Goal: Task Accomplishment & Management: Use online tool/utility

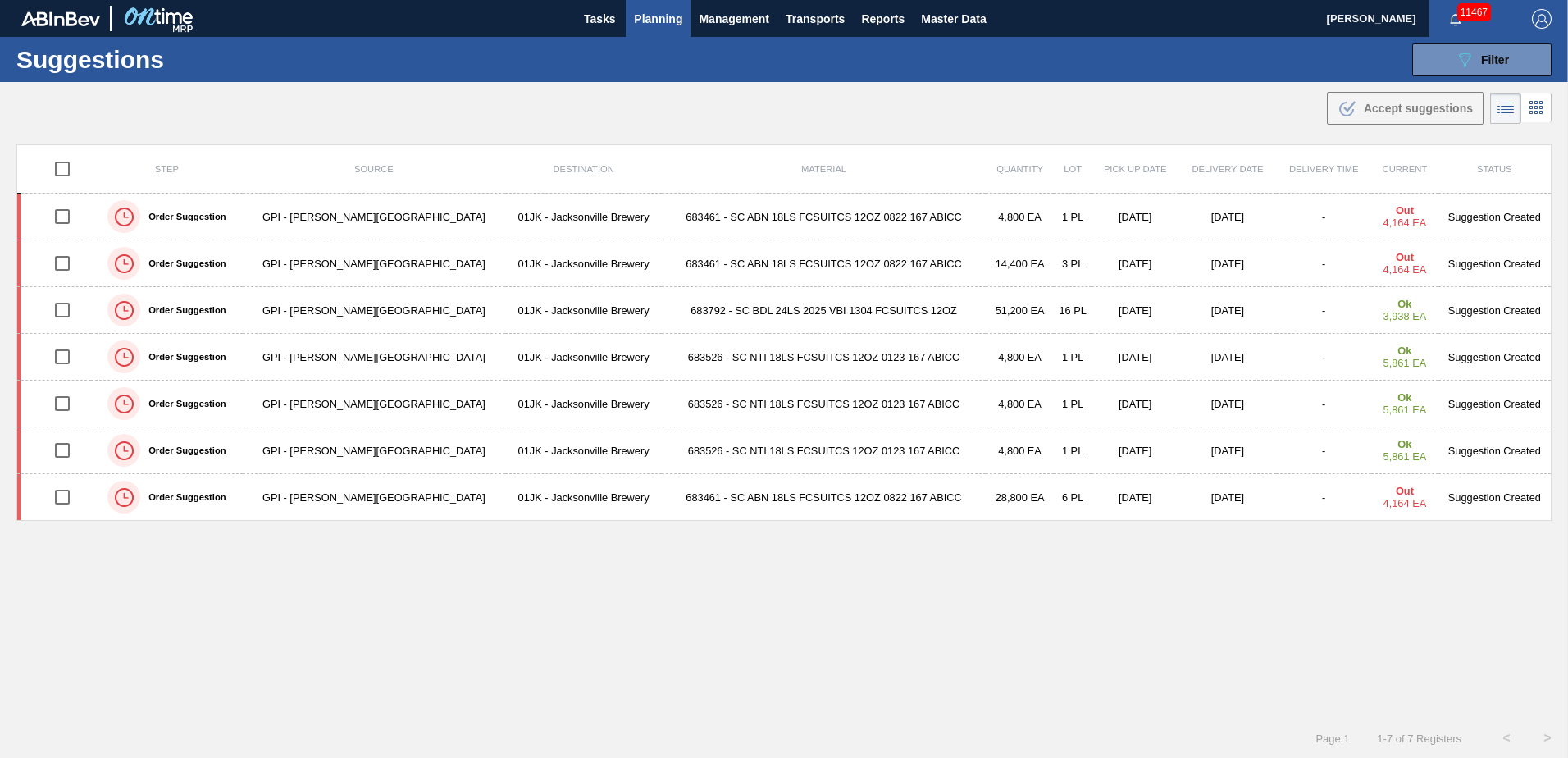
click at [923, 96] on div ".b{fill:var(--color-action-default)} Accept suggestions" at bounding box center [784, 104] width 1568 height 46
click at [1459, 54] on icon "089F7B8B-B2A5-4AFE-B5C0-19BA573D28AC" at bounding box center [1465, 60] width 20 height 20
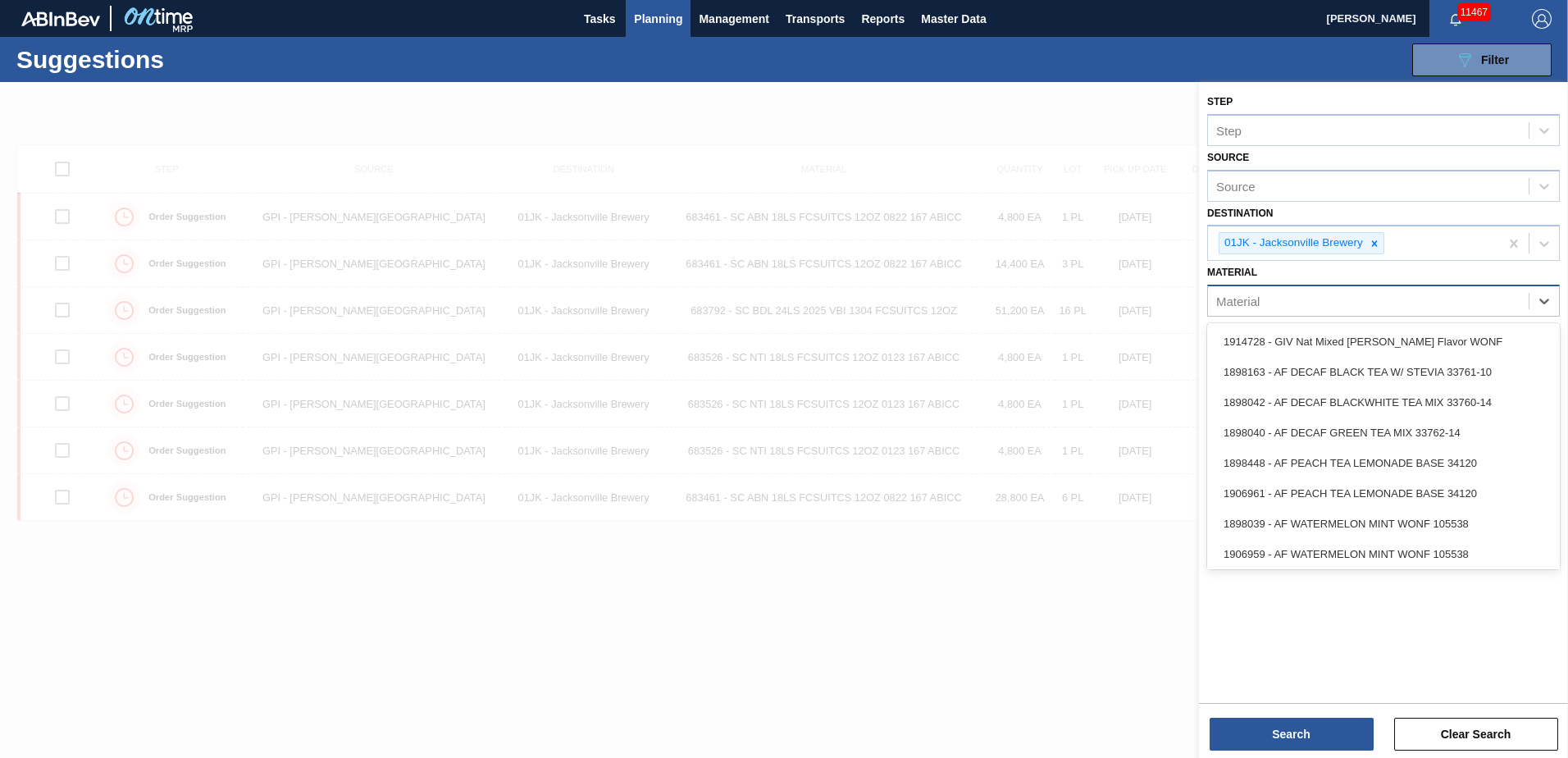
click at [1497, 303] on div "Material" at bounding box center [1368, 302] width 320 height 23
type input "615473"
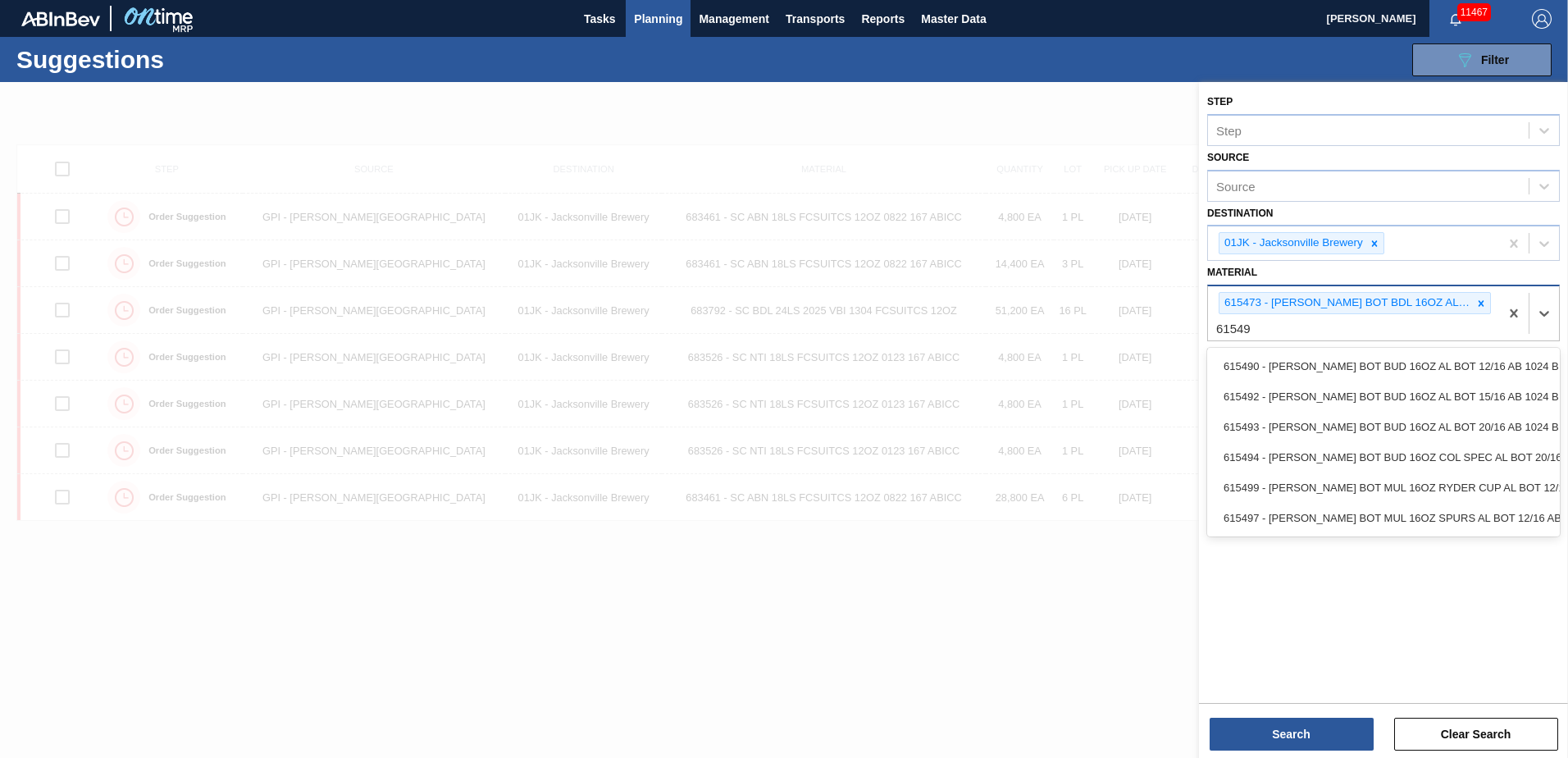
type input "615493"
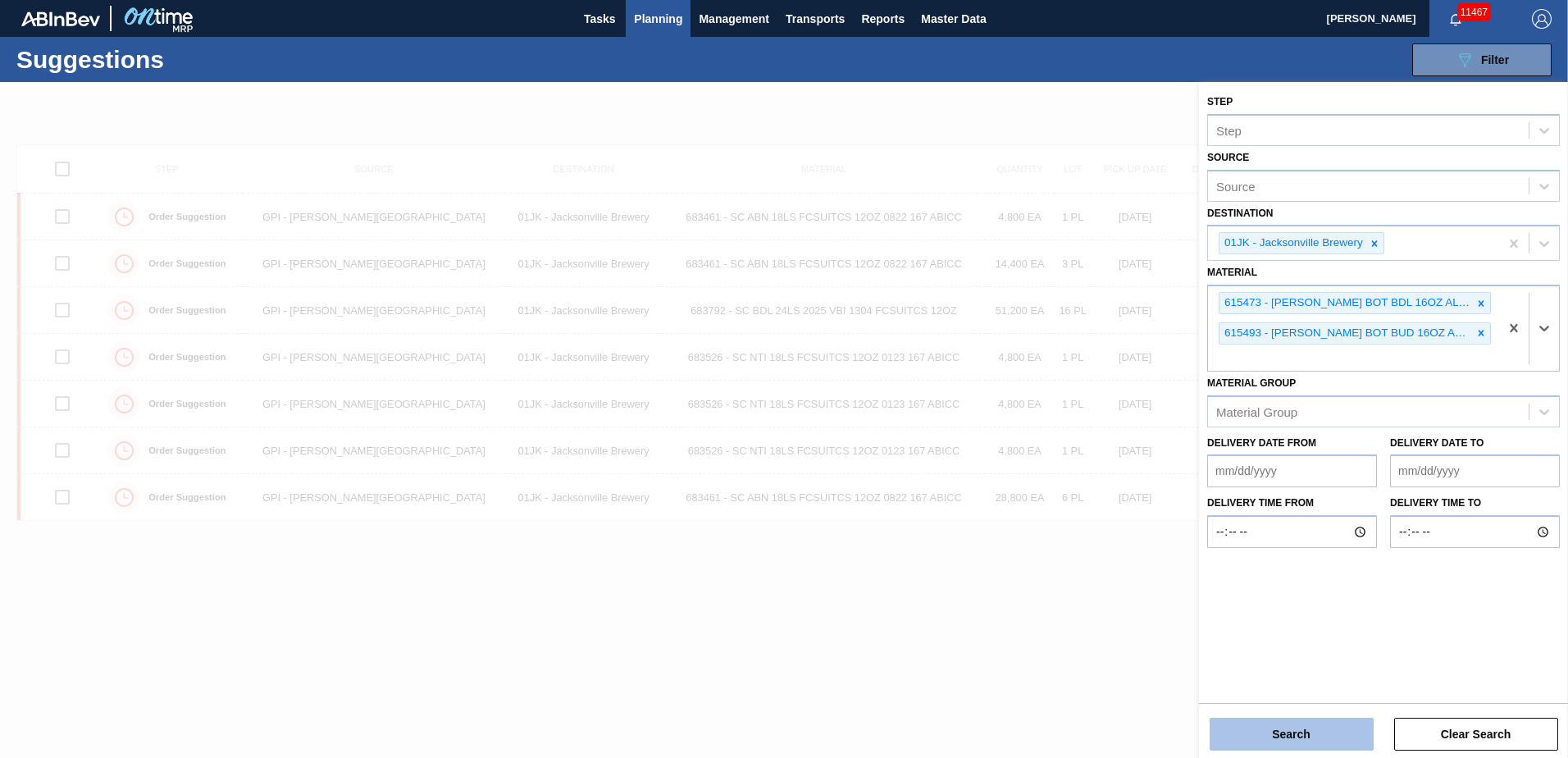
click at [1354, 726] on button "Search" at bounding box center [1292, 734] width 164 height 32
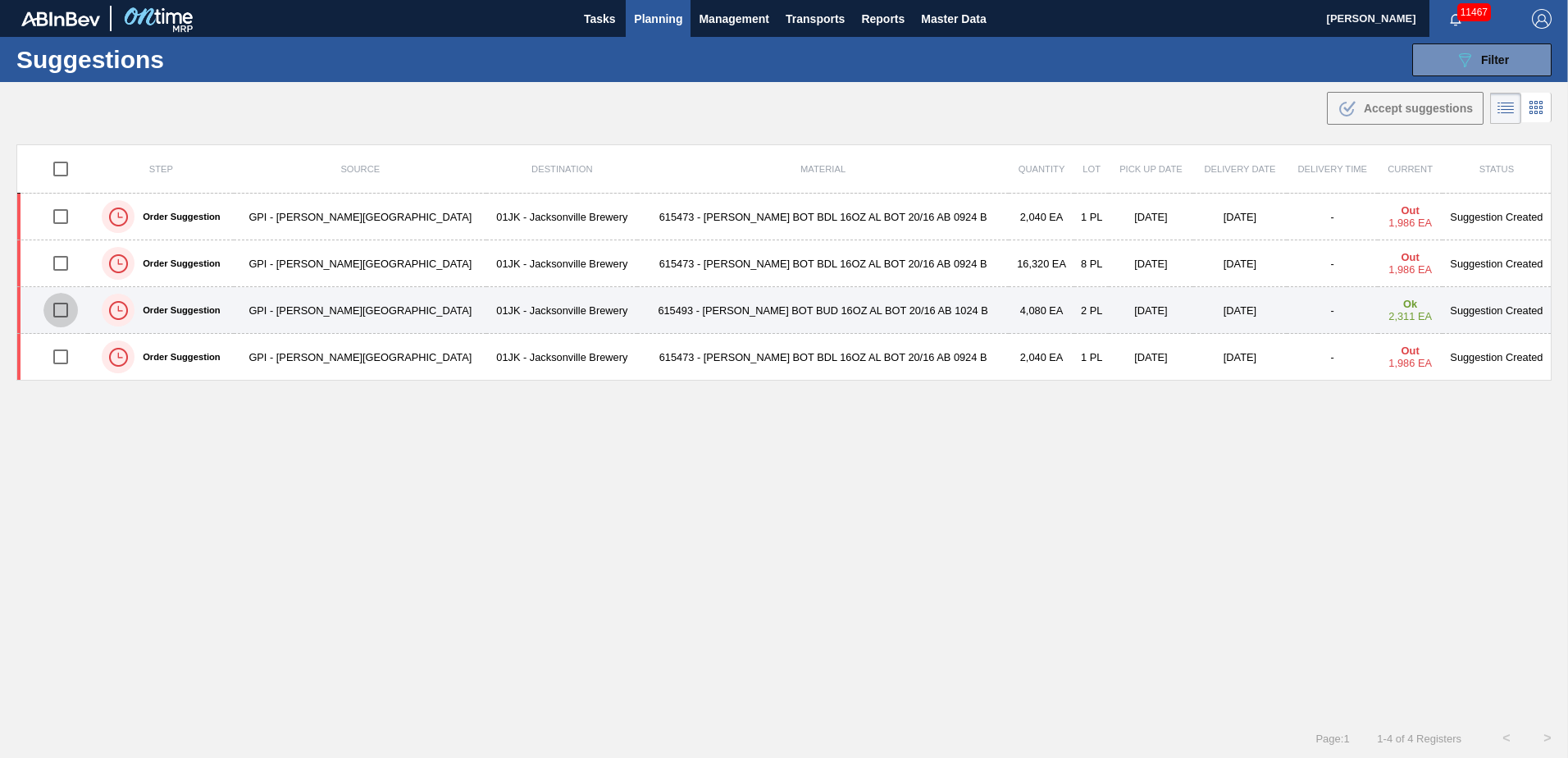
click at [65, 309] on input "checkbox" at bounding box center [60, 310] width 34 height 34
checkbox input "true"
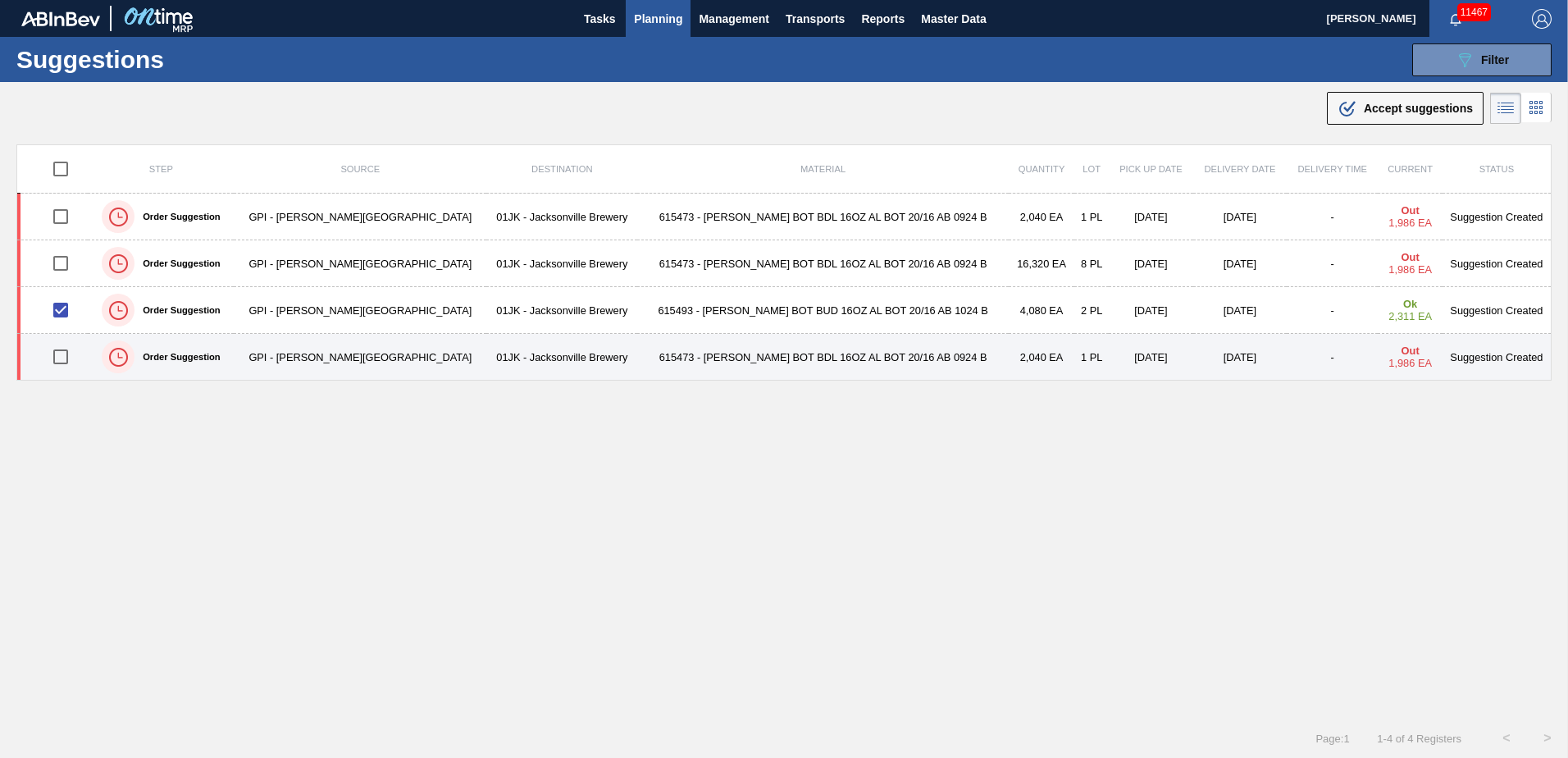
click at [60, 351] on input "checkbox" at bounding box center [60, 356] width 34 height 34
checkbox input "true"
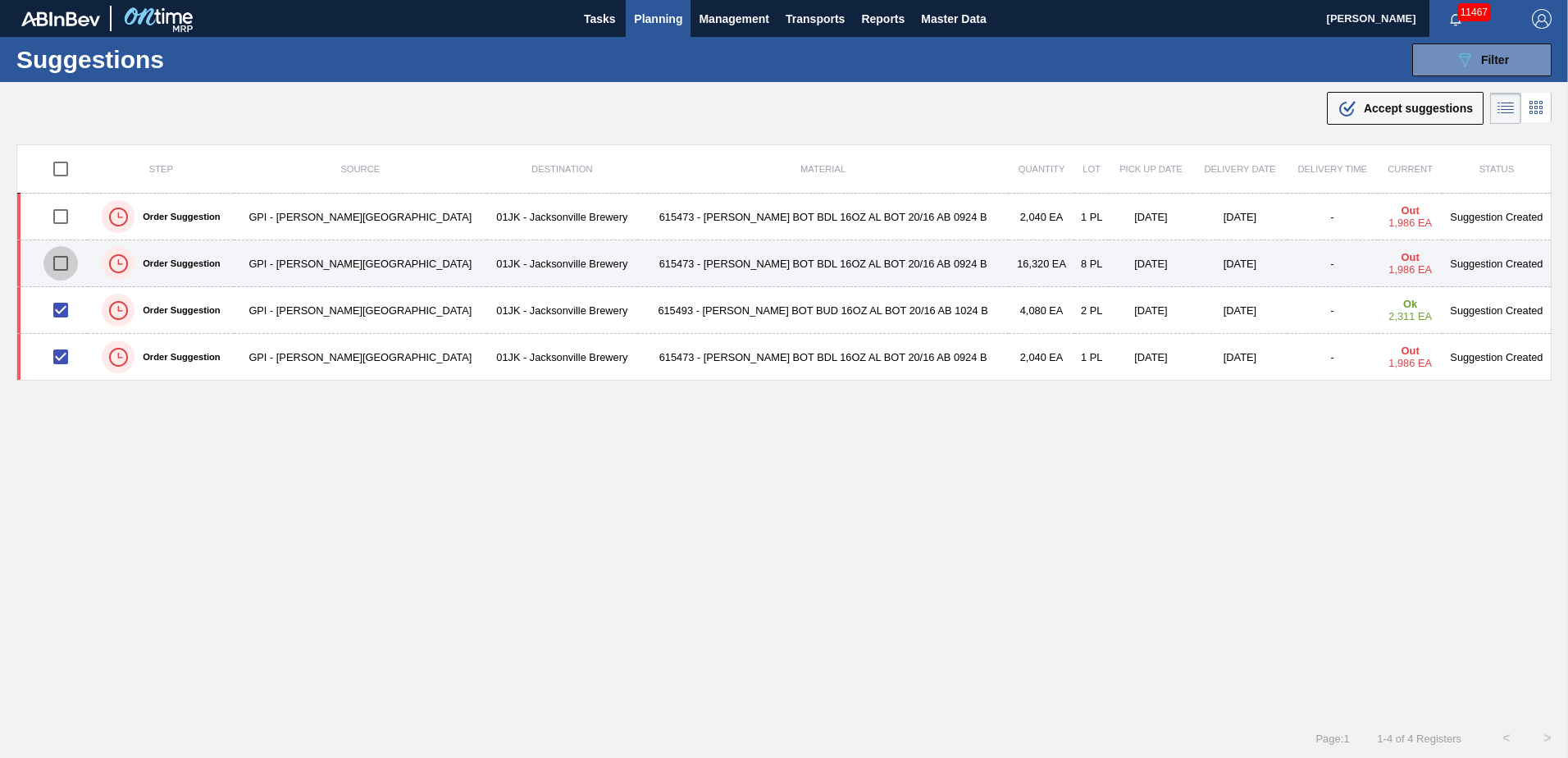
click at [66, 272] on input "checkbox" at bounding box center [60, 263] width 34 height 34
checkbox input "true"
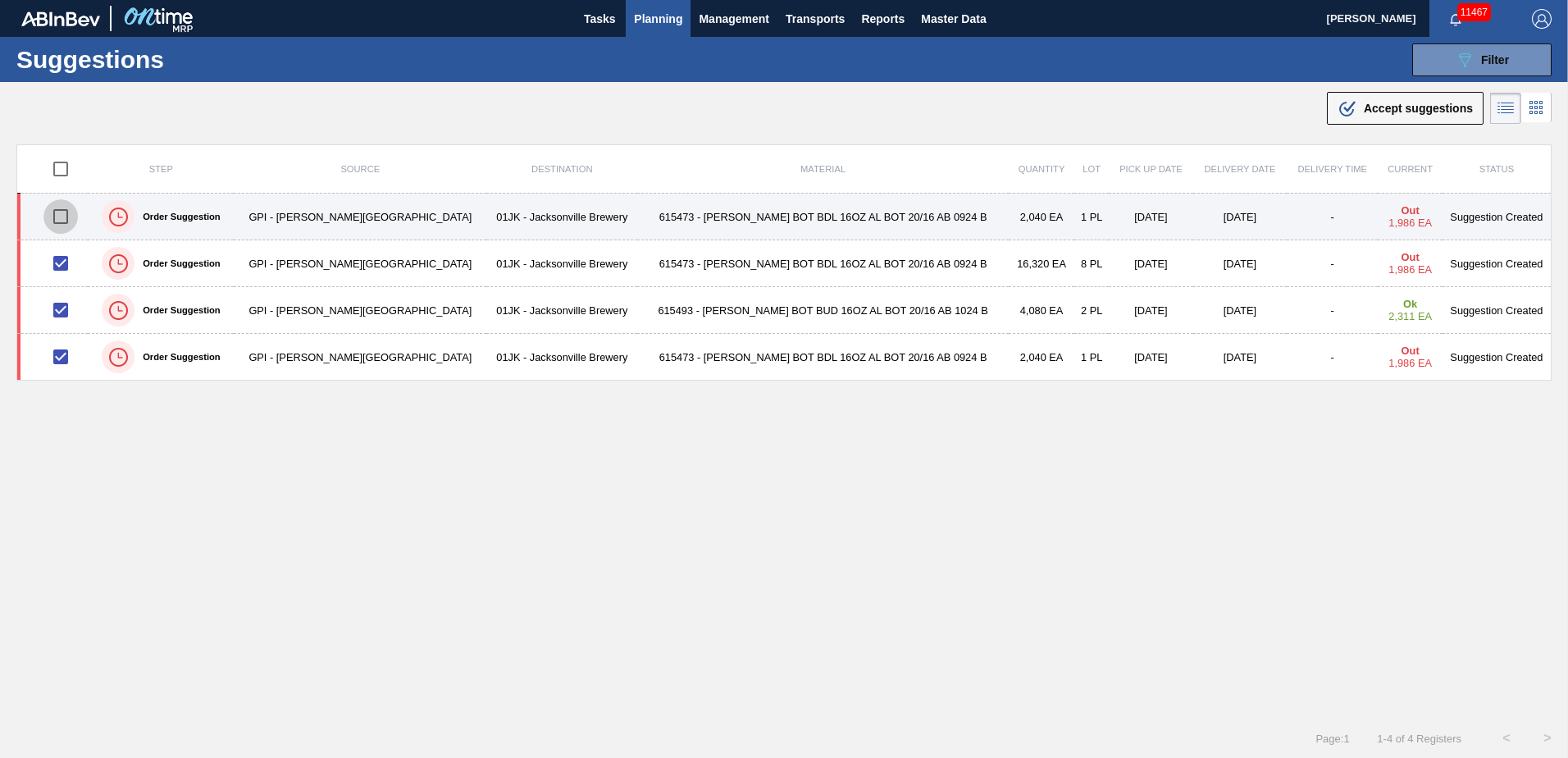
click at [77, 220] on input "checkbox" at bounding box center [60, 216] width 34 height 34
checkbox input "true"
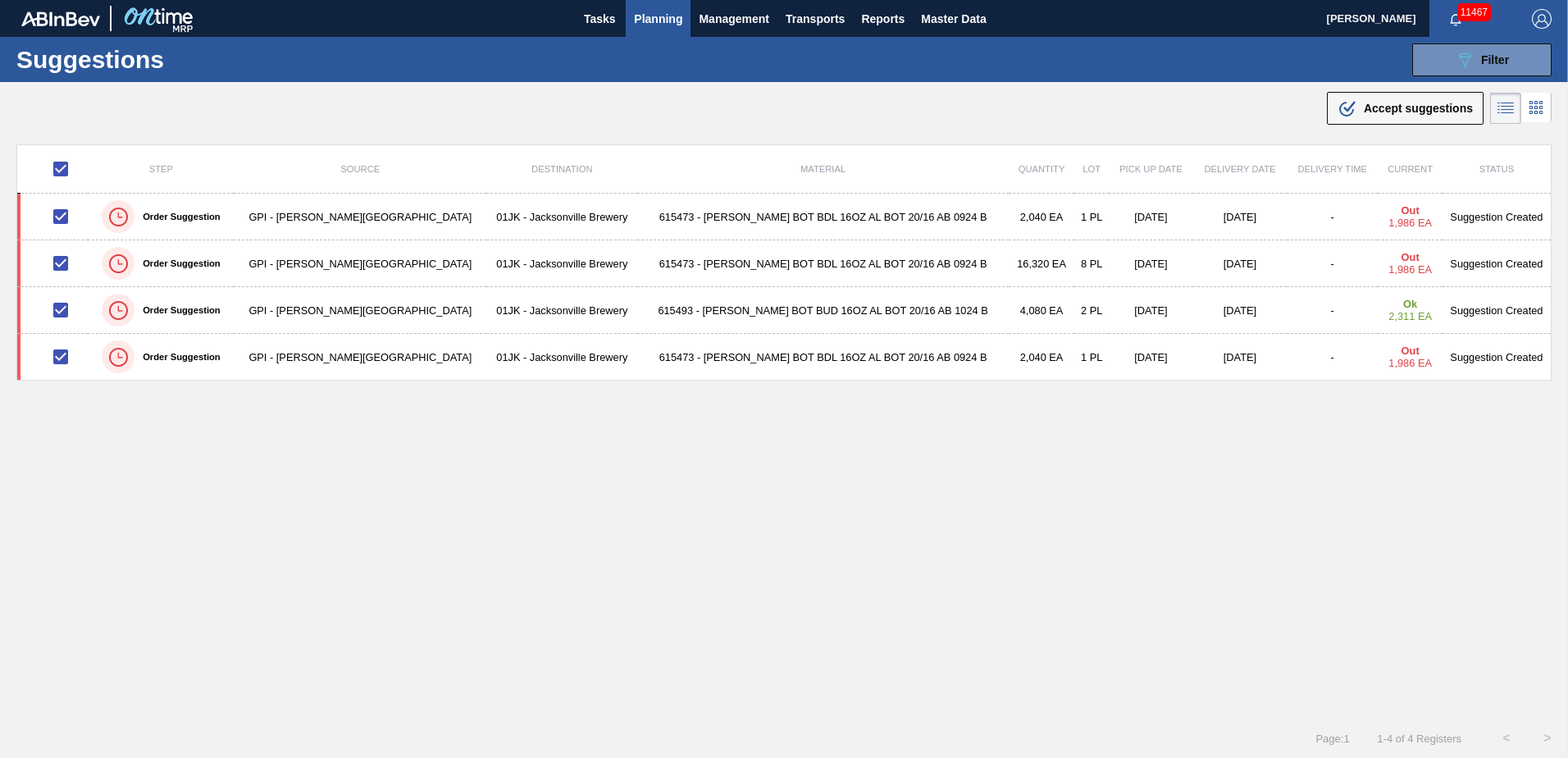
click at [1348, 98] on icon ".b{fill:var(--color-action-default)}" at bounding box center [1347, 108] width 20 height 20
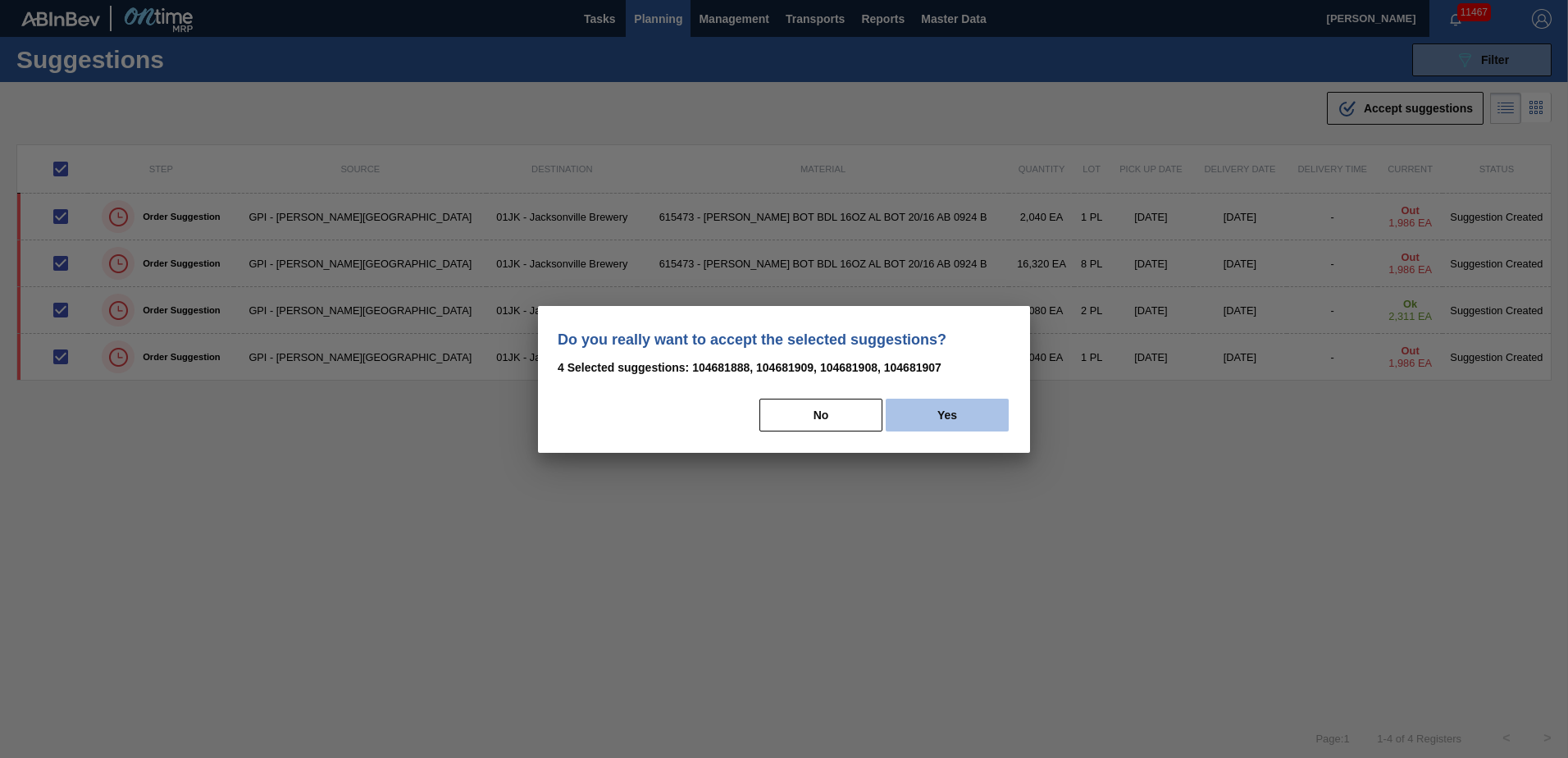
click at [986, 405] on button "Yes" at bounding box center [947, 415] width 123 height 32
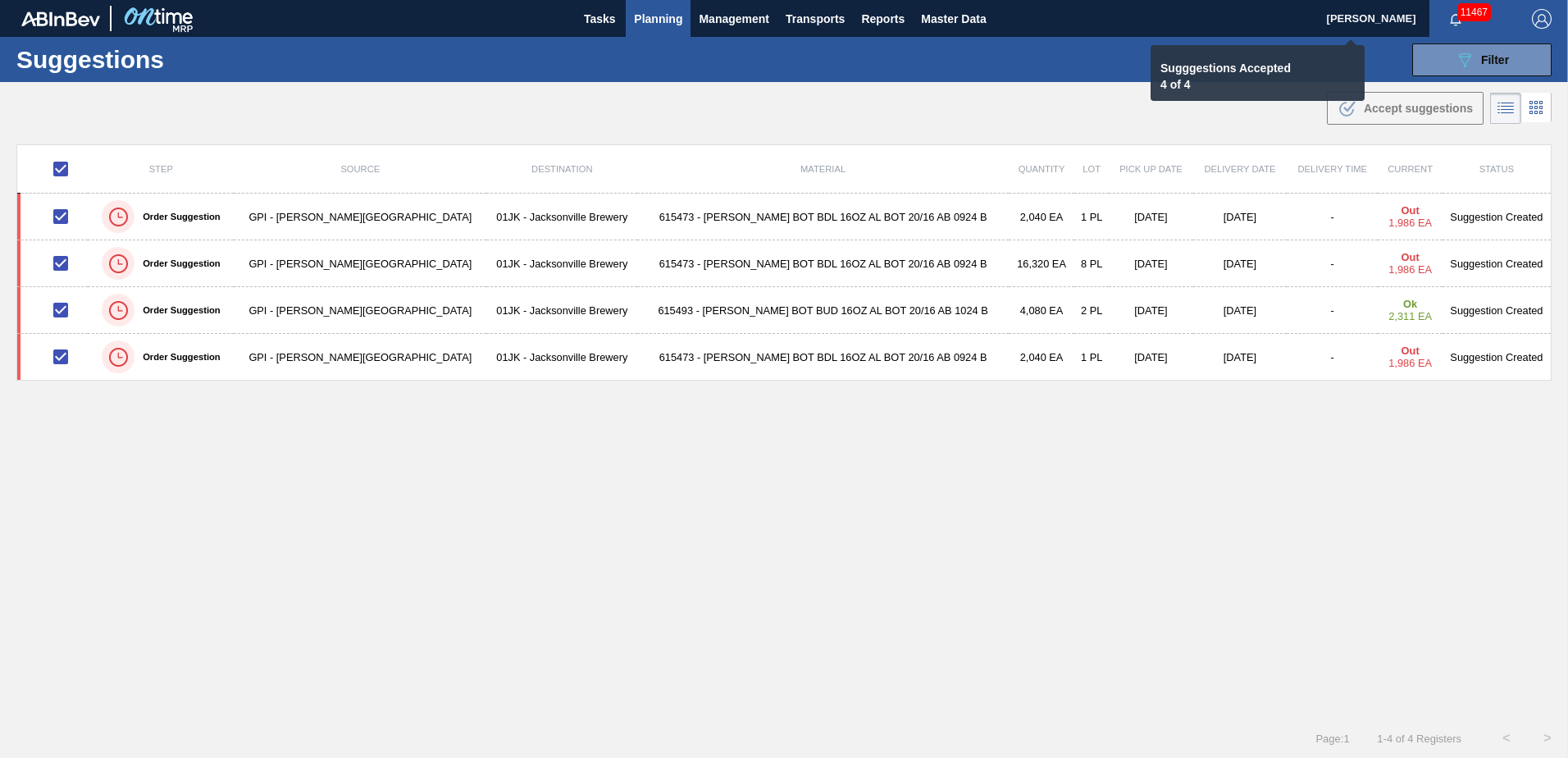
checkbox input "false"
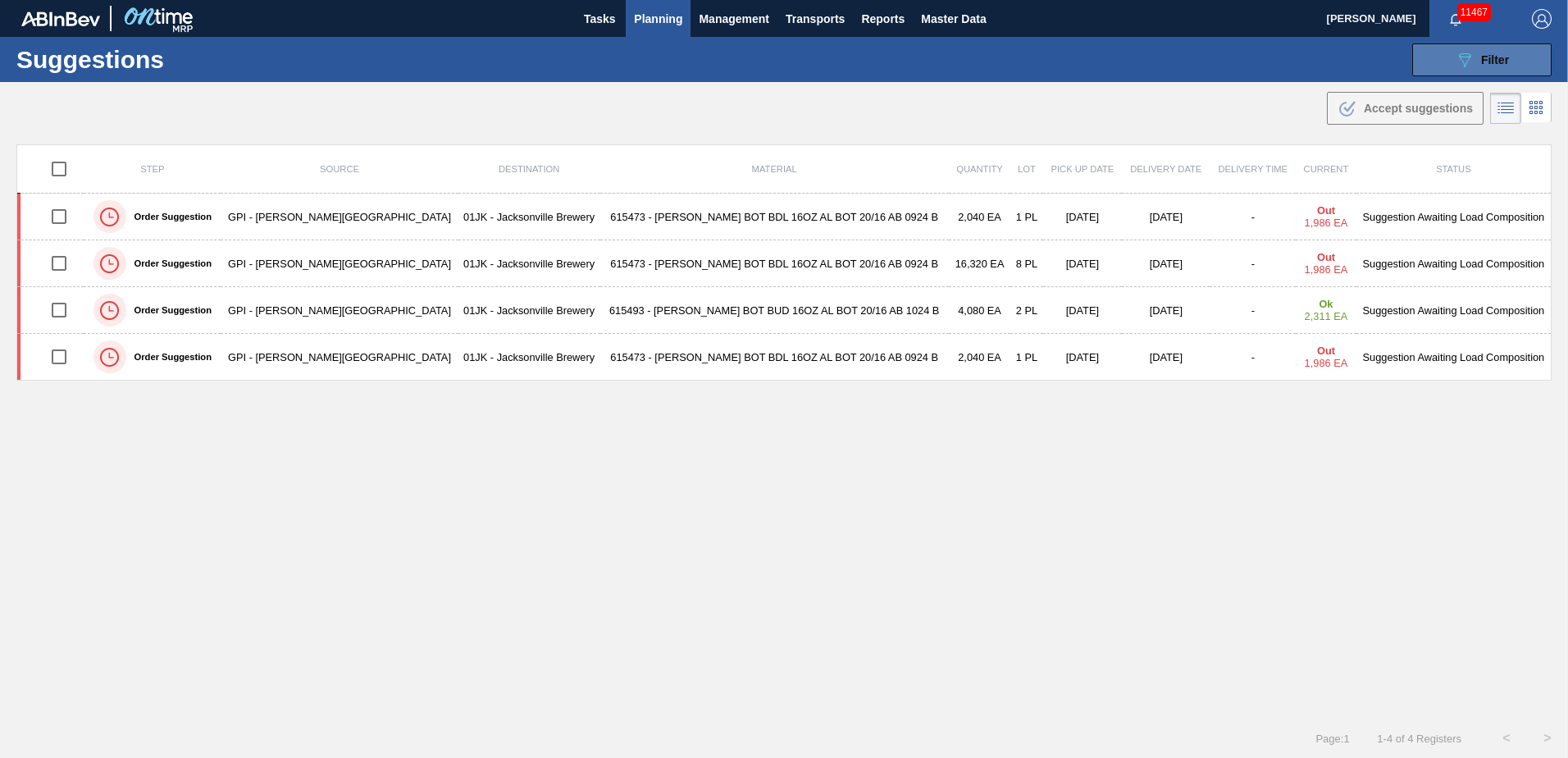
click at [1482, 66] on span "Filter" at bounding box center [1495, 59] width 28 height 14
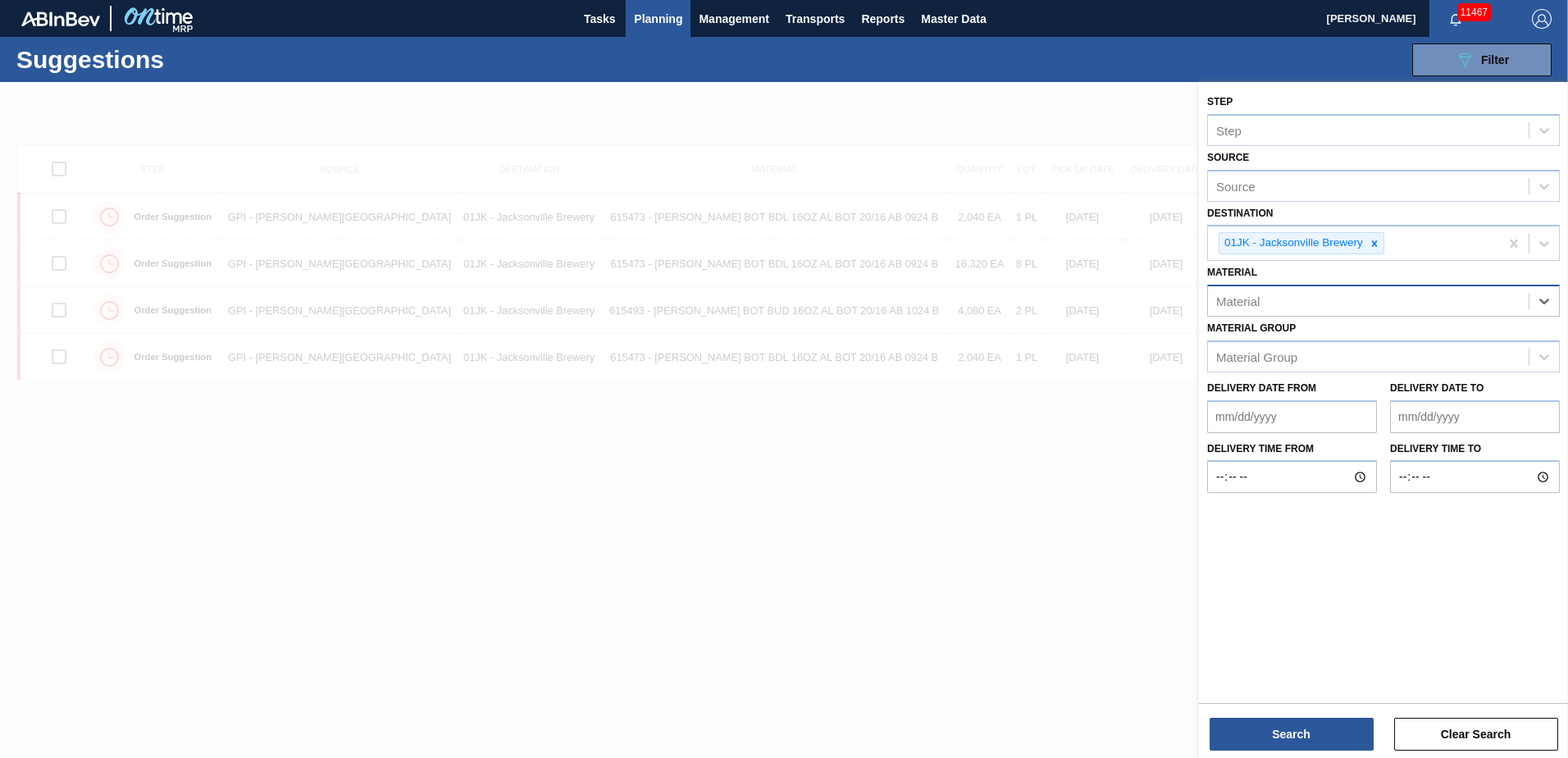
click at [1497, 301] on div "Material" at bounding box center [1368, 302] width 320 height 23
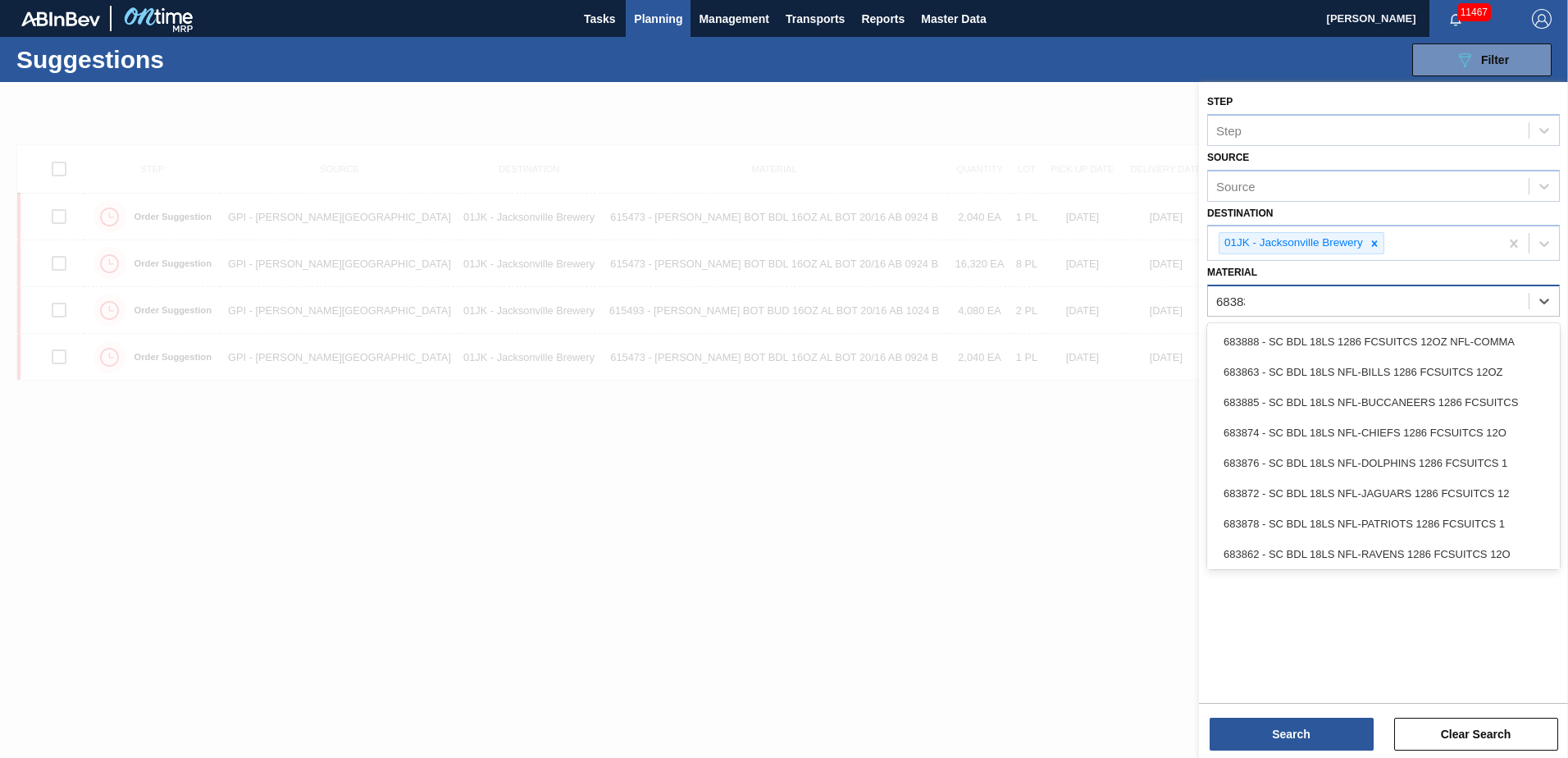
type input "683838"
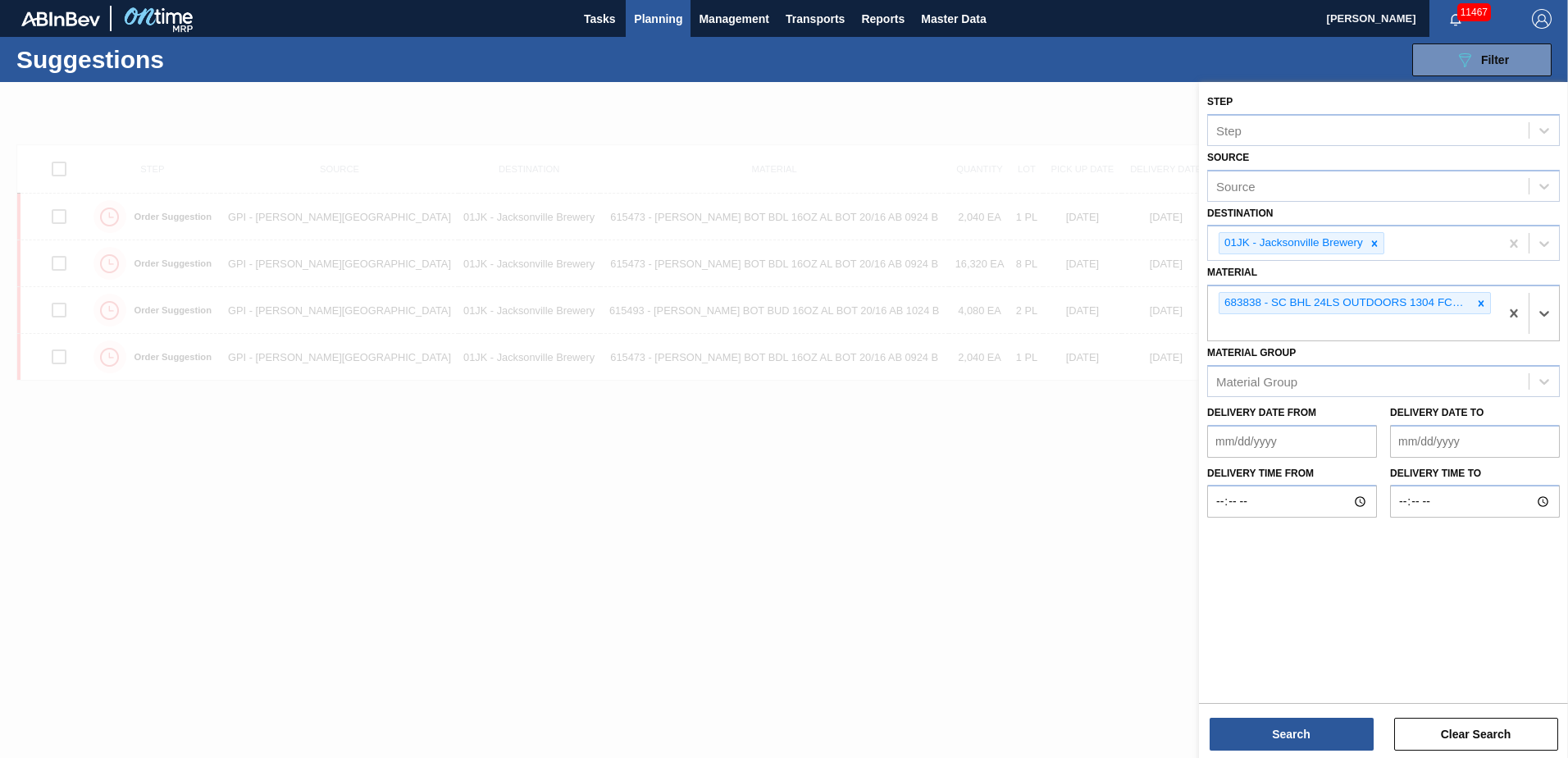
click at [1345, 717] on div "Search Clear Search" at bounding box center [1383, 726] width 369 height 46
click at [1339, 740] on button "Search" at bounding box center [1292, 734] width 164 height 32
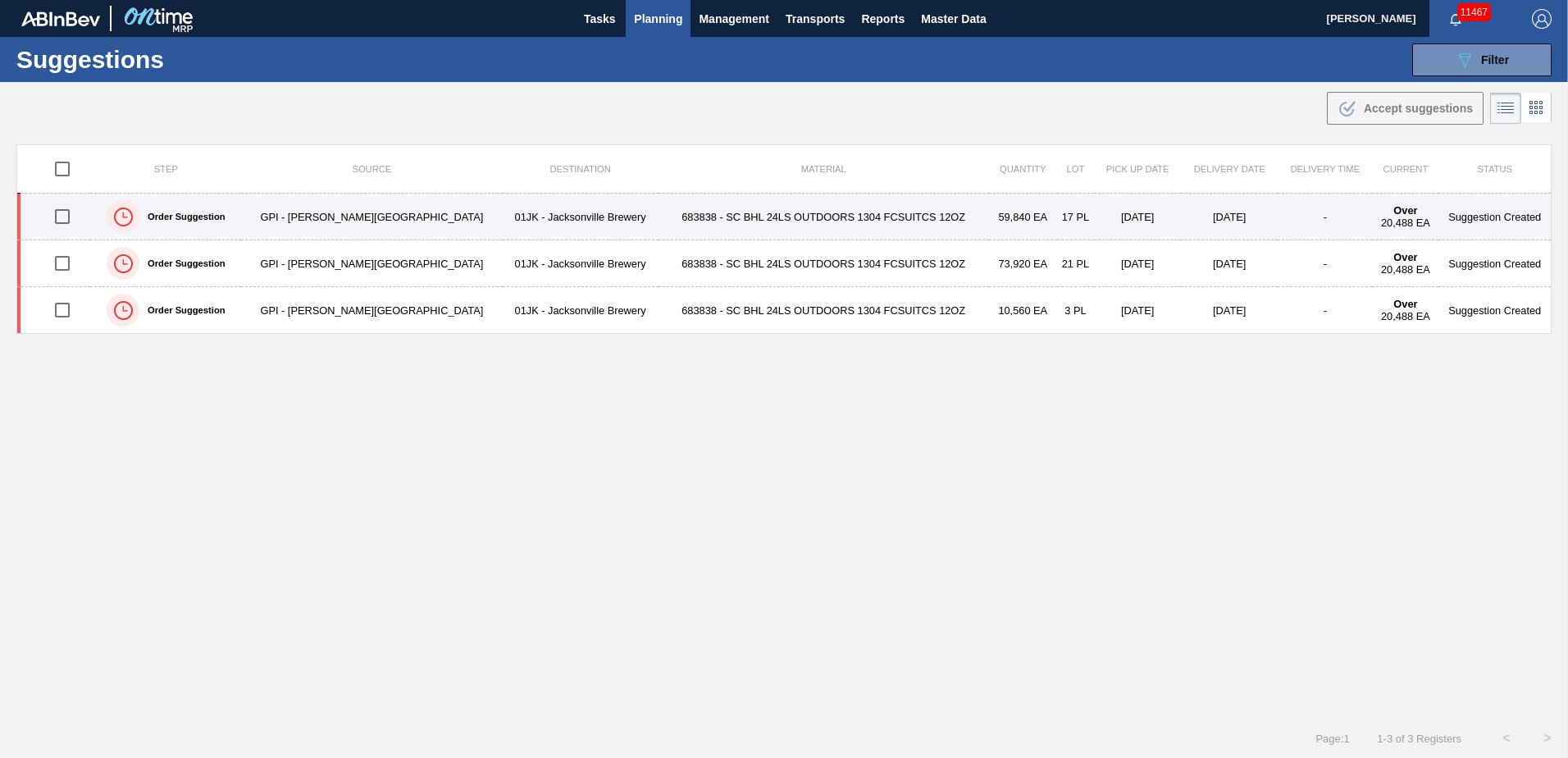
click at [156, 203] on div "Order Suggestion" at bounding box center [166, 217] width 146 height 41
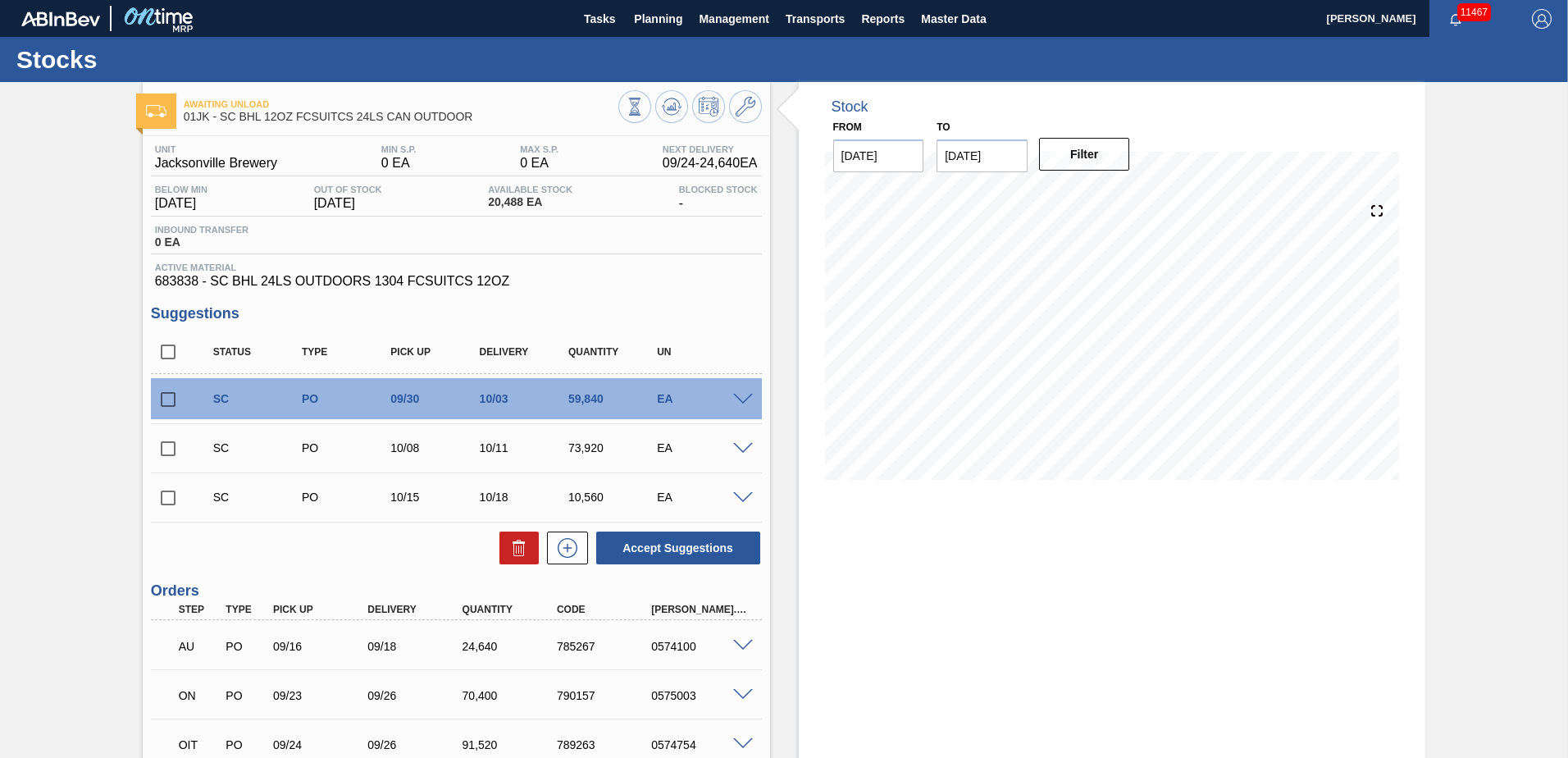
click at [735, 393] on div "EA" at bounding box center [702, 399] width 99 height 14
click at [738, 398] on span at bounding box center [743, 400] width 20 height 13
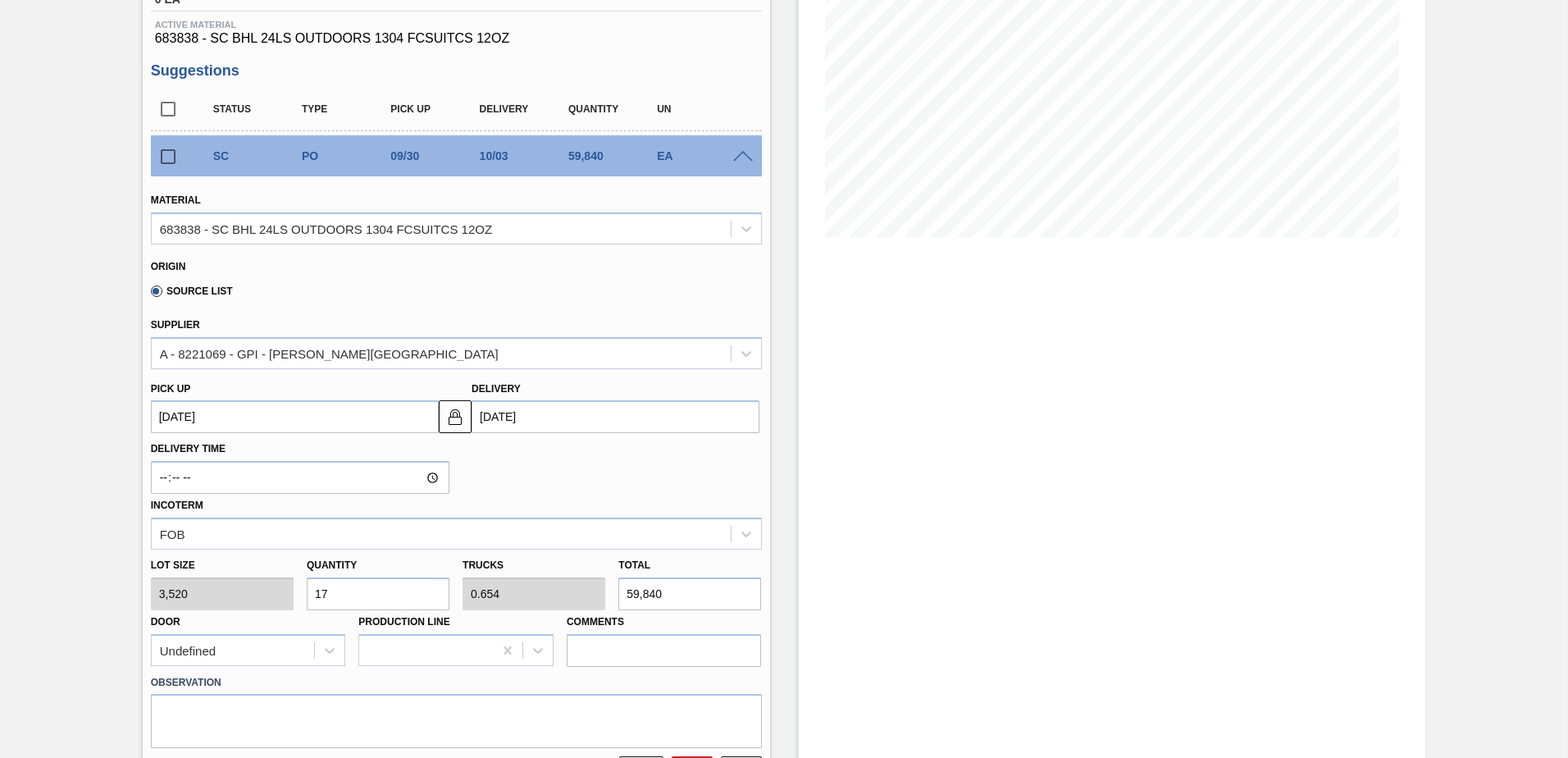
scroll to position [246, 0]
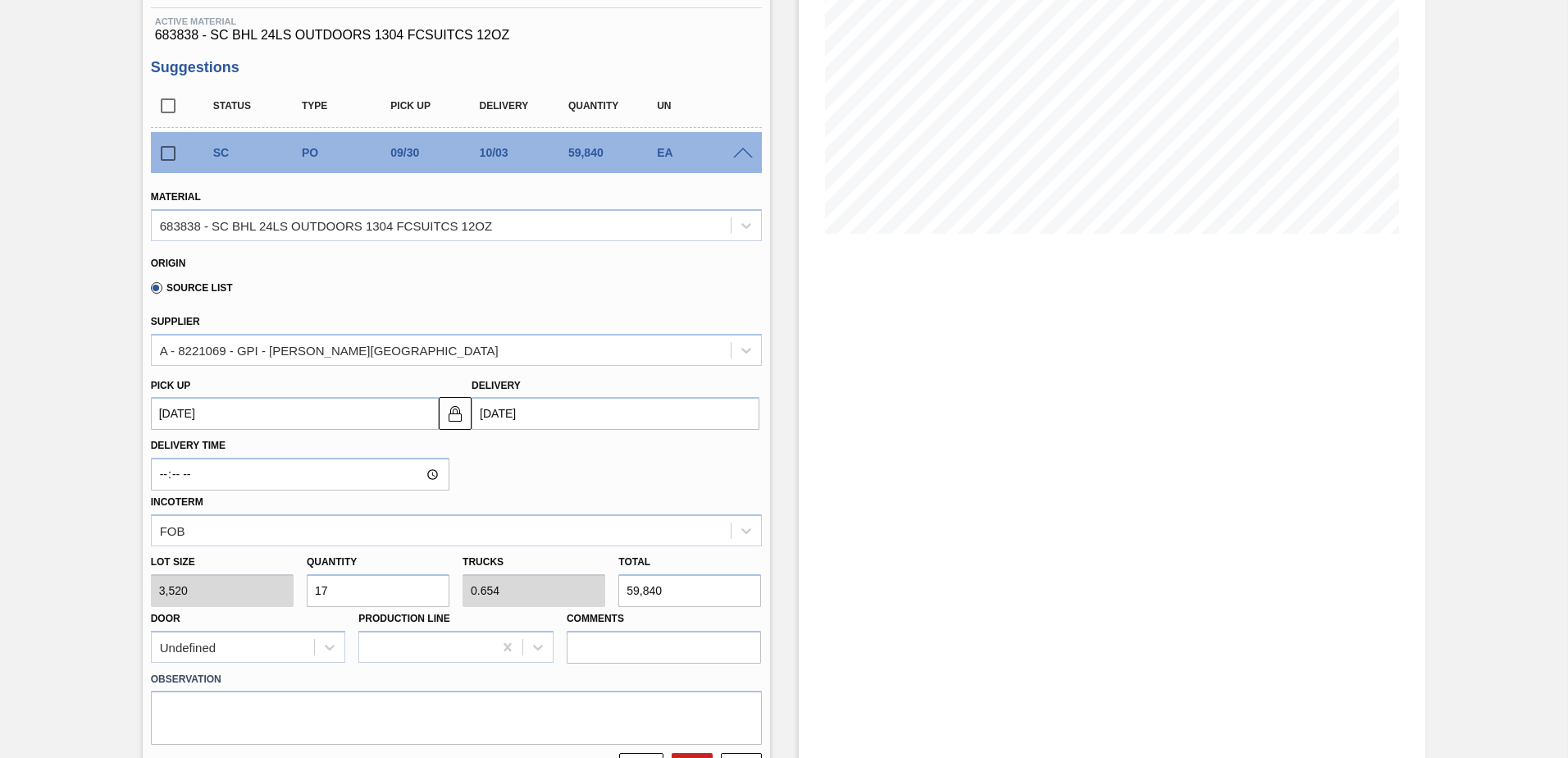
click at [383, 577] on input "17" at bounding box center [378, 591] width 143 height 32
click at [383, 578] on input "17" at bounding box center [378, 591] width 143 height 32
type input "2"
type input "0.077"
type input "7,040"
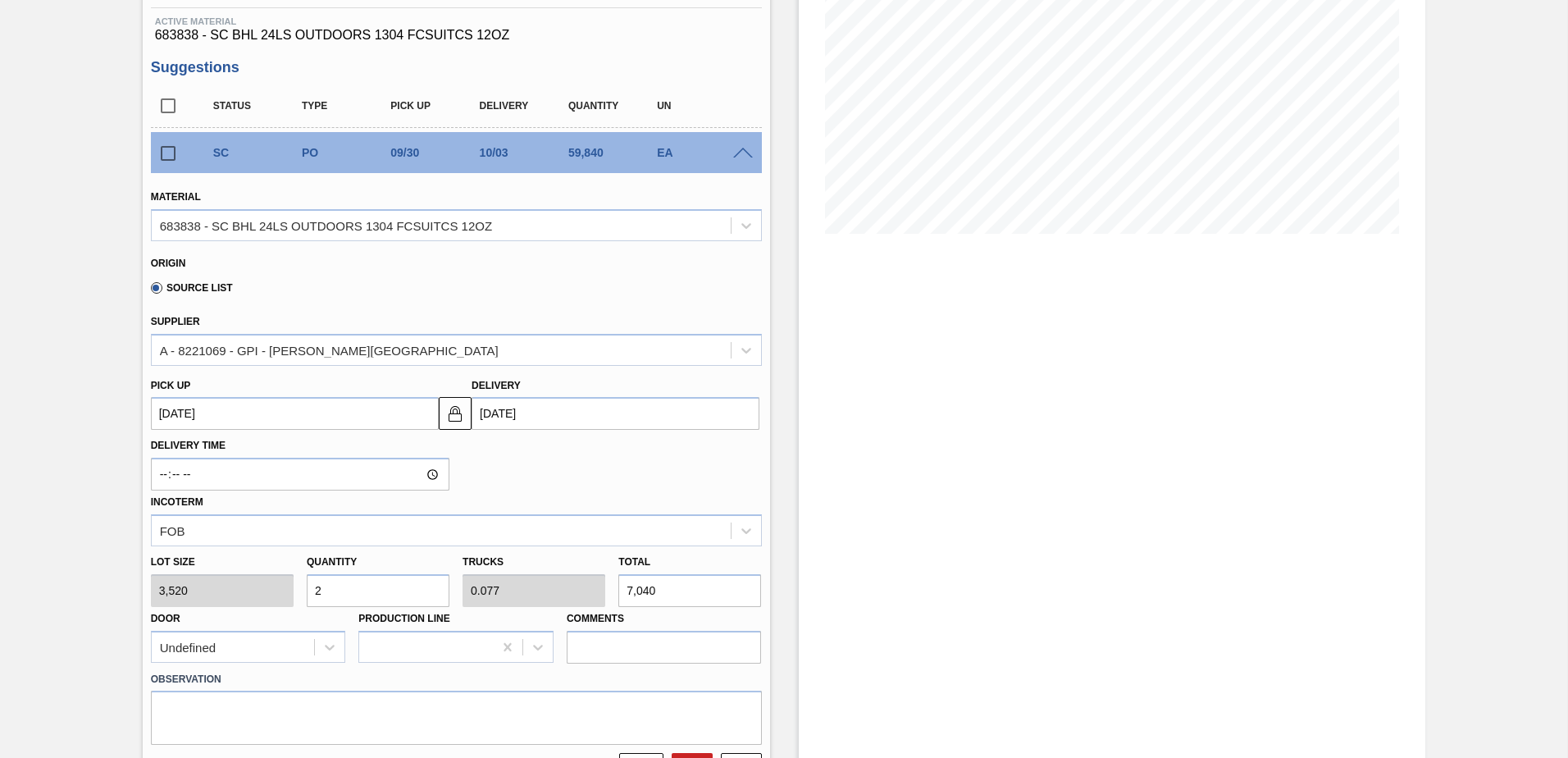
type input "26"
type input "1"
type input "91,520"
type input "26"
click at [291, 713] on div at bounding box center [456, 707] width 611 height 32
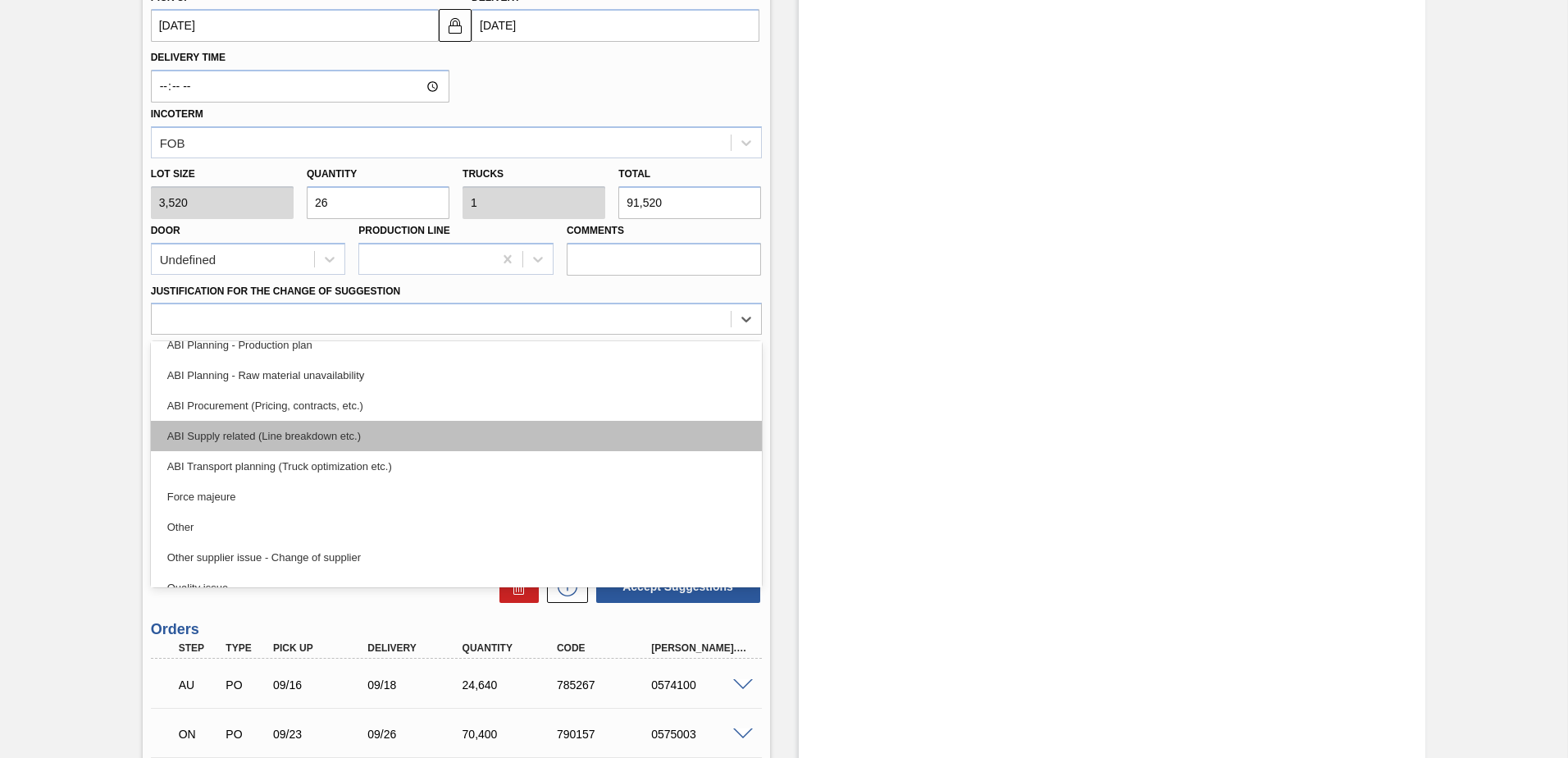
scroll to position [143, 0]
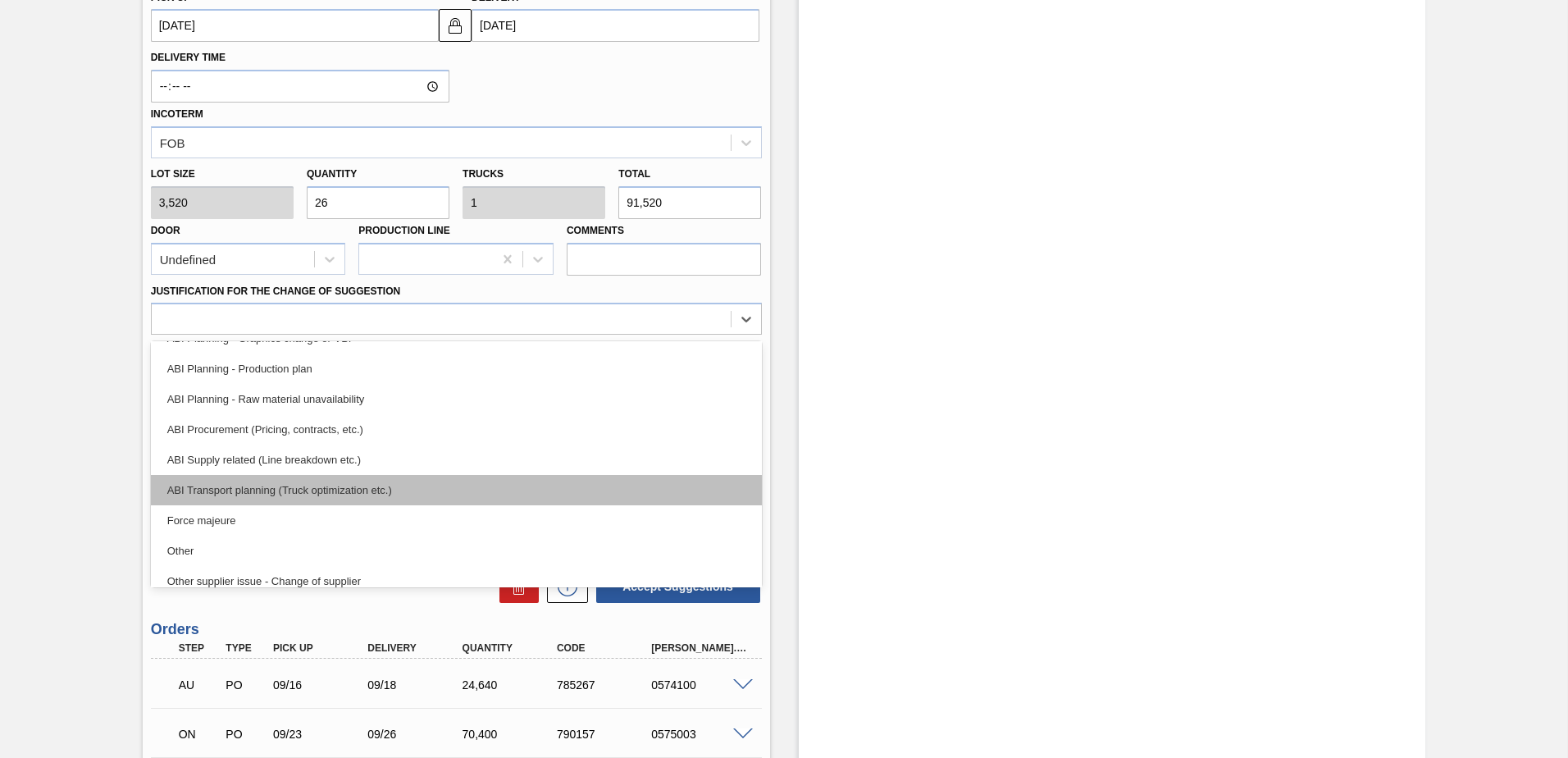
click at [395, 482] on div "ABI Transport planning (Truck optimization etc.)" at bounding box center [456, 491] width 611 height 31
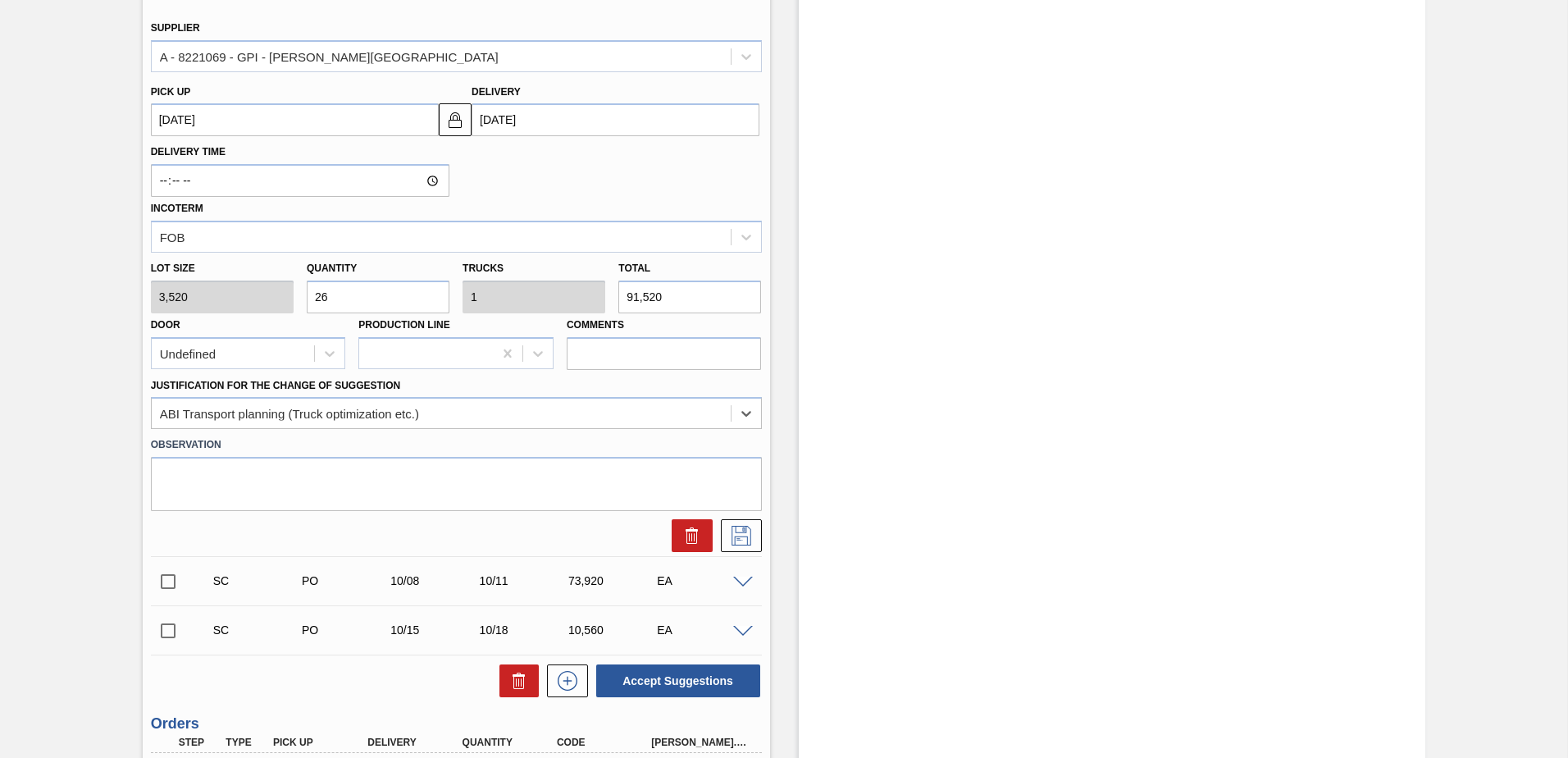
scroll to position [388, 0]
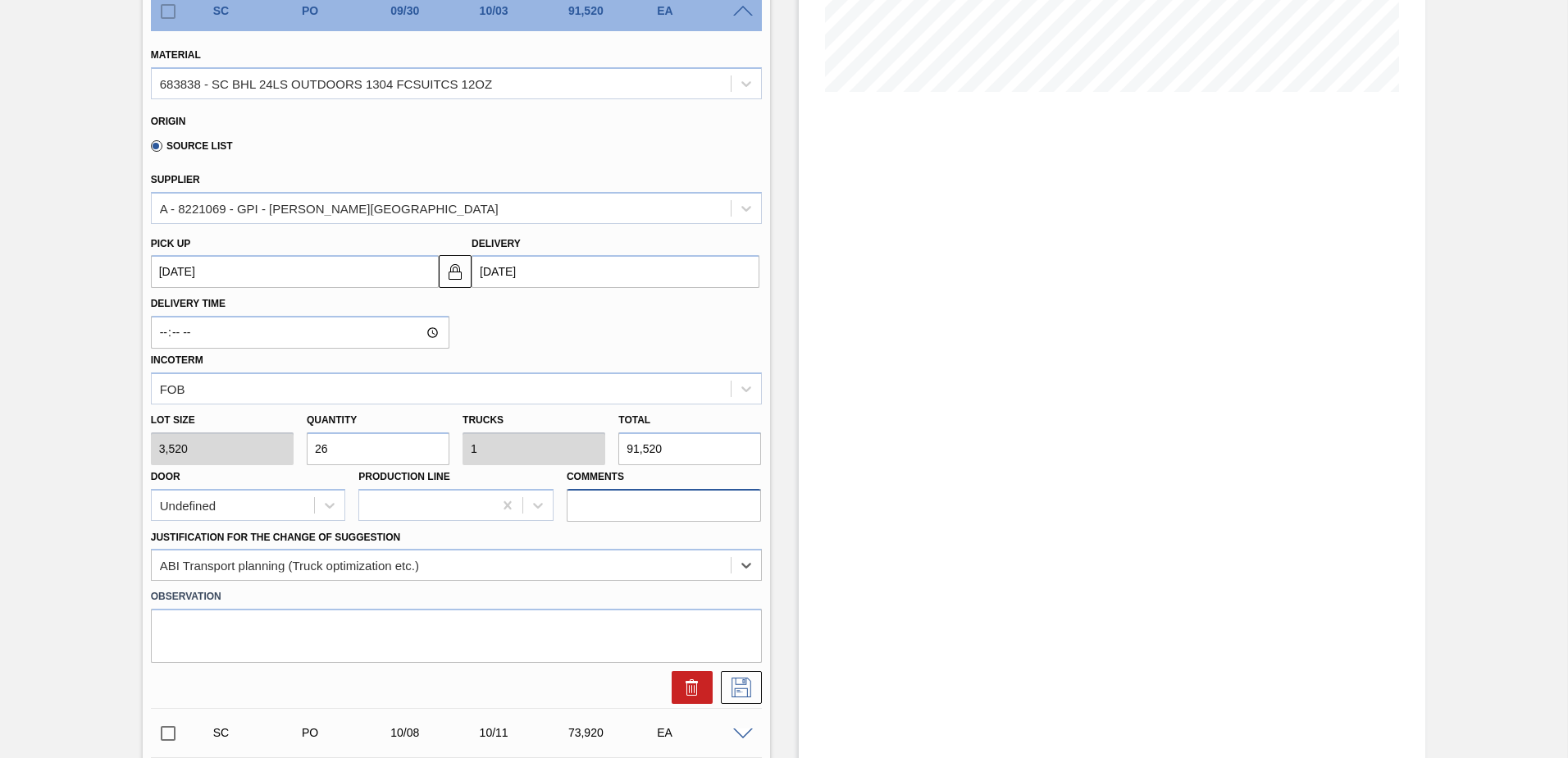
click at [626, 499] on input "Comments" at bounding box center [664, 505] width 195 height 32
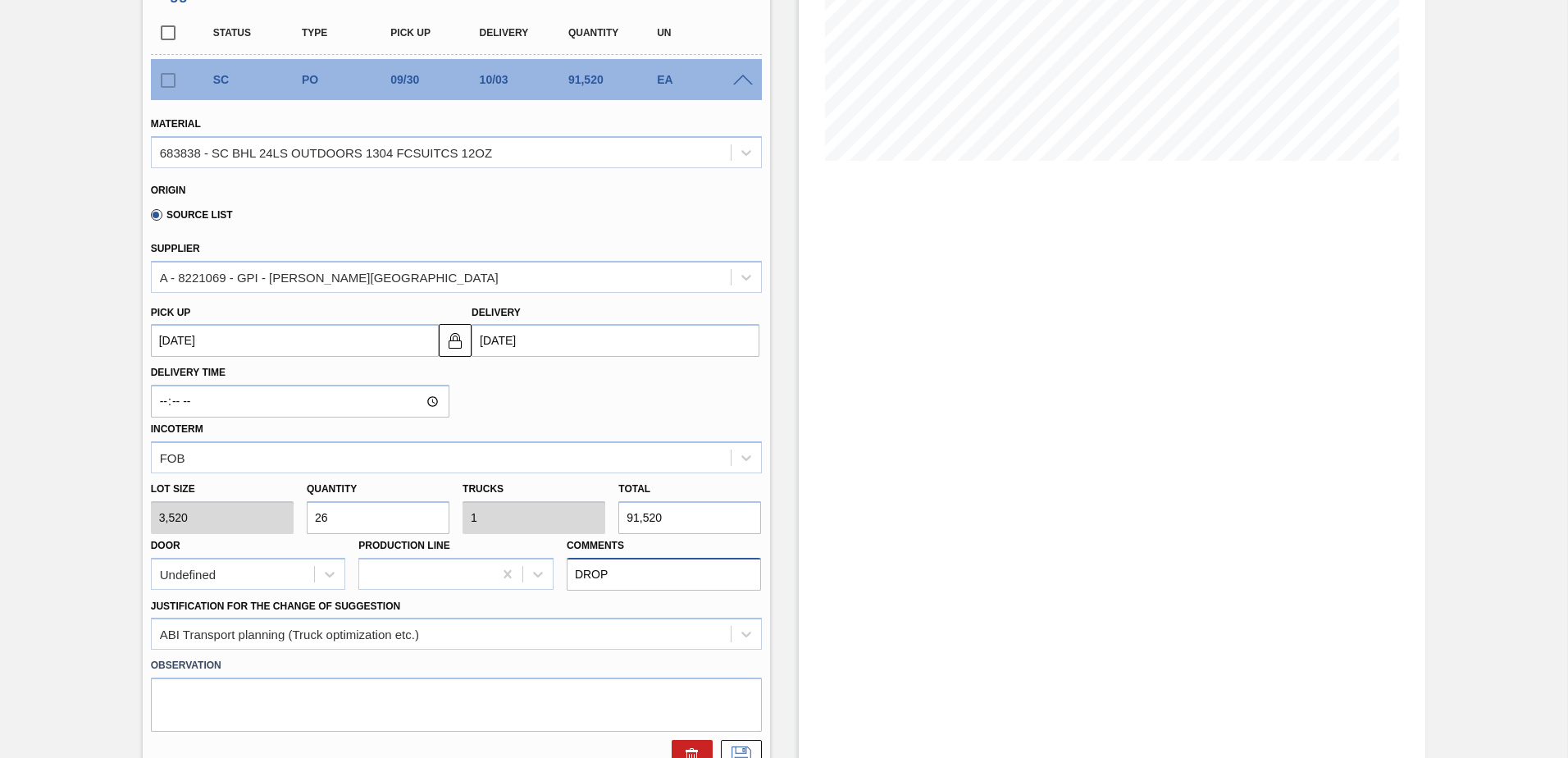
scroll to position [470, 0]
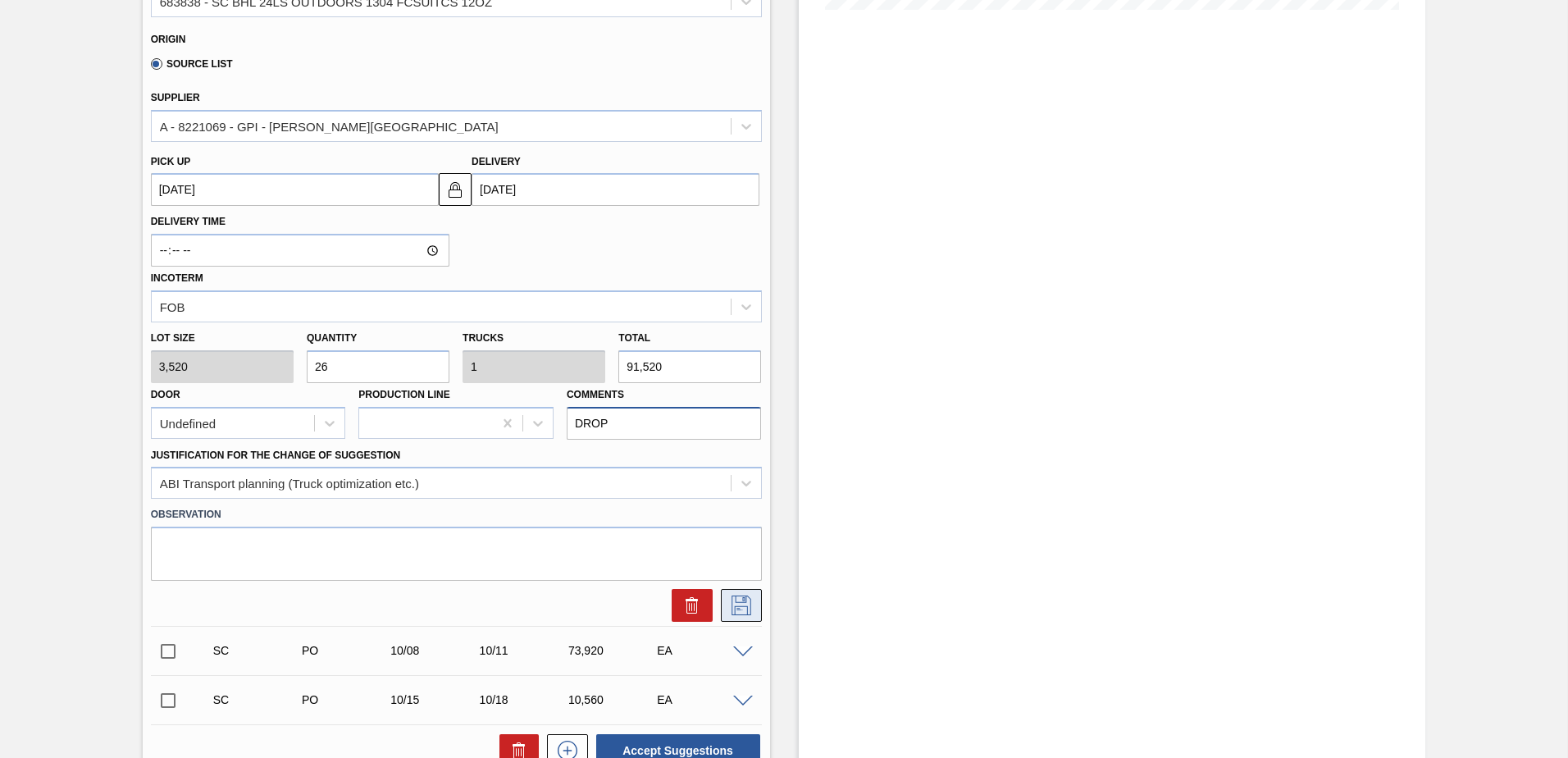
type input "DROP"
click at [747, 596] on icon at bounding box center [741, 606] width 26 height 20
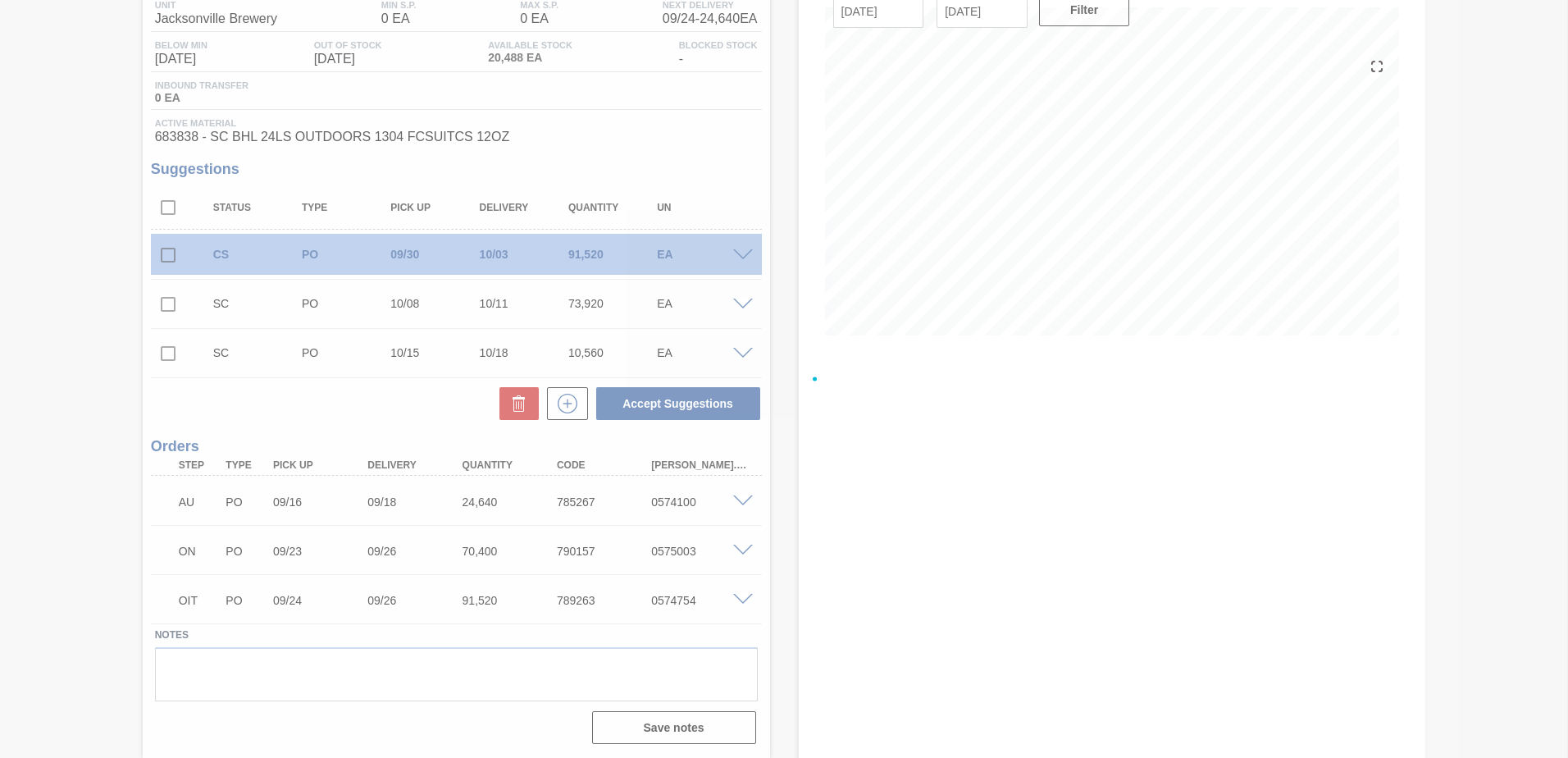
scroll to position [144, 0]
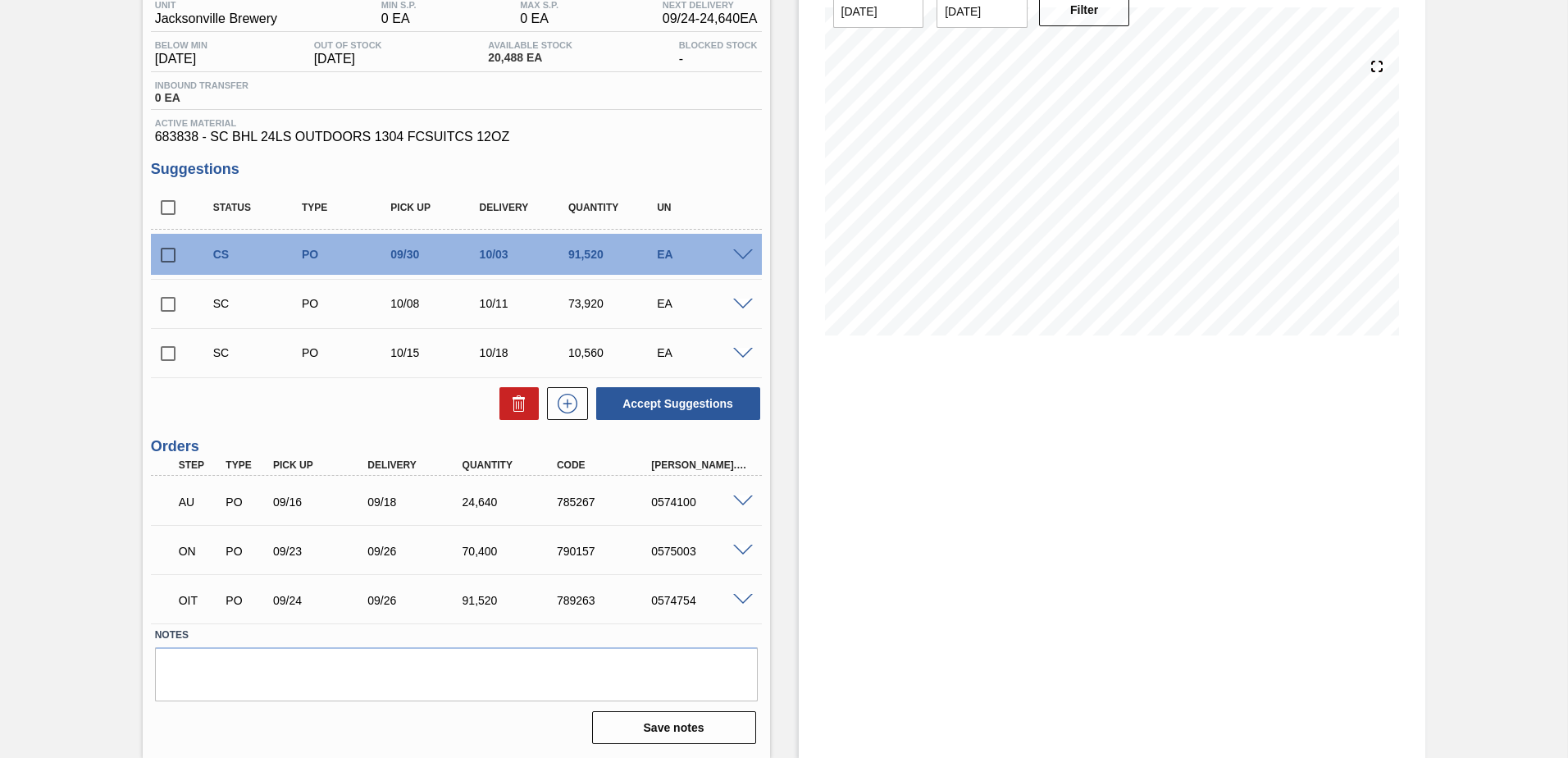
click at [748, 262] on div "CS PO 09/30 10/03 91,520 EA" at bounding box center [456, 255] width 611 height 41
click at [742, 261] on div "CS PO 09/30 10/03 91,520 EA" at bounding box center [456, 255] width 611 height 41
click at [738, 254] on span at bounding box center [743, 256] width 20 height 13
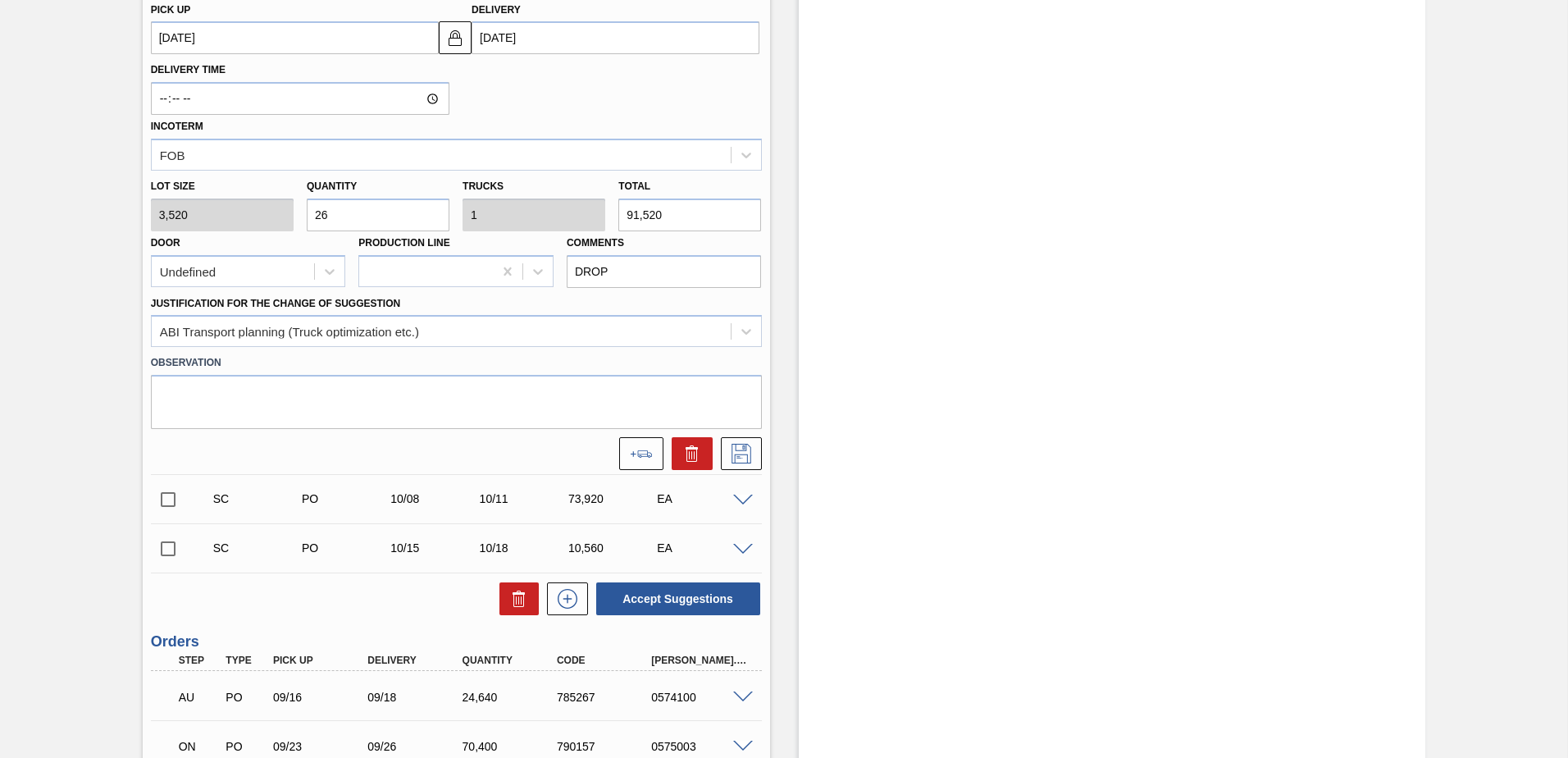
scroll to position [636, 0]
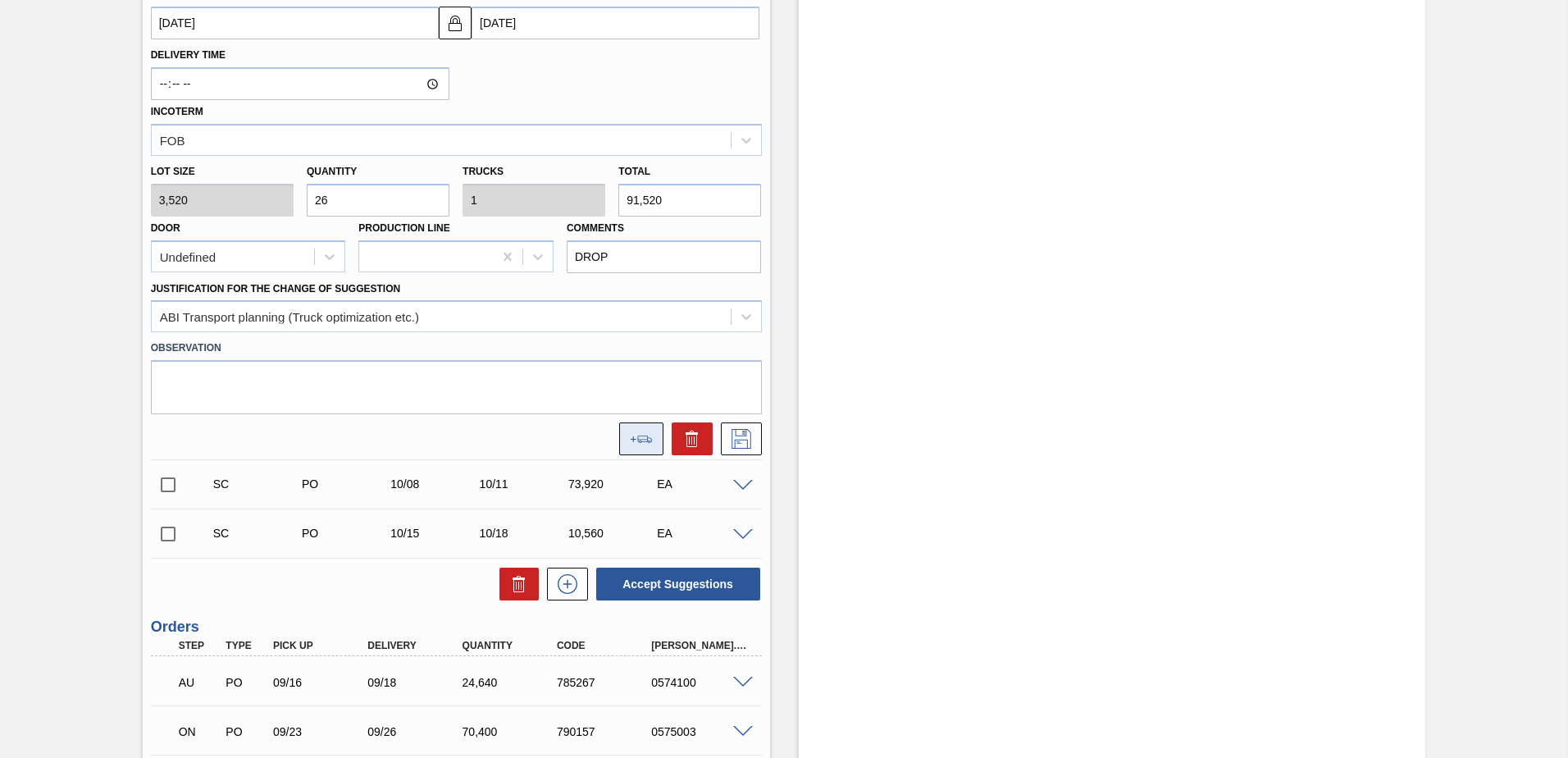
click at [641, 431] on button at bounding box center [641, 438] width 44 height 32
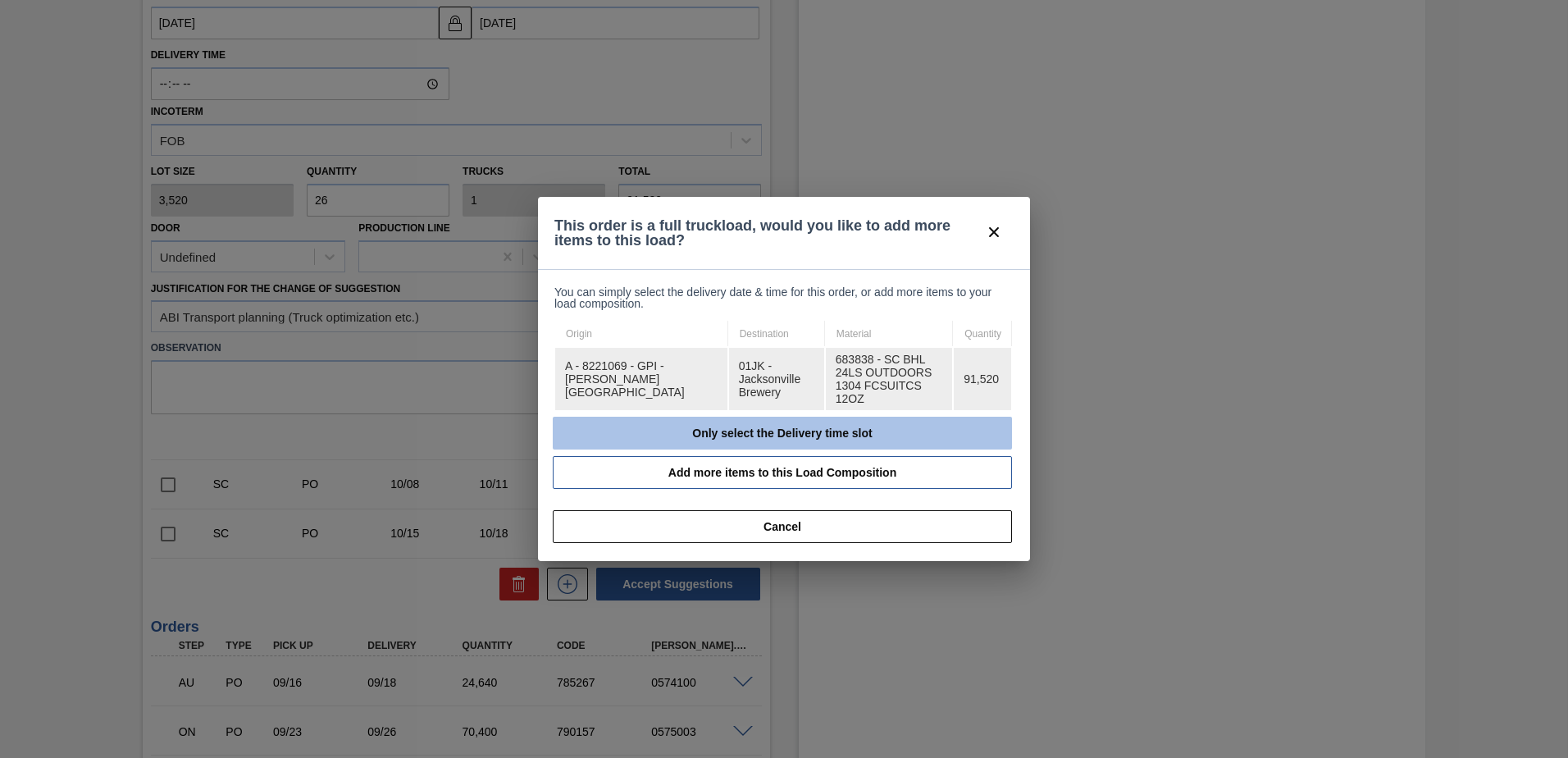
click at [803, 431] on button "Only select the Delivery time slot" at bounding box center [782, 433] width 459 height 32
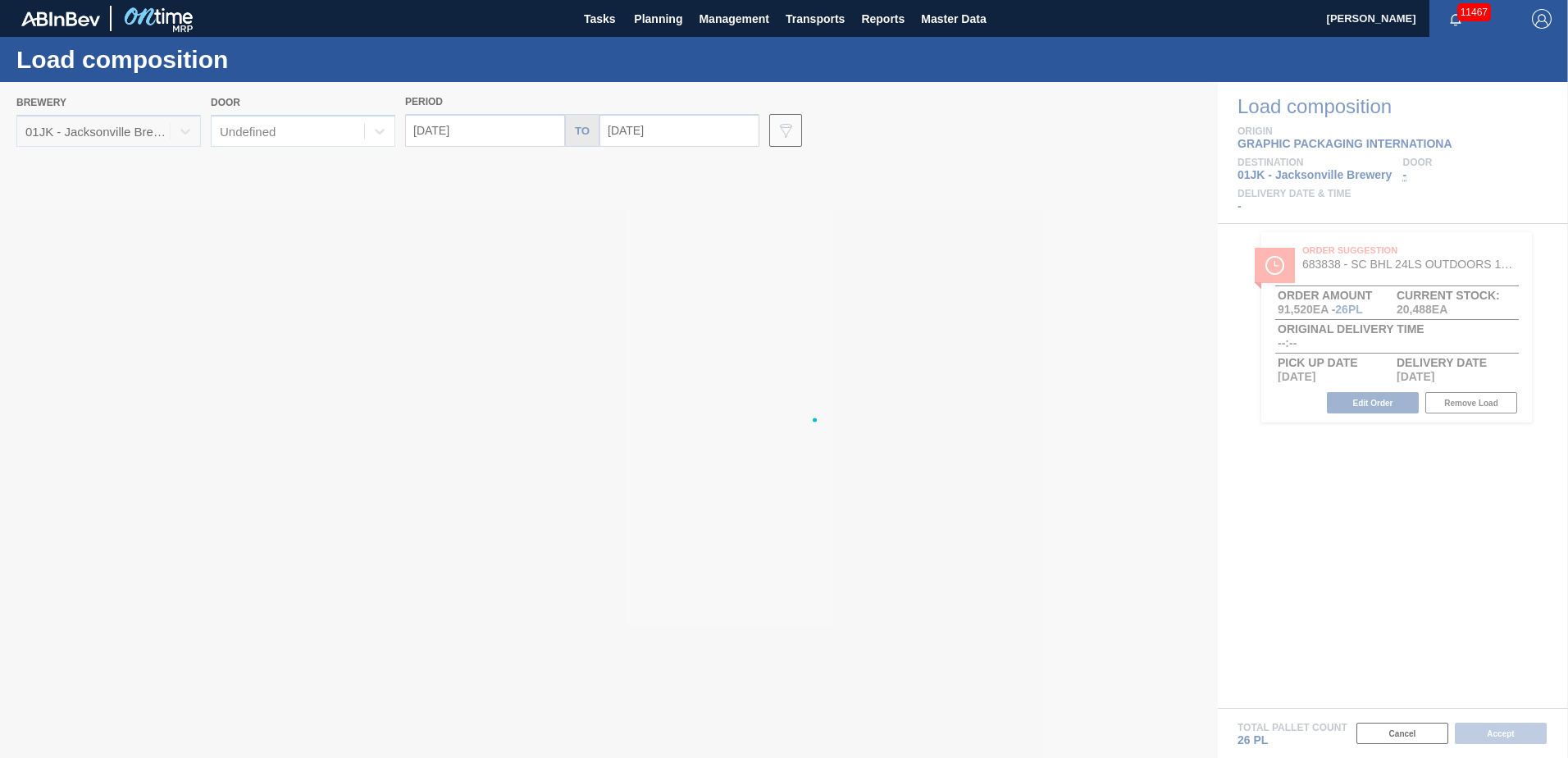
type input "[DATE]"
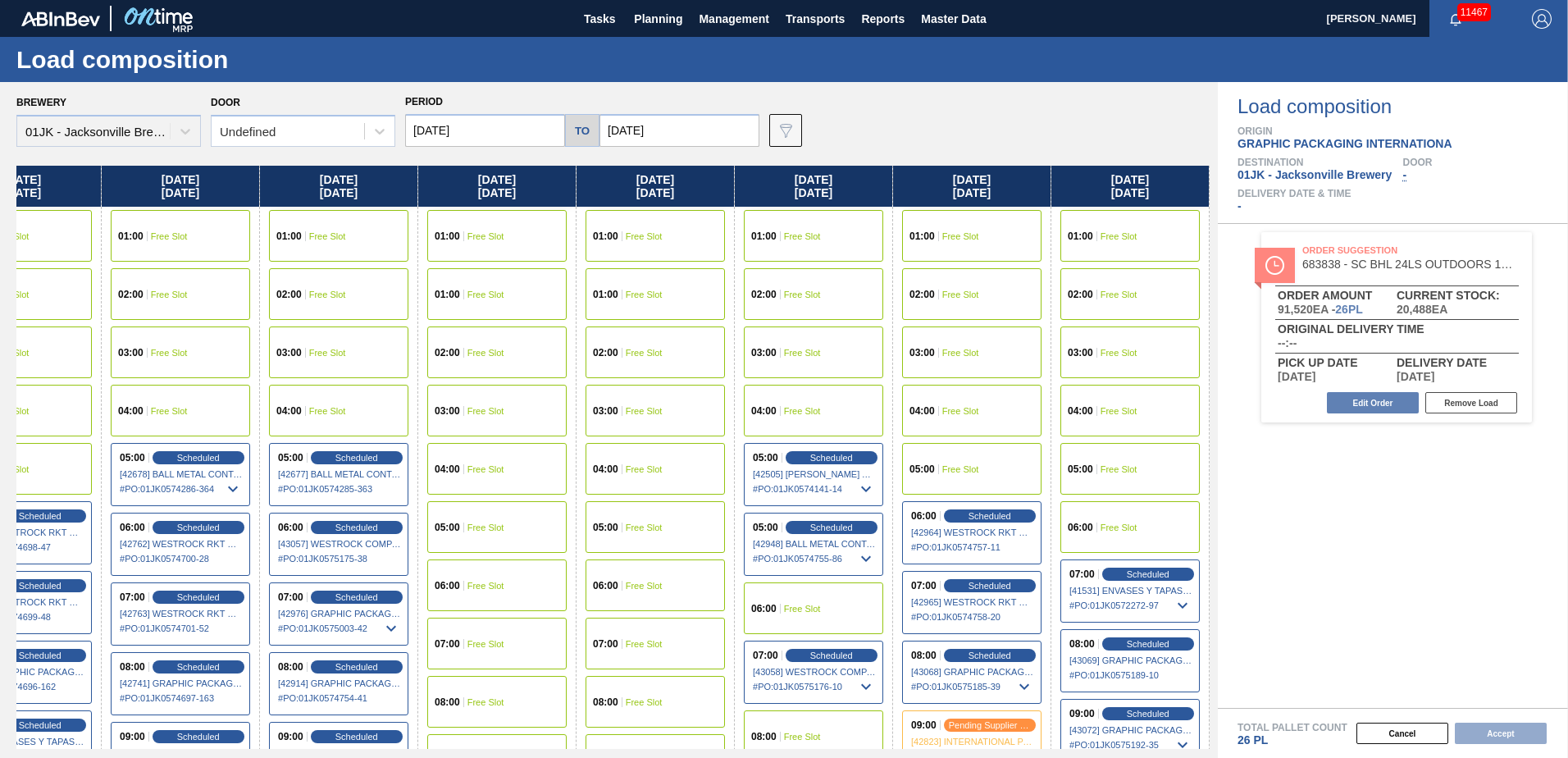
drag, startPoint x: 966, startPoint y: 248, endPoint x: 779, endPoint y: 227, distance: 188.2
click at [663, 237] on div "Wednesday 09/24/2025 01:00 Free Slot 02:00 Free Slot 03:00 Free Slot 04:00 Free…" at bounding box center [613, 457] width 1194 height 583
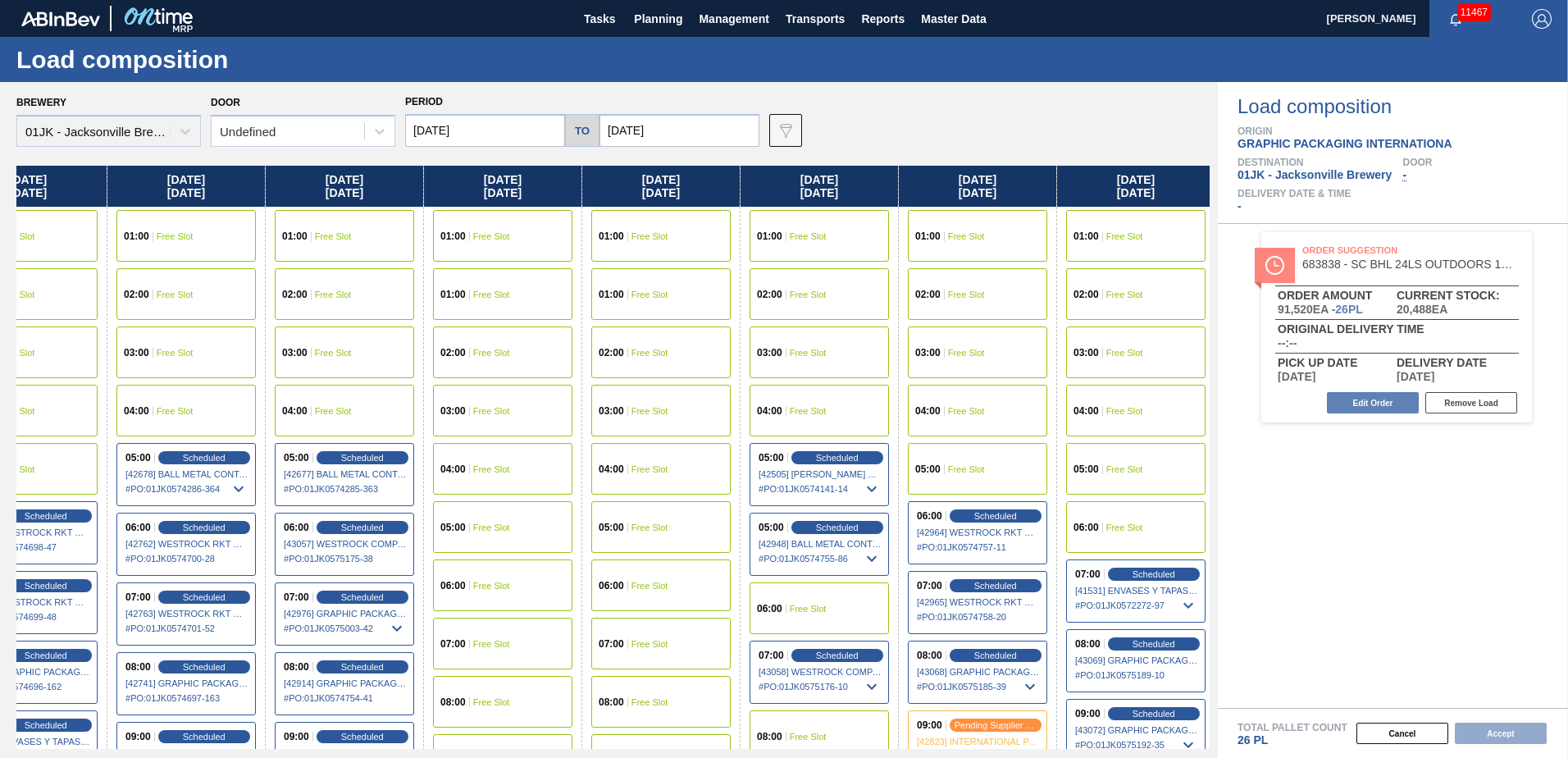
click at [686, 133] on input "[DATE]" at bounding box center [680, 131] width 160 height 32
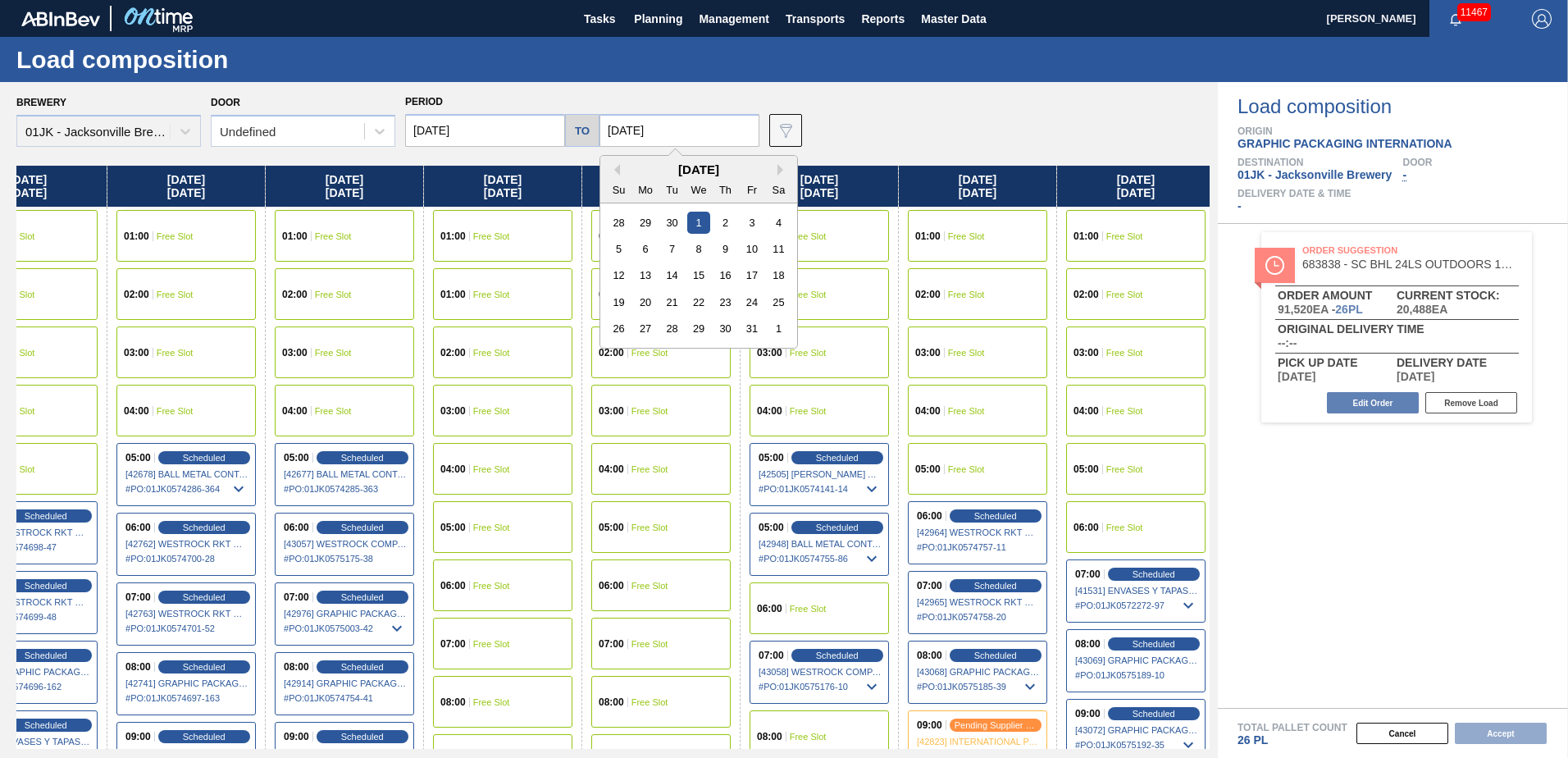
click at [772, 221] on div "4" at bounding box center [779, 222] width 23 height 23
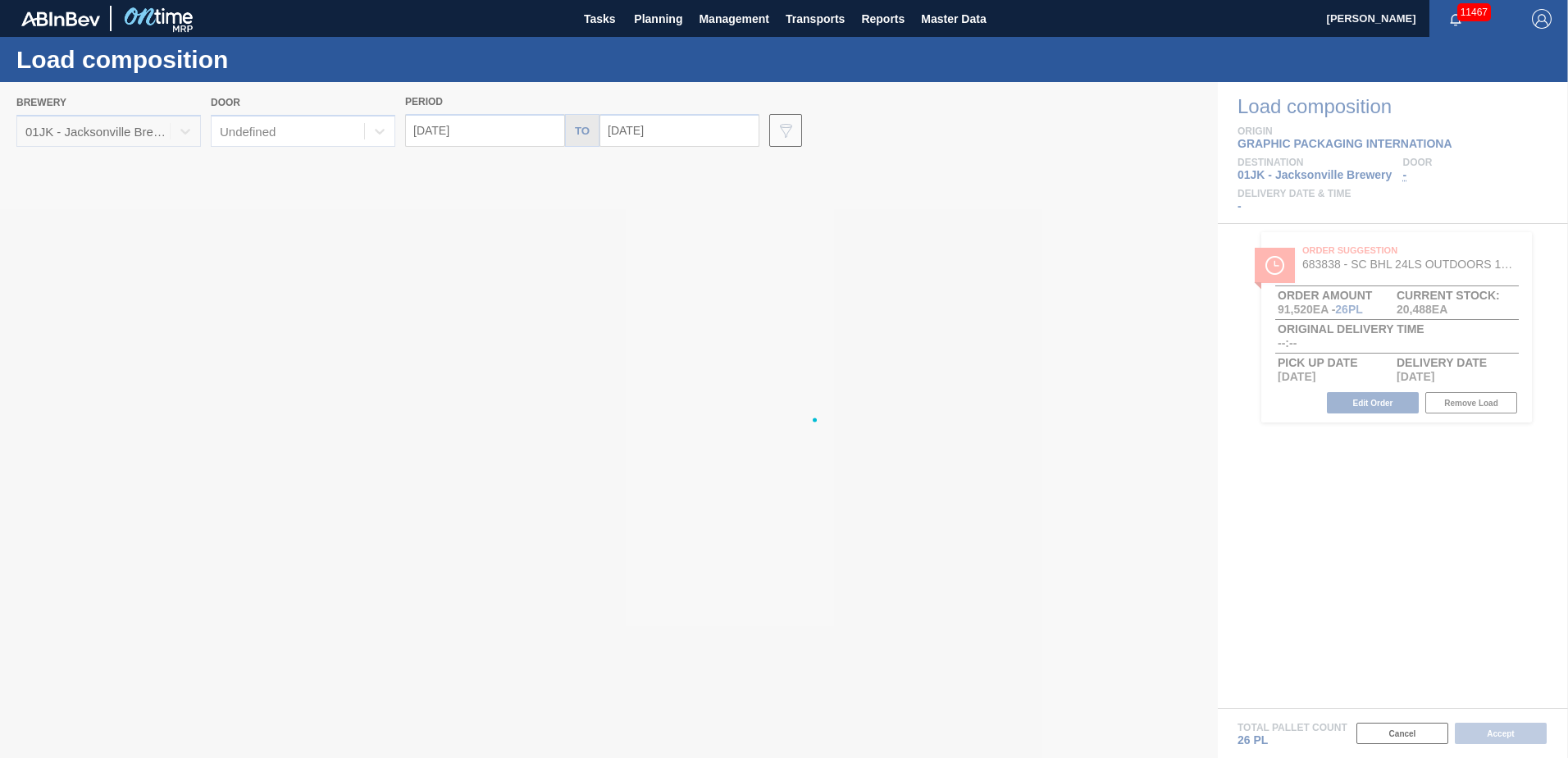
type input "[DATE]"
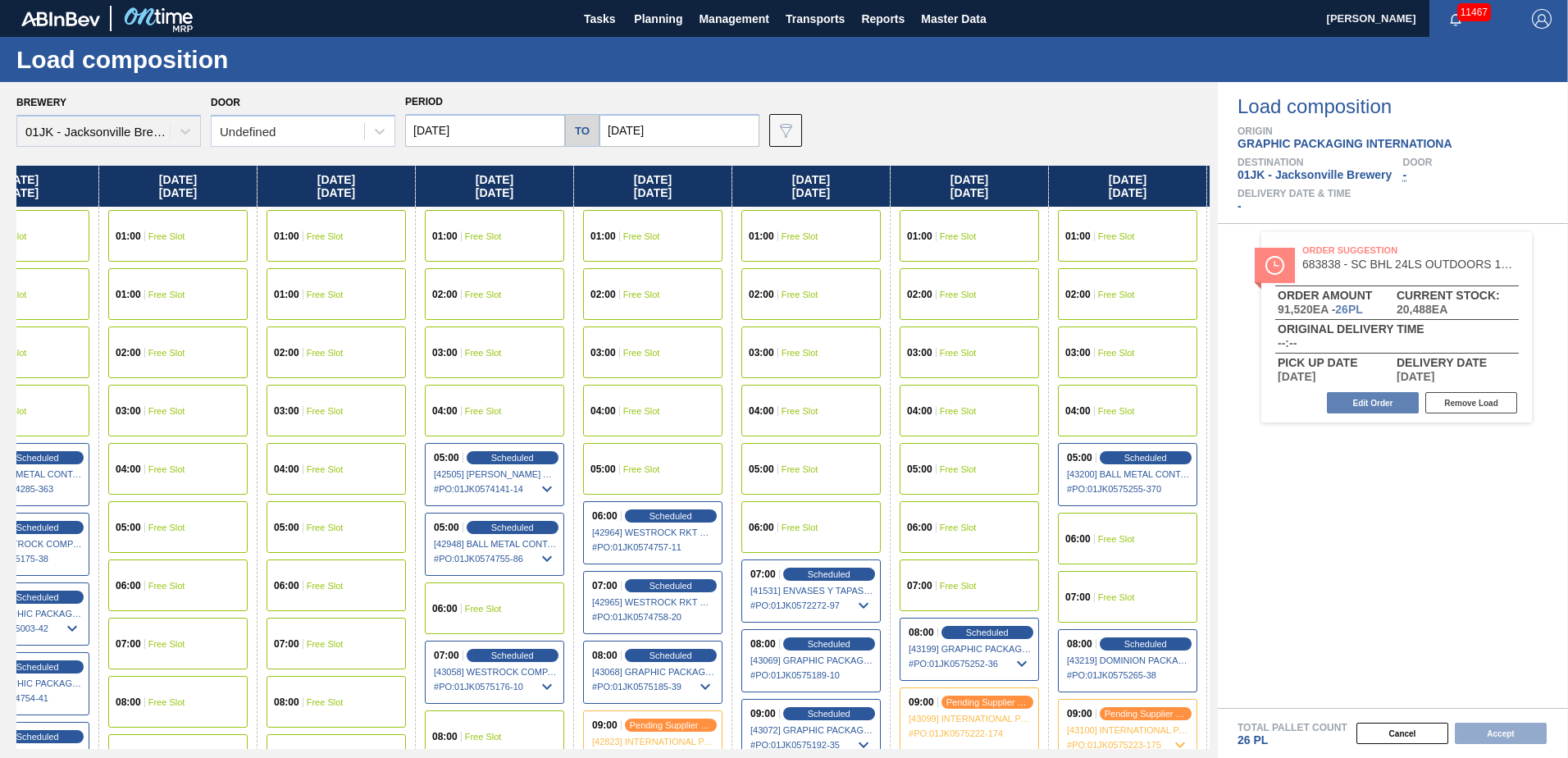
drag, startPoint x: 1134, startPoint y: 265, endPoint x: 730, endPoint y: 283, distance: 404.4
click at [730, 283] on div "Wednesday 09/24/2025 01:00 Free Slot 02:00 Free Slot 03:00 Free Slot 04:00 Free…" at bounding box center [613, 457] width 1194 height 583
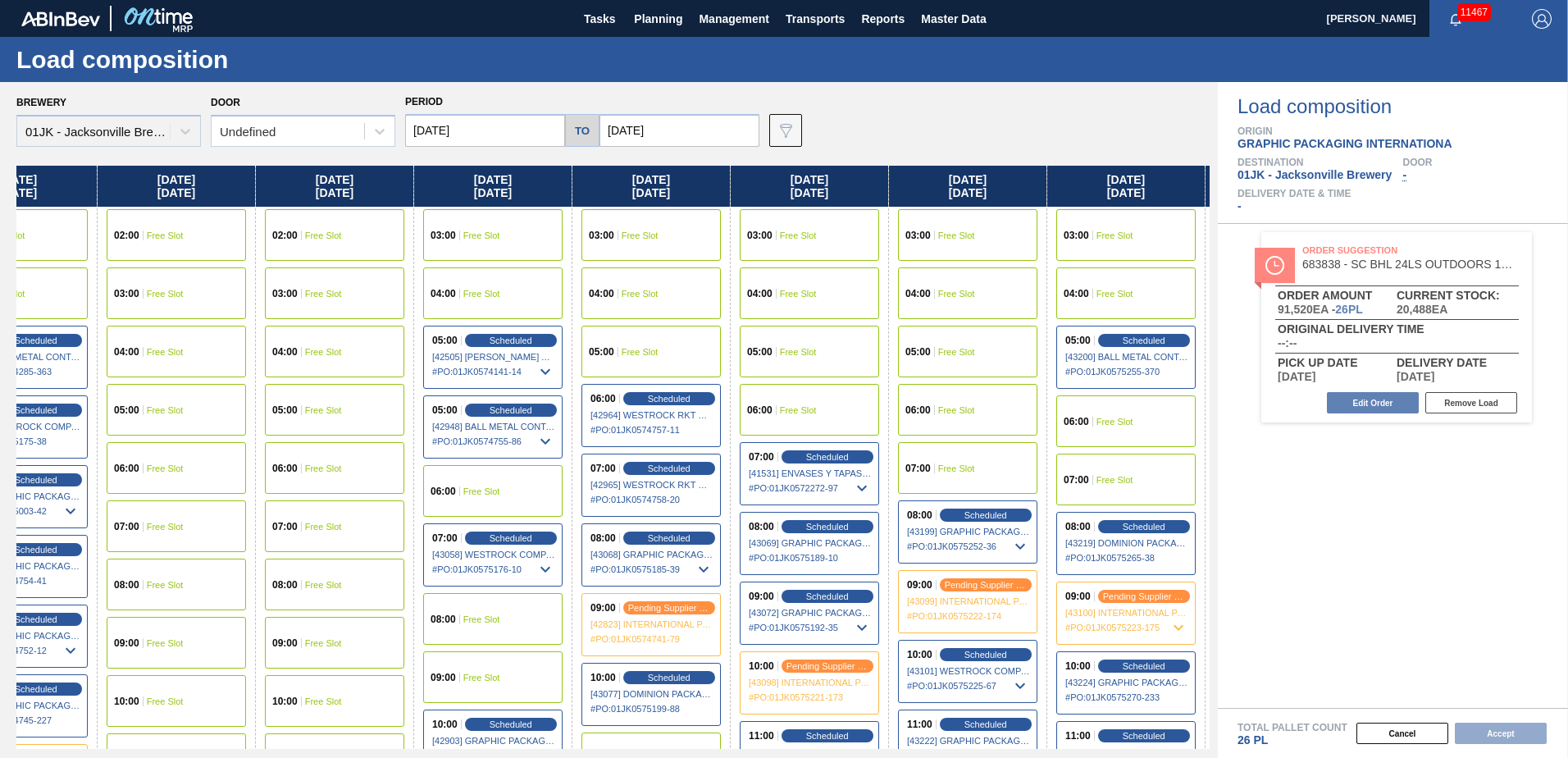
scroll to position [411, 393]
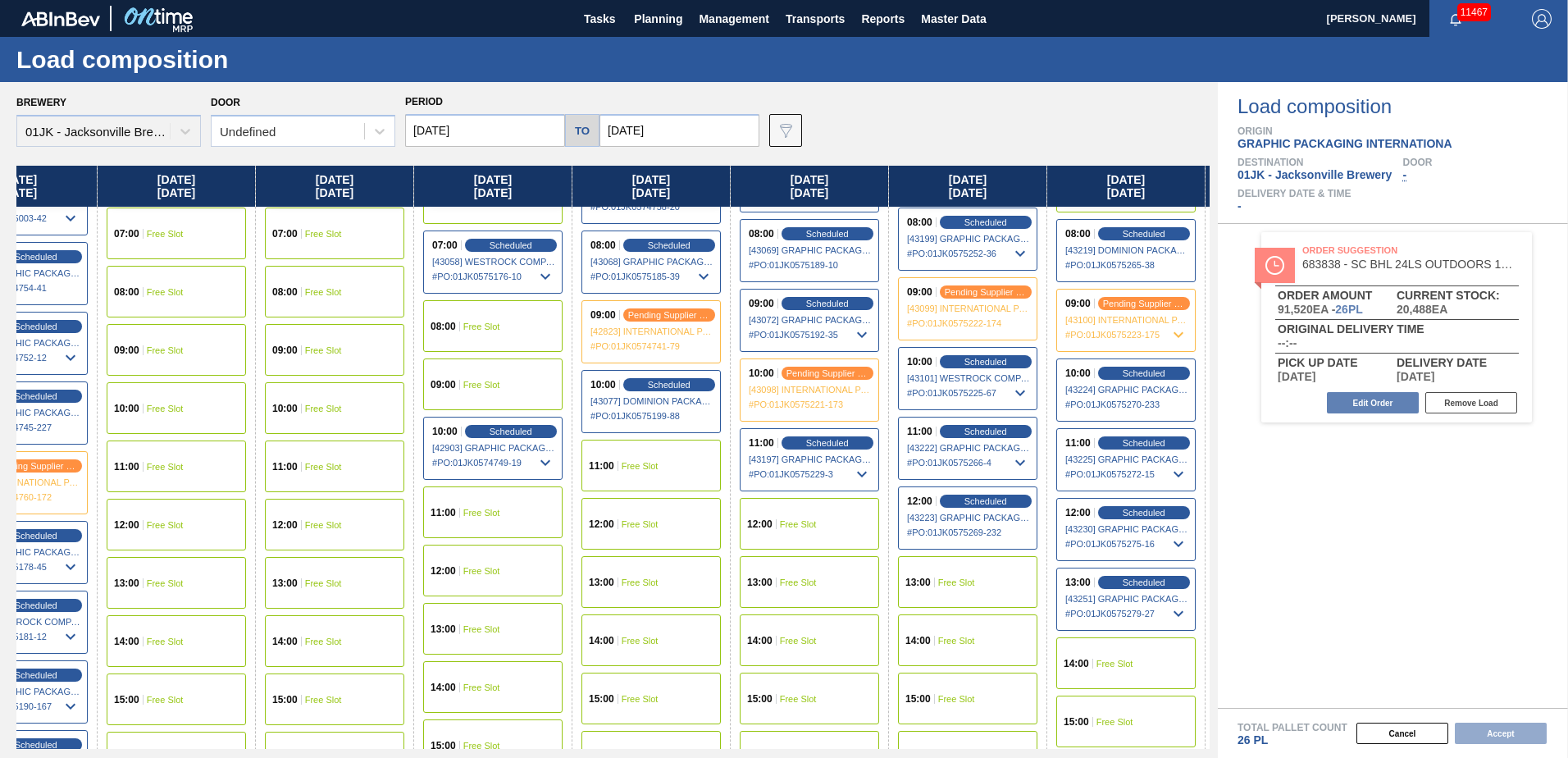
click at [963, 583] on span "Free Slot" at bounding box center [956, 582] width 37 height 10
click at [1496, 733] on button "Accept" at bounding box center [1501, 734] width 92 height 22
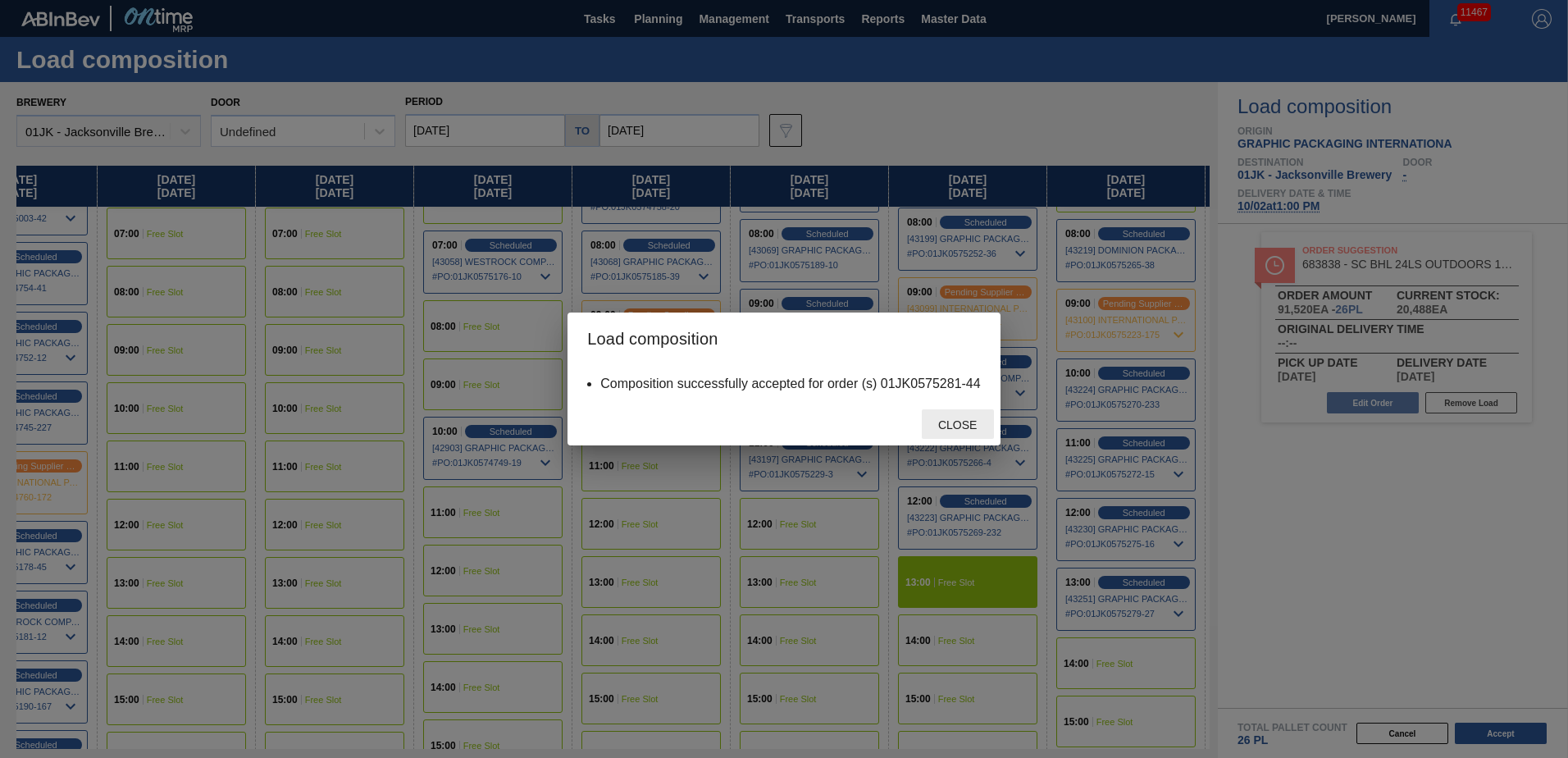
click at [933, 418] on div "Close" at bounding box center [958, 425] width 72 height 31
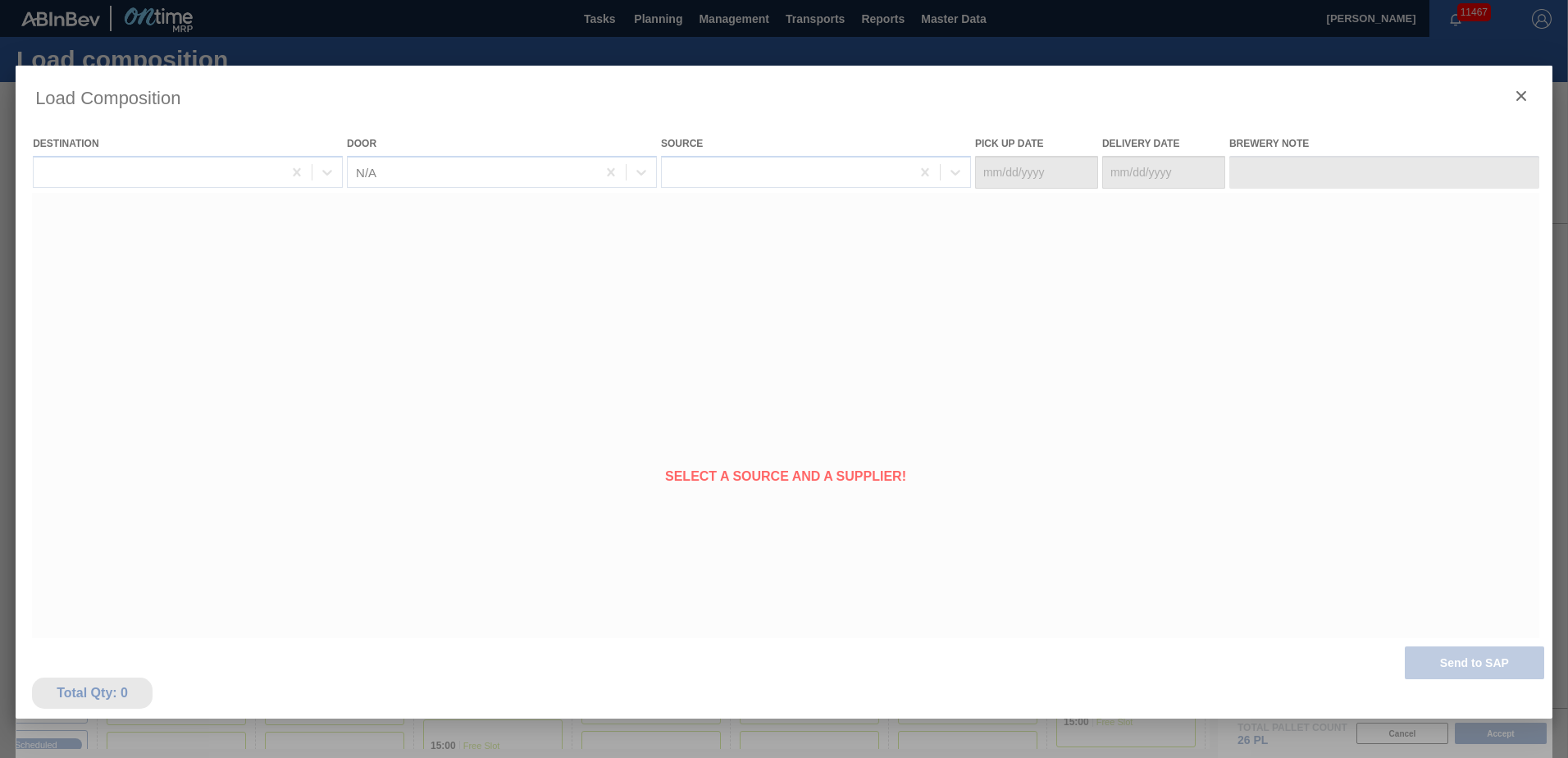
type Date "[DATE]"
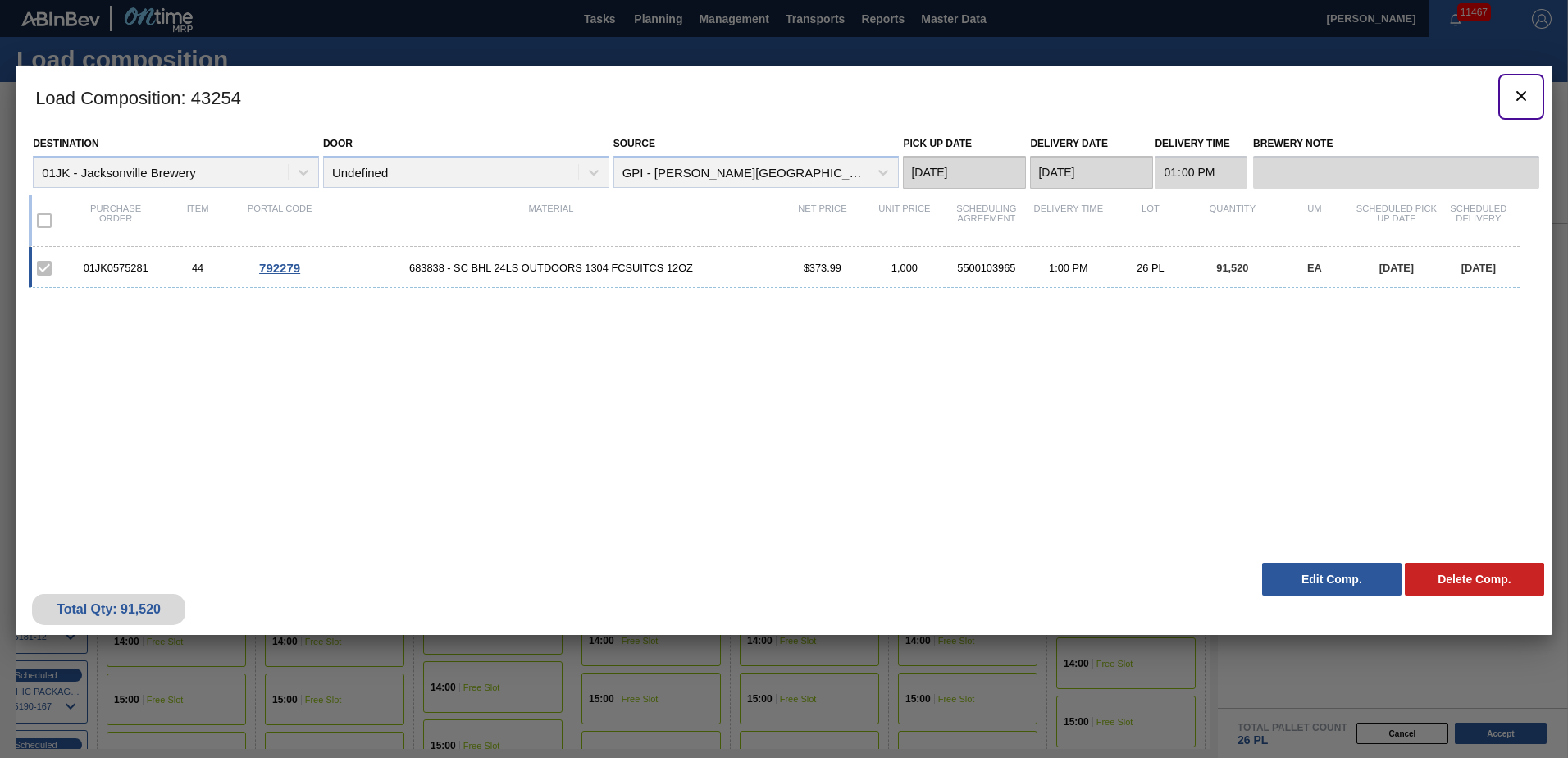
click at [1526, 97] on icon "botão de ícone" at bounding box center [1521, 96] width 20 height 20
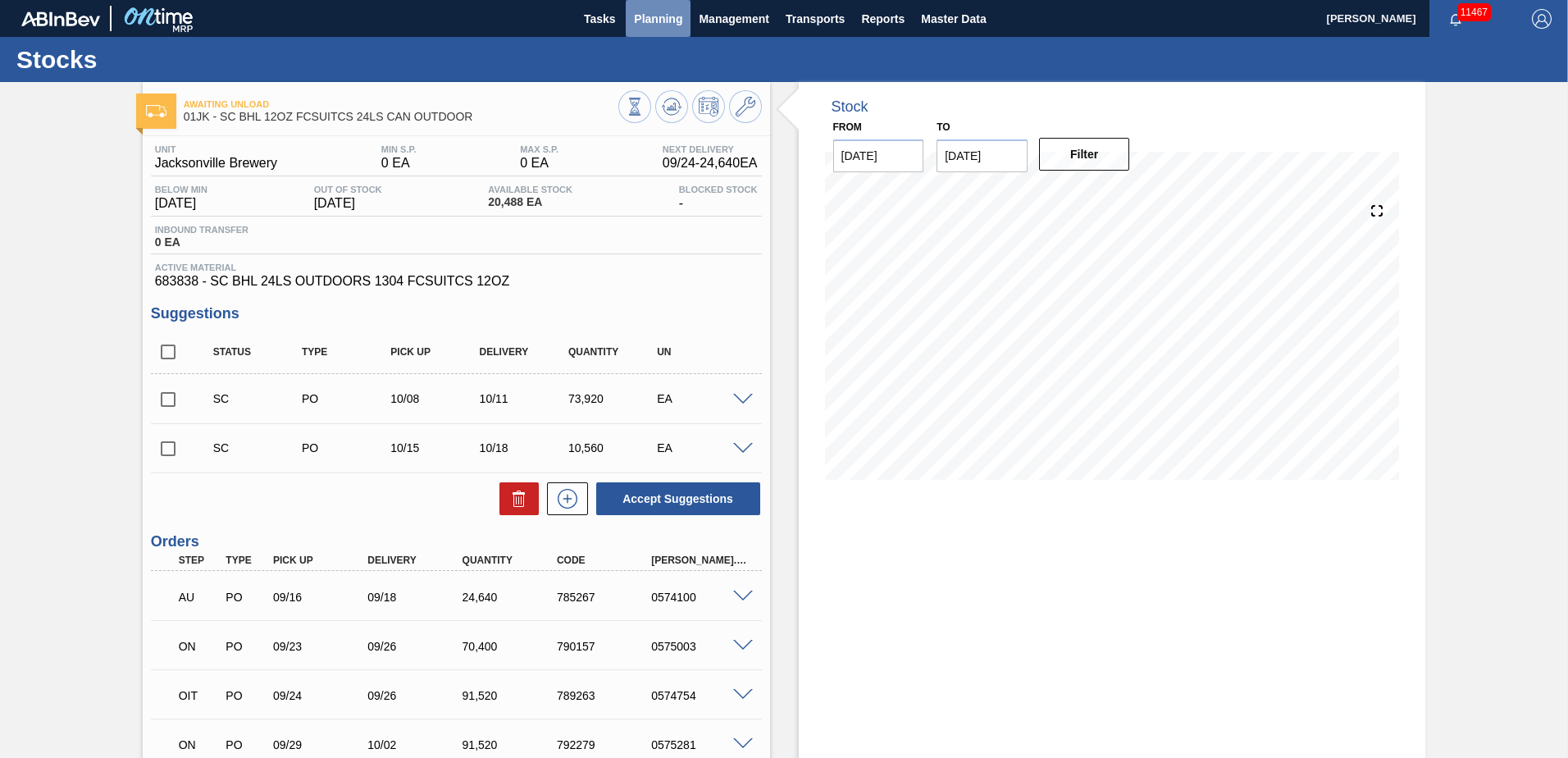
click at [664, 24] on span "Planning" at bounding box center [658, 19] width 49 height 20
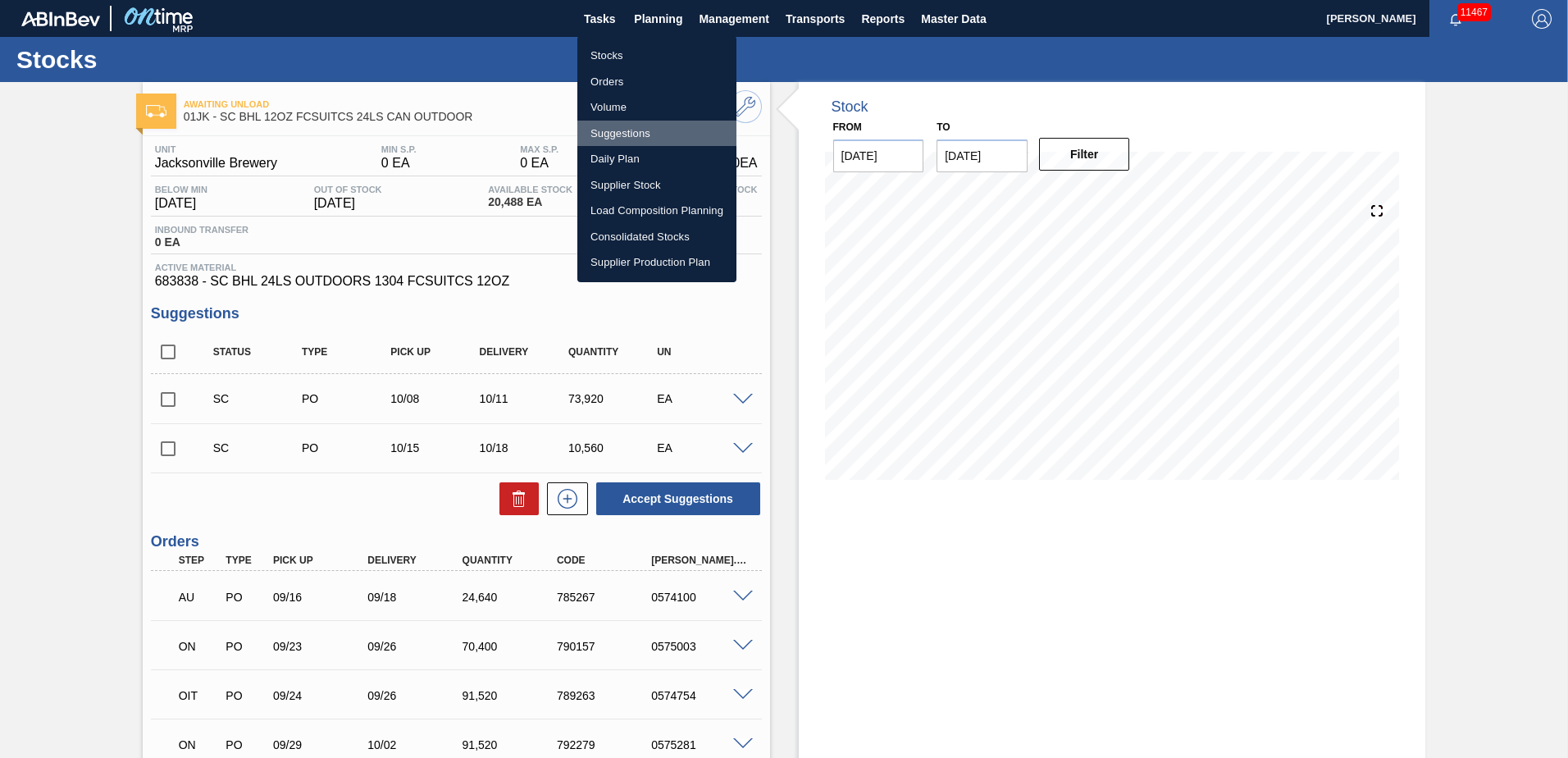
click at [626, 133] on li "Suggestions" at bounding box center [657, 133] width 159 height 26
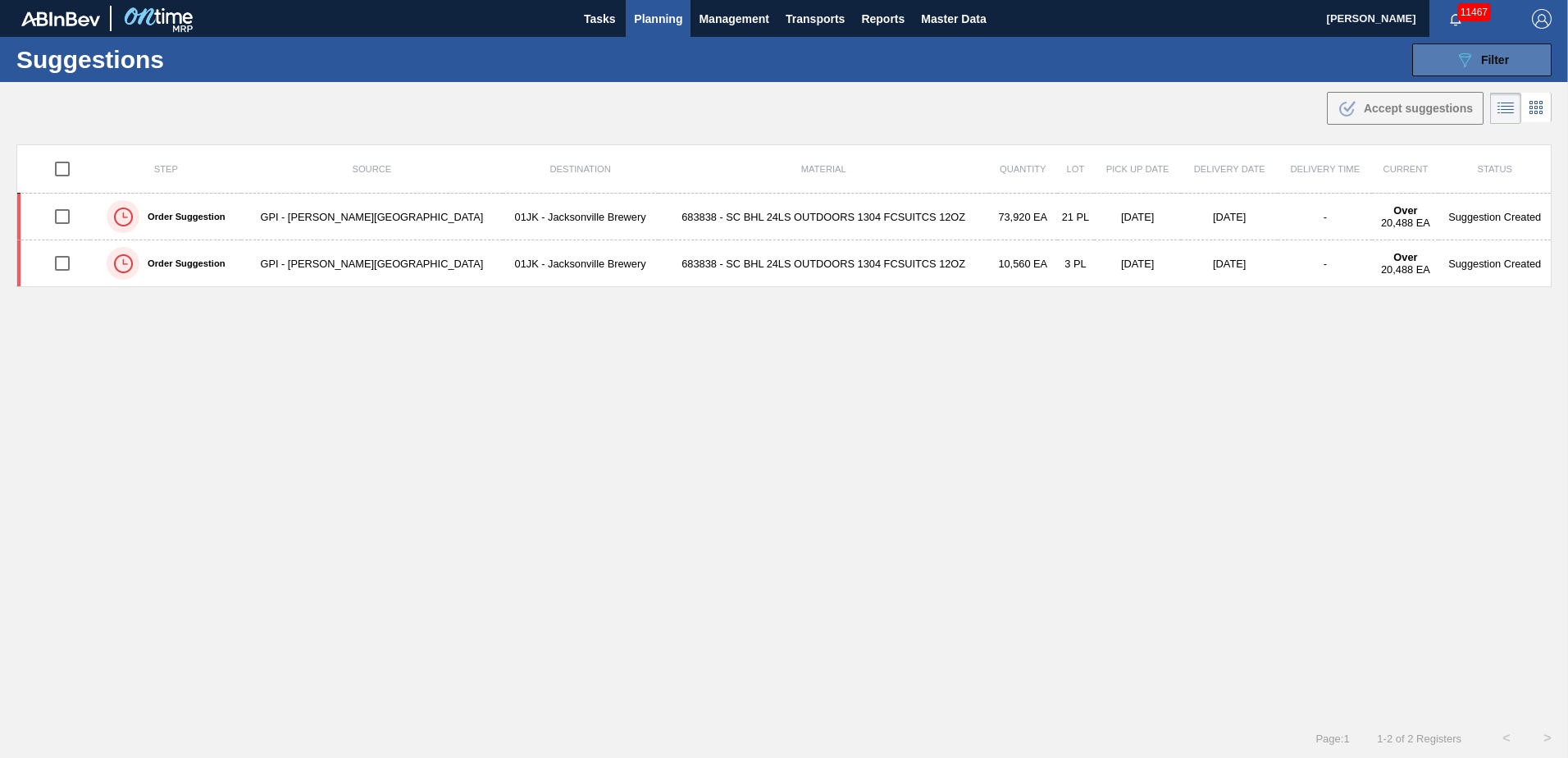
click at [1514, 64] on button "089F7B8B-B2A5-4AFE-B5C0-19BA573D28AC Filter" at bounding box center [1482, 59] width 140 height 32
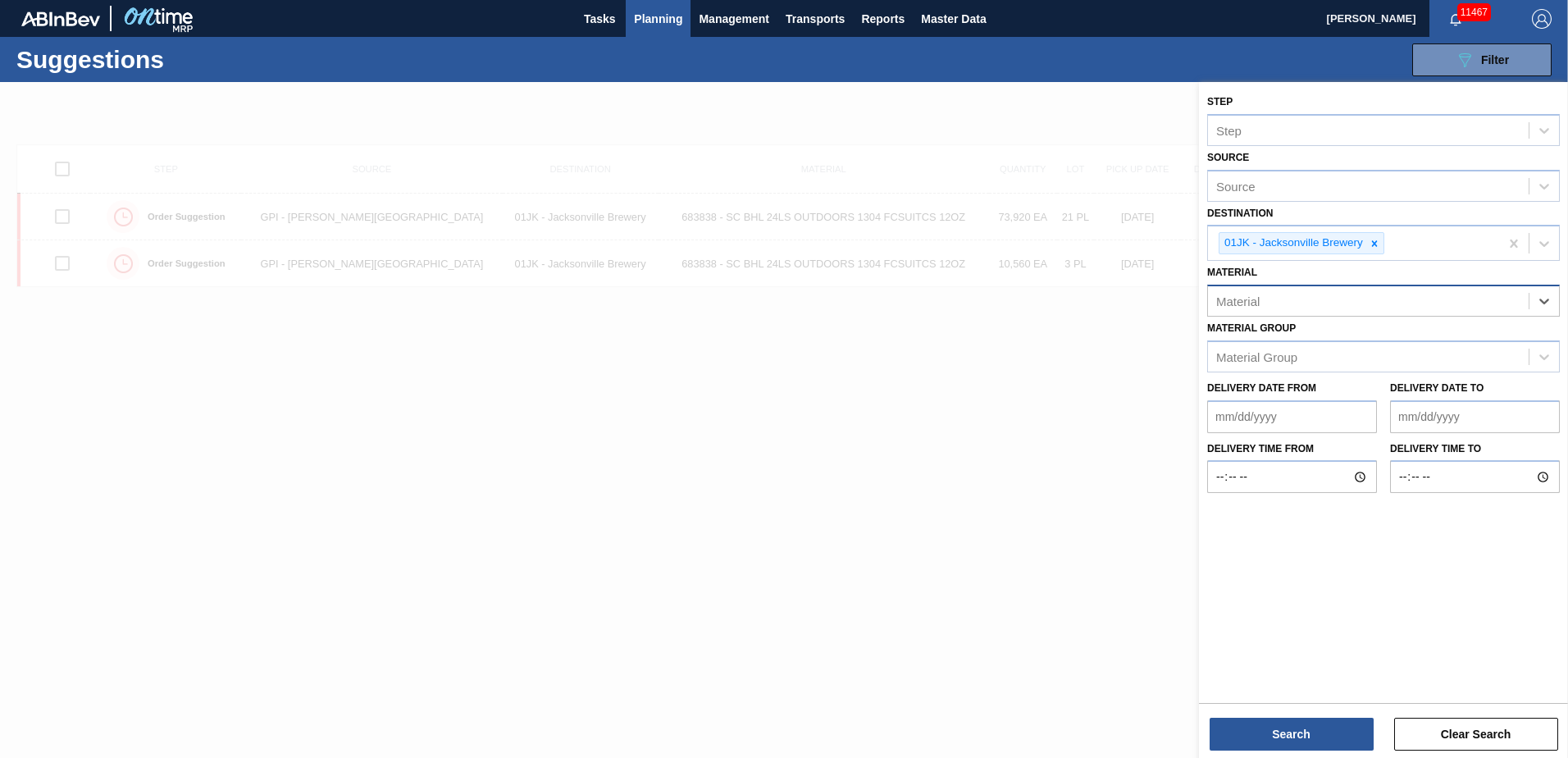
click at [1463, 308] on div "Material" at bounding box center [1368, 302] width 320 height 23
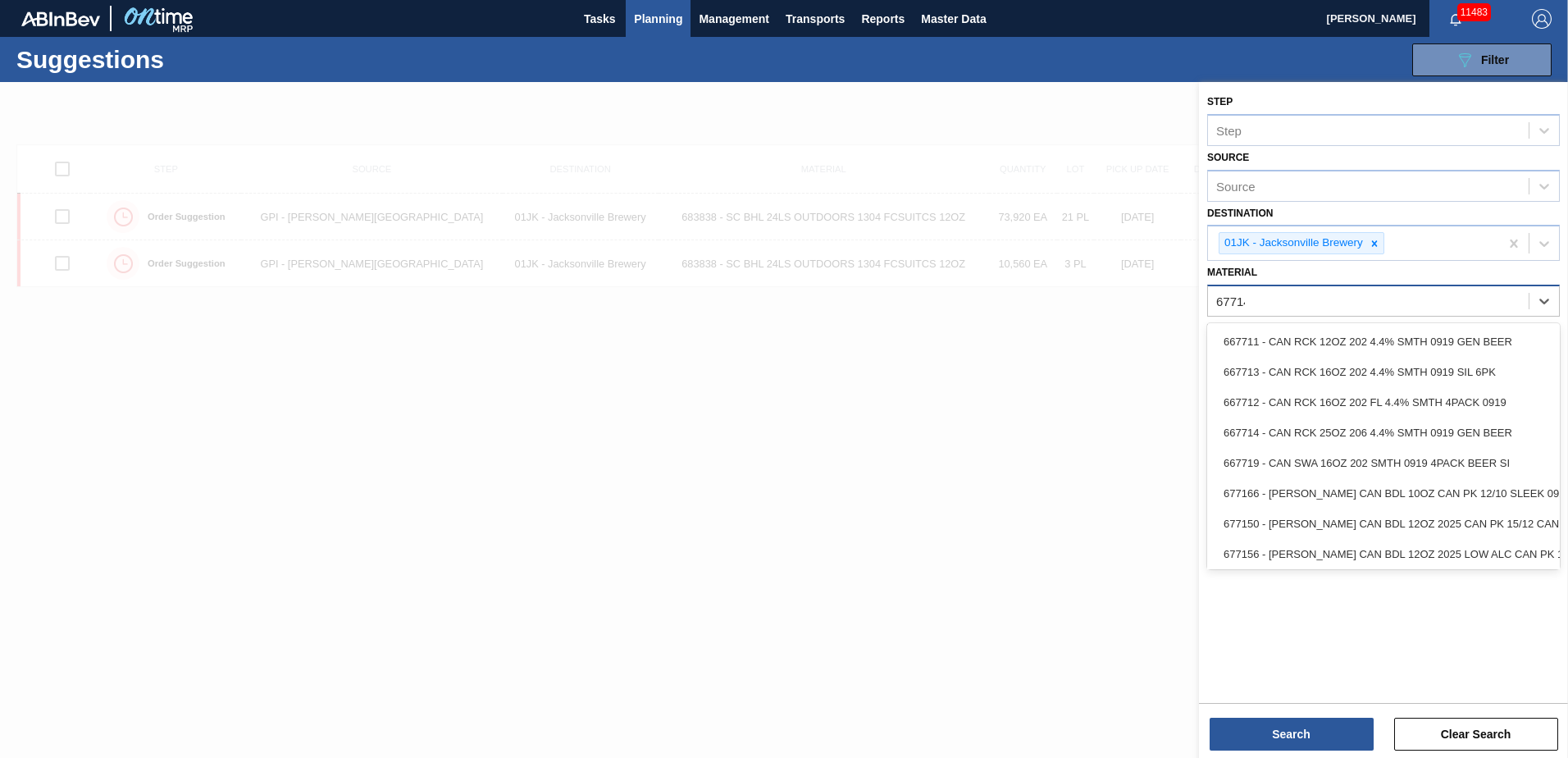
type input "677149"
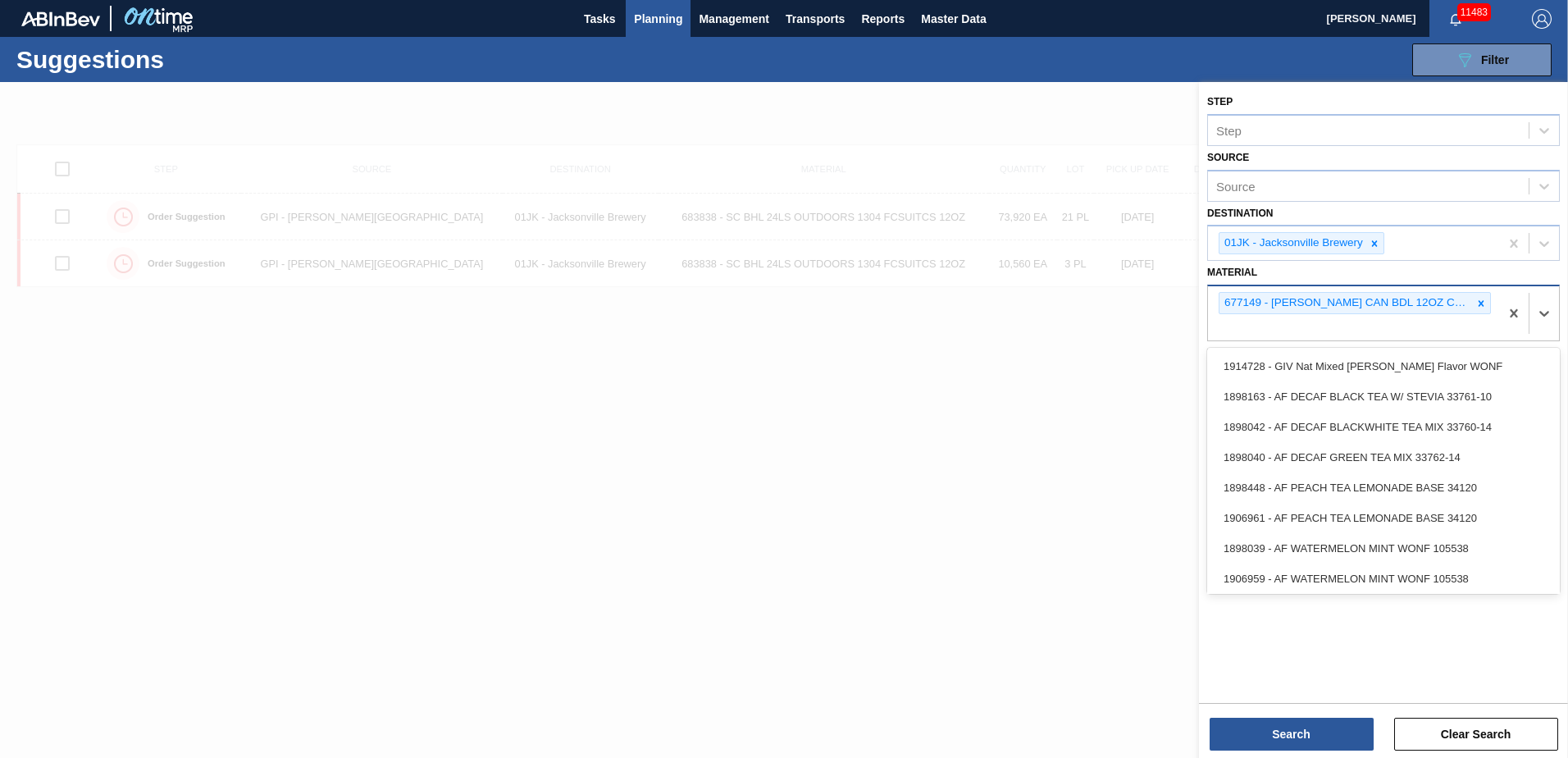
click at [1299, 328] on div "677149 - CARR CAN BDL 12OZ CAN PK 12/12 CAN 0924" at bounding box center [1353, 313] width 291 height 54
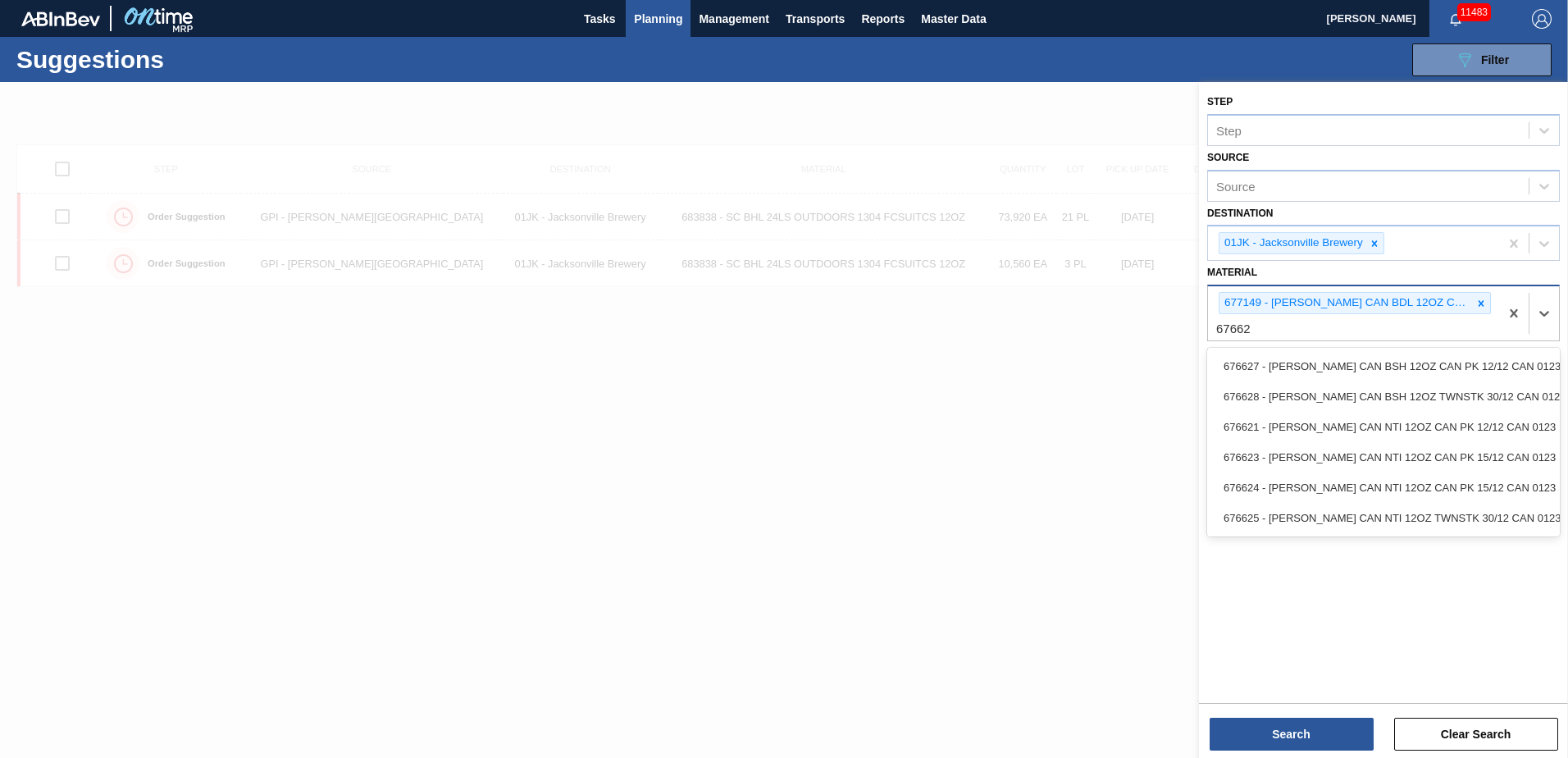
type input "676627"
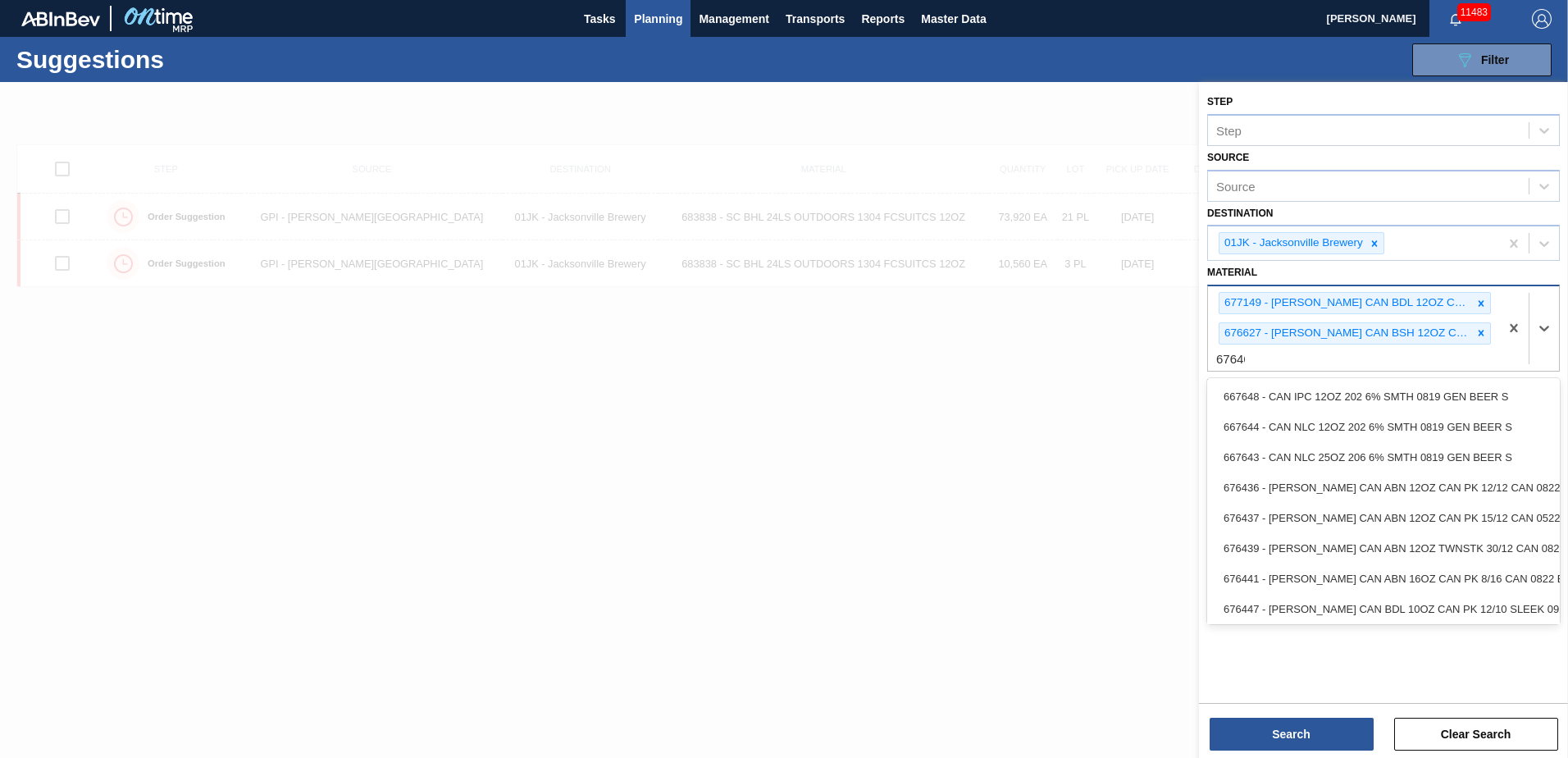
type input "676468"
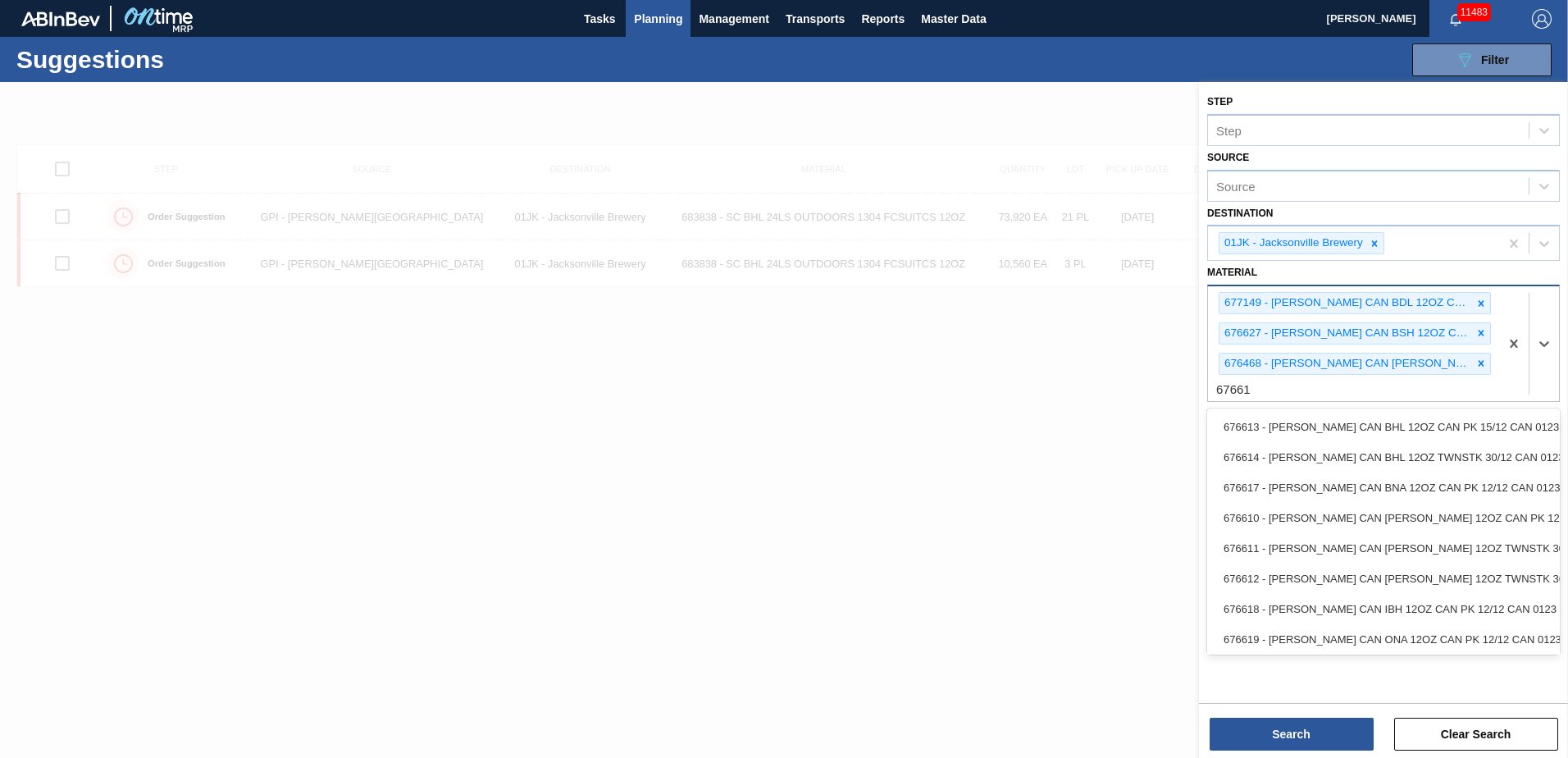
type input "676618"
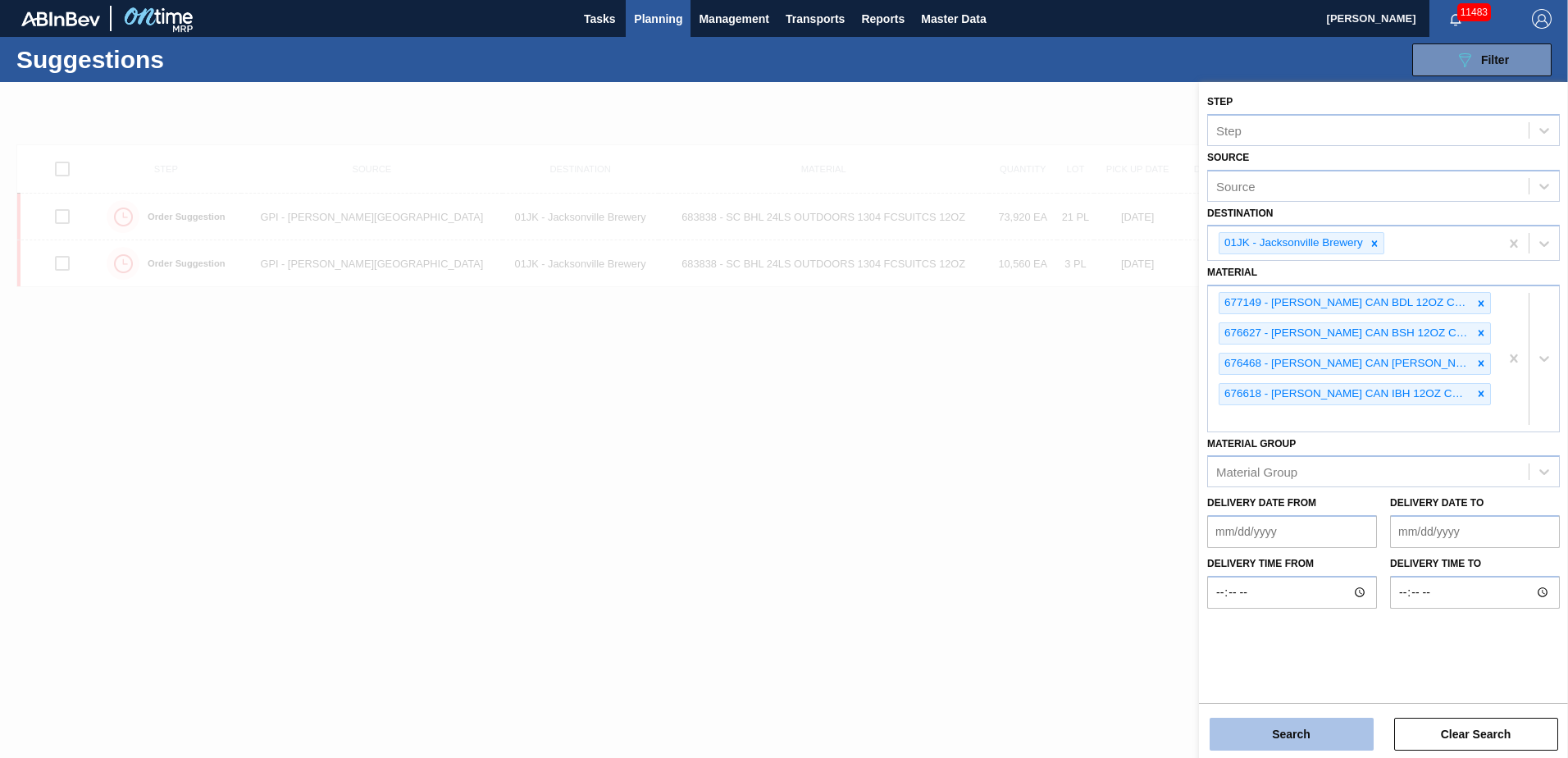
click at [1255, 719] on button "Search" at bounding box center [1292, 734] width 164 height 32
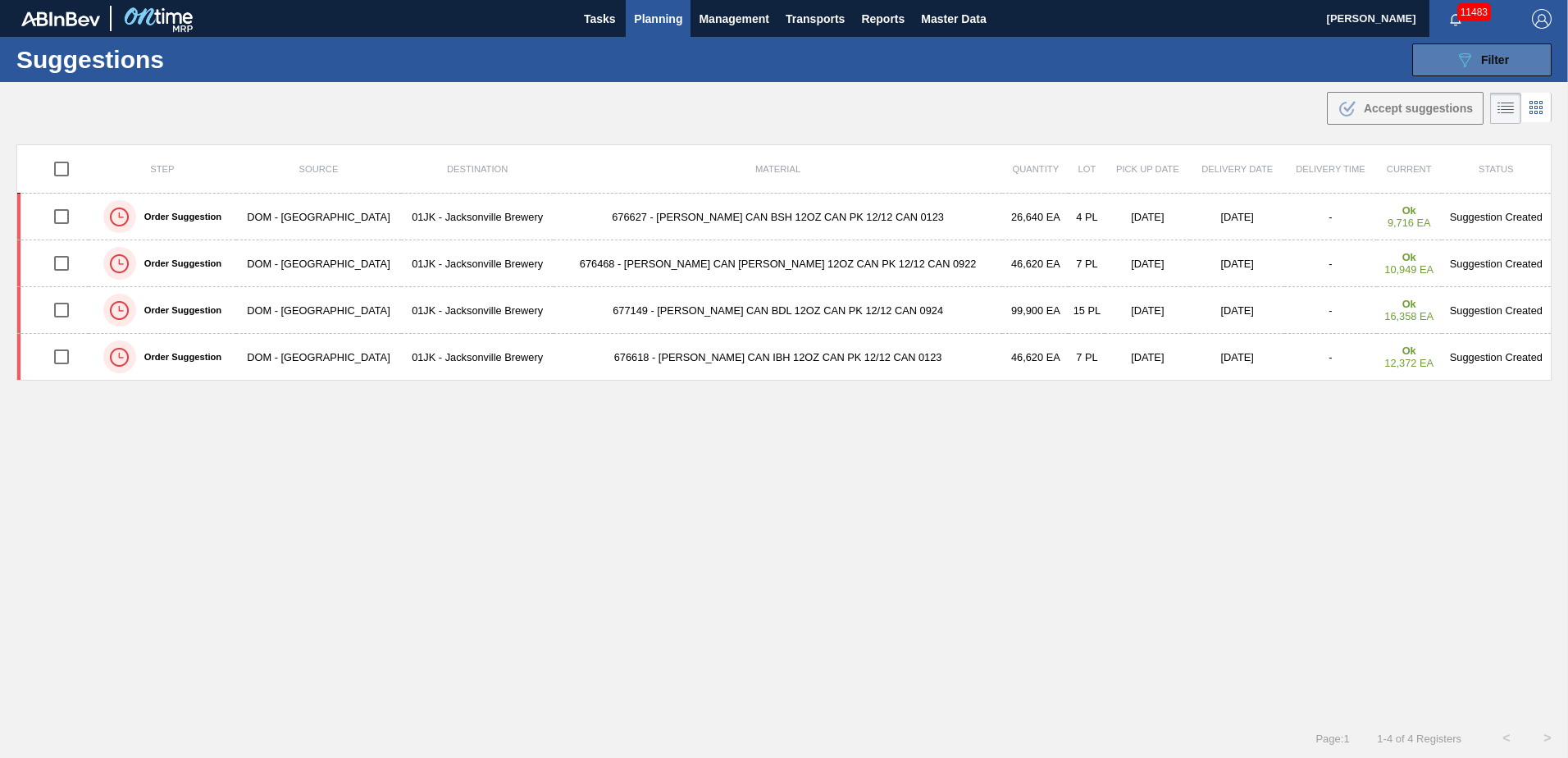
click at [1482, 72] on button "089F7B8B-B2A5-4AFE-B5C0-19BA573D28AC Filter" at bounding box center [1482, 59] width 140 height 32
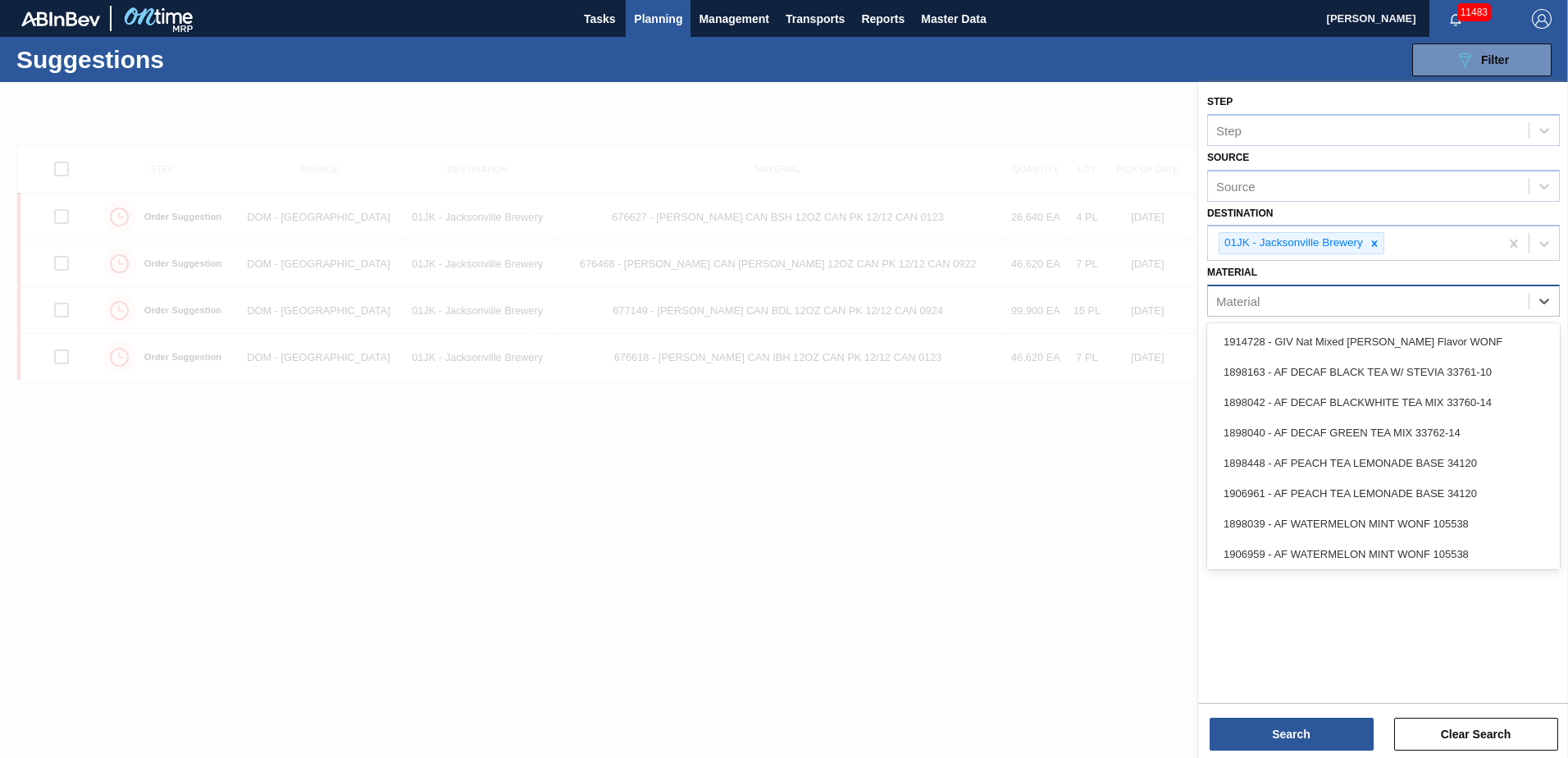
click at [1436, 303] on div "Material" at bounding box center [1368, 302] width 320 height 23
type input "615470"
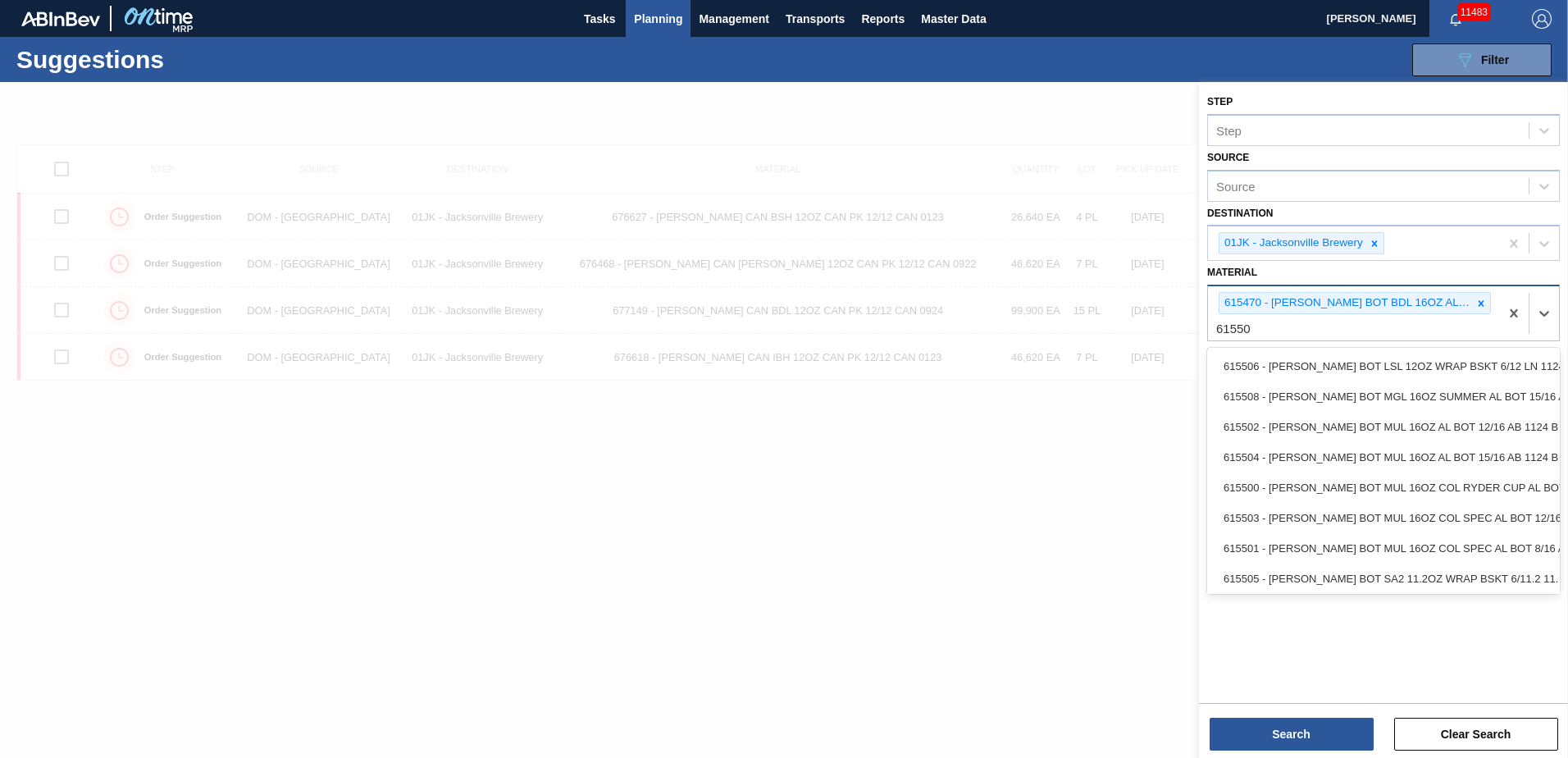
type input "615502"
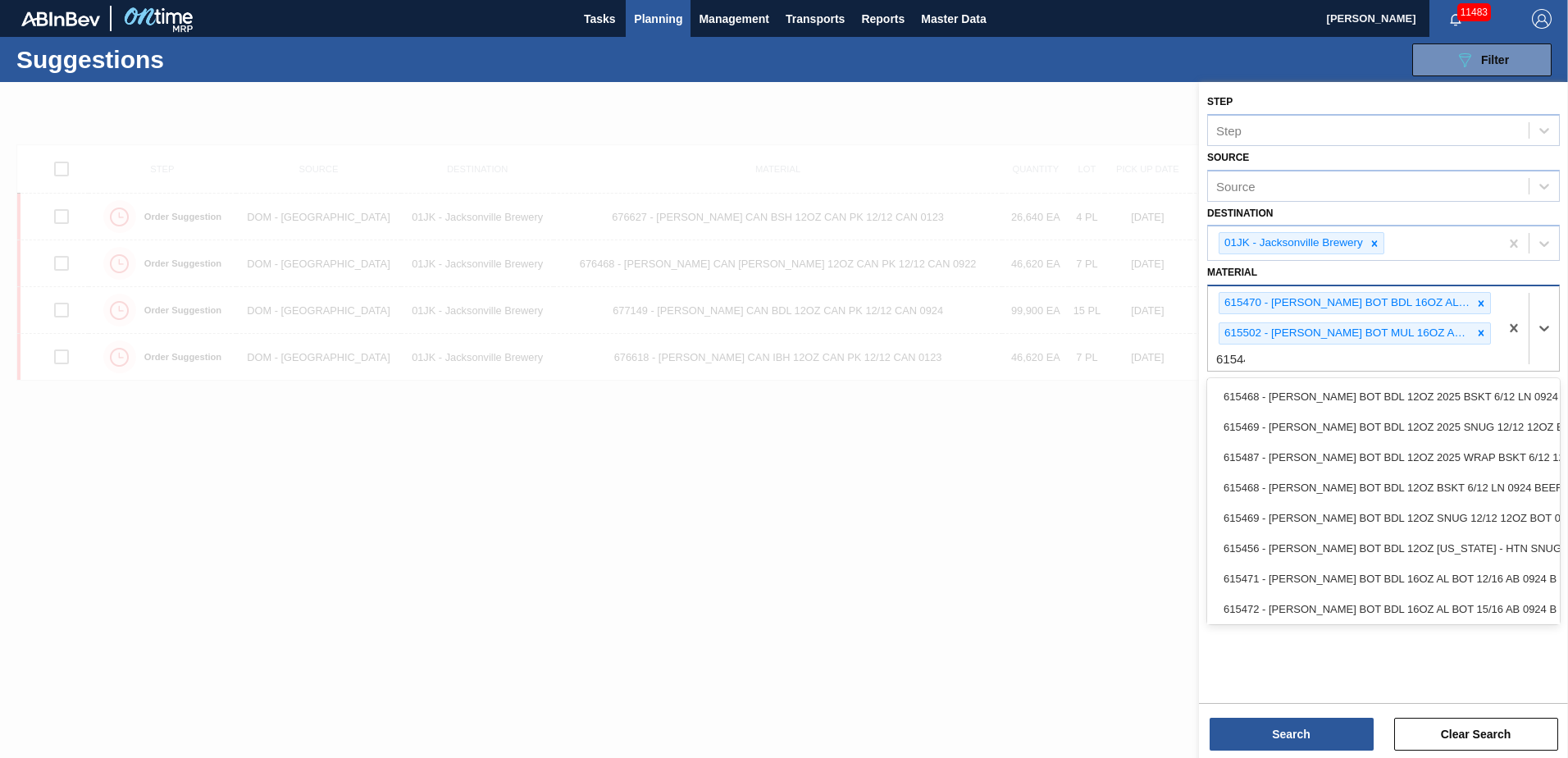
type input "615449"
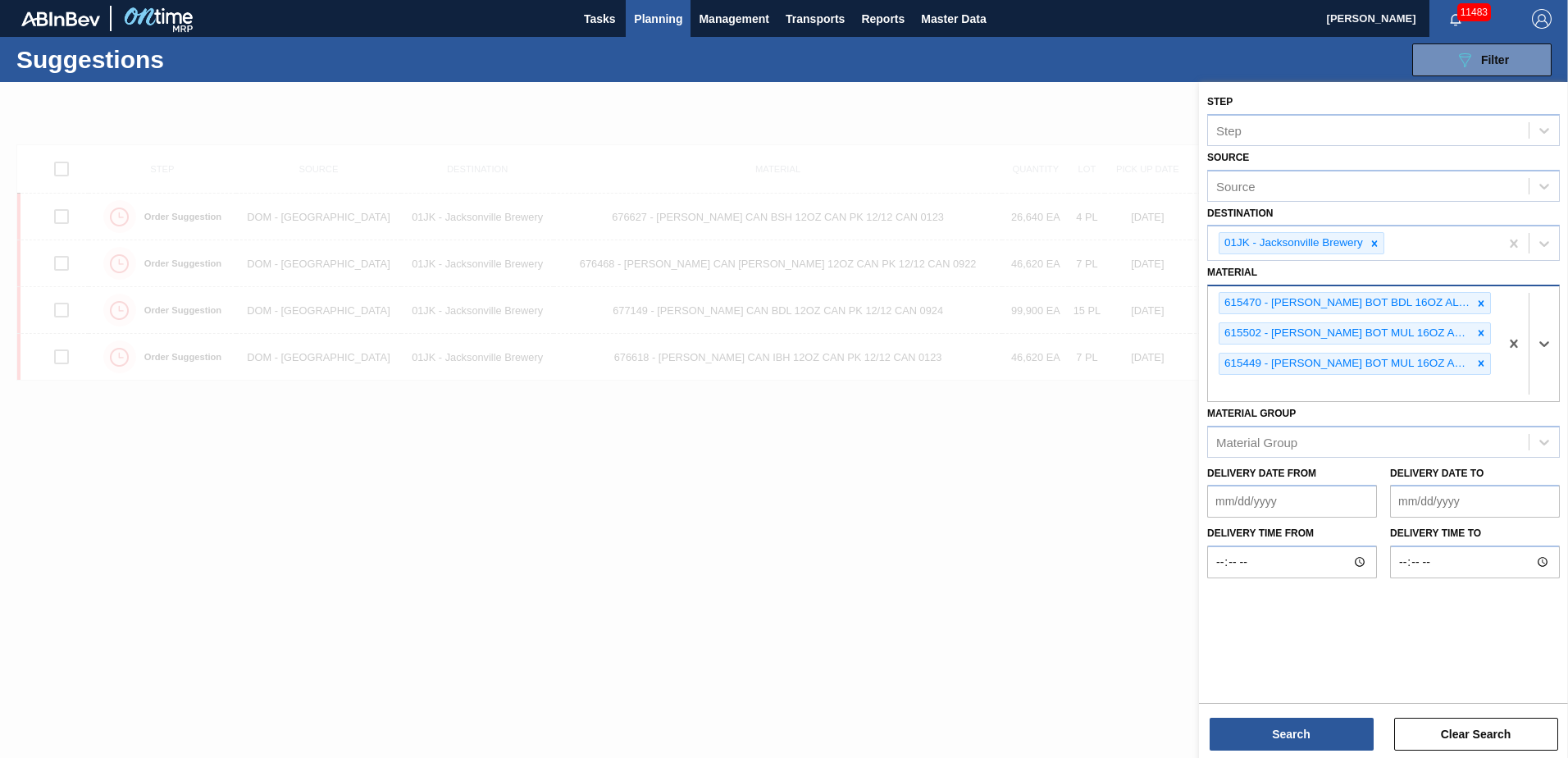
type input "8"
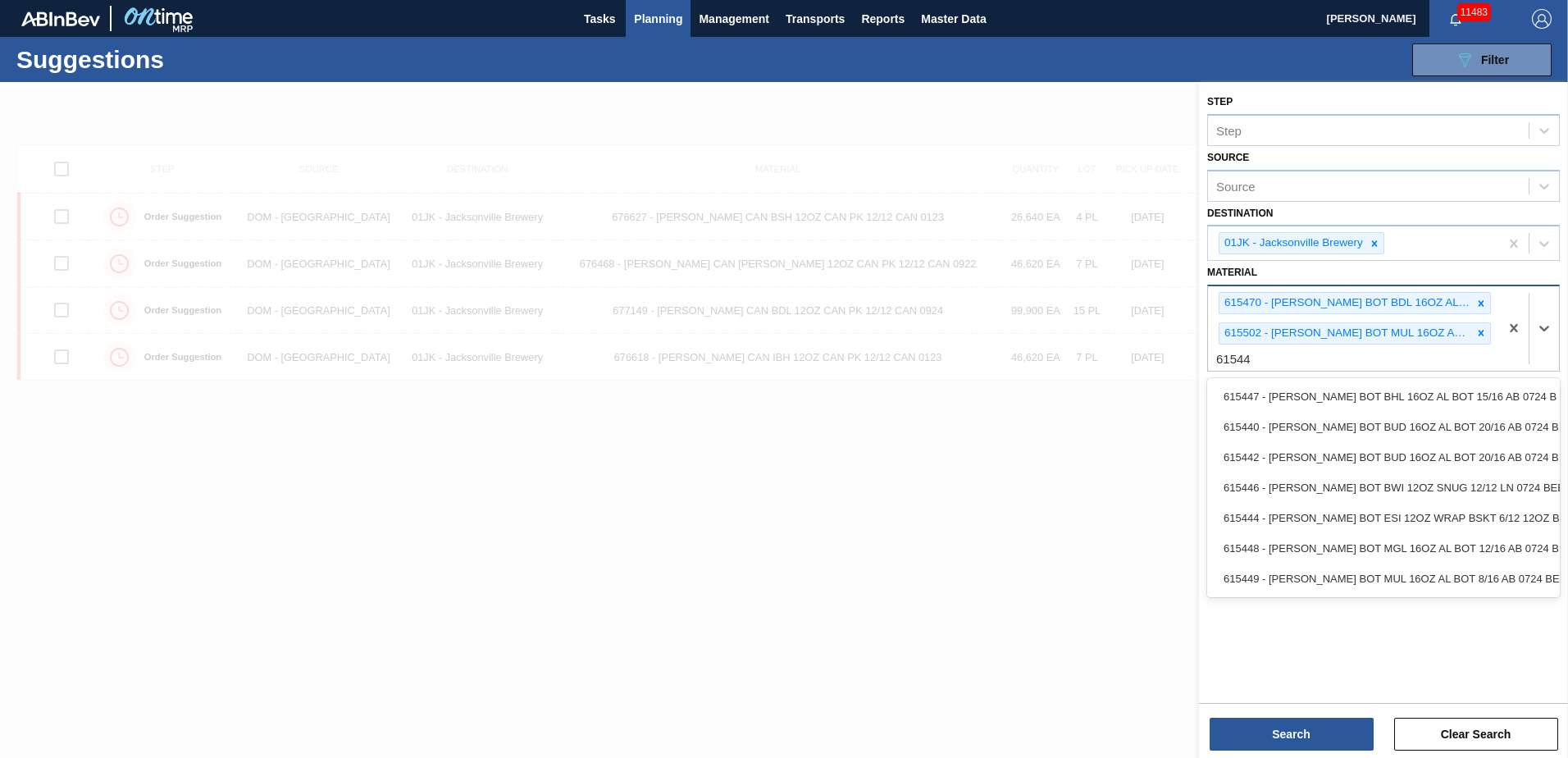
type input "615449"
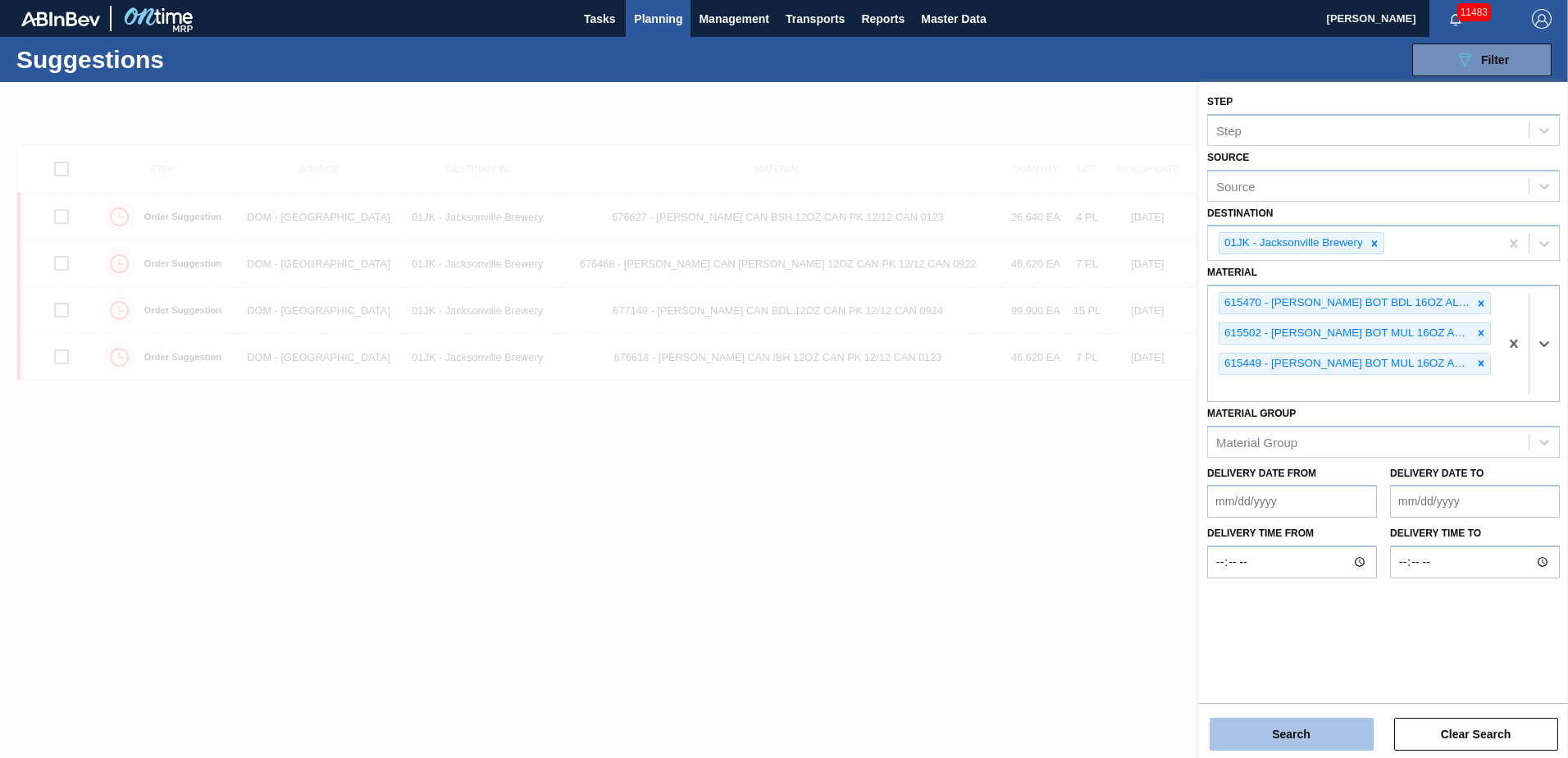
click at [1308, 733] on button "Search" at bounding box center [1292, 734] width 164 height 32
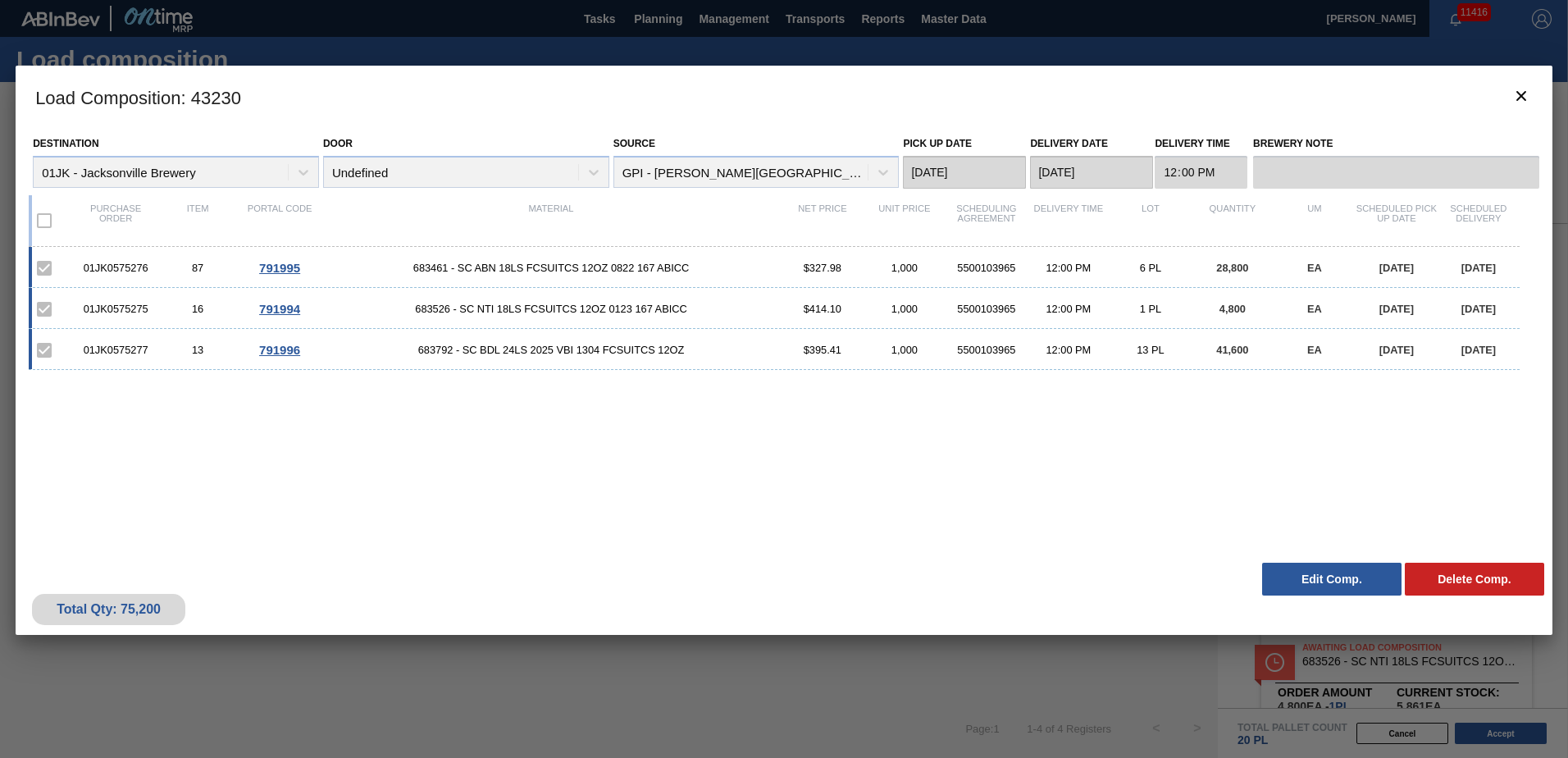
scroll to position [319, 0]
click at [1511, 98] on icon "botão de ícone" at bounding box center [1521, 96] width 20 height 20
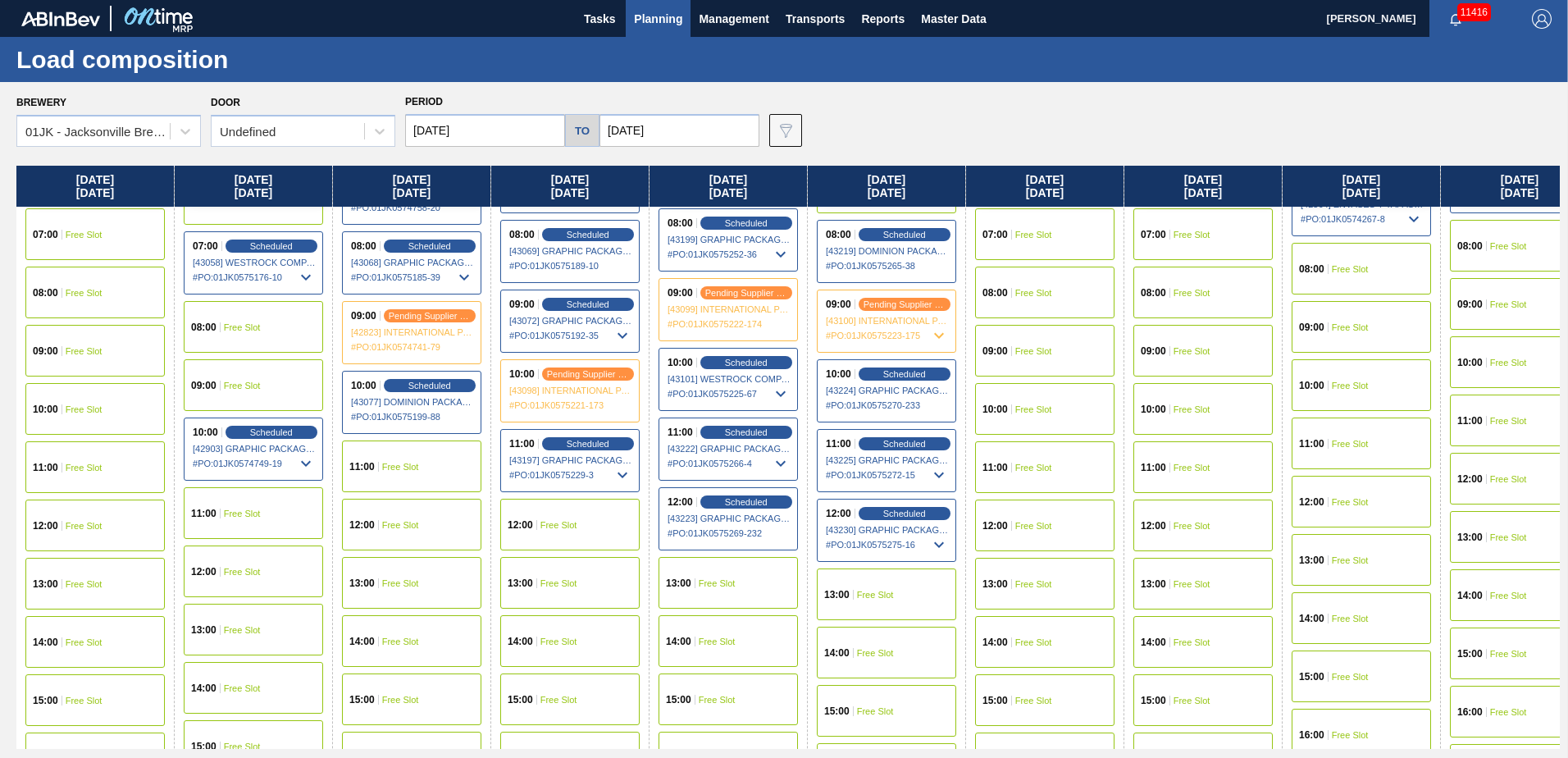
scroll to position [411, 0]
click at [927, 593] on div "13:00 Free Slot" at bounding box center [887, 593] width 140 height 51
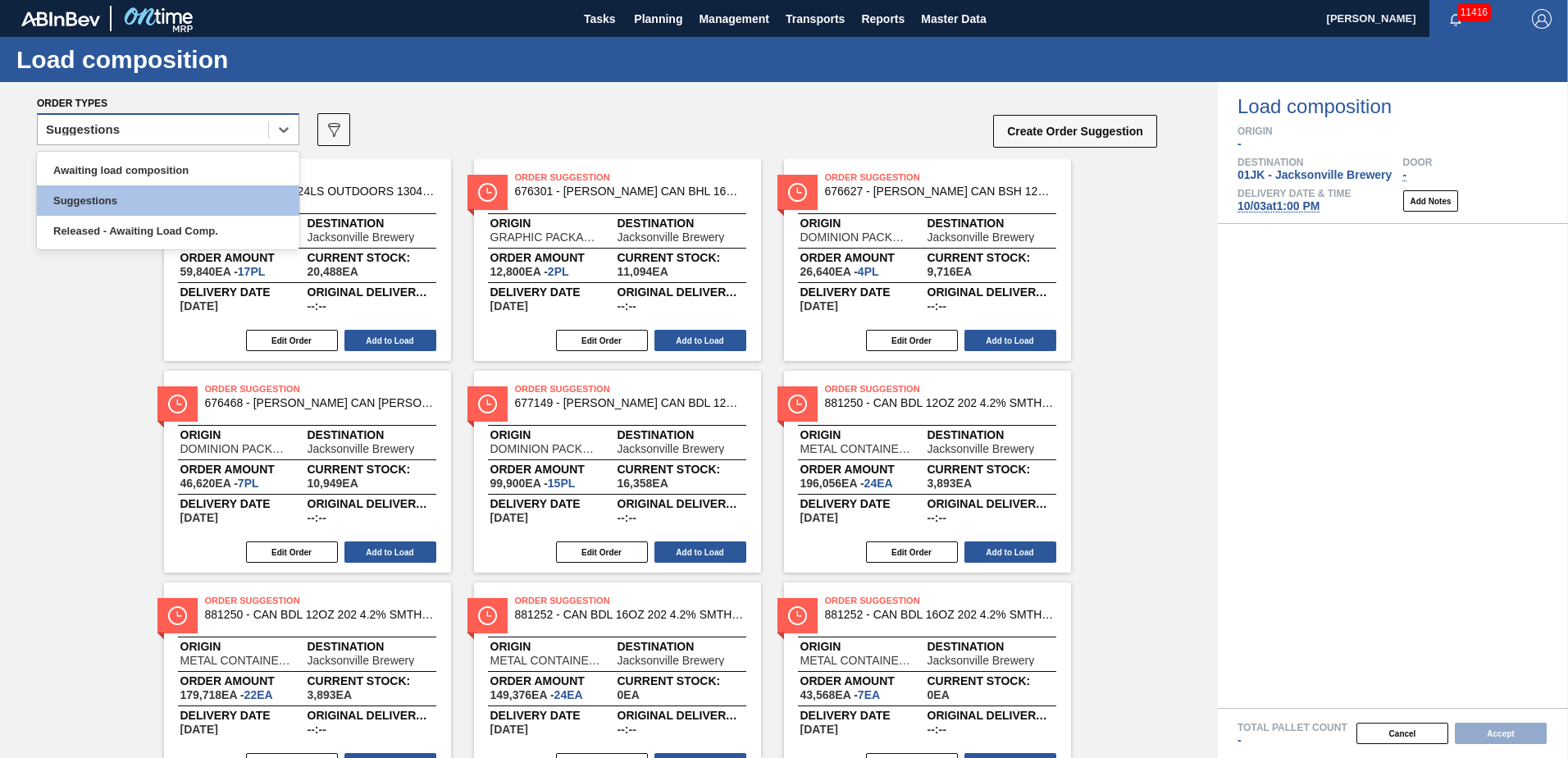
click at [155, 115] on div "Suggestions" at bounding box center [168, 130] width 263 height 32
click at [149, 162] on div "Awaiting load composition" at bounding box center [168, 170] width 263 height 31
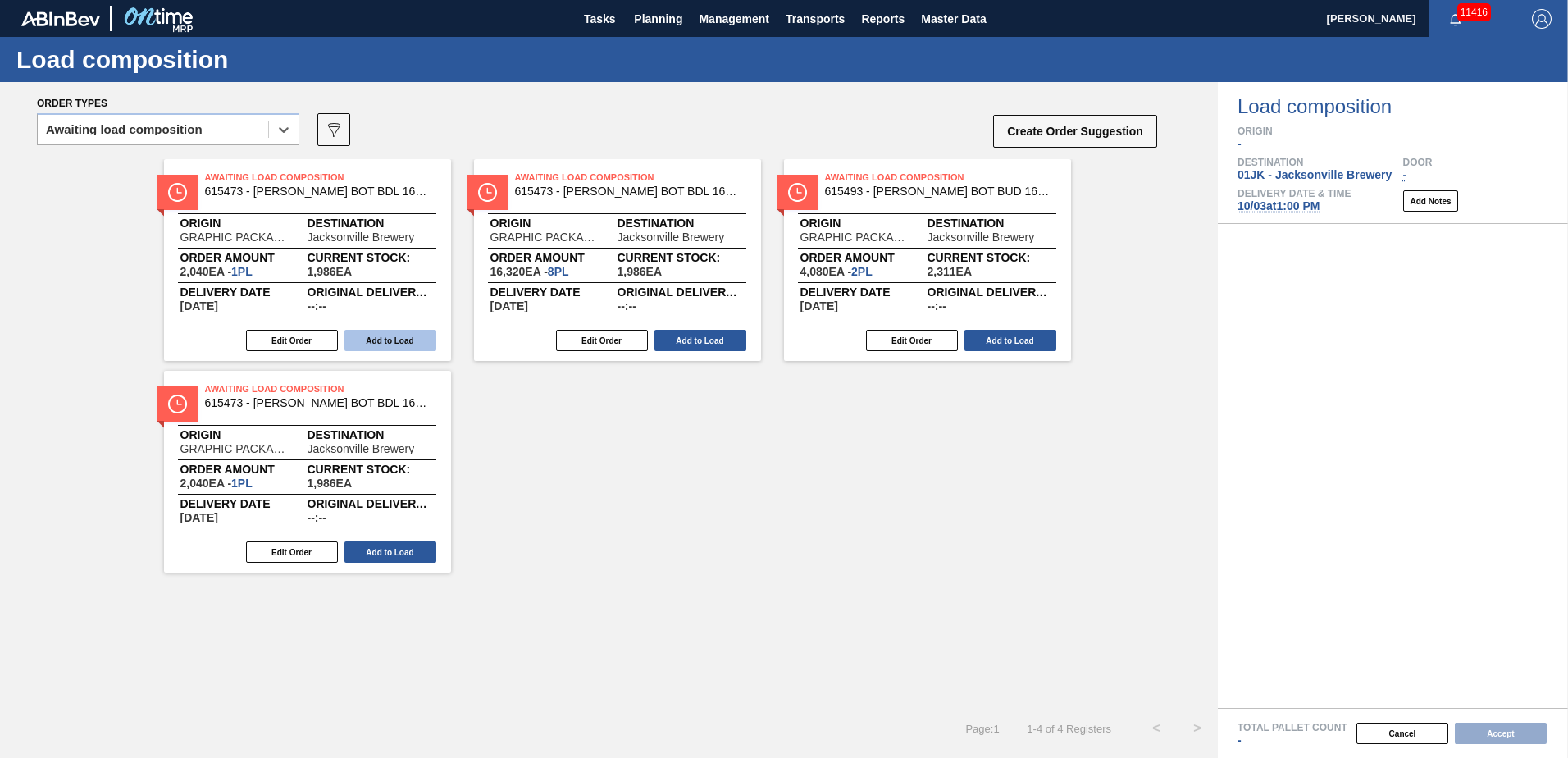
click at [388, 338] on button "Add to Load" at bounding box center [391, 340] width 92 height 22
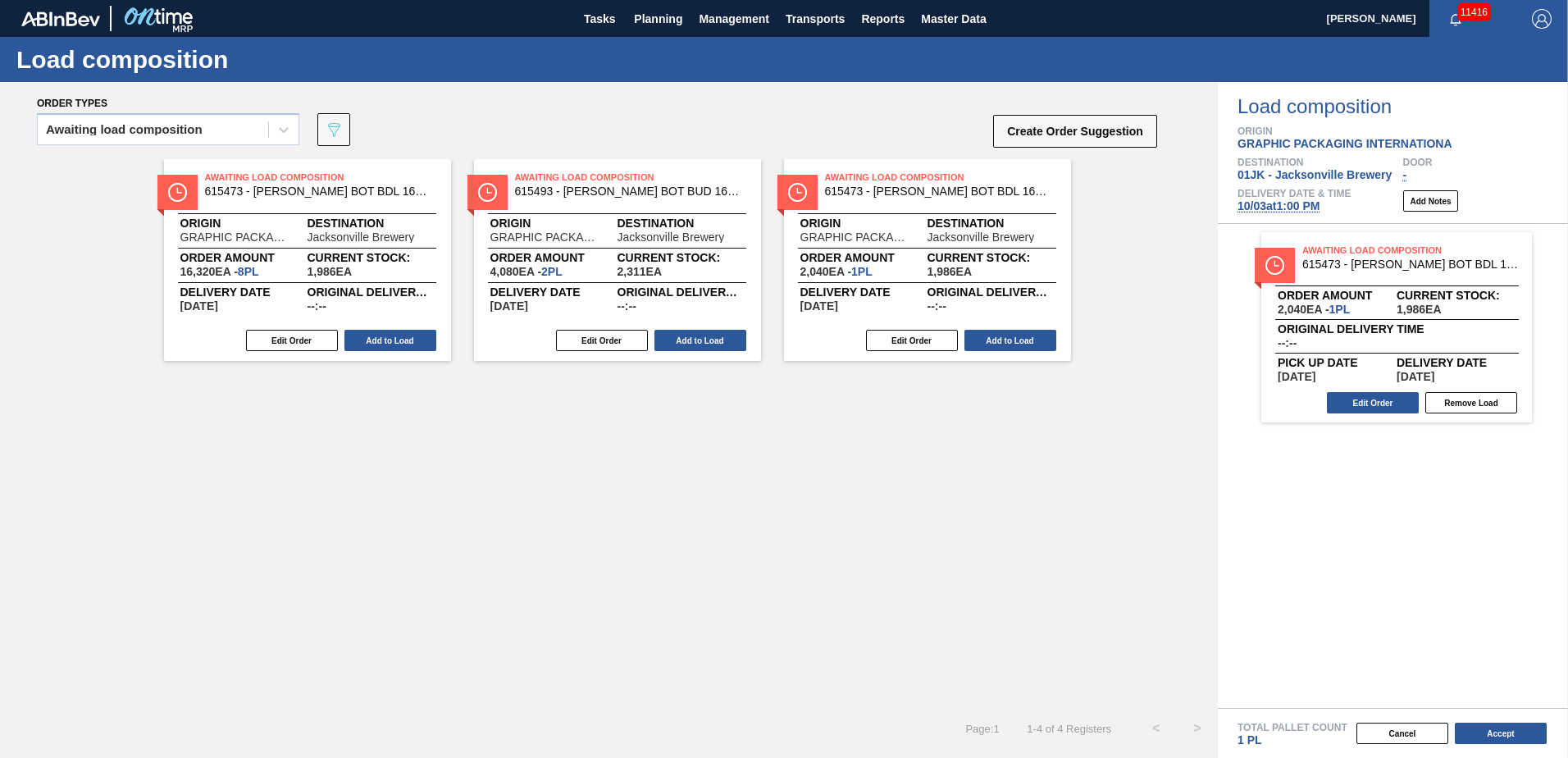
click at [388, 338] on button "Add to Load" at bounding box center [391, 340] width 92 height 22
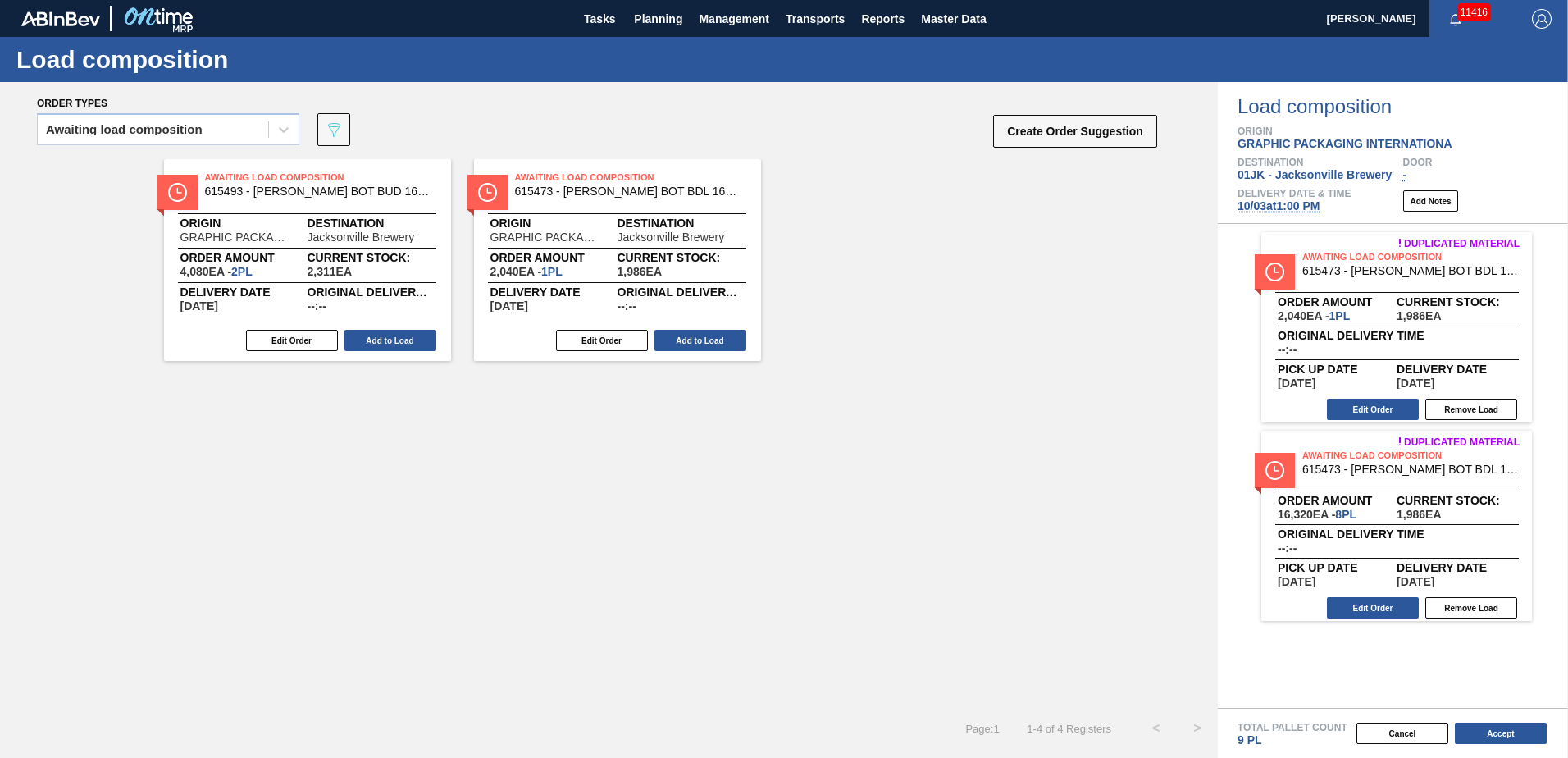
click at [707, 352] on div "Edit Order Add to Load" at bounding box center [611, 340] width 274 height 24
click at [715, 346] on button "Add to Load" at bounding box center [700, 340] width 92 height 22
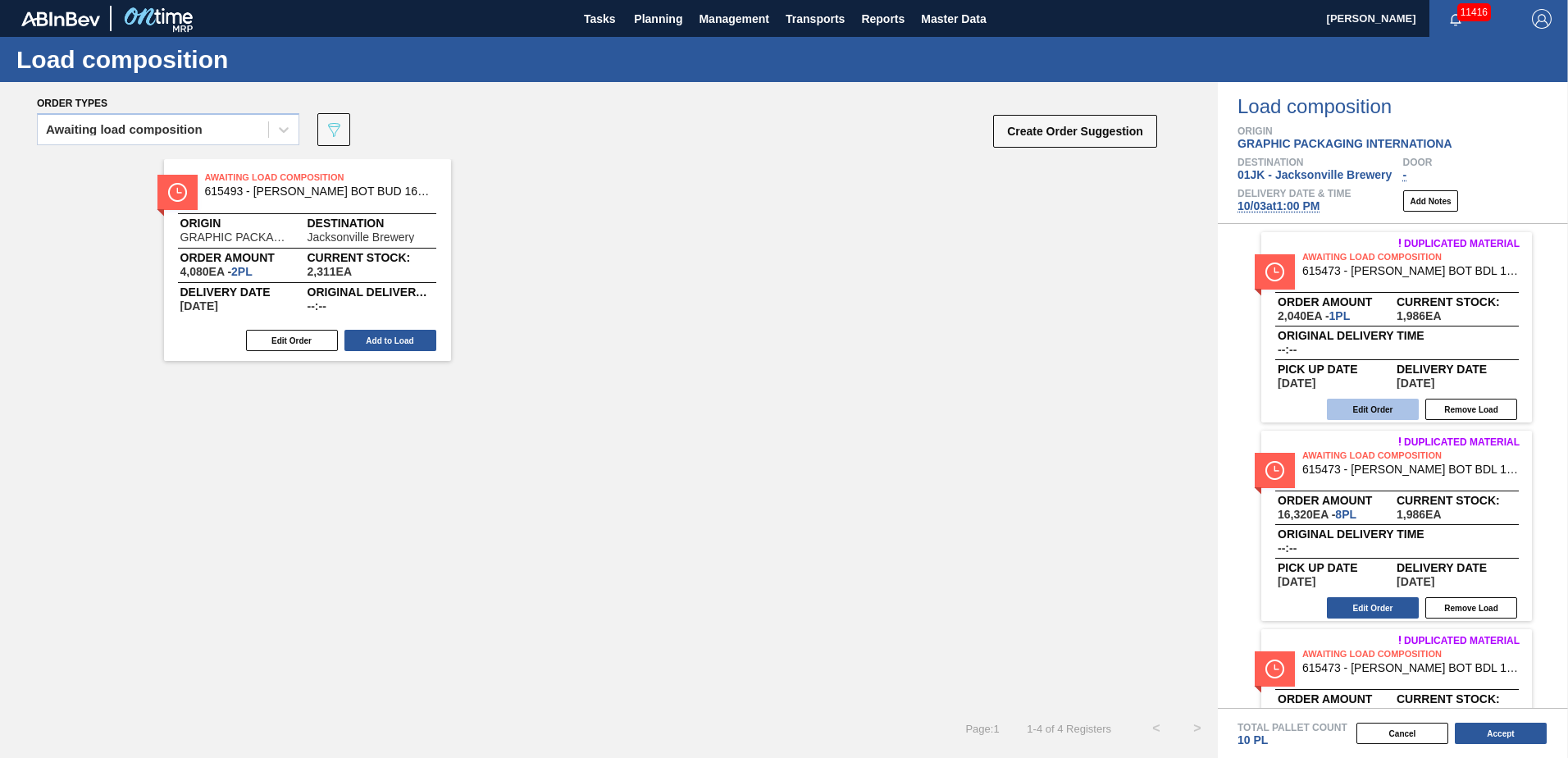
click at [1366, 405] on button "Edit Order" at bounding box center [1373, 410] width 92 height 22
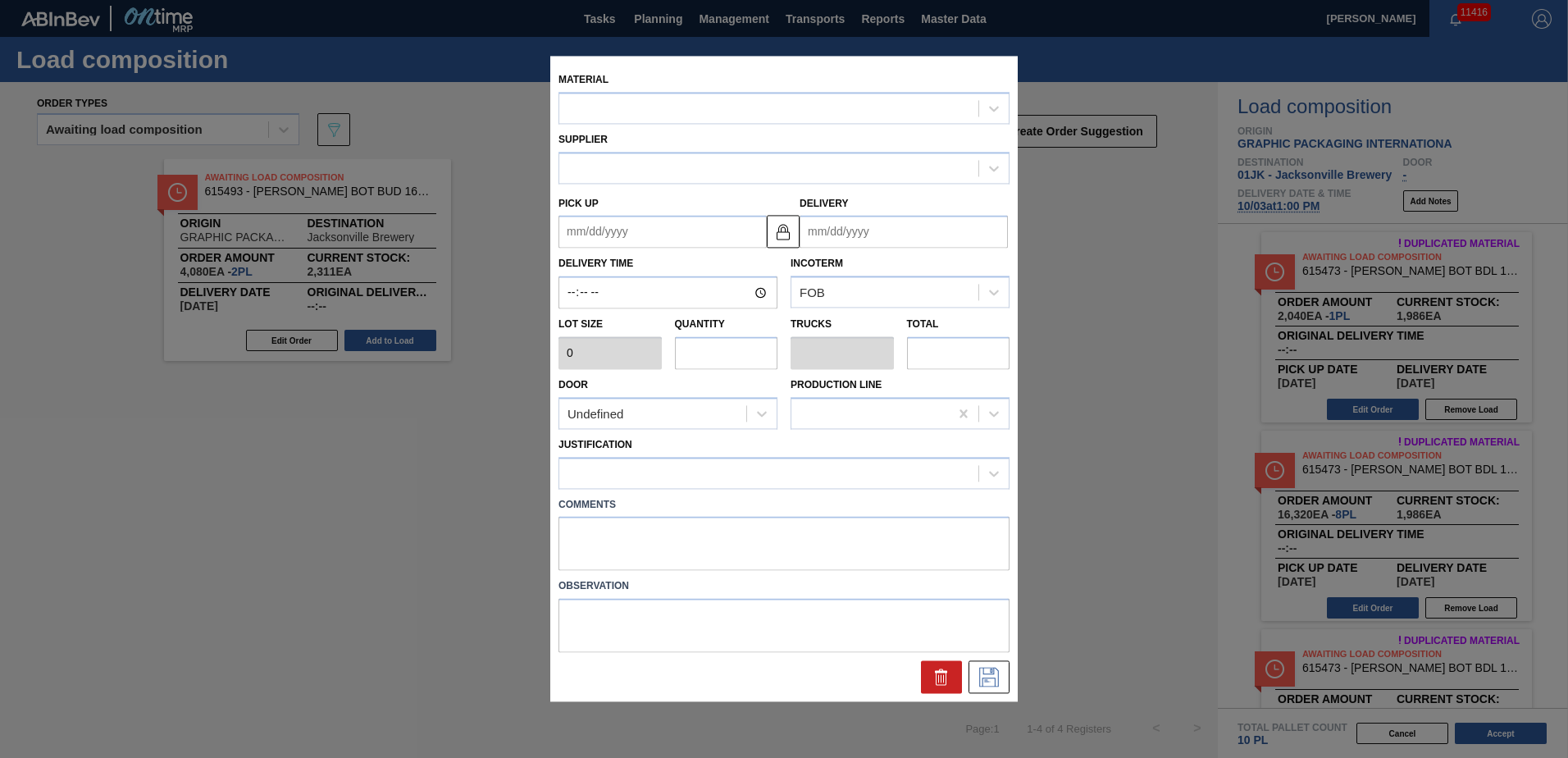
type input "2,040"
type input "1"
type input "0.038"
type input "2,040"
type up "[DATE]"
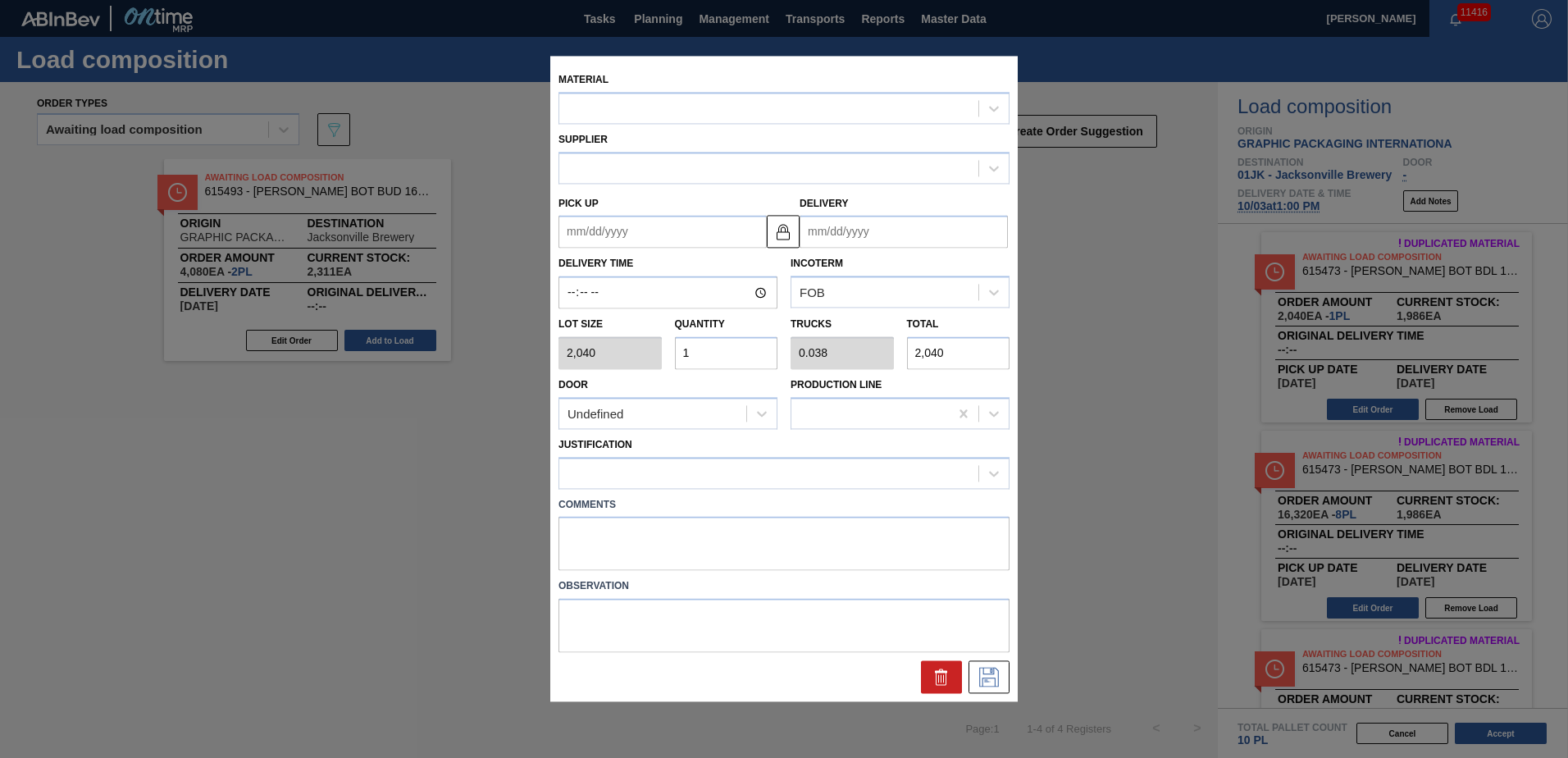
type input "[DATE]"
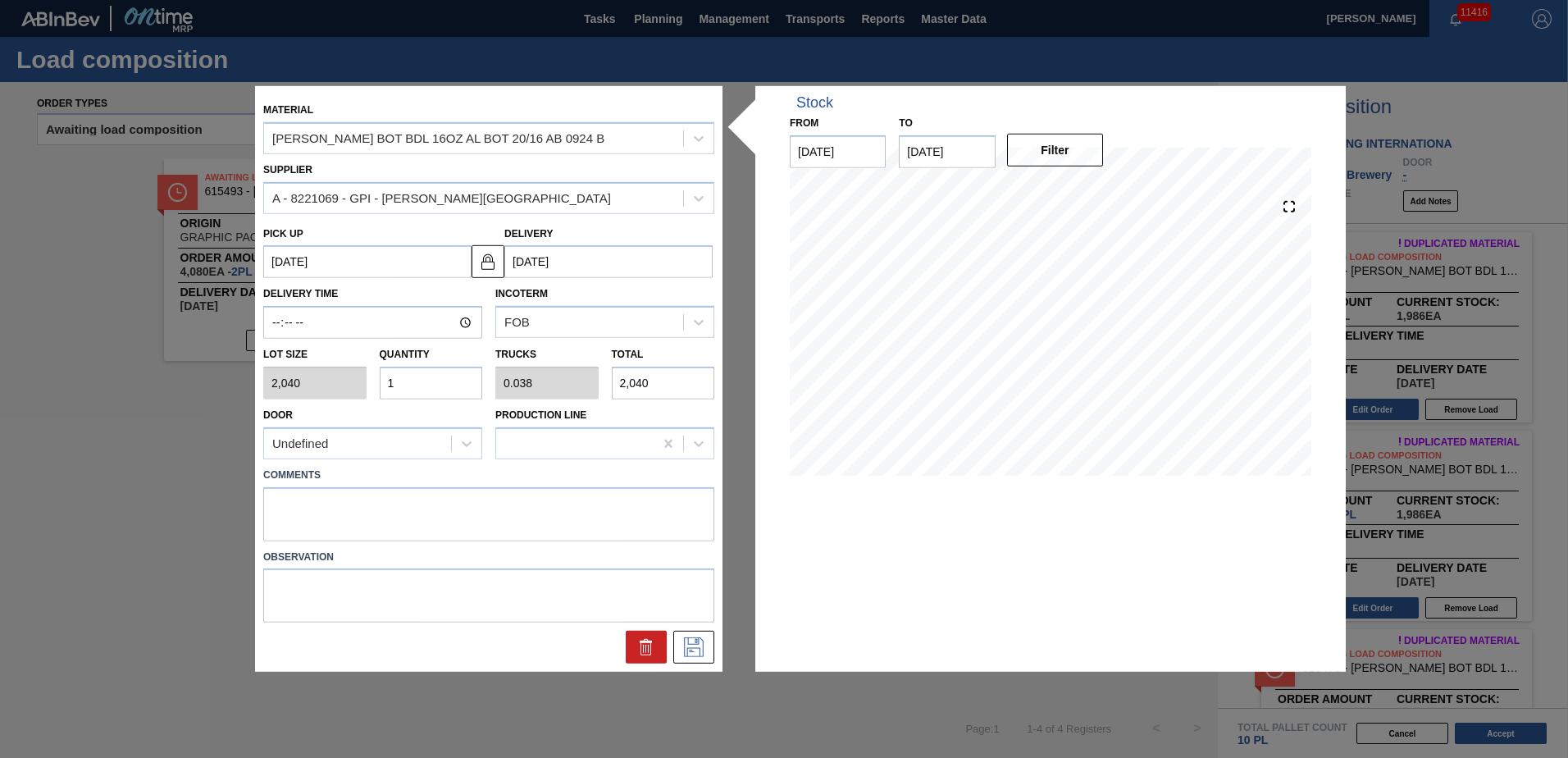
click at [462, 384] on input "1" at bounding box center [431, 383] width 104 height 32
click at [459, 378] on input "1" at bounding box center [431, 383] width 104 height 32
type input "0"
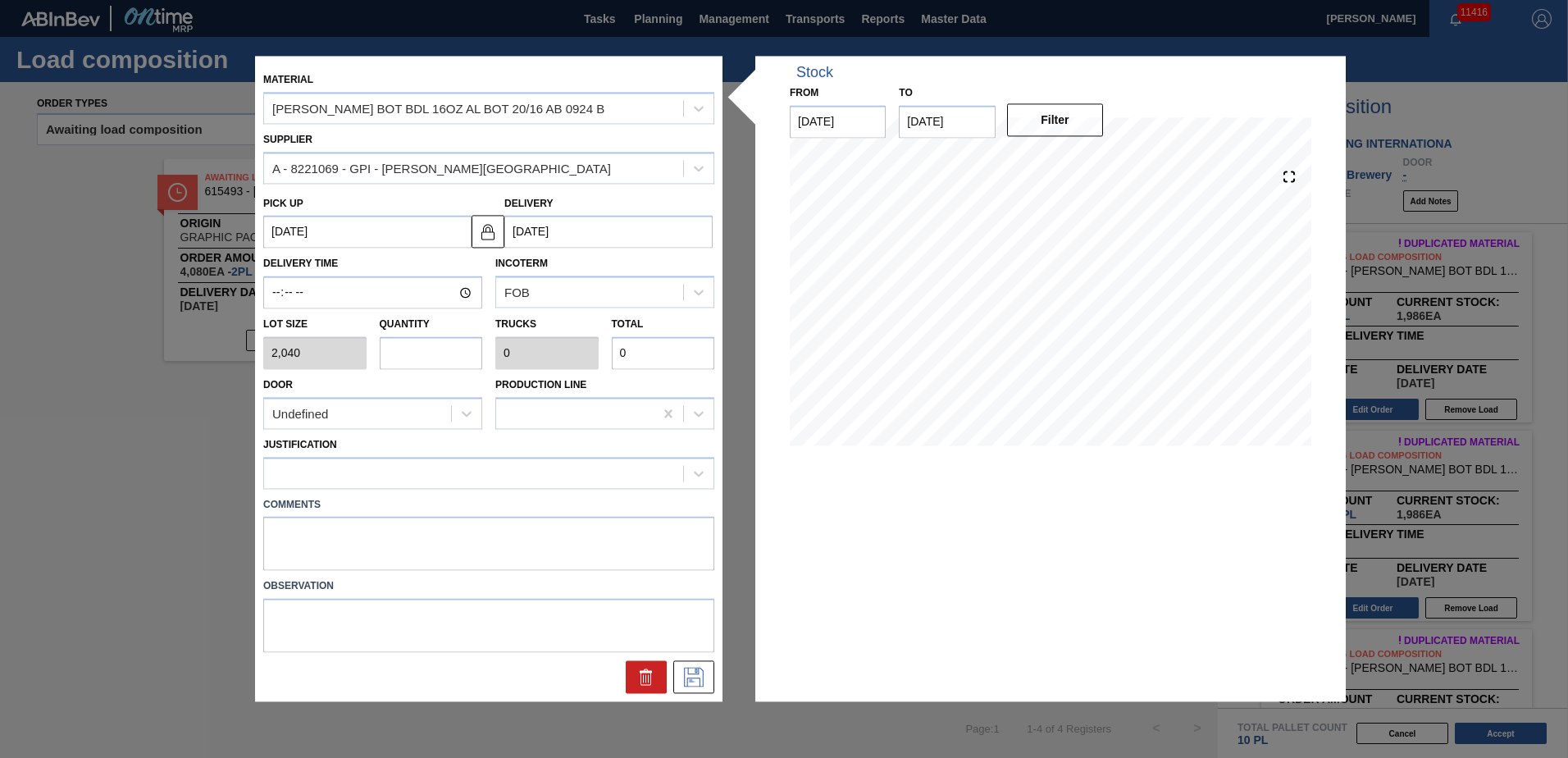
type input "9"
type input "0.346"
type input "18,360"
type input "9"
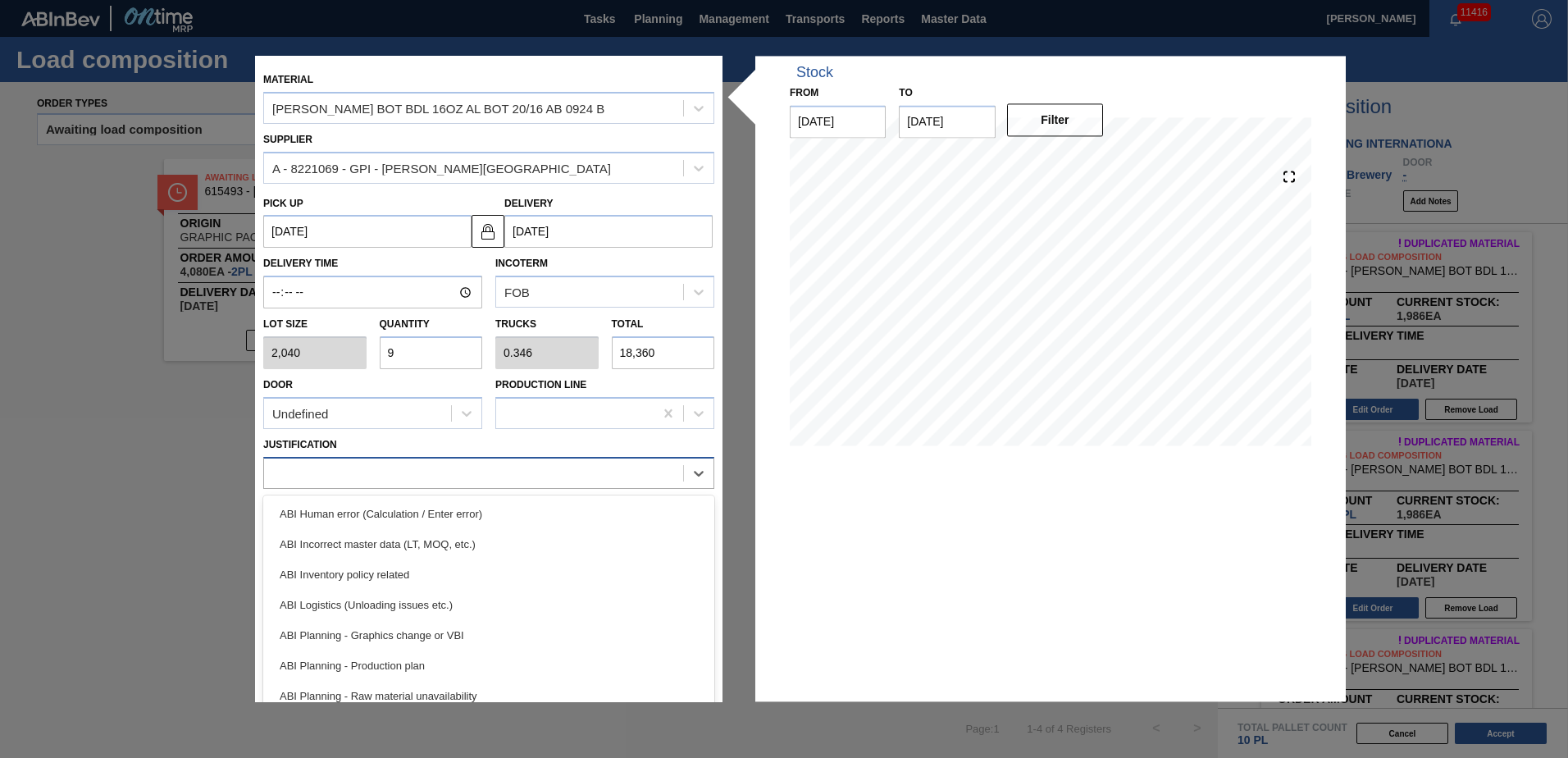
click at [471, 478] on div at bounding box center [473, 473] width 419 height 23
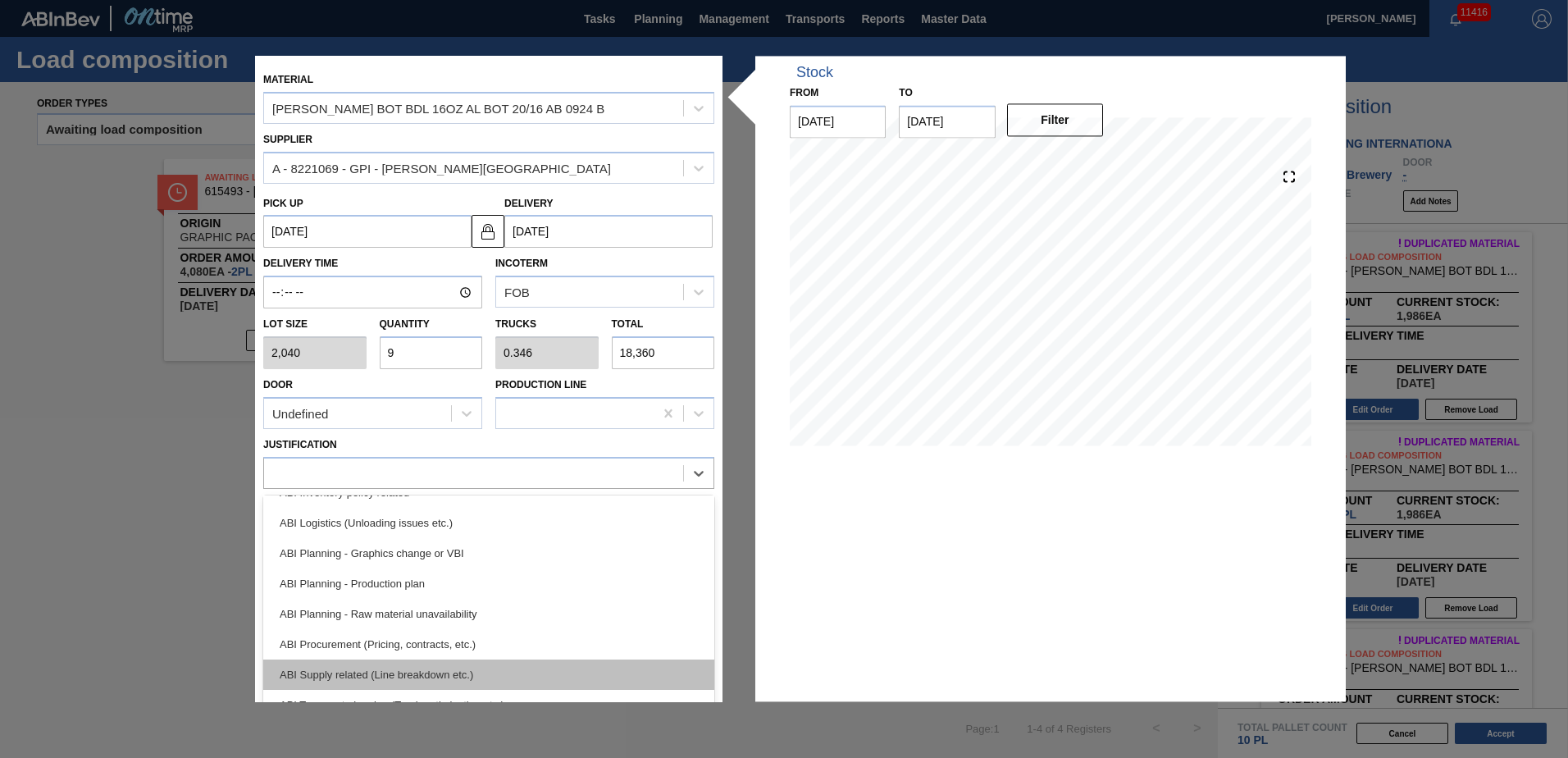
scroll to position [164, 0]
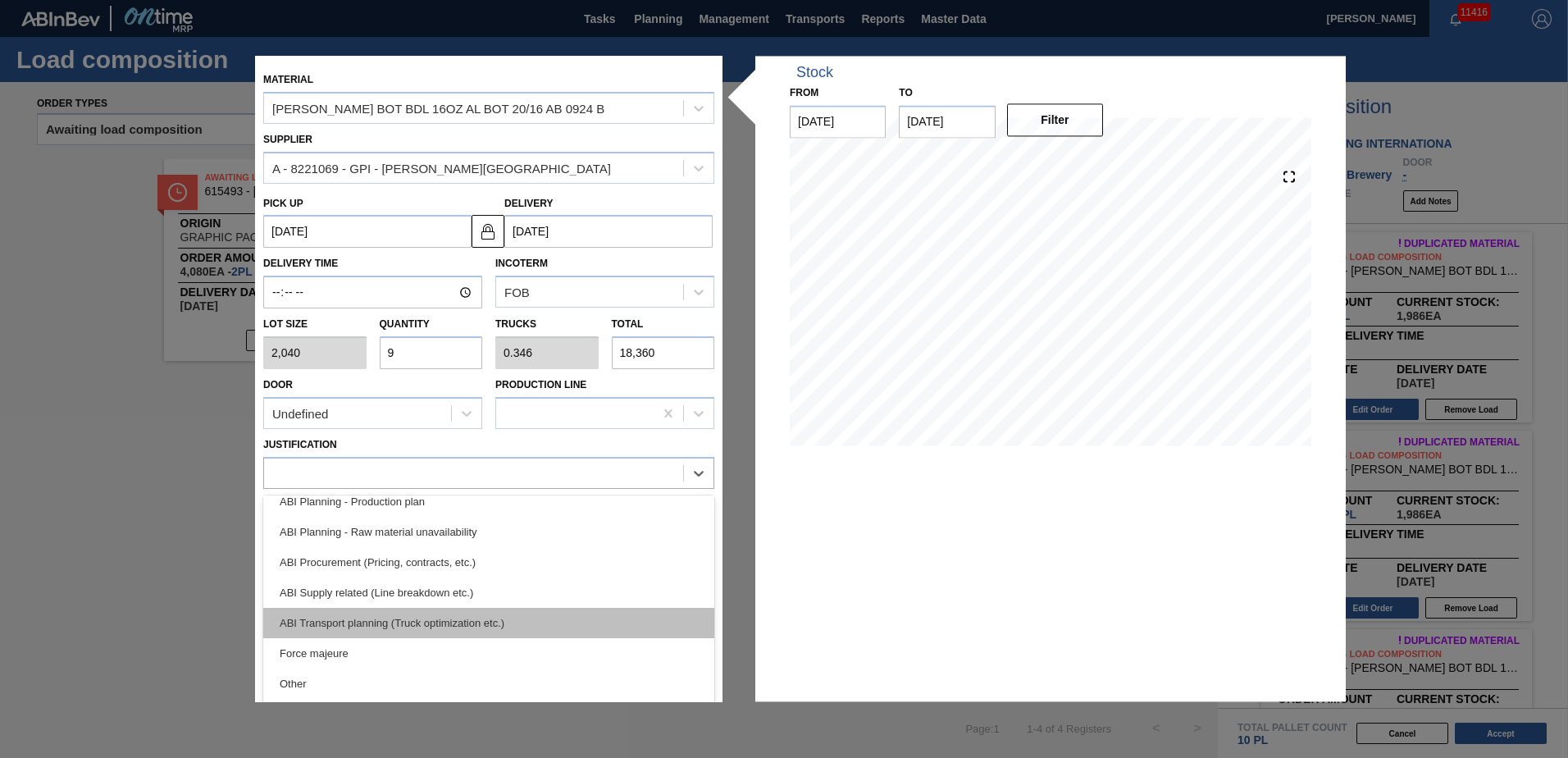
click at [441, 614] on div "ABI Transport planning (Truck optimization etc.)" at bounding box center [489, 623] width 451 height 31
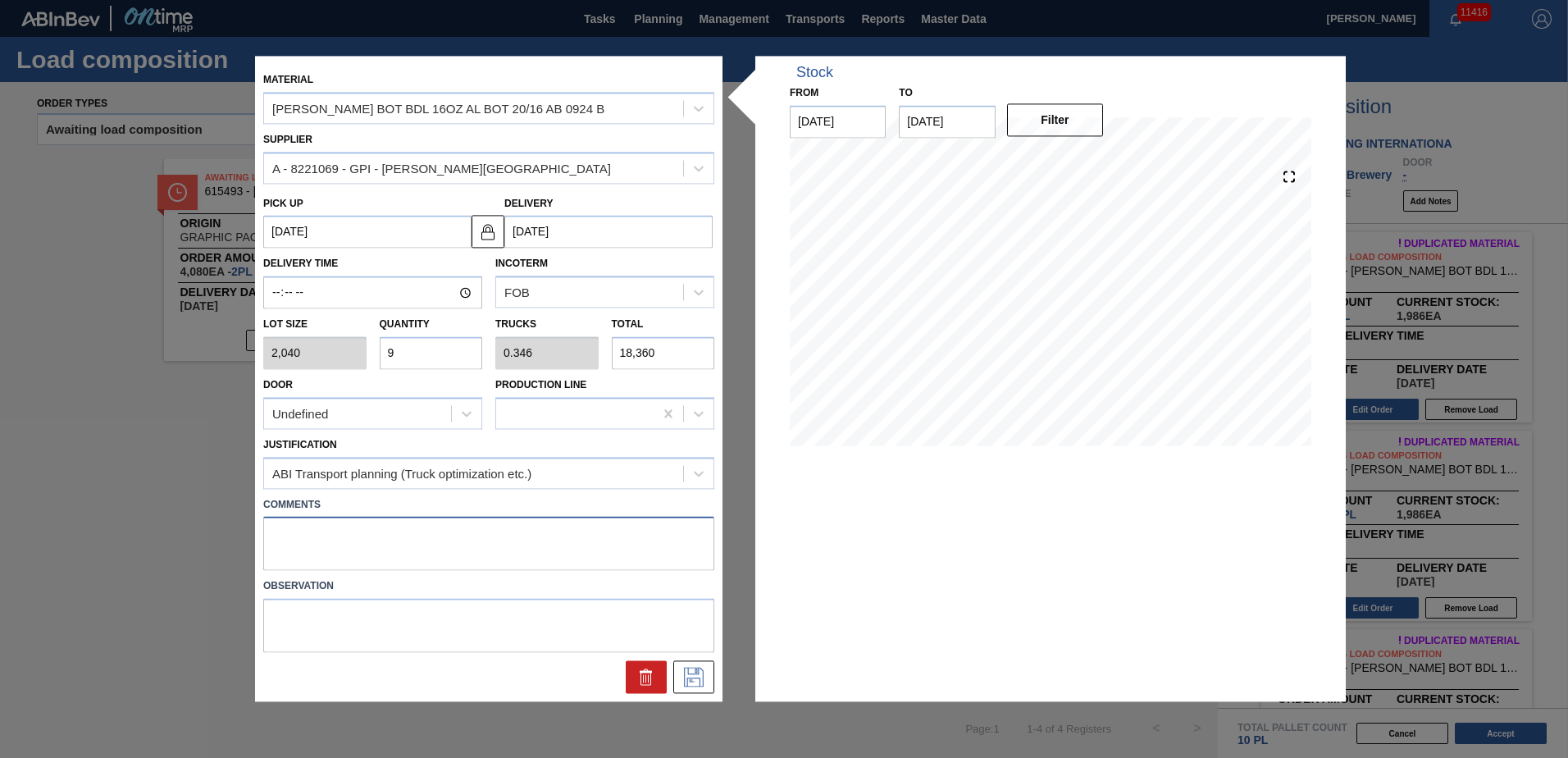
click at [441, 541] on textarea at bounding box center [489, 544] width 451 height 54
click at [530, 555] on textarea at bounding box center [489, 544] width 451 height 54
type textarea "NOSE, DROP"
click at [451, 546] on textarea "NOSE, DROP" at bounding box center [489, 544] width 451 height 54
click at [694, 671] on icon at bounding box center [693, 678] width 26 height 20
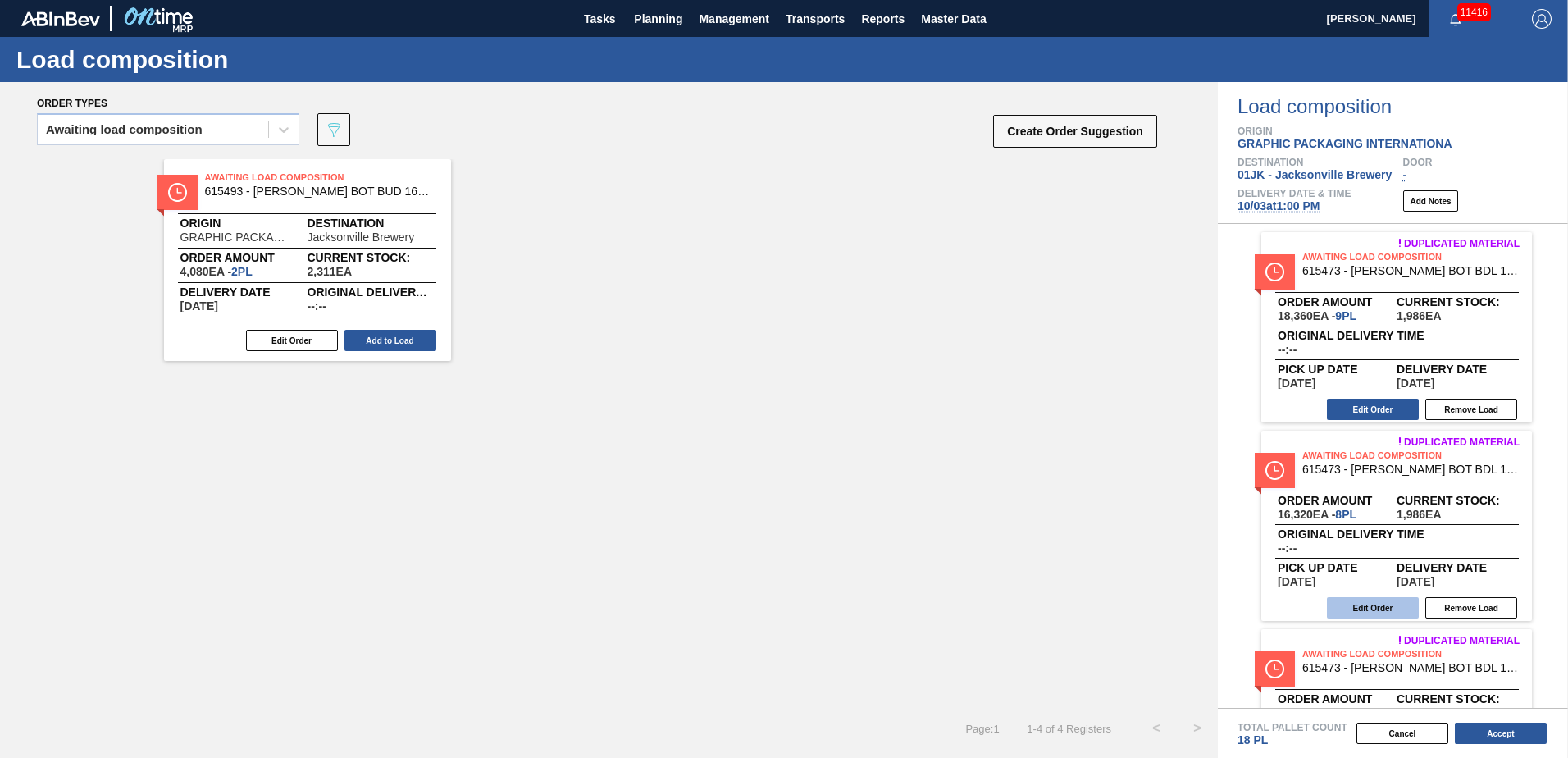
click at [1384, 606] on button "Edit Order" at bounding box center [1373, 608] width 92 height 22
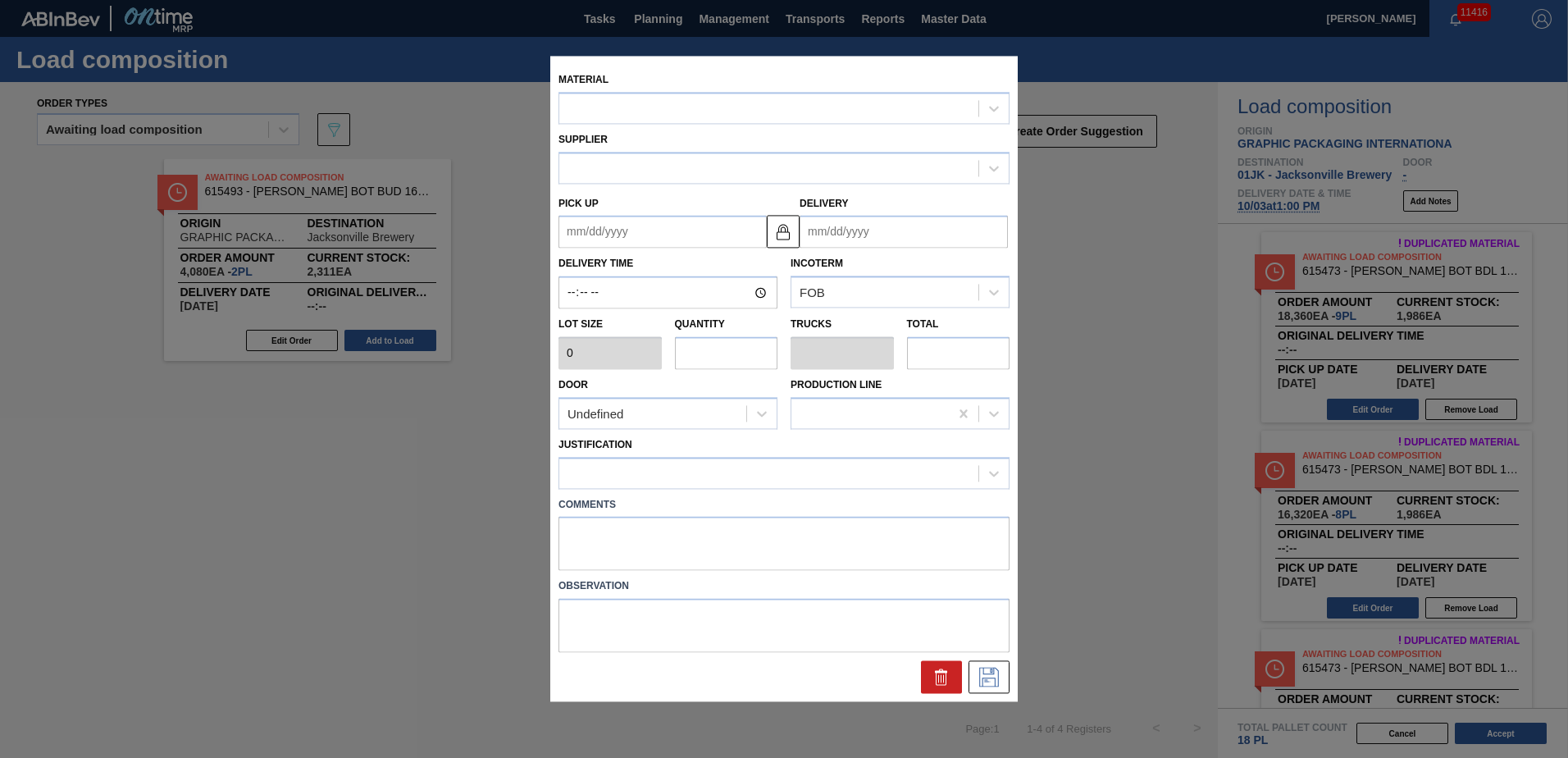
click at [744, 514] on div "Material Supplier Pick up Delivery Delivery Time Incoterm FOB Lot size 0 Quanti…" at bounding box center [783, 378] width 467 height 645
type input "2,040"
type input "8"
type input "0.308"
type input "16,320"
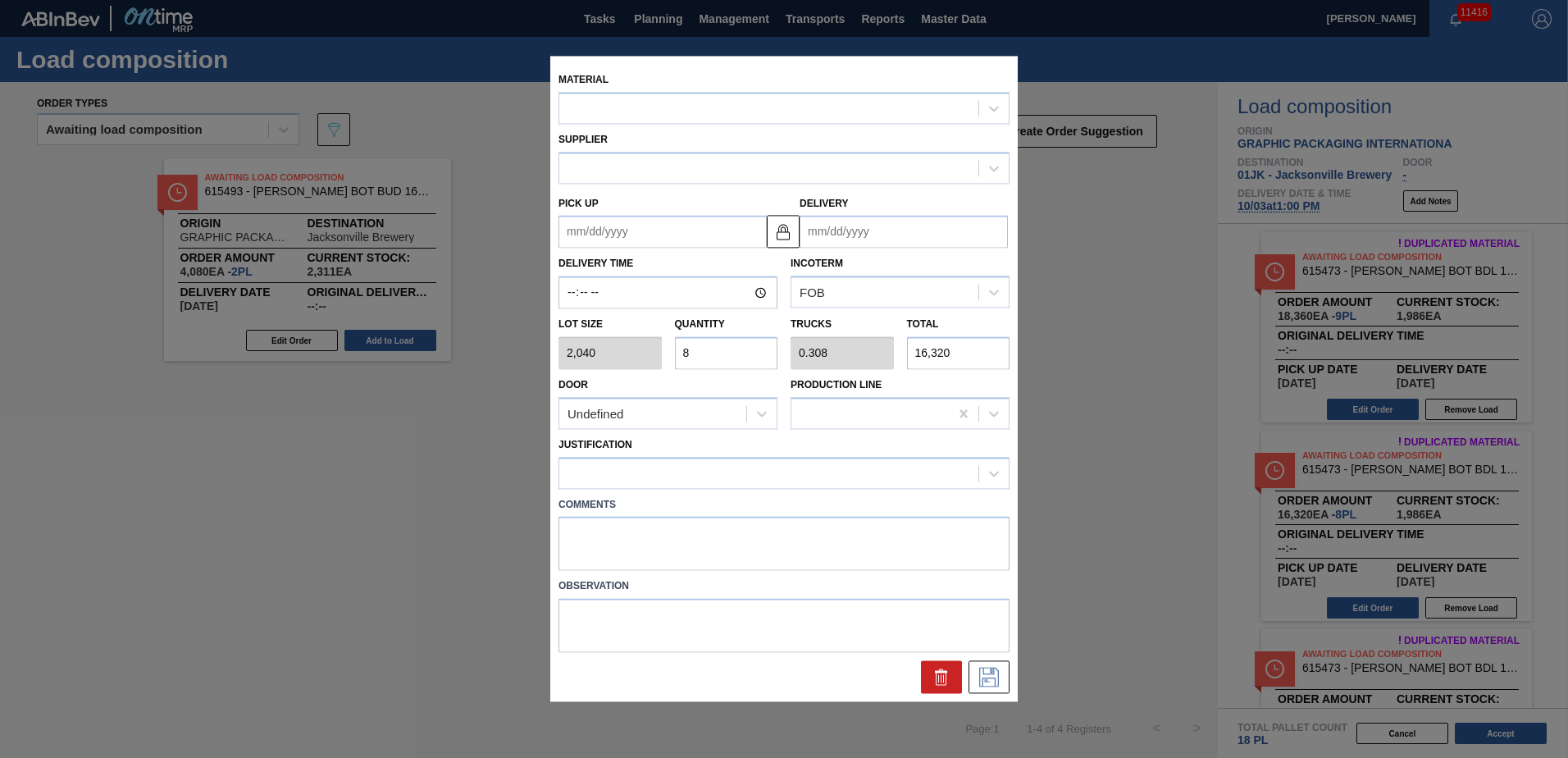
type up "[DATE]"
type input "[DATE]"
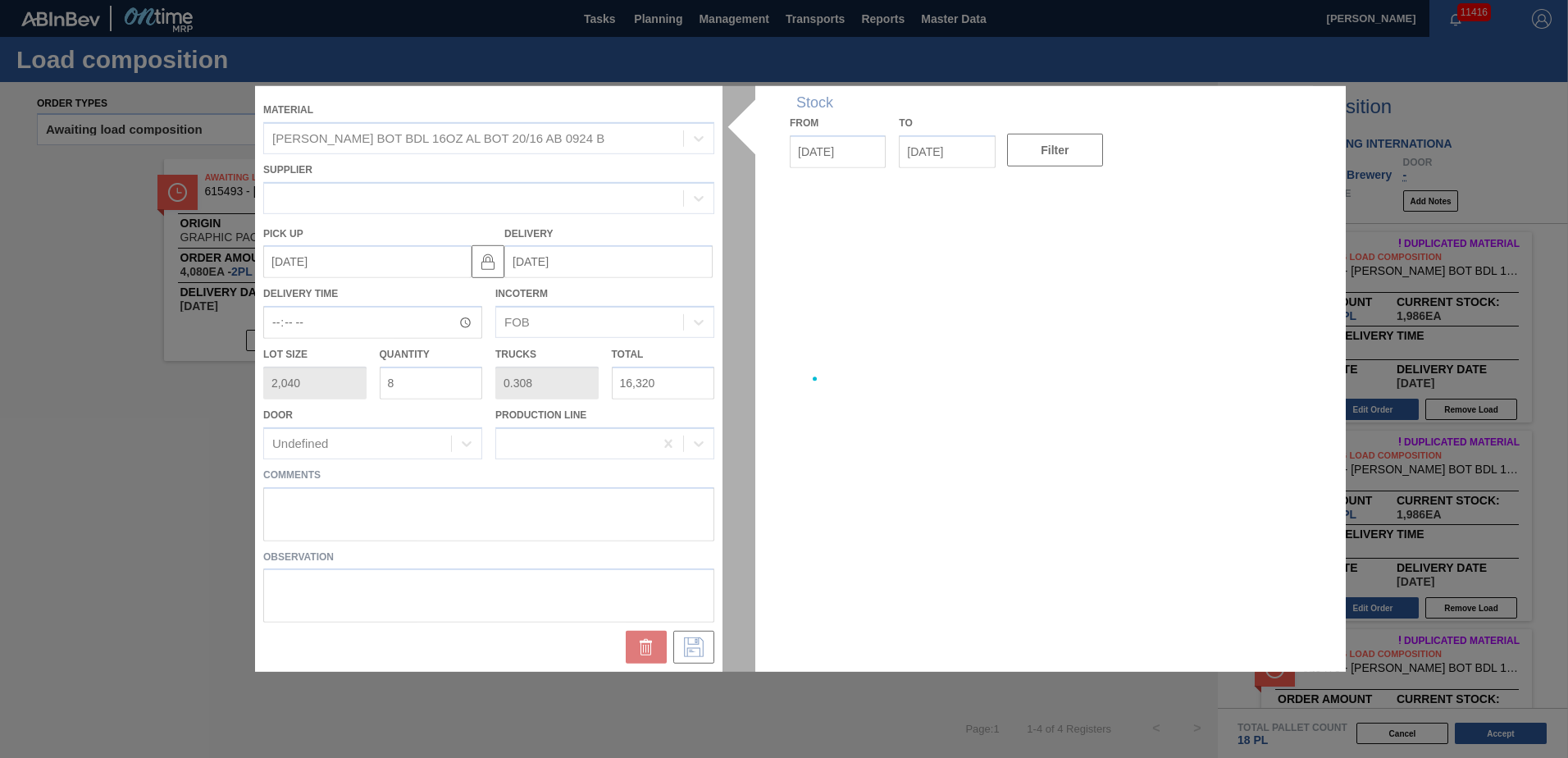
click at [735, 527] on div at bounding box center [784, 379] width 1059 height 586
click at [635, 519] on div at bounding box center [784, 379] width 1059 height 586
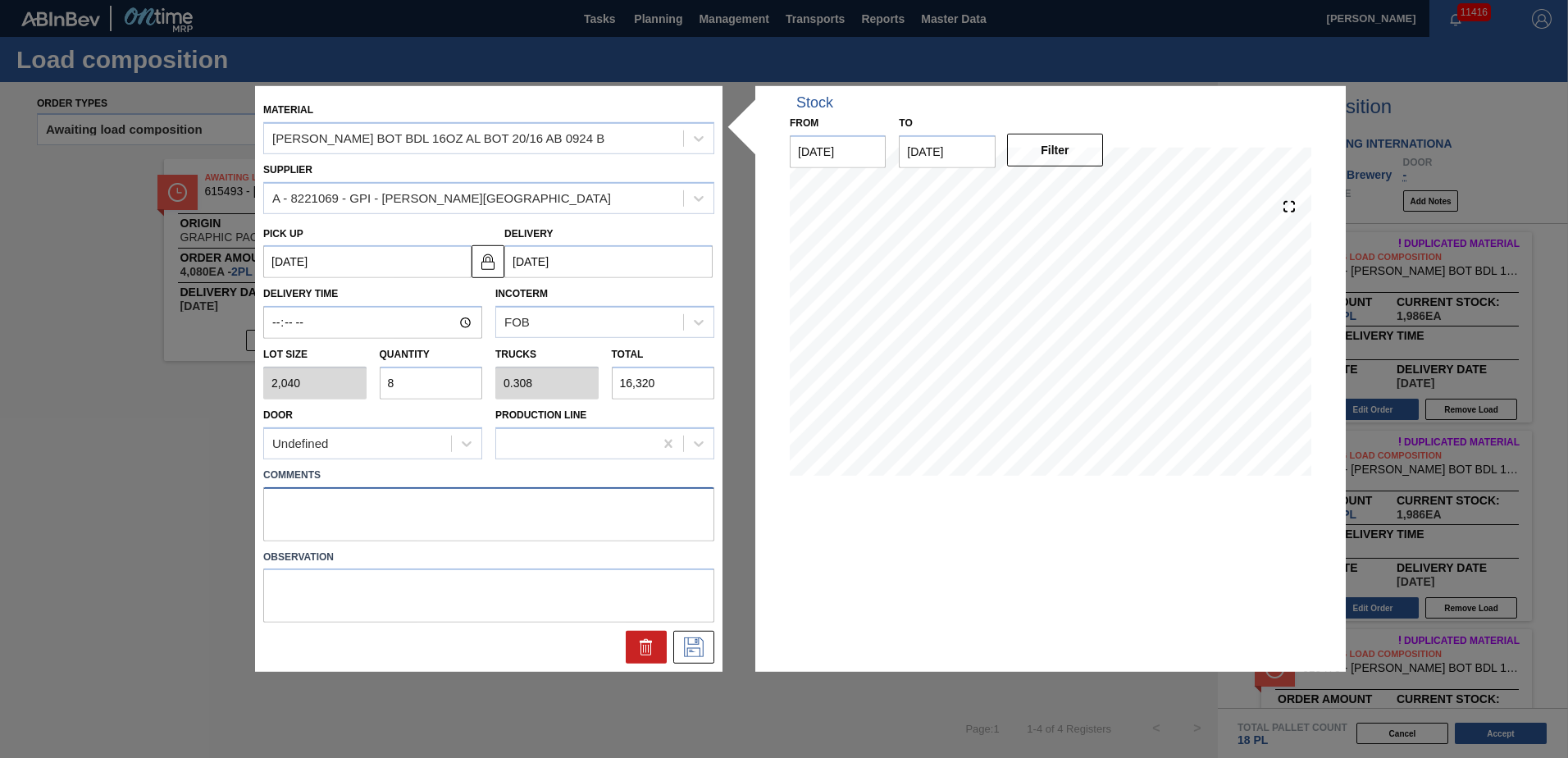
click at [610, 509] on textarea at bounding box center [489, 513] width 451 height 54
type textarea "NOSE, DROP"
click at [683, 643] on icon at bounding box center [693, 647] width 26 height 20
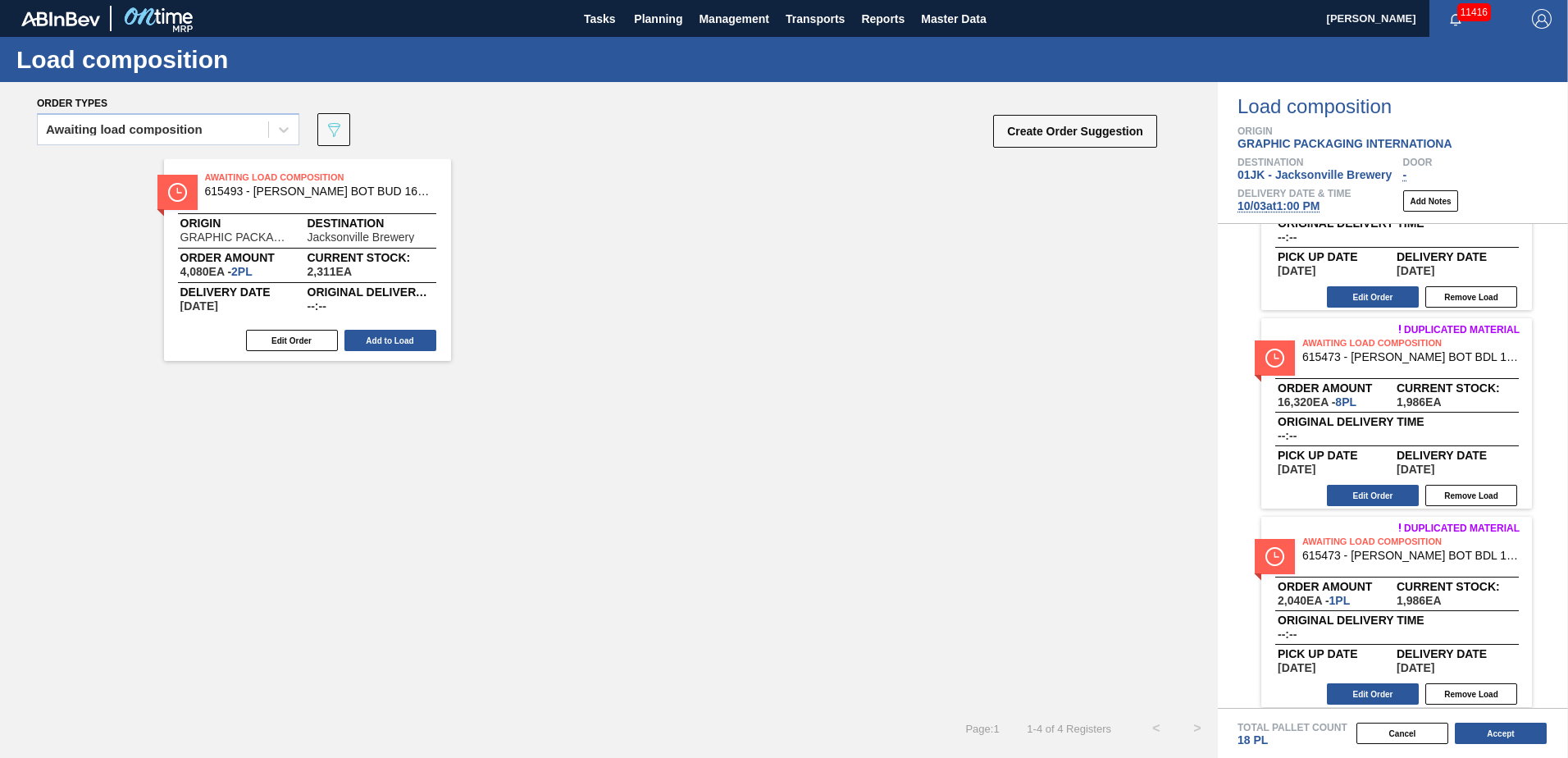
scroll to position [120, 0]
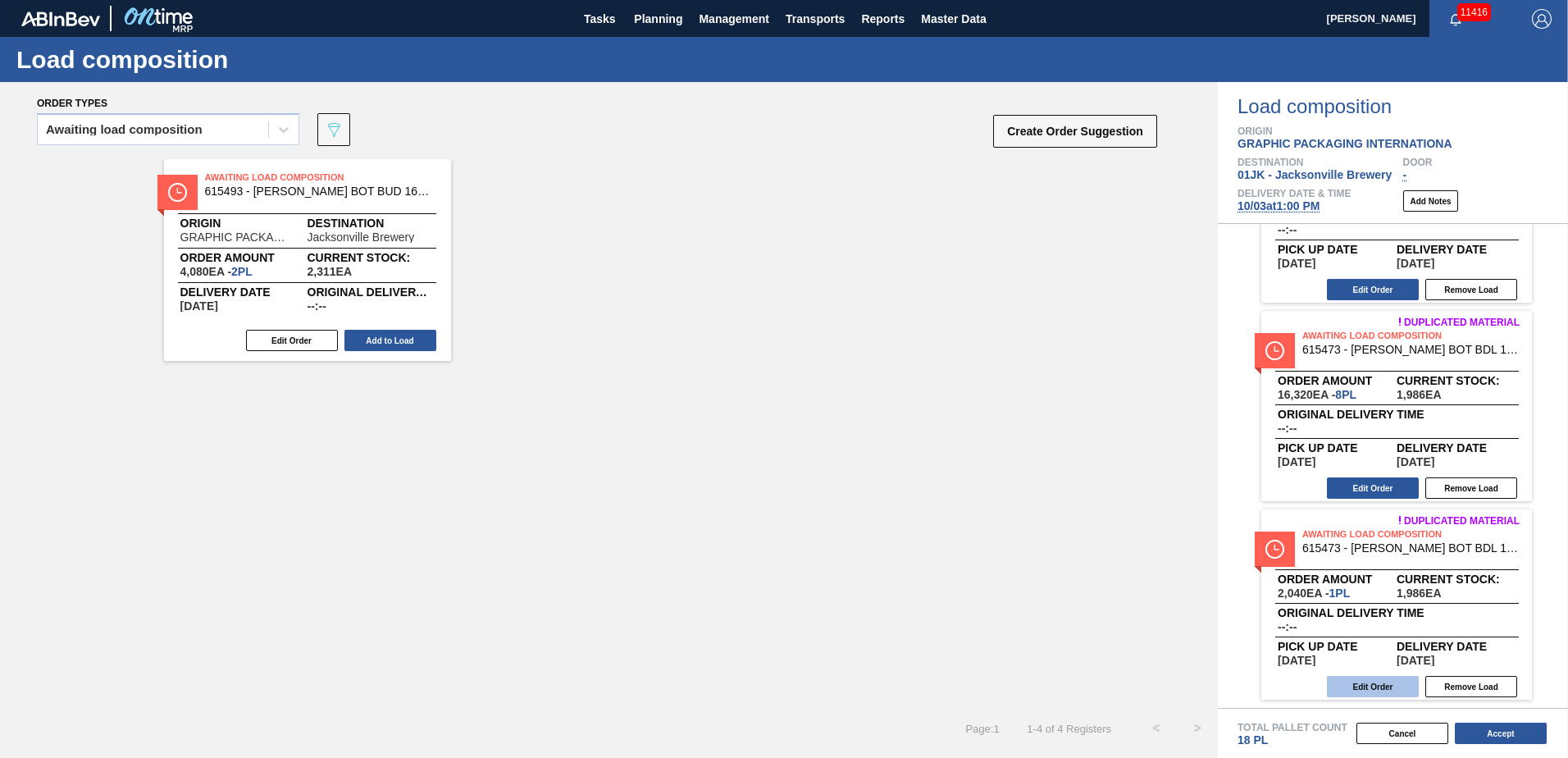
click at [1335, 679] on button "Edit Order" at bounding box center [1373, 687] width 92 height 22
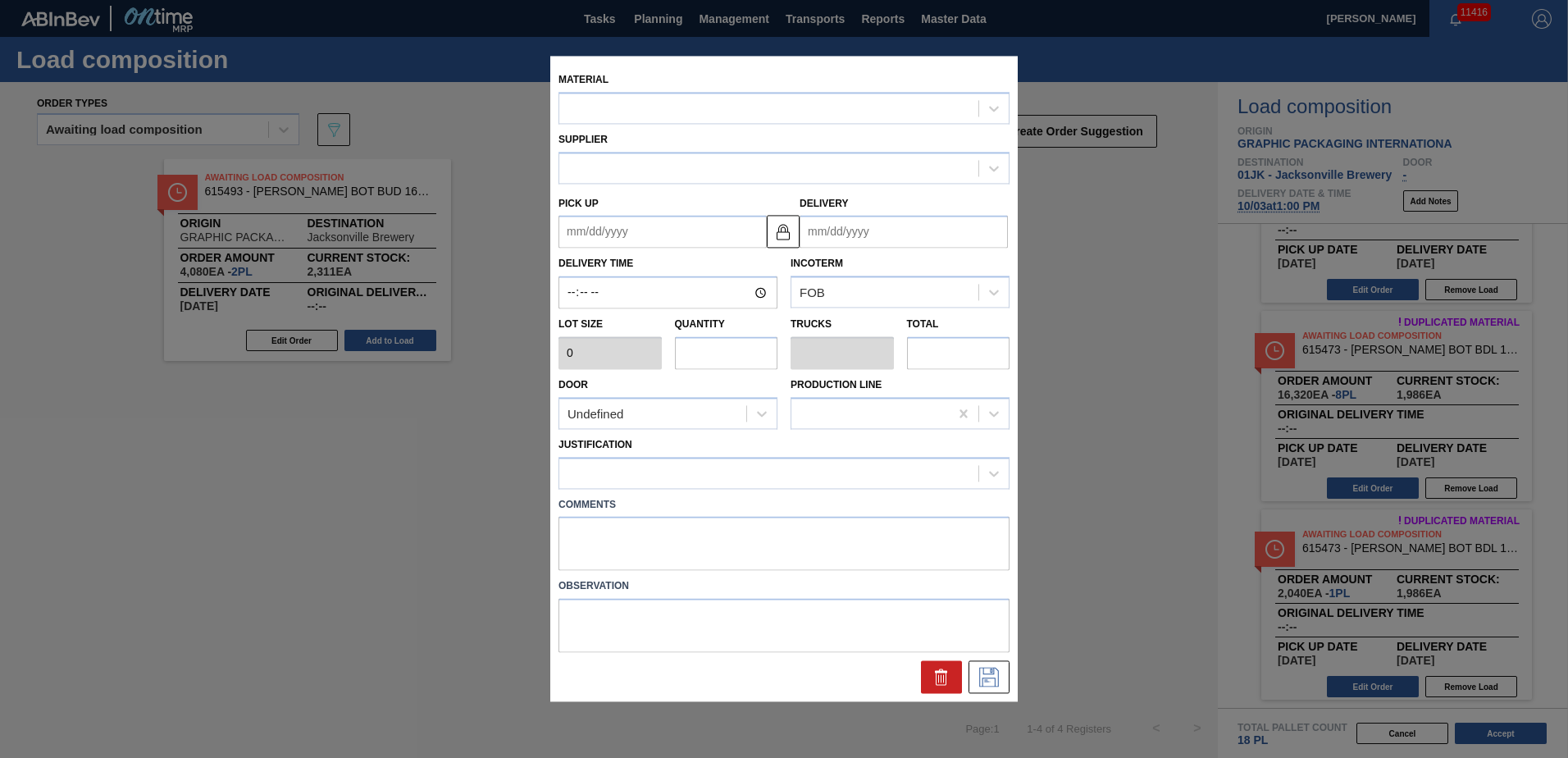
type input "2,040"
type input "1"
type input "0.038"
type input "2,040"
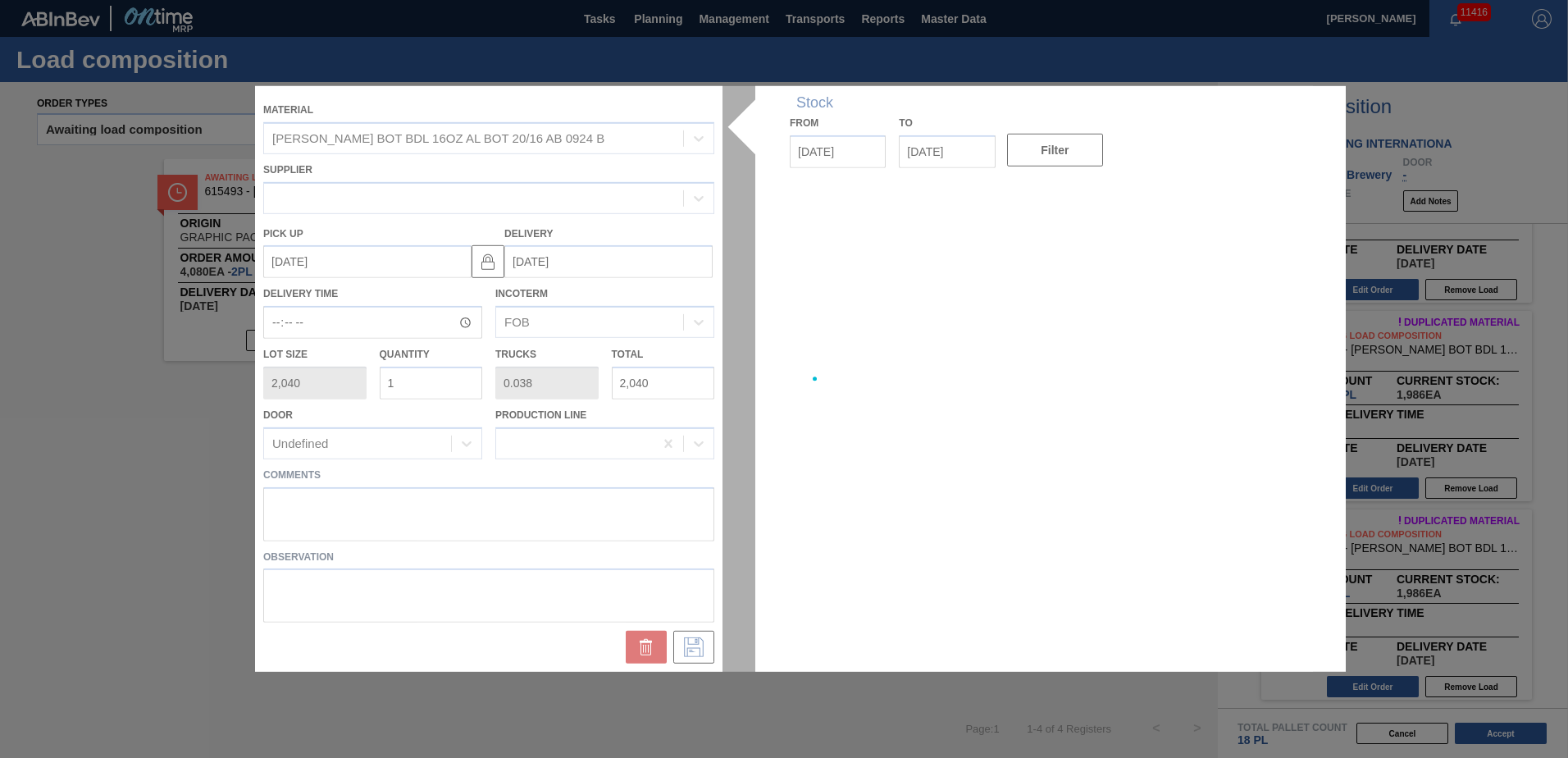
type up "[DATE]"
type input "[DATE]"
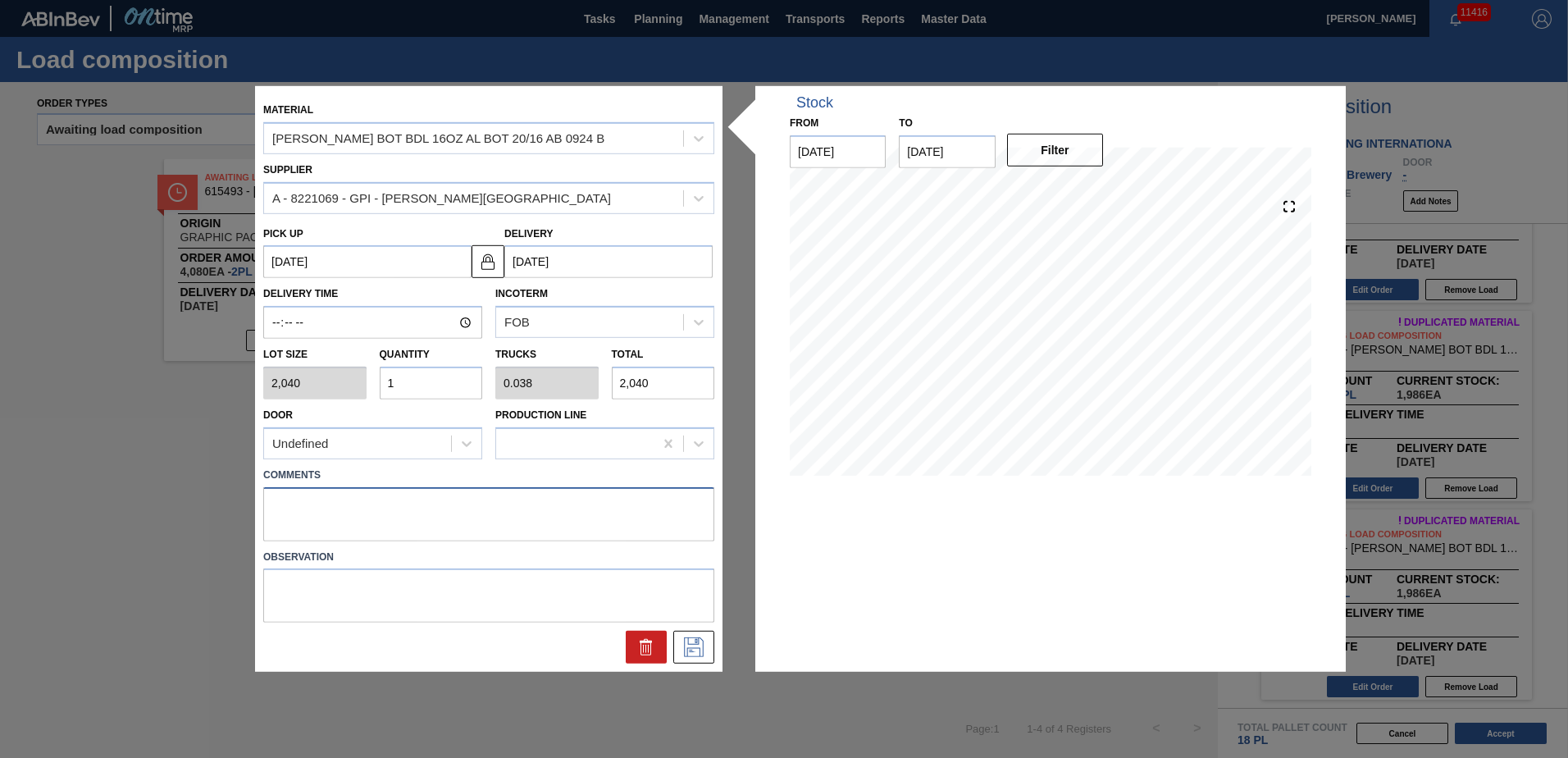
click at [608, 519] on textarea at bounding box center [489, 513] width 451 height 54
type textarea "NOSE, DROP"
click at [707, 657] on button at bounding box center [694, 647] width 41 height 32
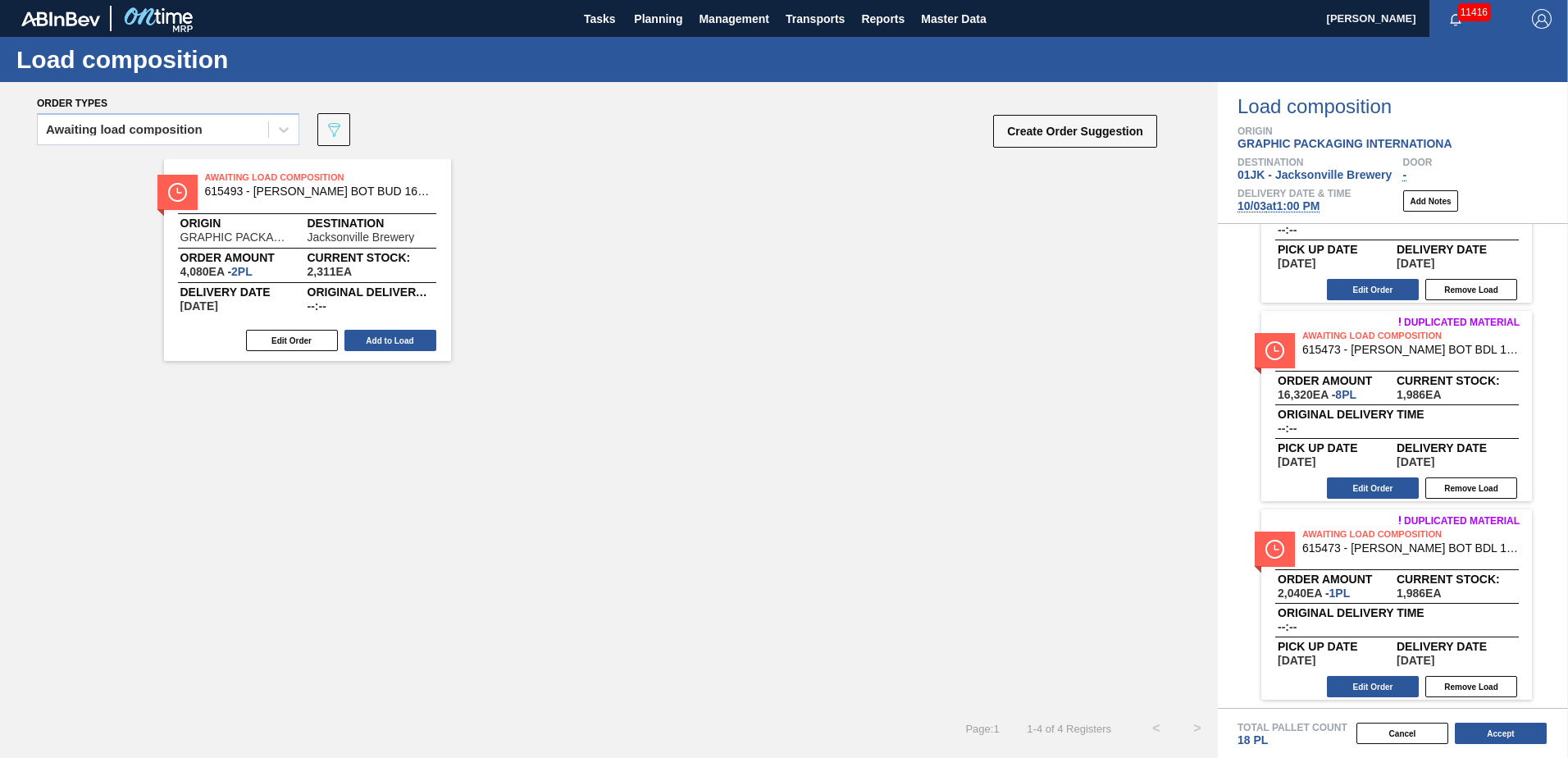
drag, startPoint x: 359, startPoint y: 340, endPoint x: 444, endPoint y: 345, distance: 85.1
click at [359, 338] on button "Add to Load" at bounding box center [391, 340] width 92 height 22
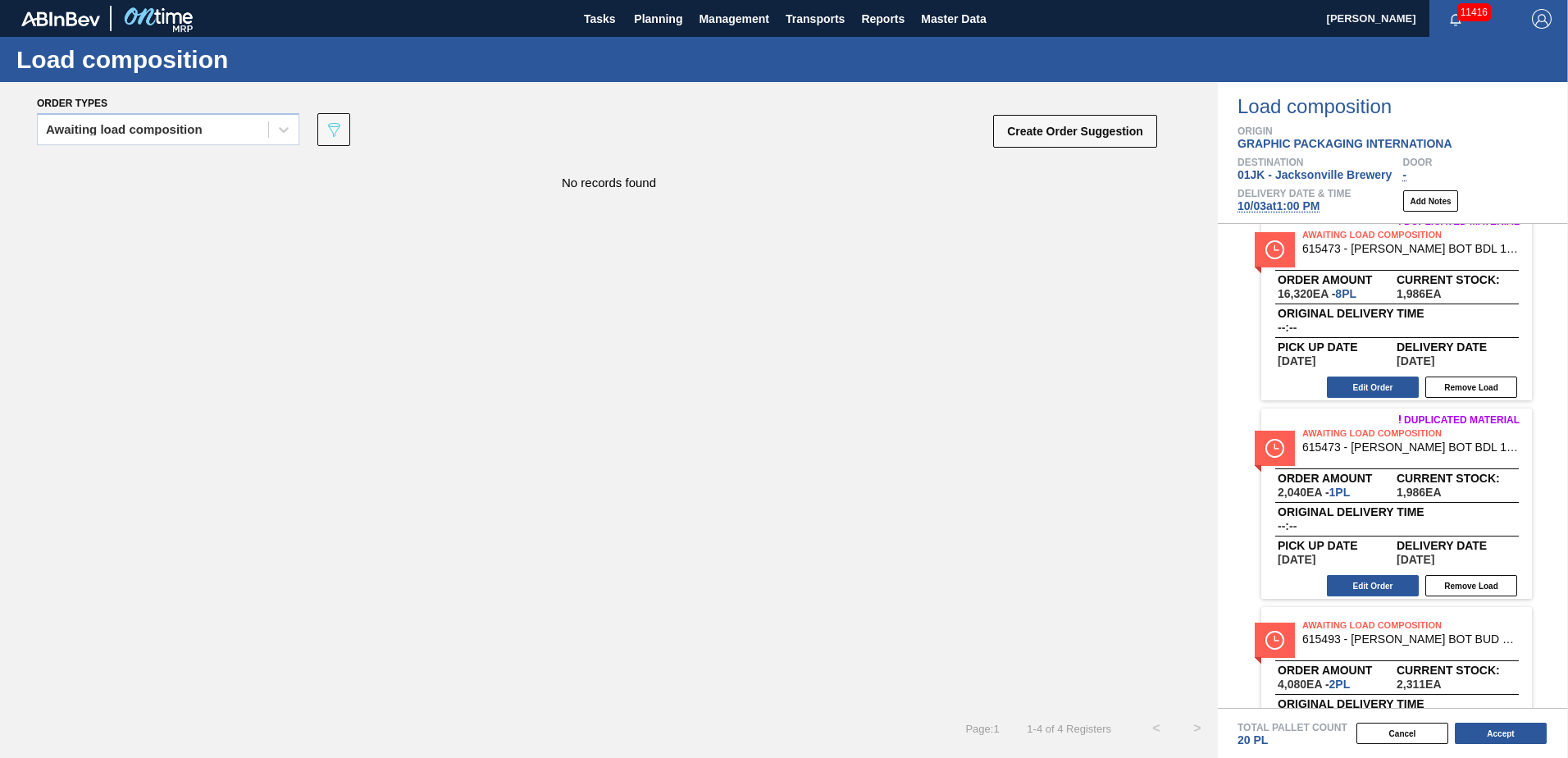
scroll to position [319, 0]
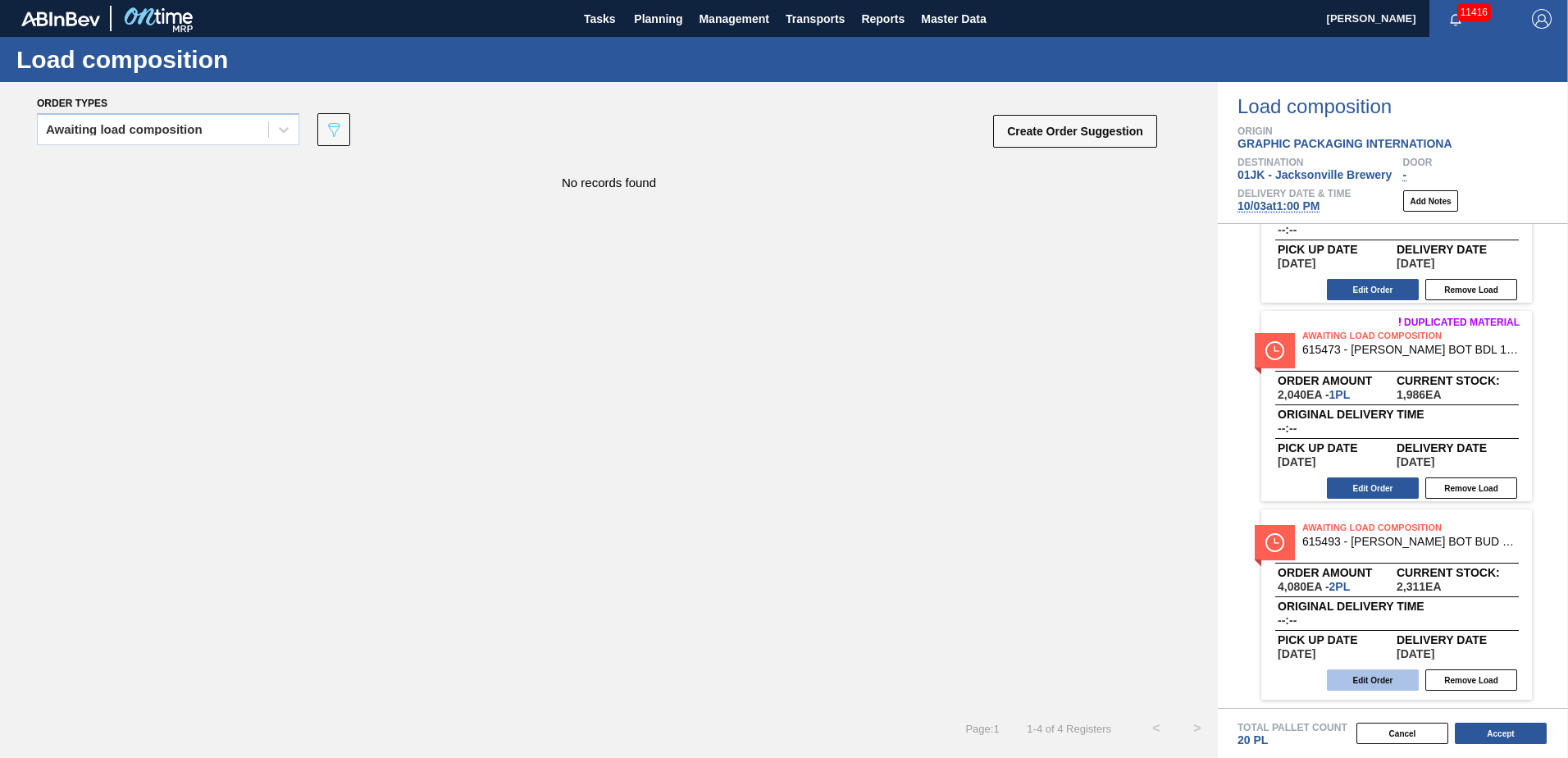
click at [1383, 676] on button "Edit Order" at bounding box center [1373, 681] width 92 height 22
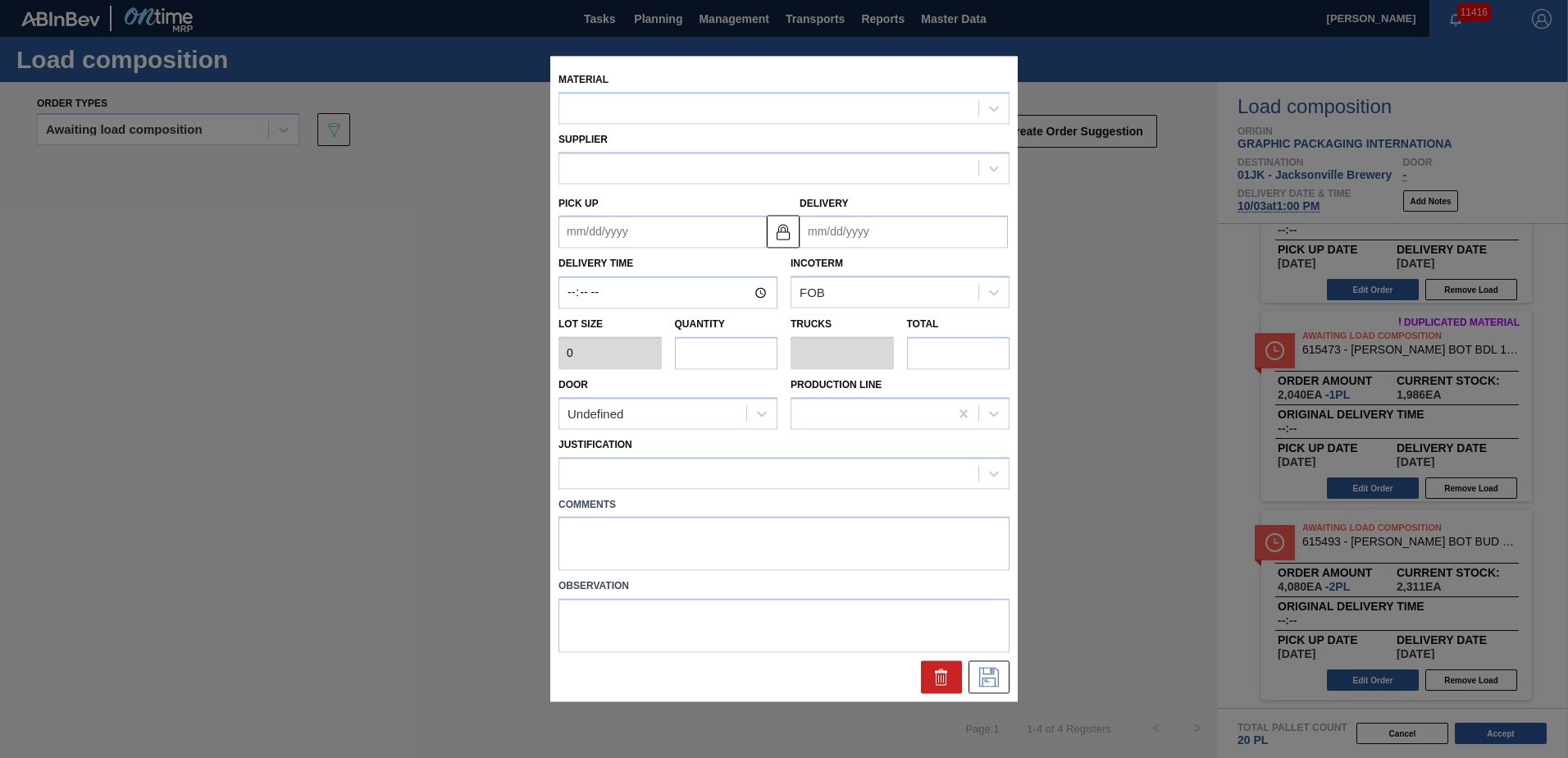
click at [740, 358] on input "text" at bounding box center [726, 353] width 104 height 32
type input "2,040"
type input "2"
type input "0.077"
type input "4,080"
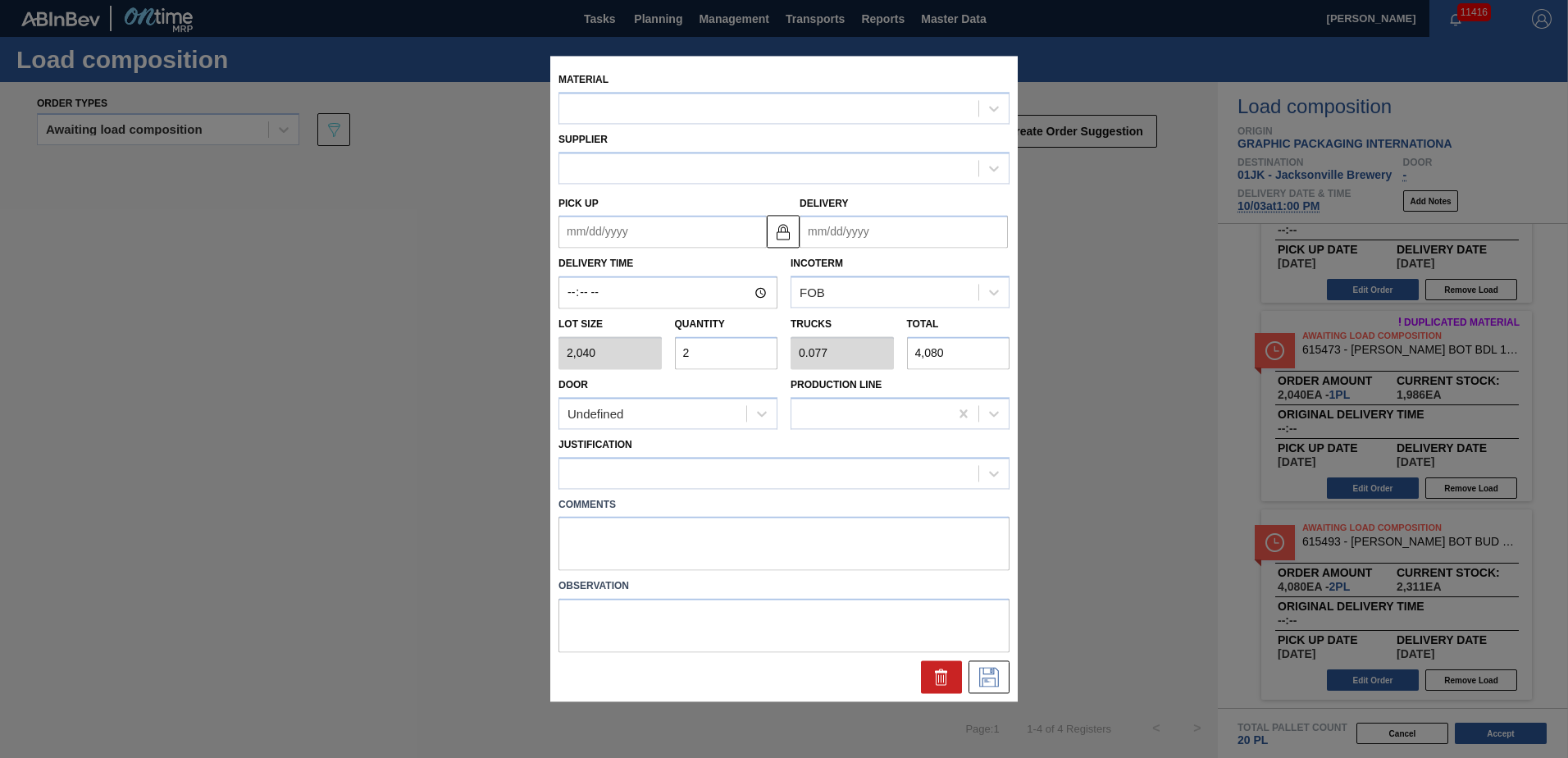
type up "[DATE]"
type input "[DATE]"
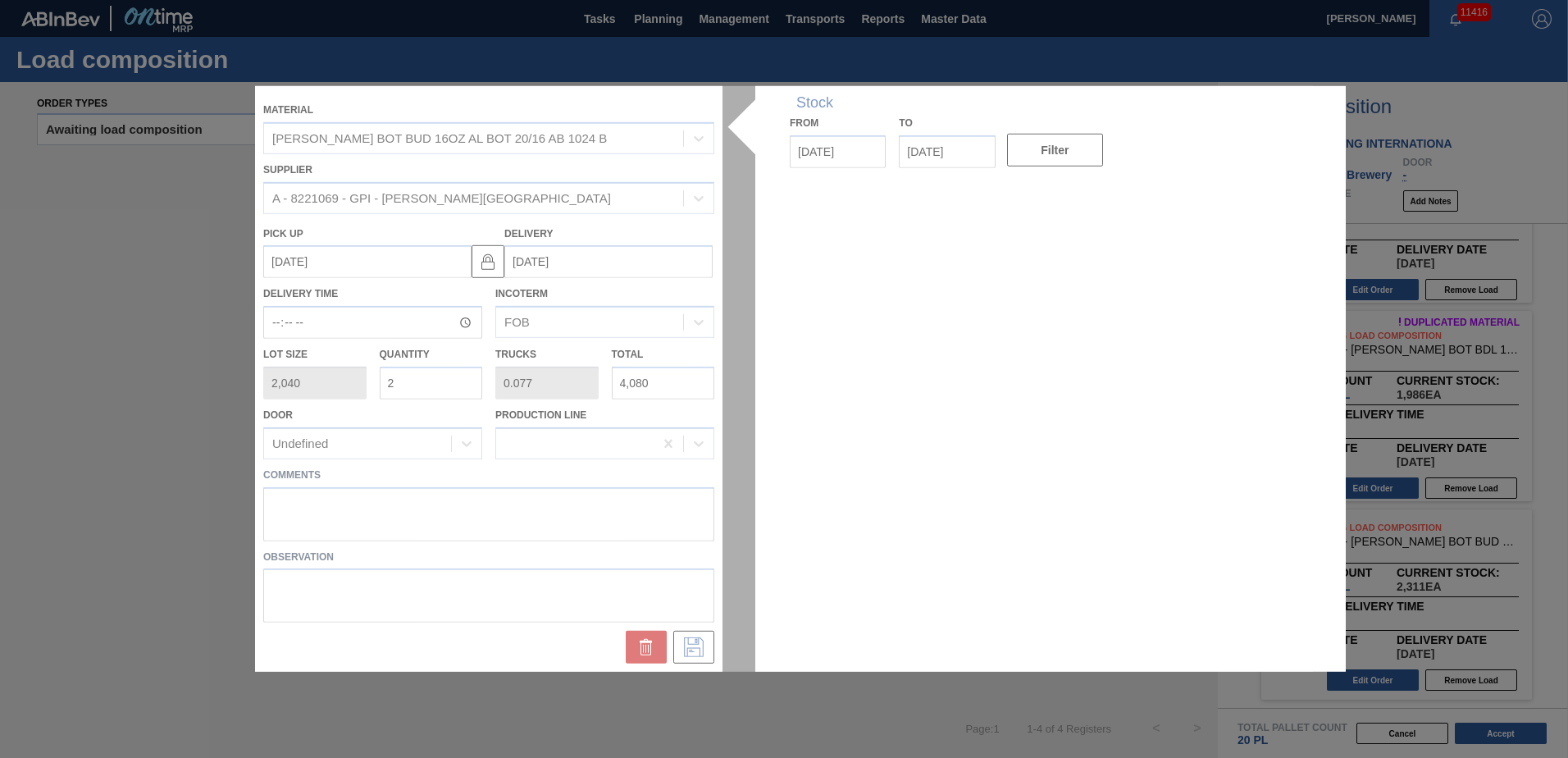
type input "0"
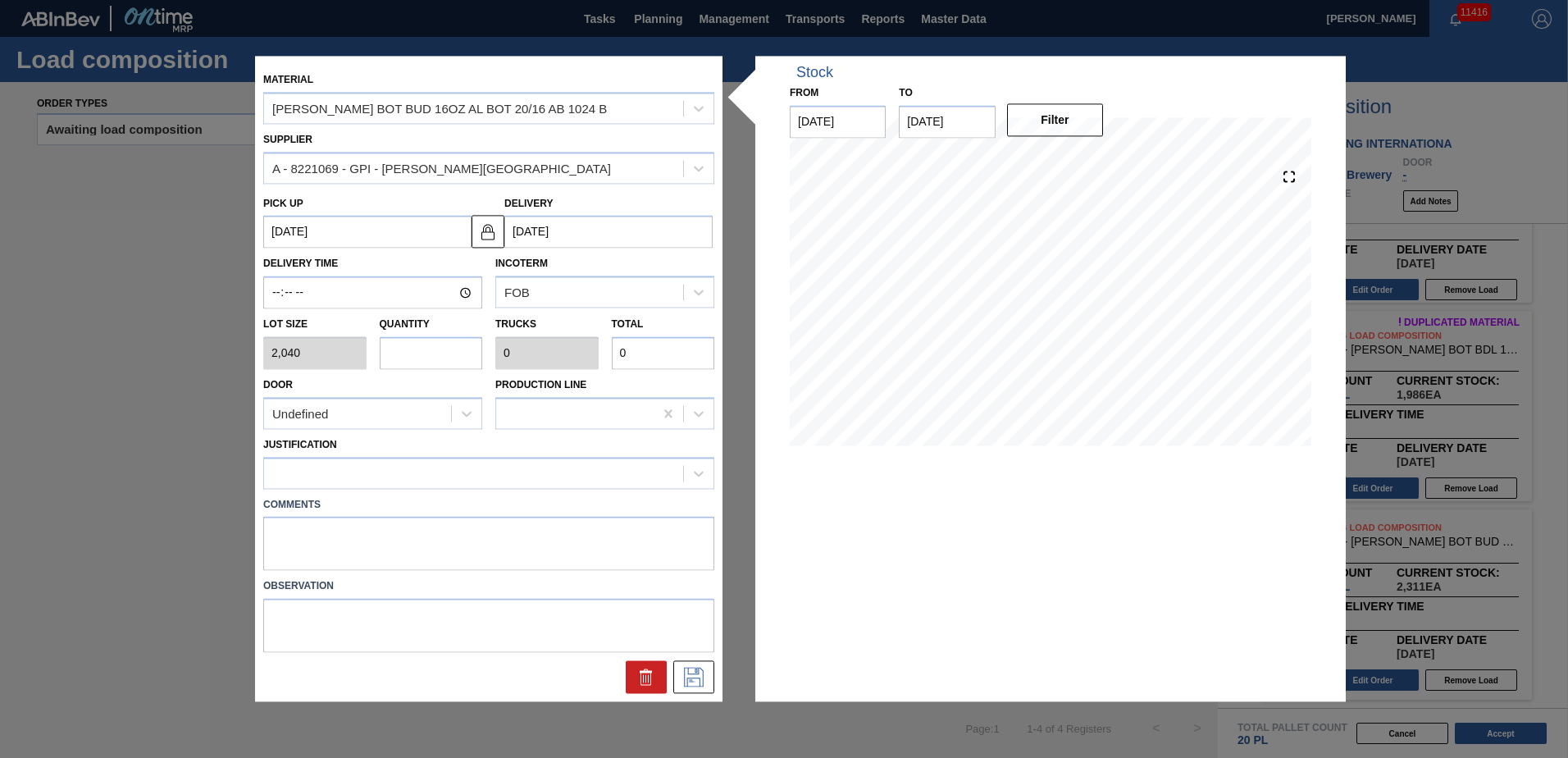
type input "8"
type input "0.308"
type input "16,320"
type input "8"
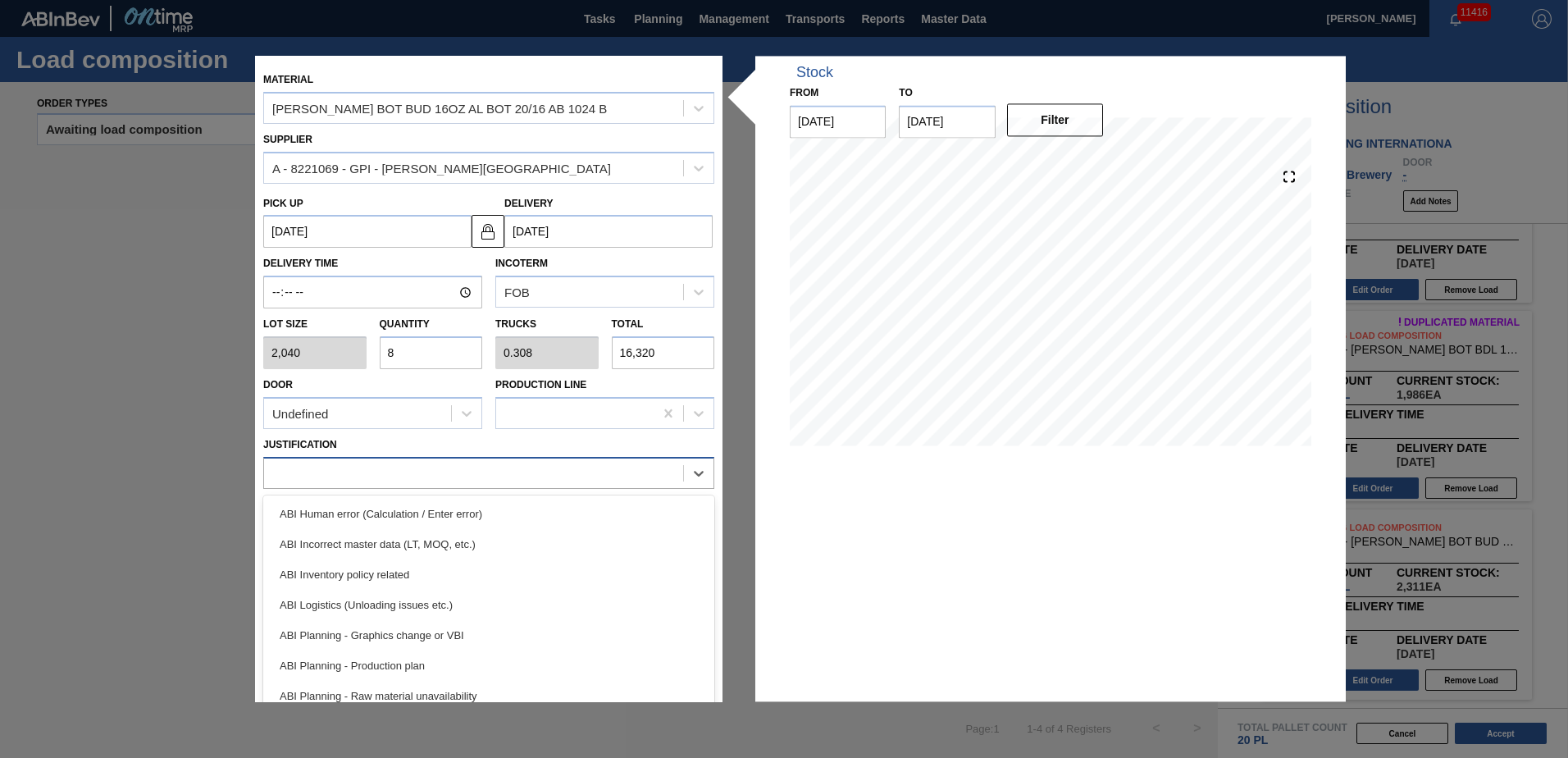
click at [661, 487] on div at bounding box center [489, 474] width 451 height 32
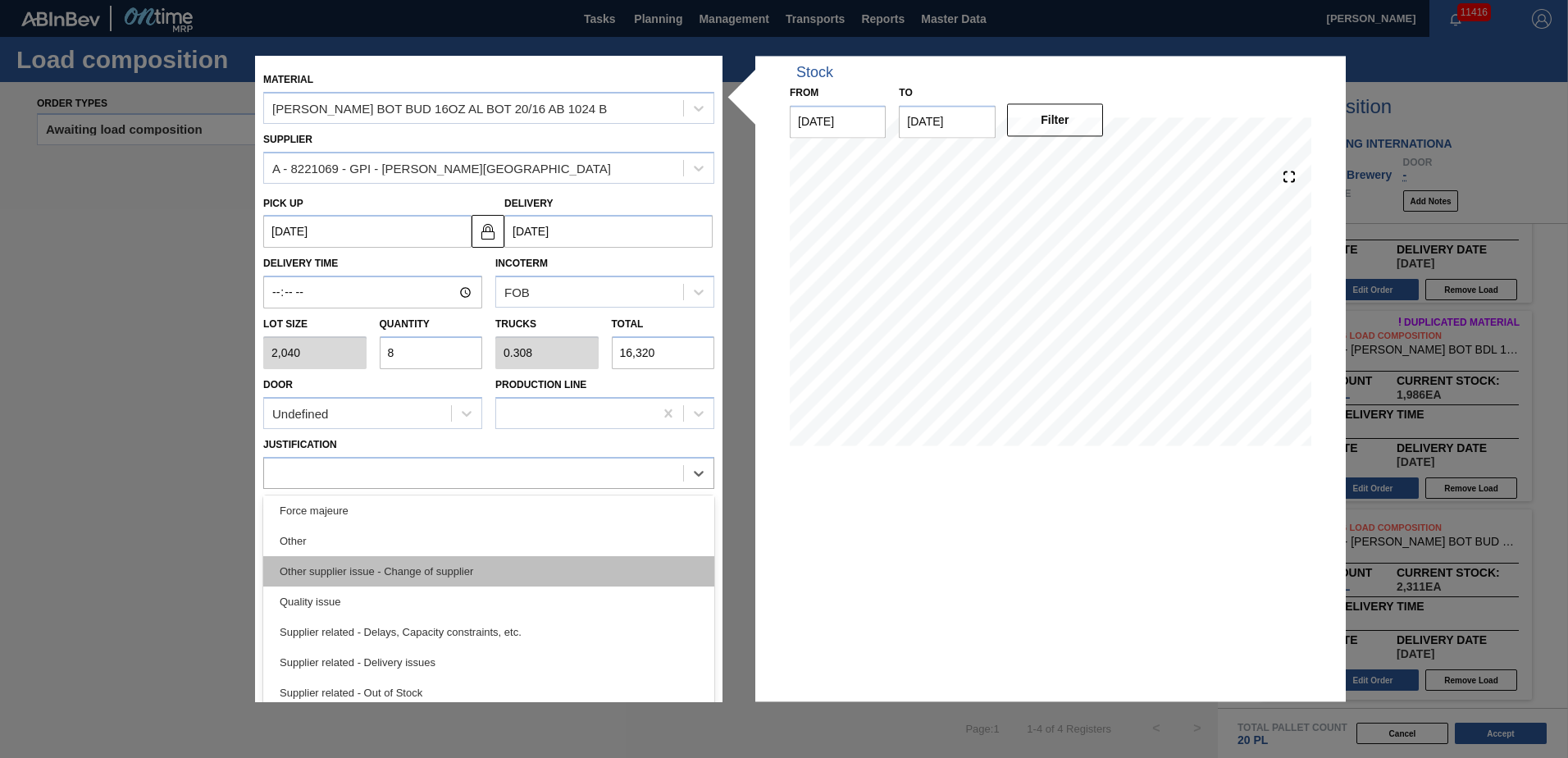
scroll to position [225, 0]
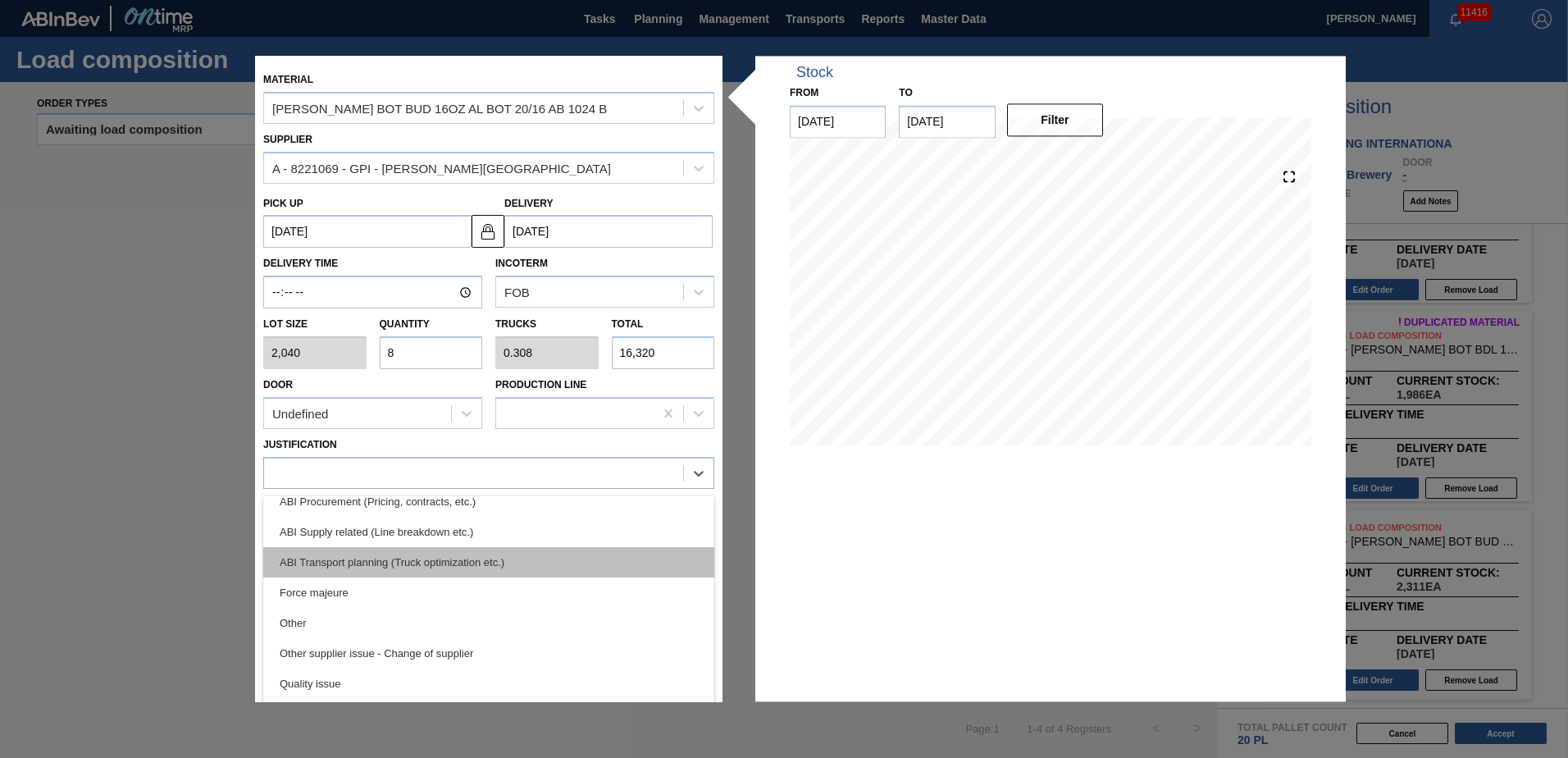
click at [513, 571] on div "ABI Transport planning (Truck optimization etc.)" at bounding box center [489, 563] width 451 height 31
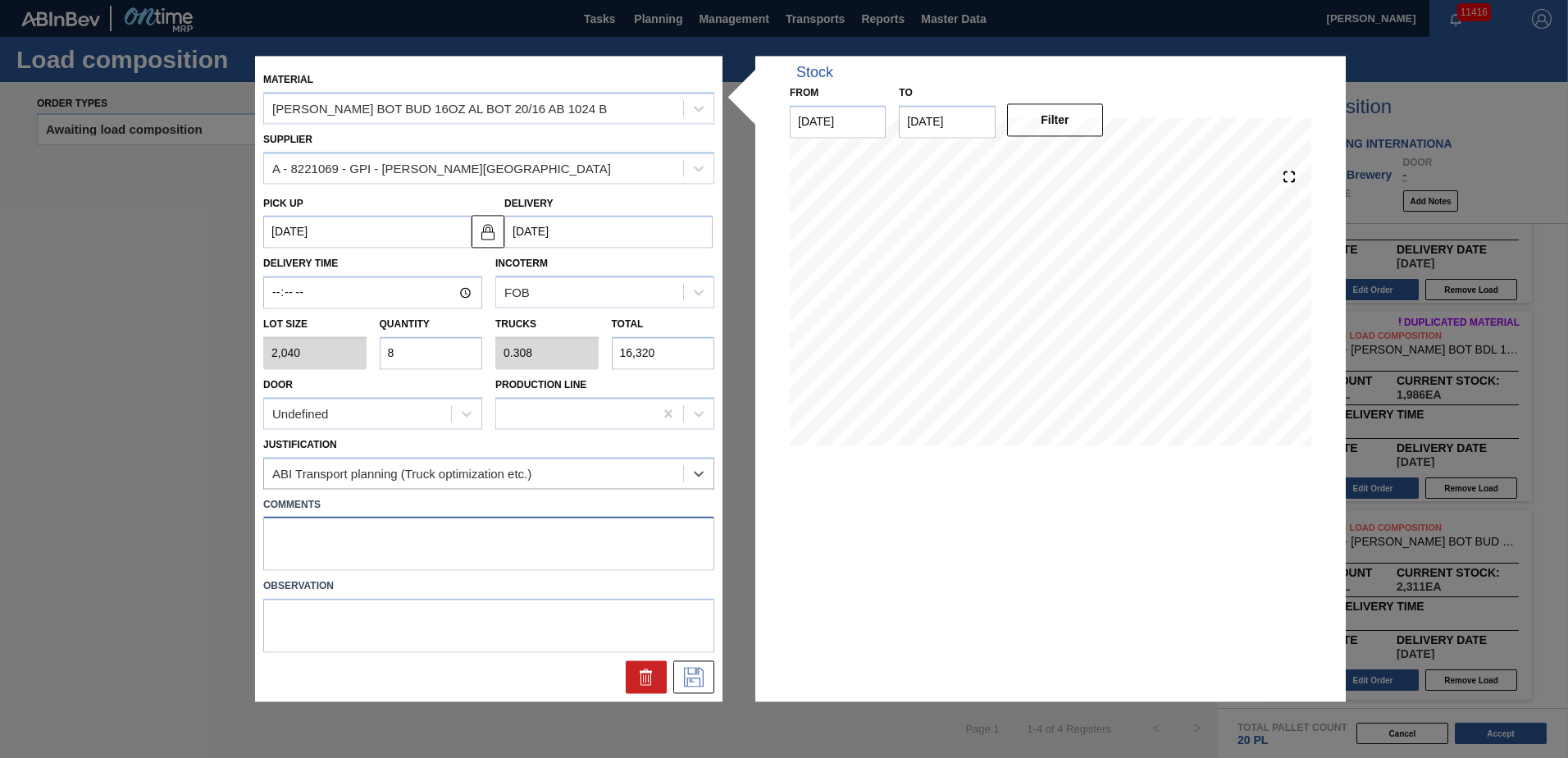
click at [455, 542] on textarea at bounding box center [489, 544] width 451 height 54
type textarea "TAIL, DROP"
click at [707, 682] on button at bounding box center [694, 677] width 41 height 32
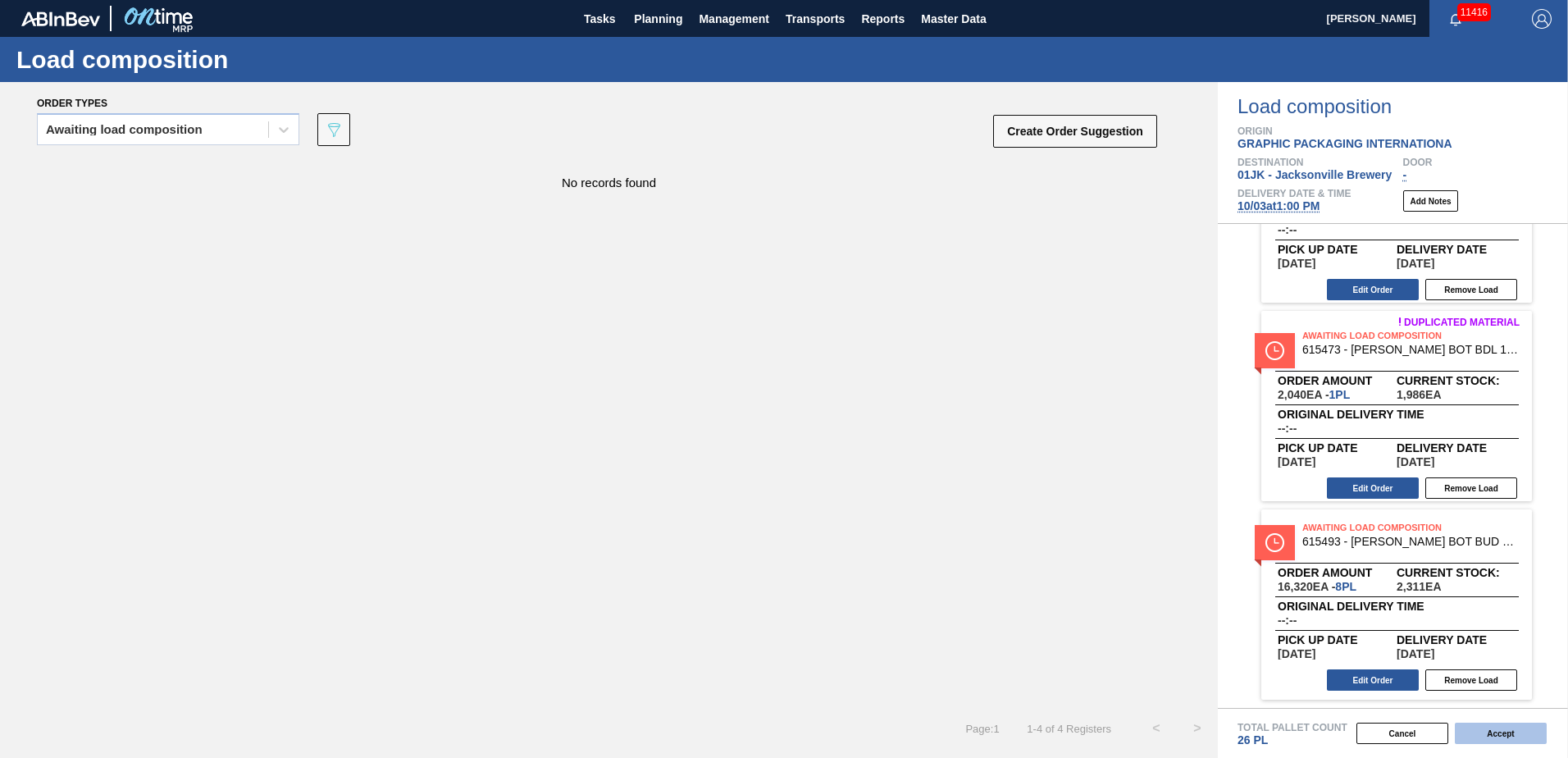
click at [1492, 735] on button "Accept" at bounding box center [1501, 734] width 92 height 22
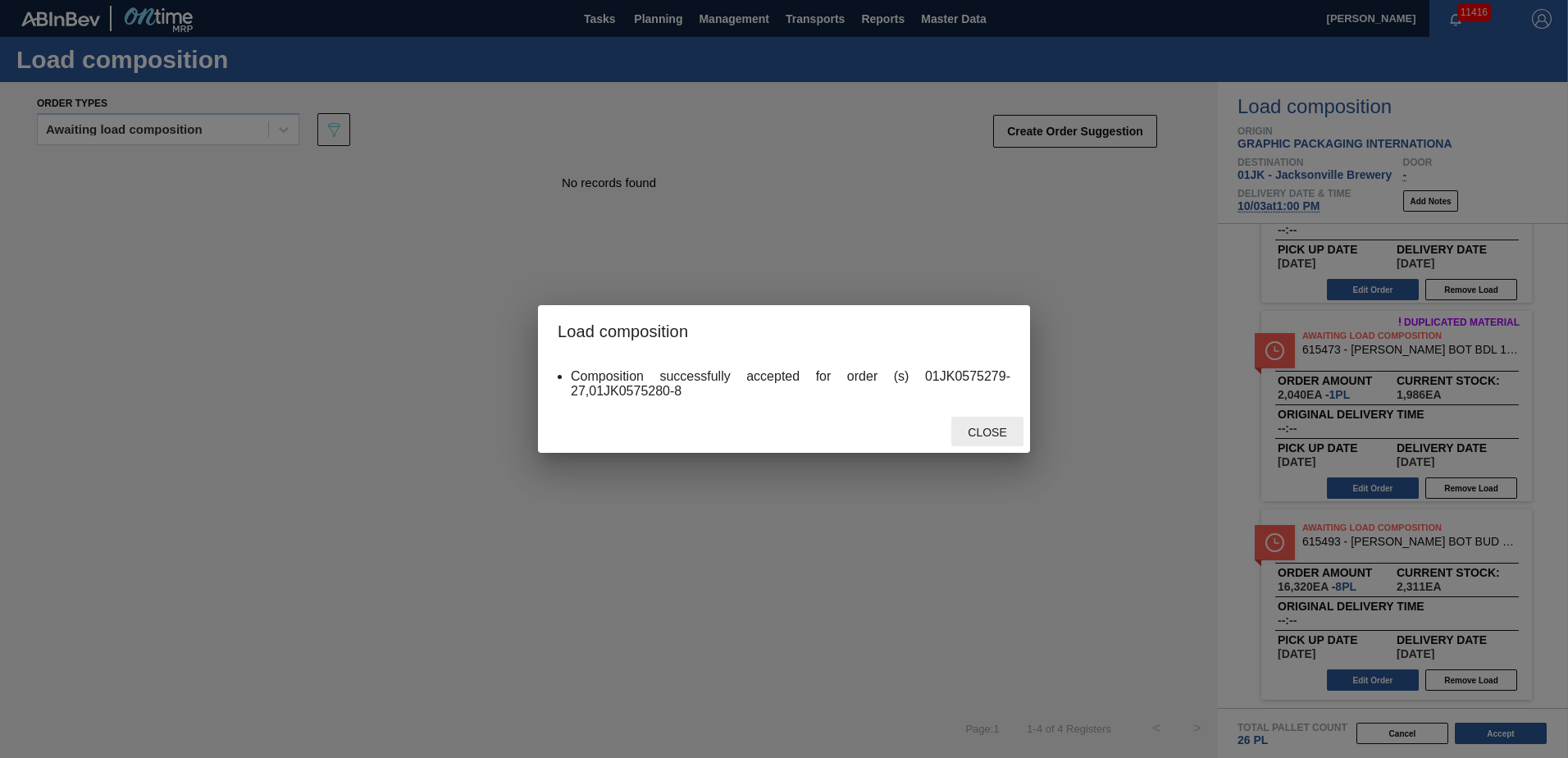
click at [999, 439] on div "Close" at bounding box center [987, 432] width 72 height 31
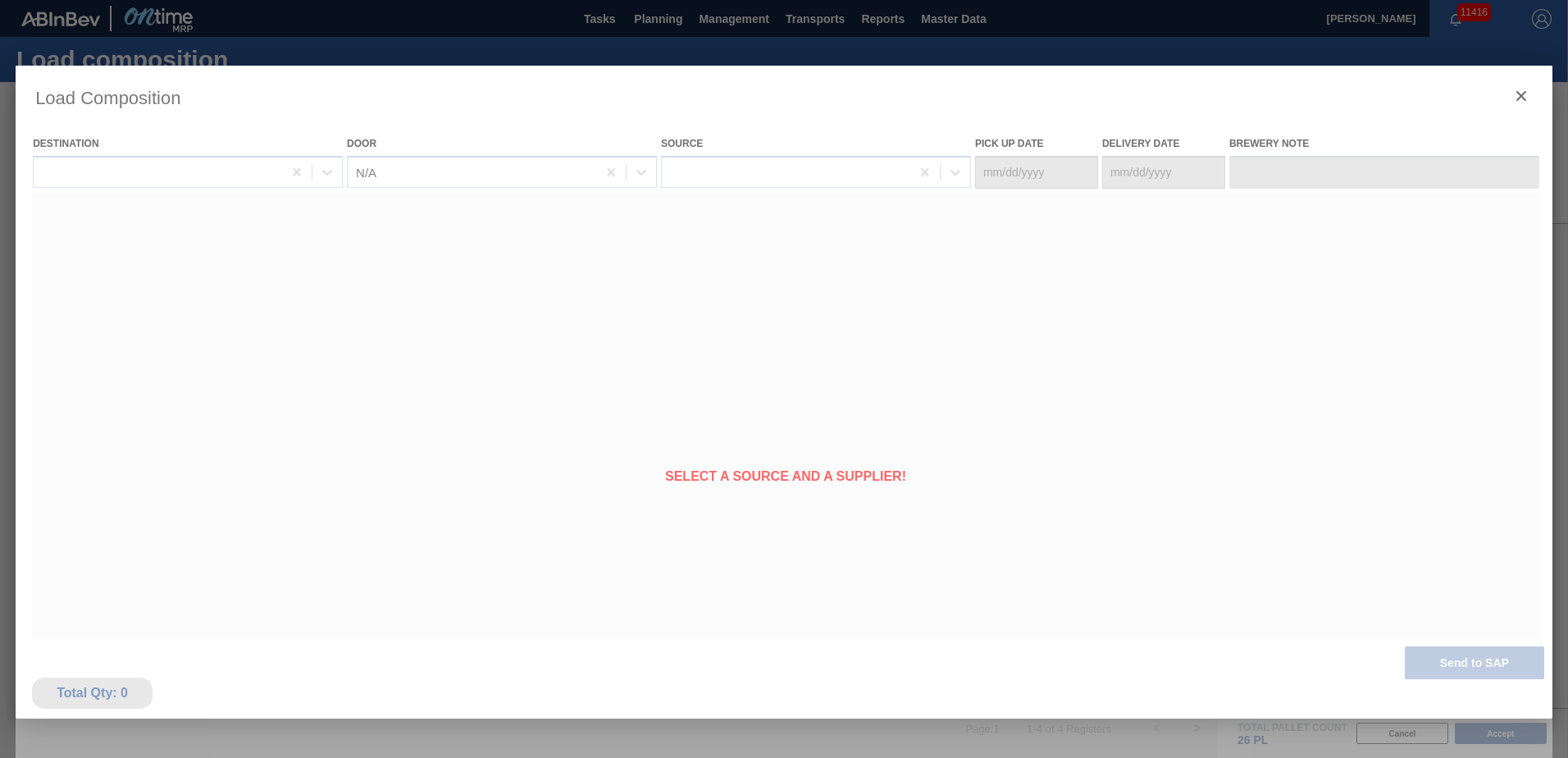
type Date "[DATE]"
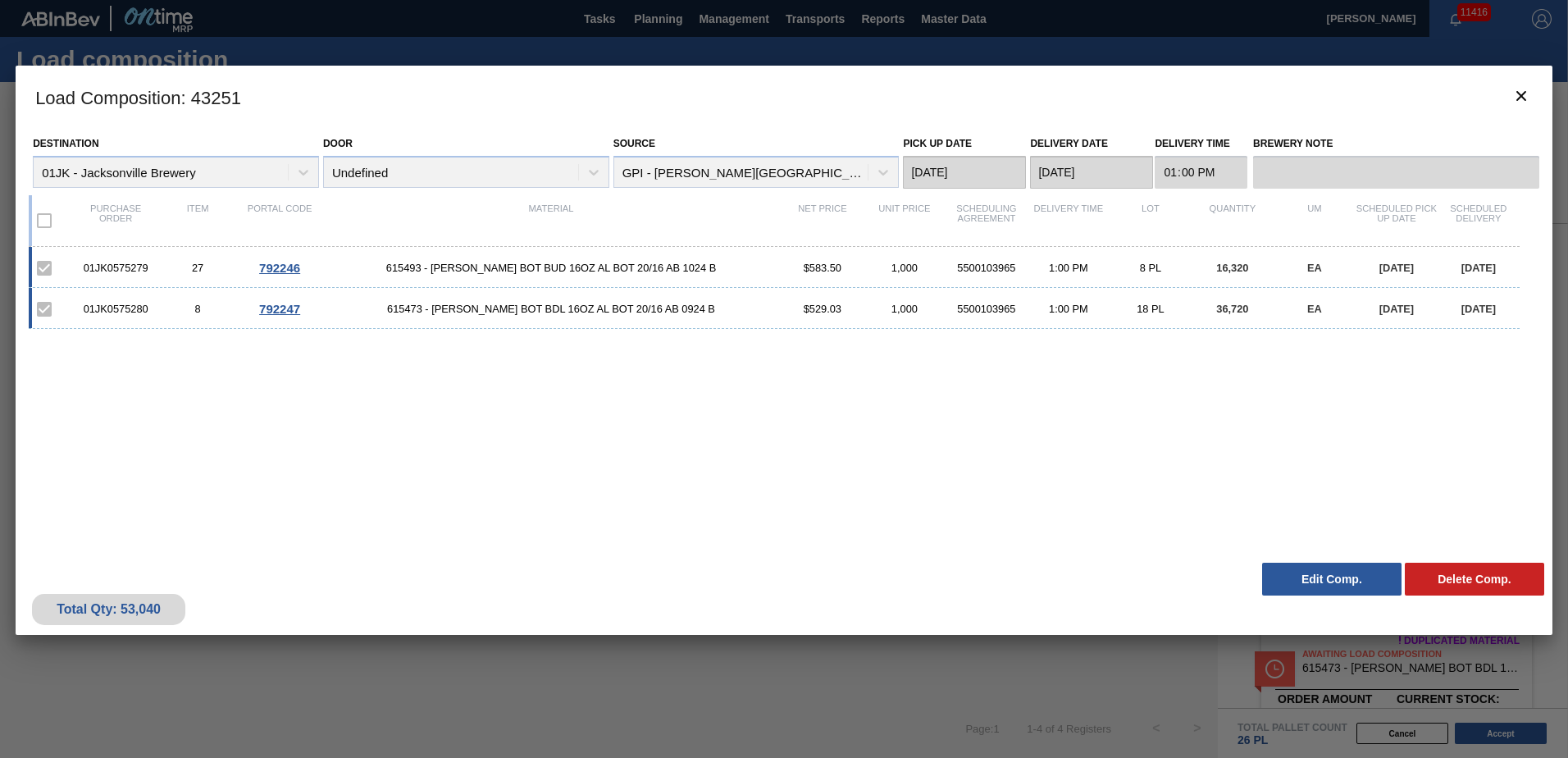
scroll to position [319, 0]
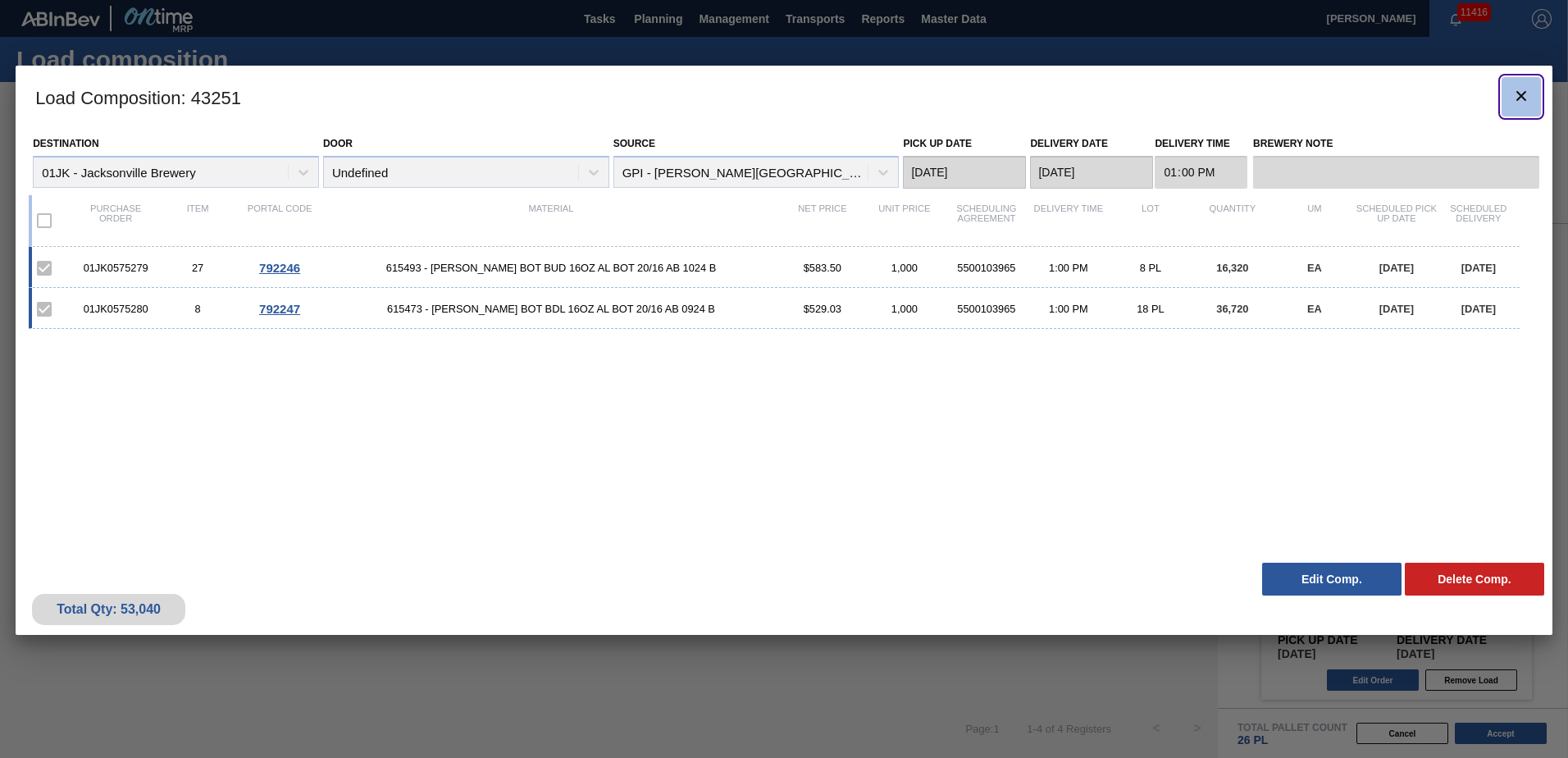
click at [1529, 104] on icon "botão de ícone" at bounding box center [1521, 96] width 20 height 20
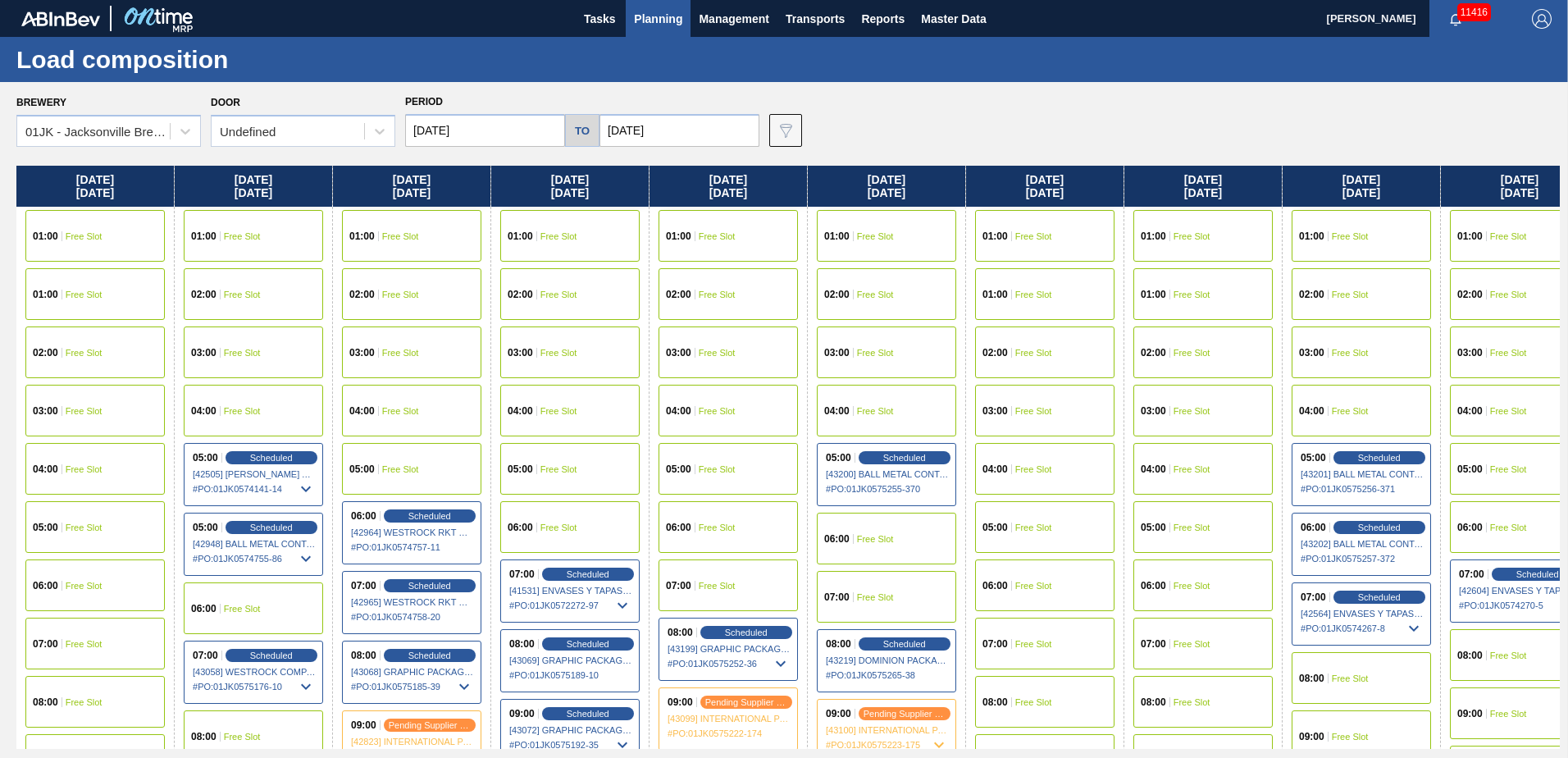
click at [926, 129] on div "Brewery 01JK - [GEOGRAPHIC_DATA] Brewery Door Undefined Period [DATE] to [DATE]…" at bounding box center [788, 118] width 1544 height 57
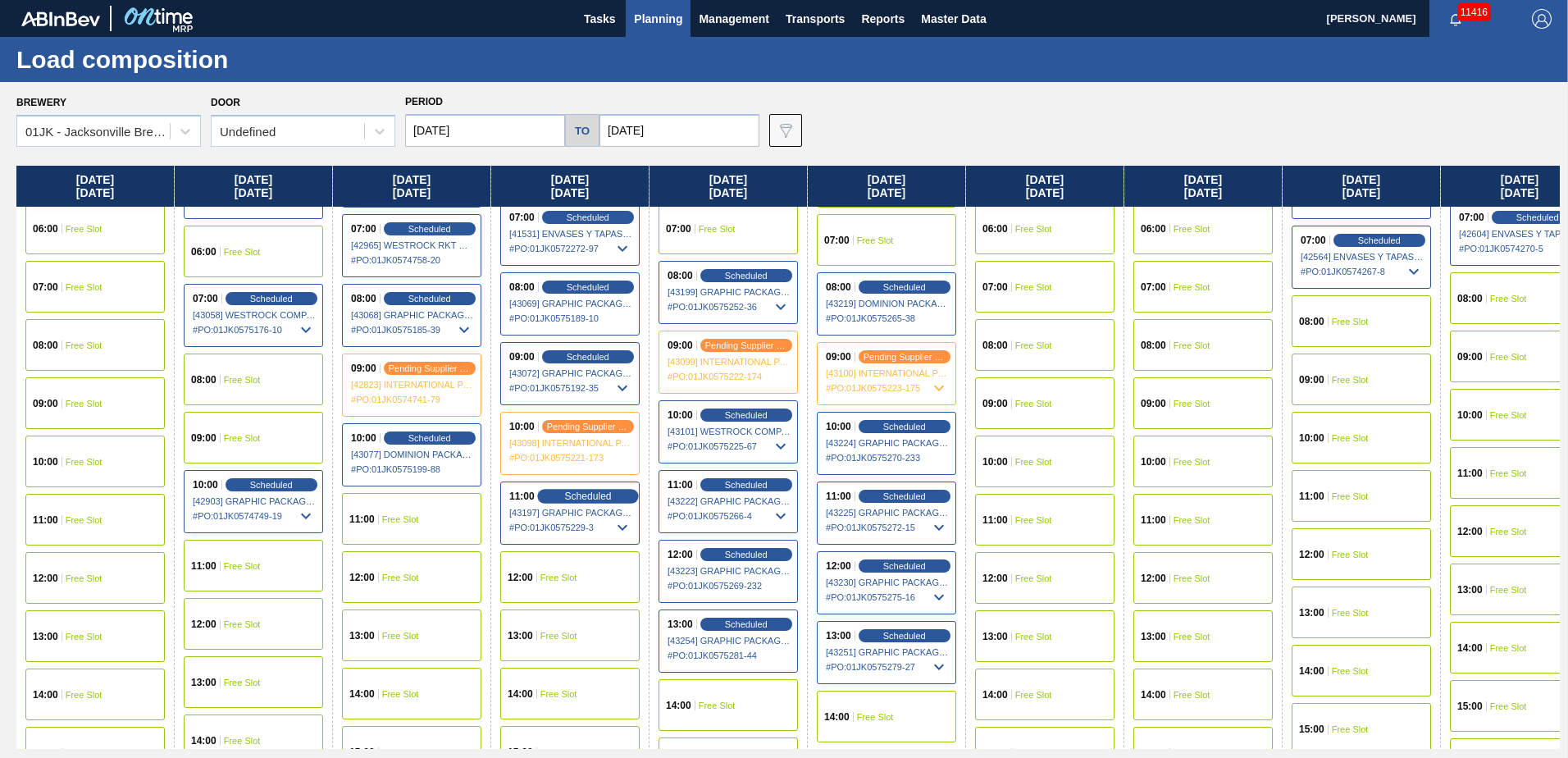
click at [580, 496] on span "Scheduled" at bounding box center [588, 496] width 47 height 11
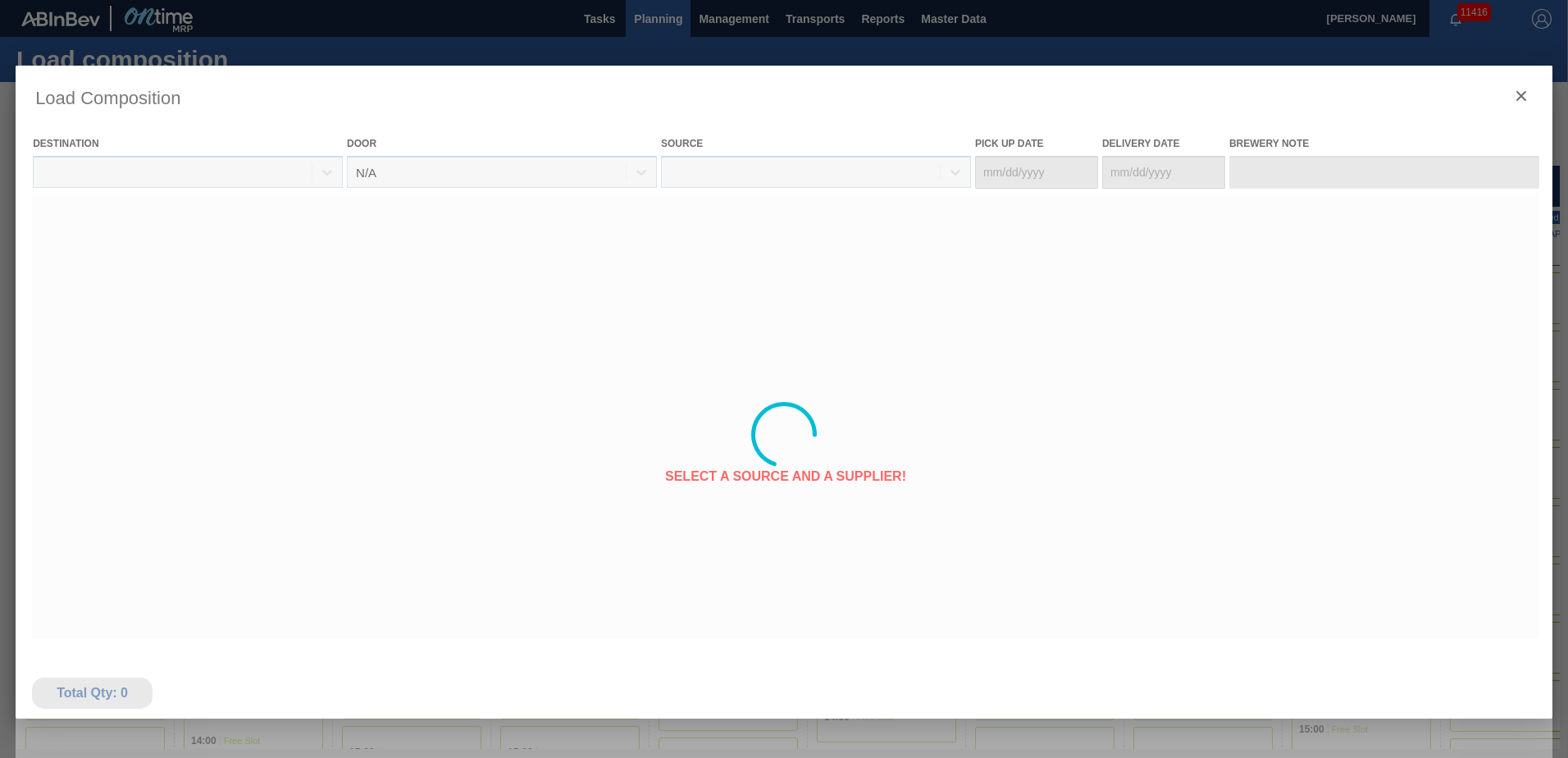
type Date "[DATE]"
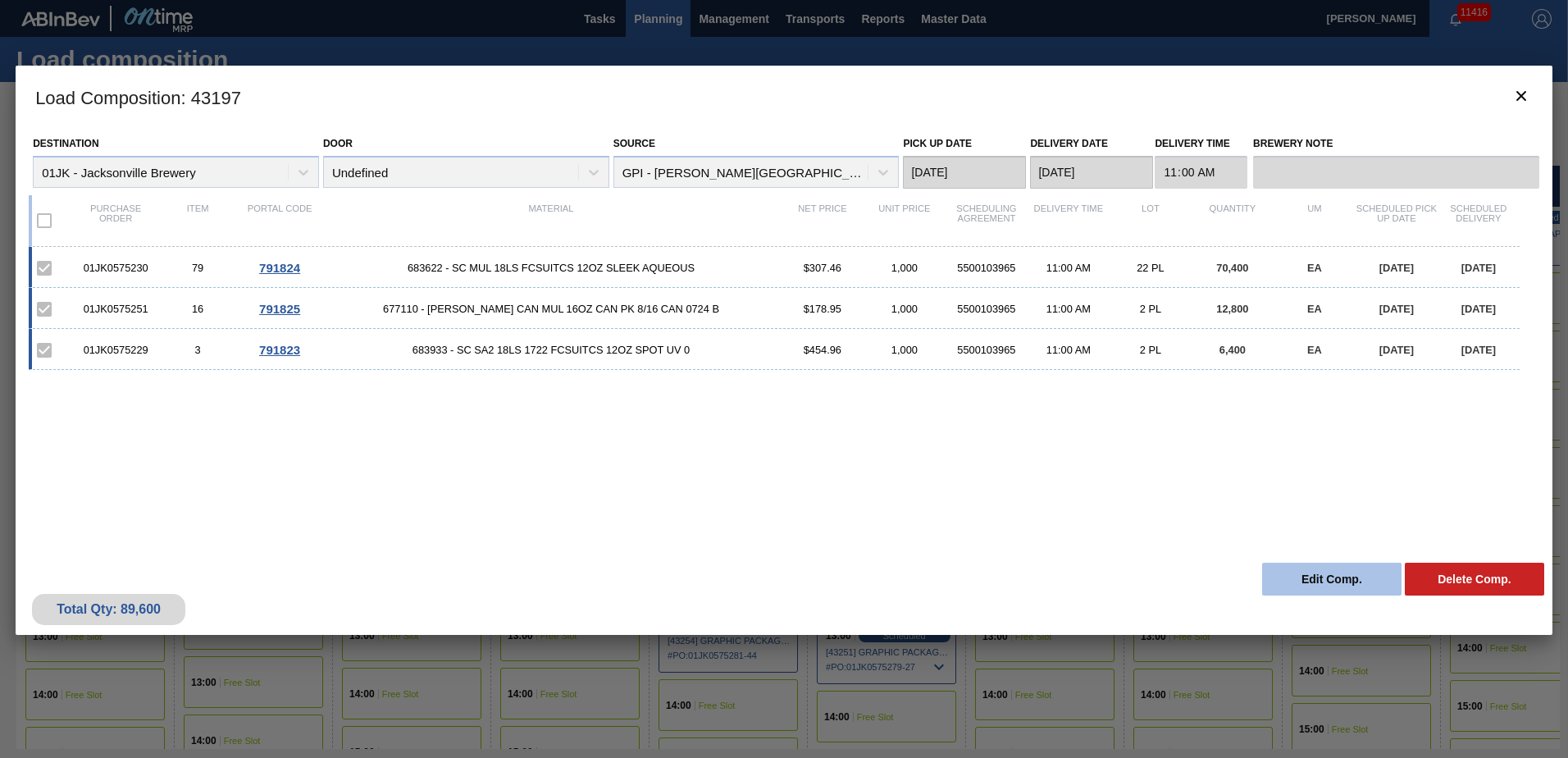
click at [1320, 579] on button "Edit Comp." at bounding box center [1331, 579] width 140 height 32
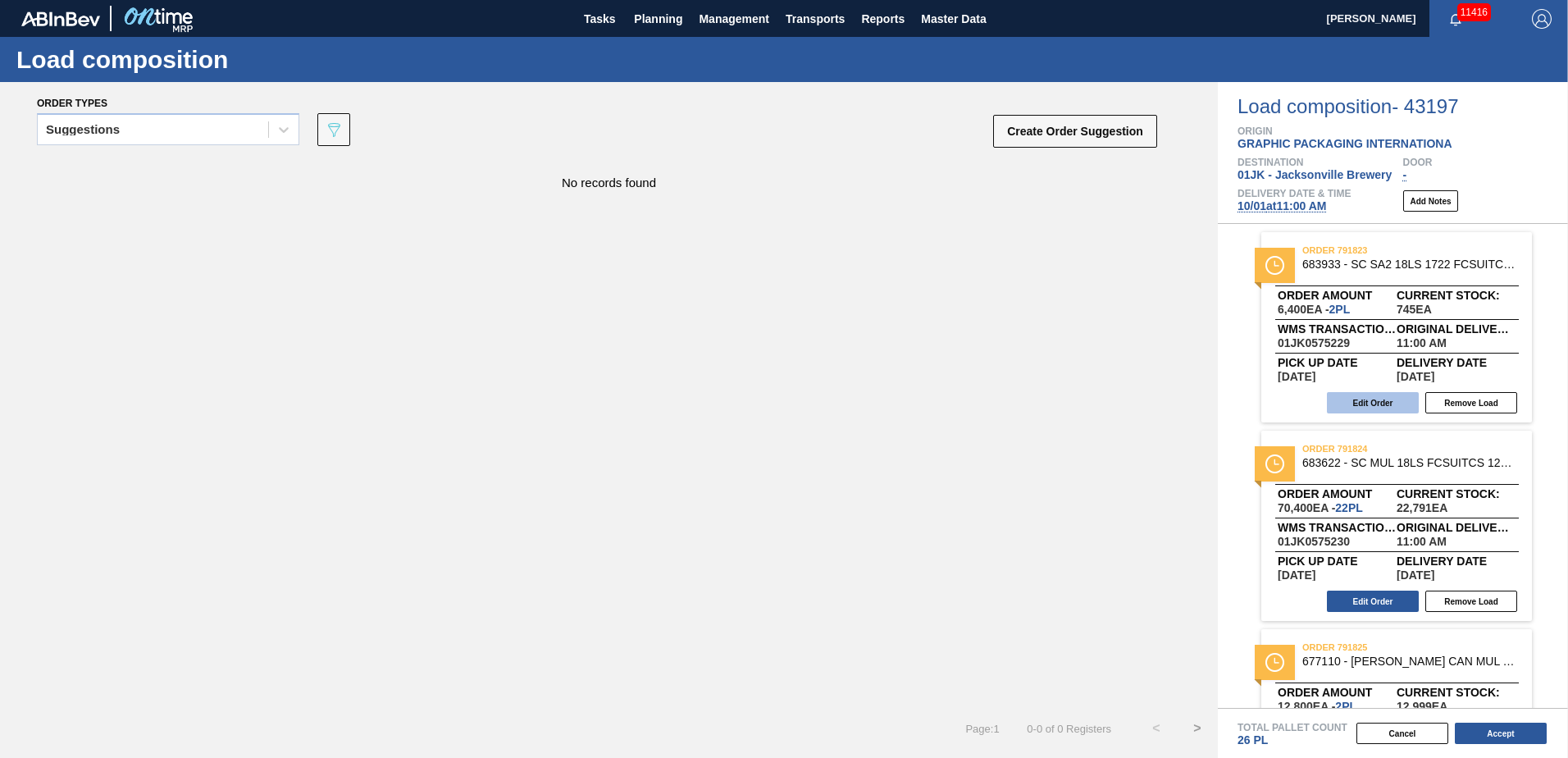
click at [1366, 405] on button "Edit Order" at bounding box center [1373, 403] width 92 height 22
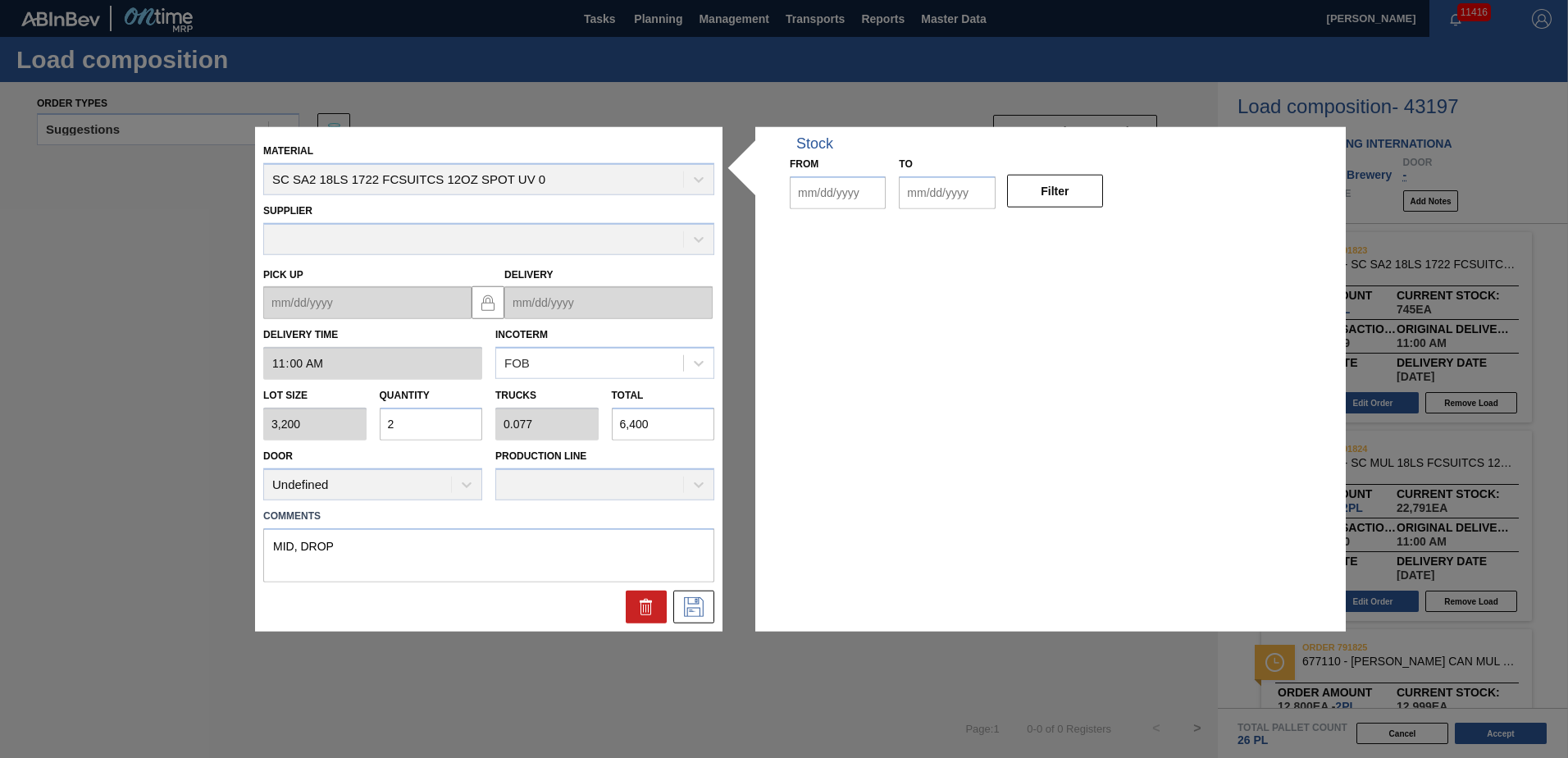
type input "11:00:00"
type input "3,200"
type input "2"
type input "0.077"
type input "6,400"
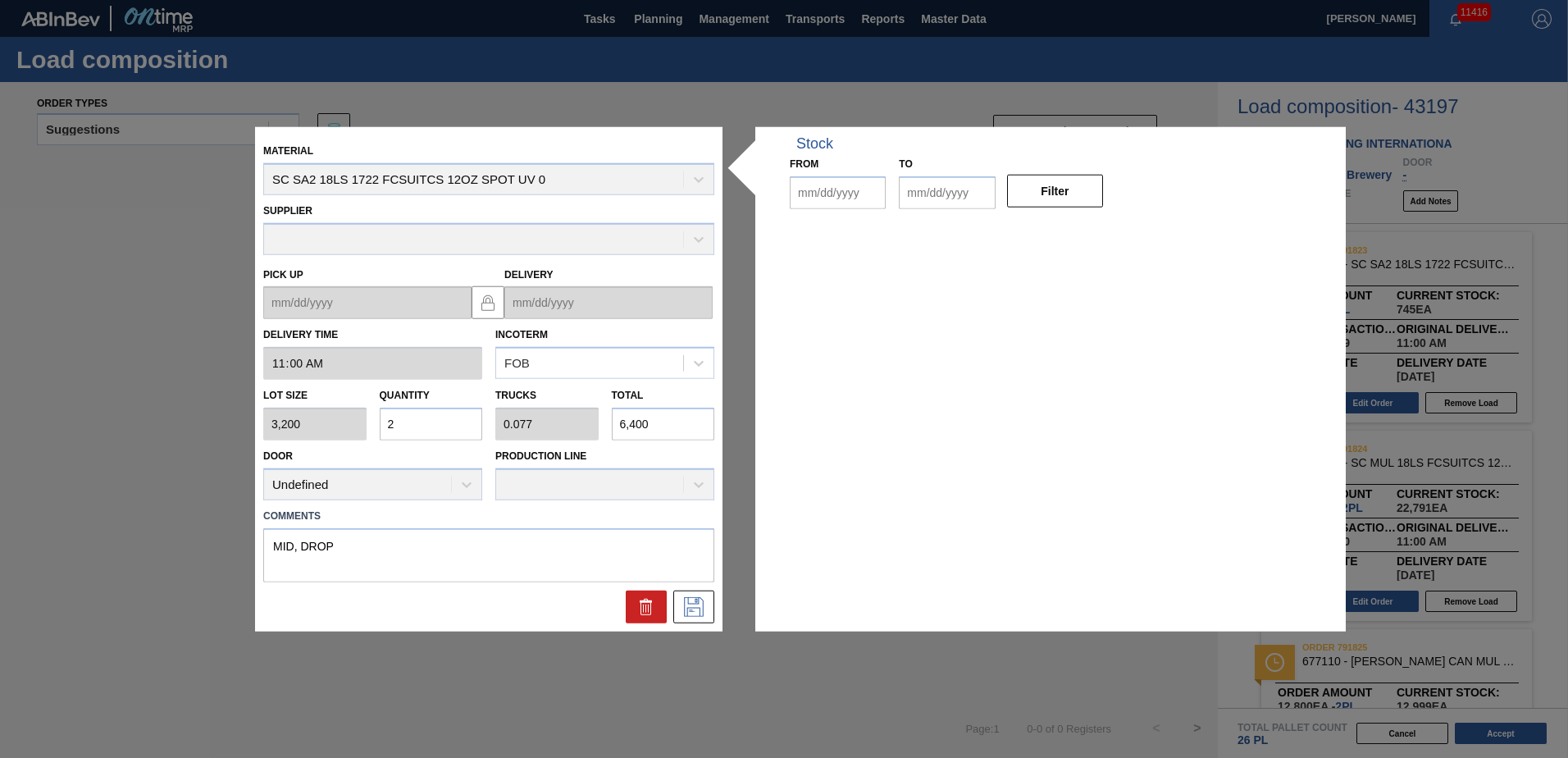
type textarea "MID, DROP"
type up "[DATE]"
type input "[DATE]"
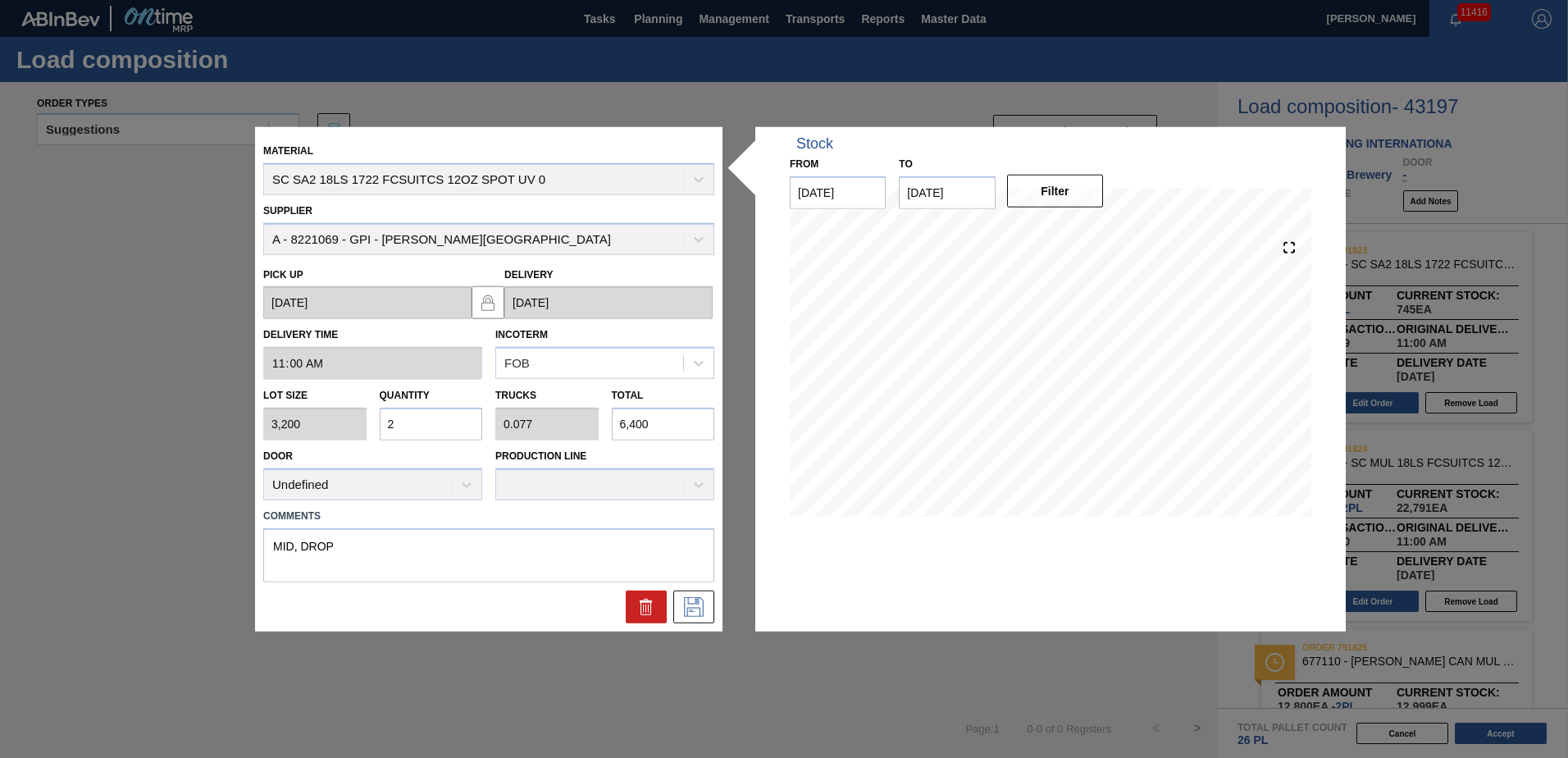
click at [646, 421] on input "6,400" at bounding box center [663, 424] width 104 height 32
click at [647, 420] on input "6,400" at bounding box center [663, 424] width 104 height 32
click at [503, 422] on div "Lot size 3,200 Quantity 2 Trucks 0.077 Total 6,400" at bounding box center [489, 410] width 464 height 60
type input "0.002"
type input "0"
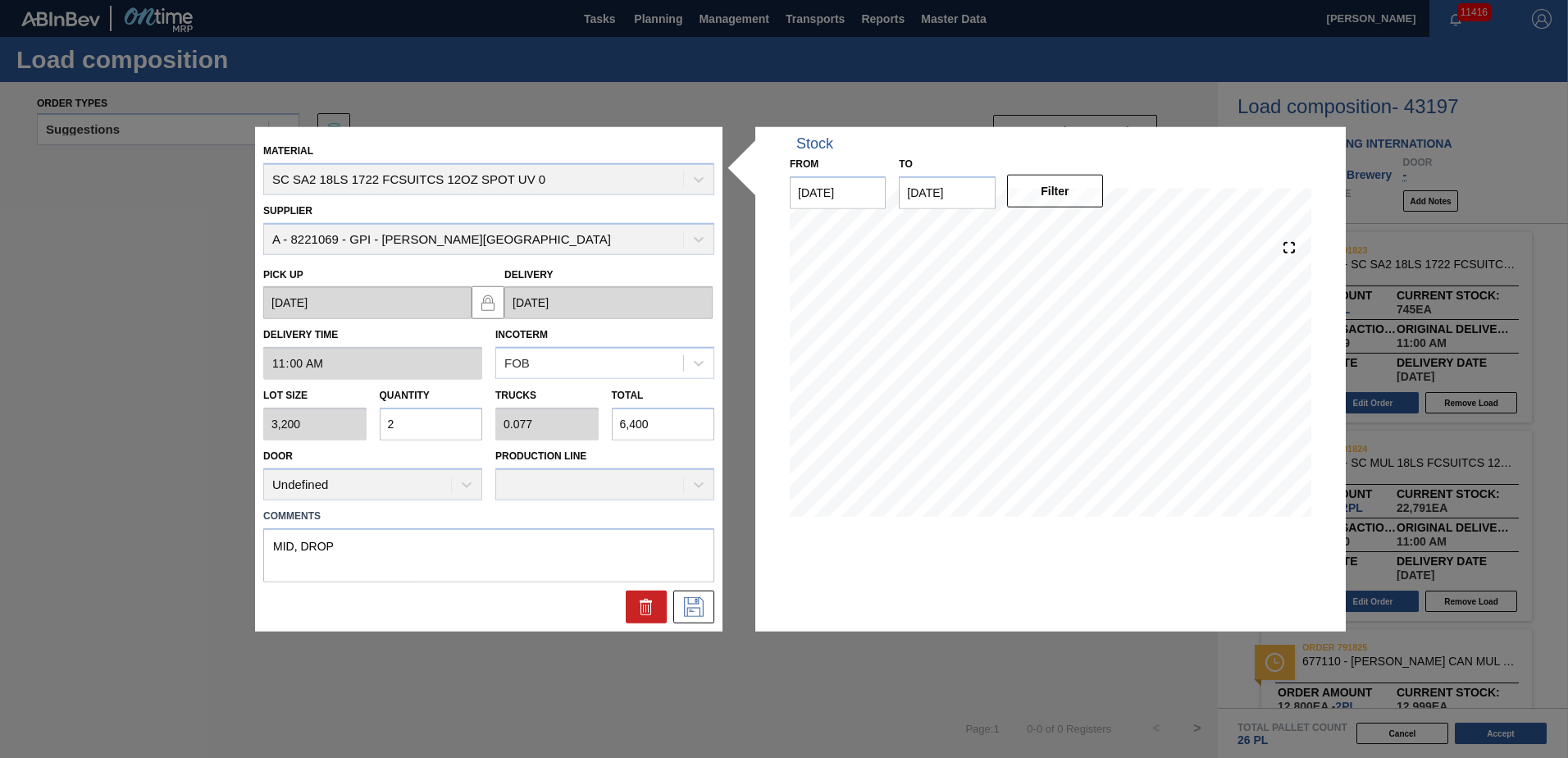
type input "5"
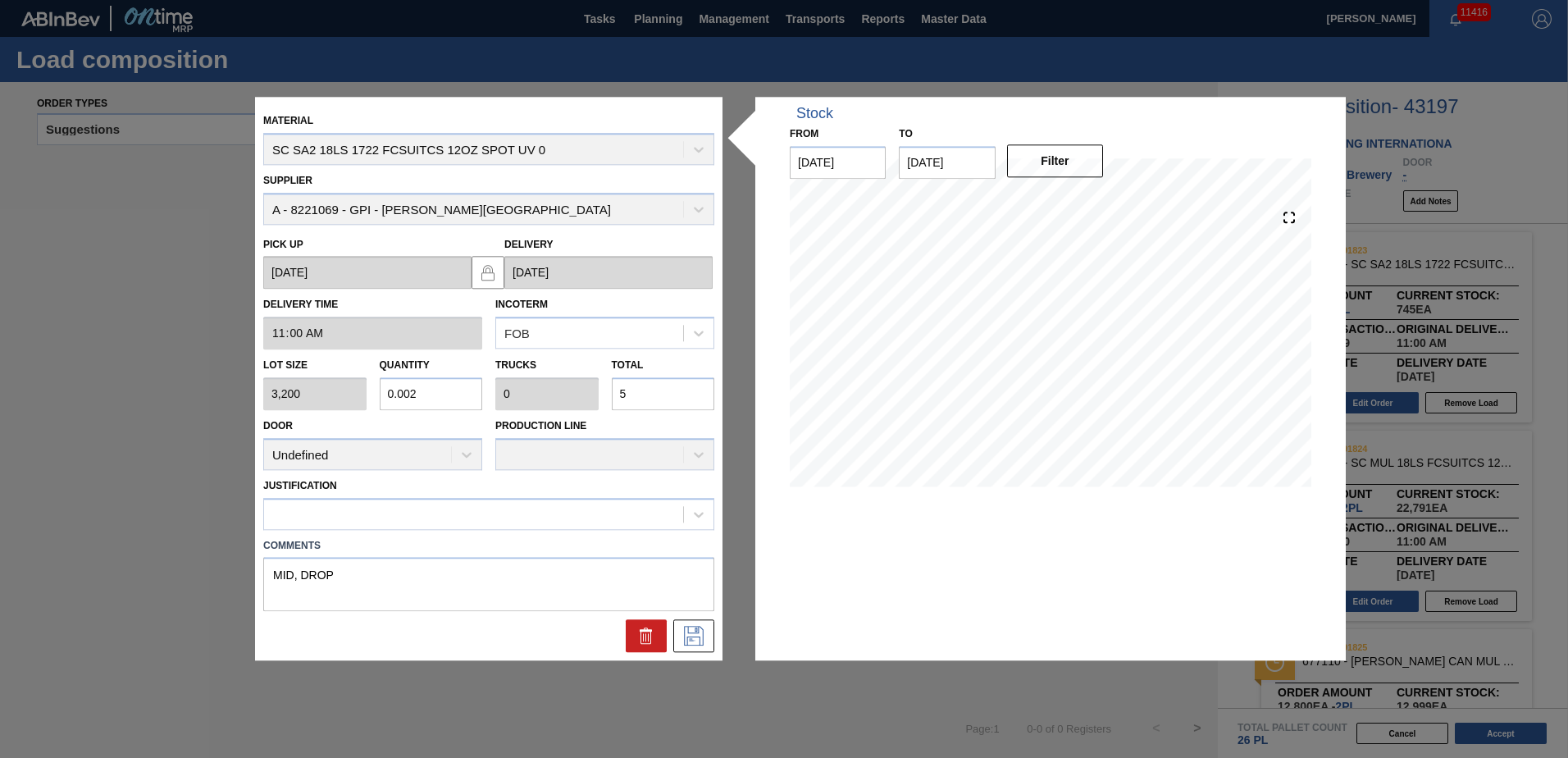
type input "0.017"
type input "0.001"
type input "55"
type input "0.172"
type input "0.007"
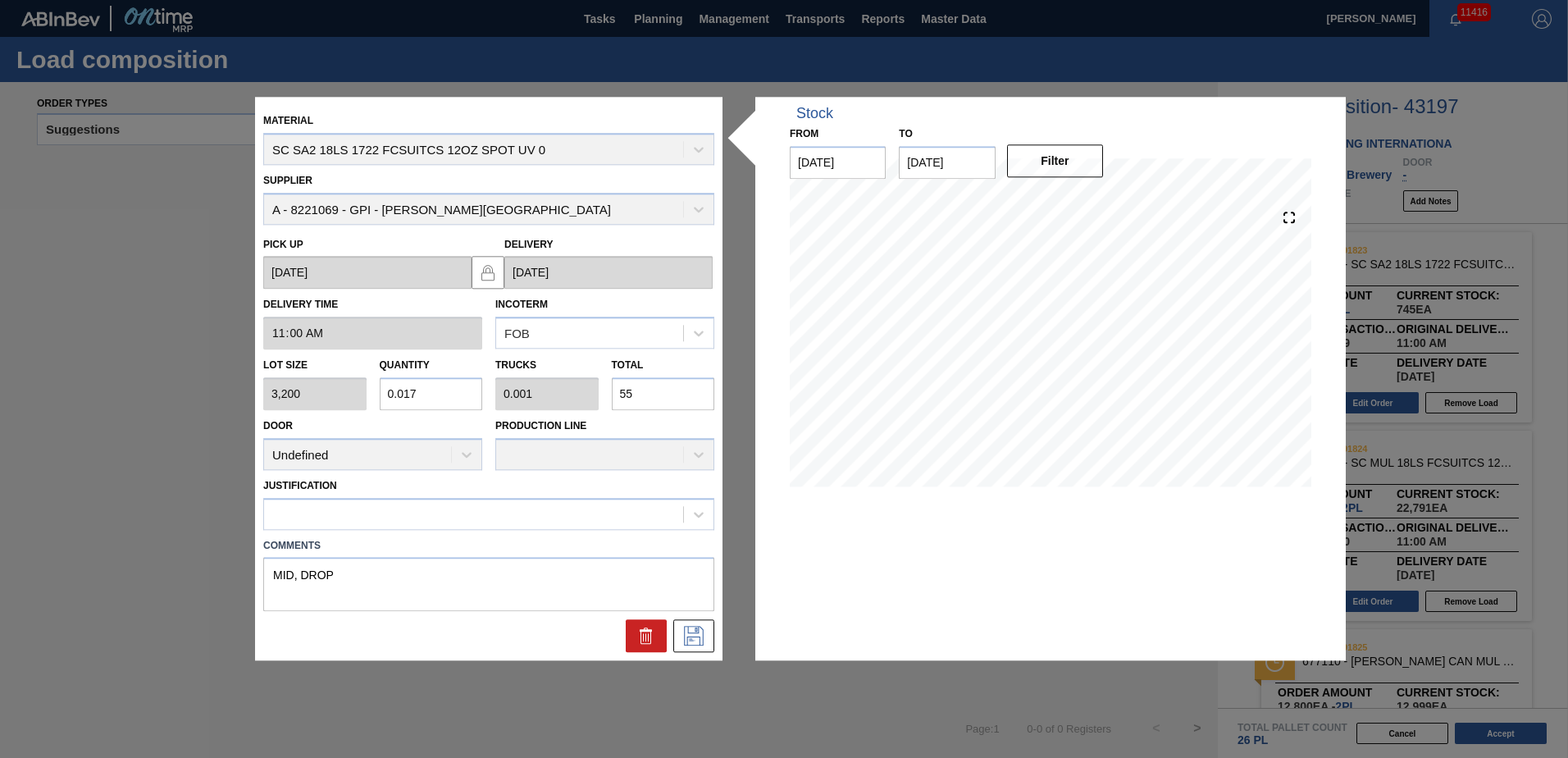
type input "550"
type input "1.719"
type input "0.066"
type input "5,500"
click at [662, 523] on div at bounding box center [473, 514] width 419 height 23
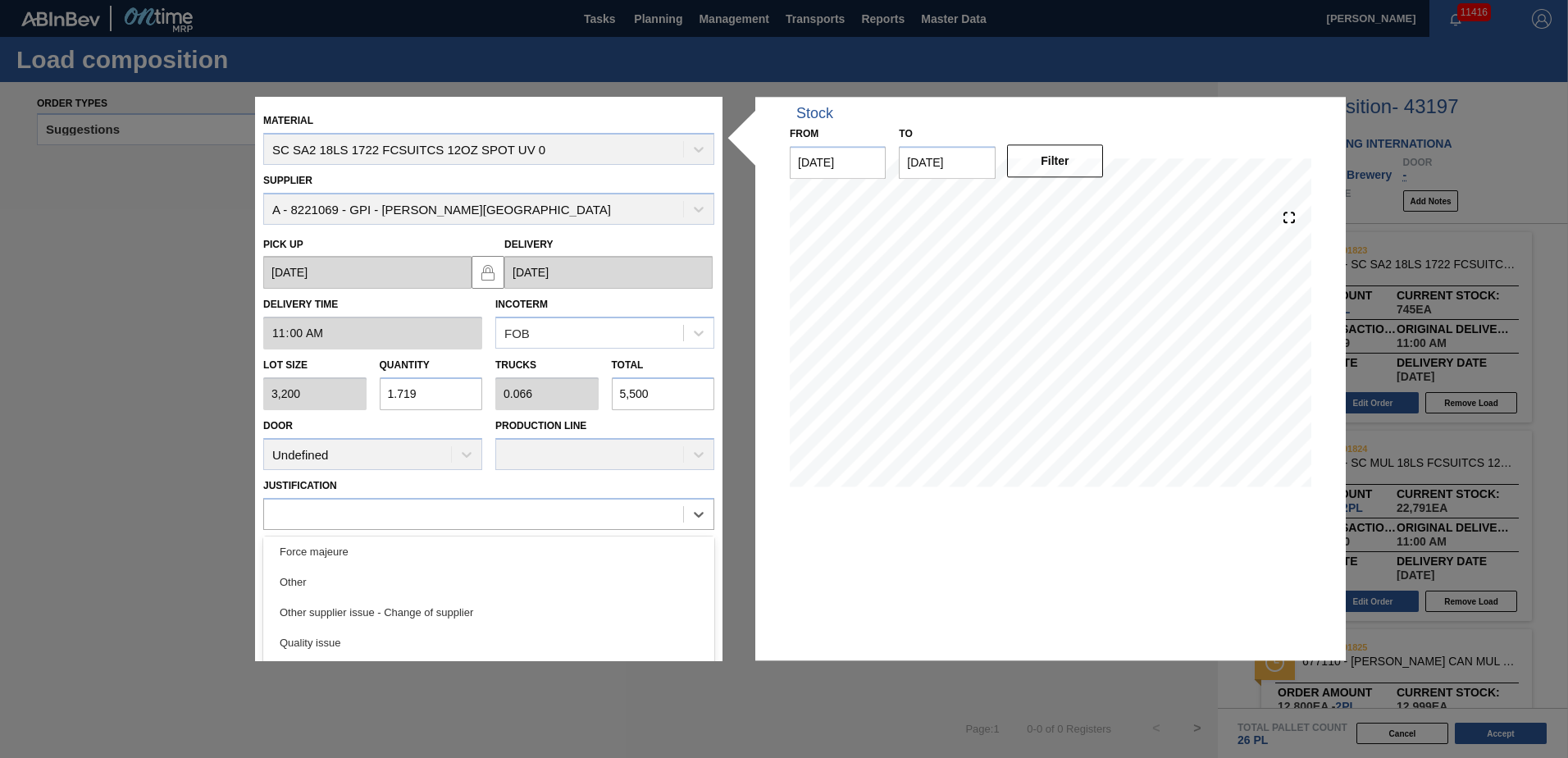
scroll to position [122, 0]
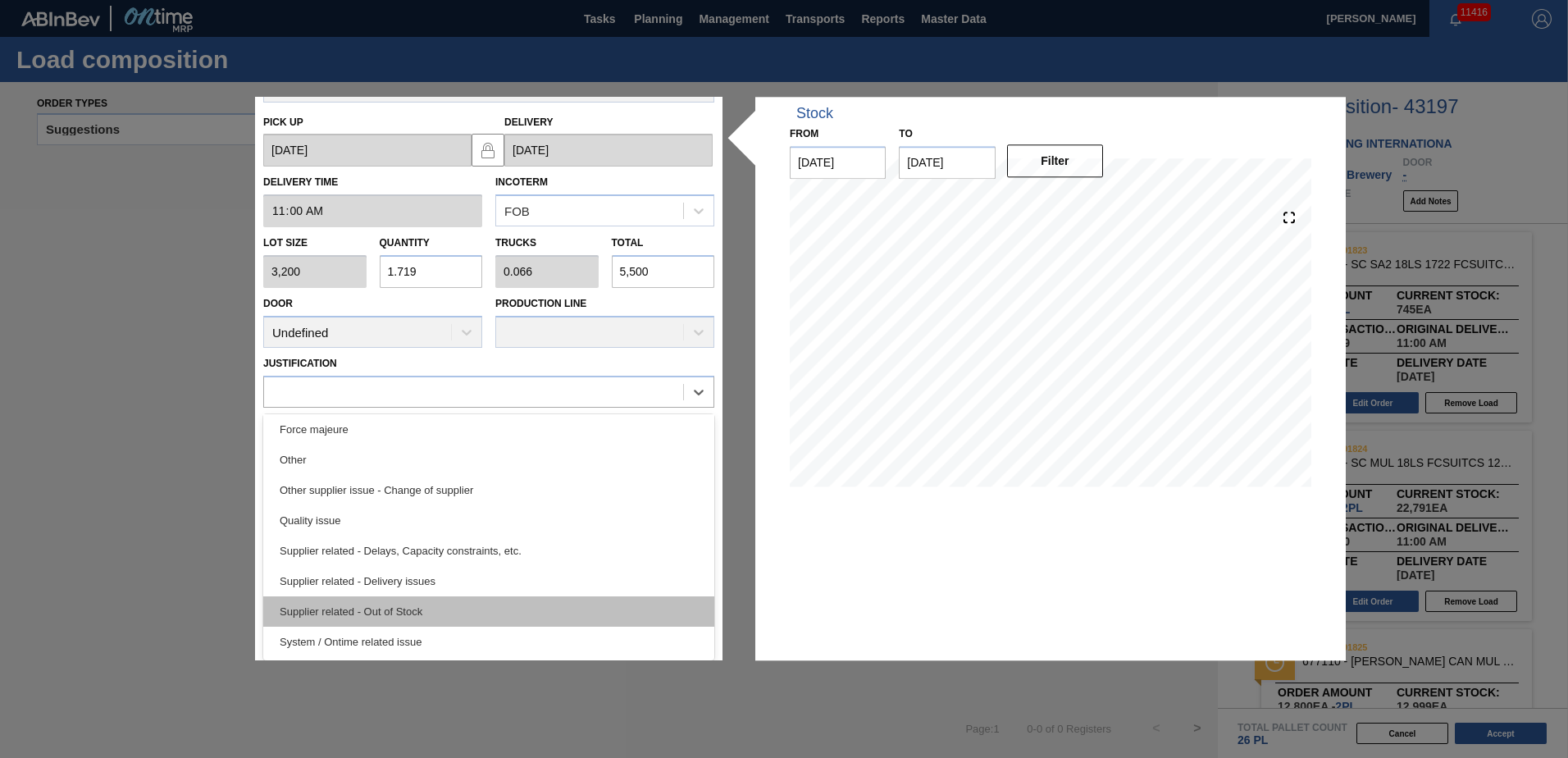
click at [432, 611] on div "Supplier related - Out of Stock" at bounding box center [489, 611] width 451 height 31
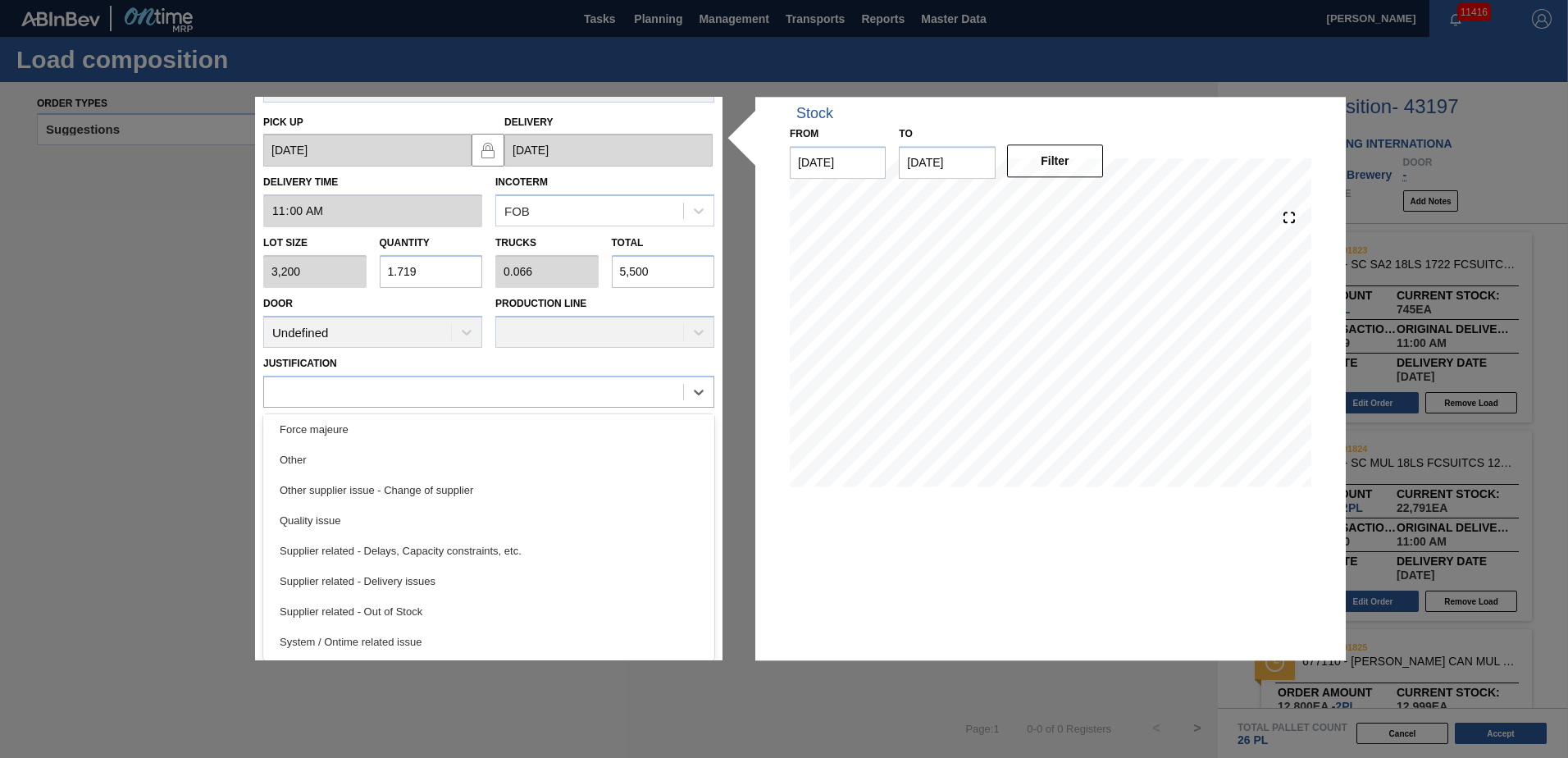
scroll to position [0, 0]
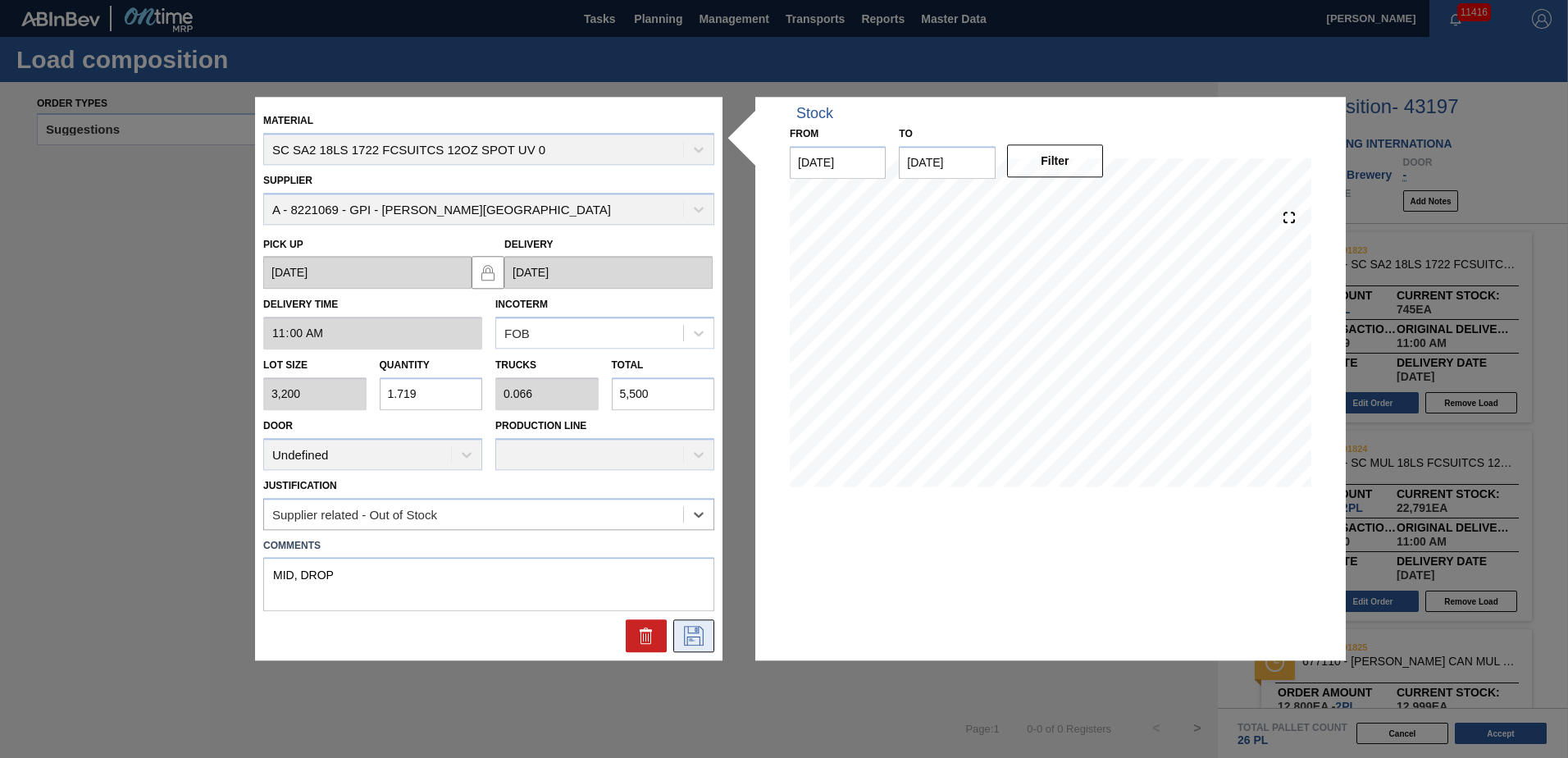
click at [694, 645] on icon at bounding box center [693, 636] width 26 height 20
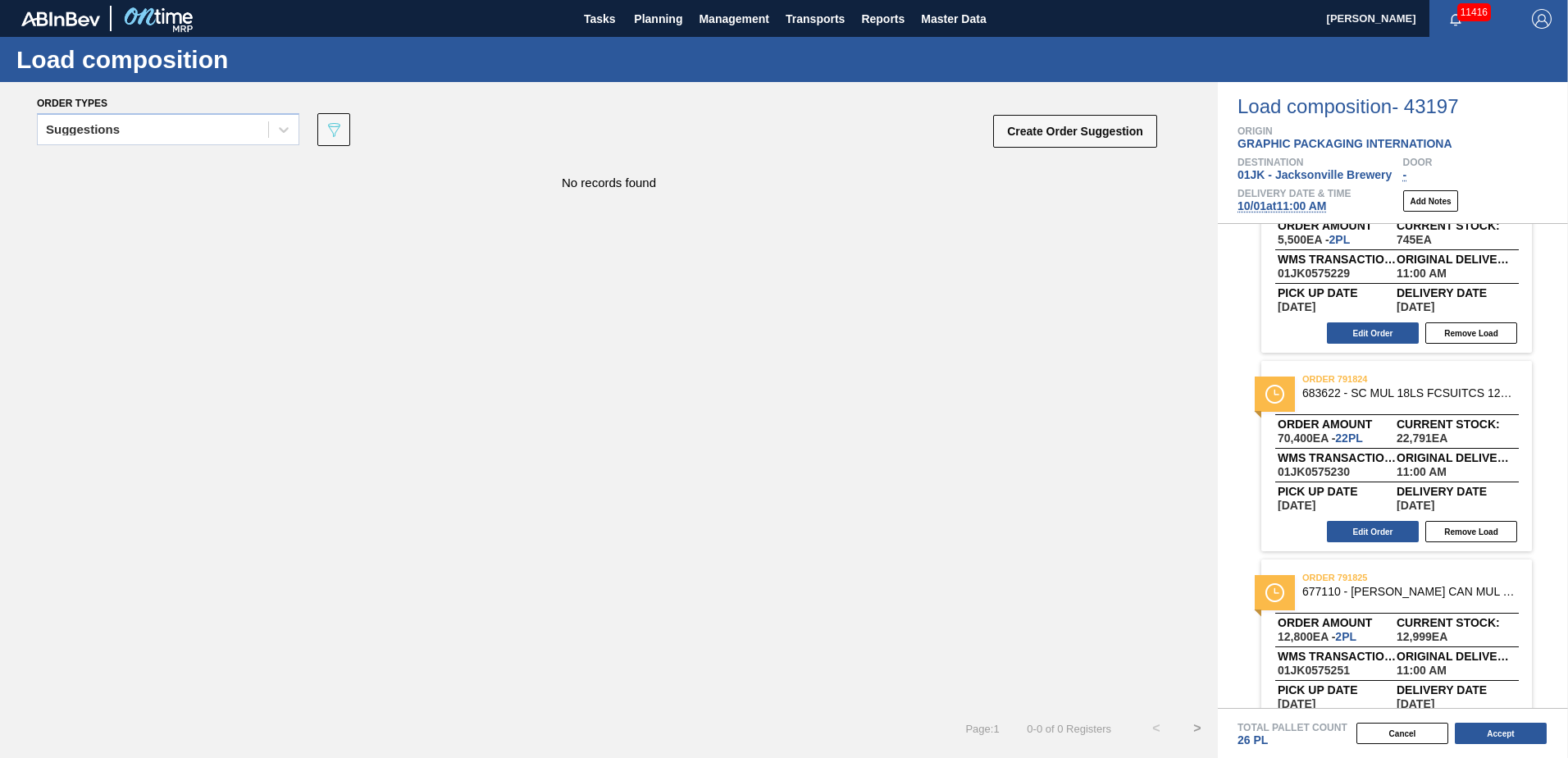
scroll to position [120, 0]
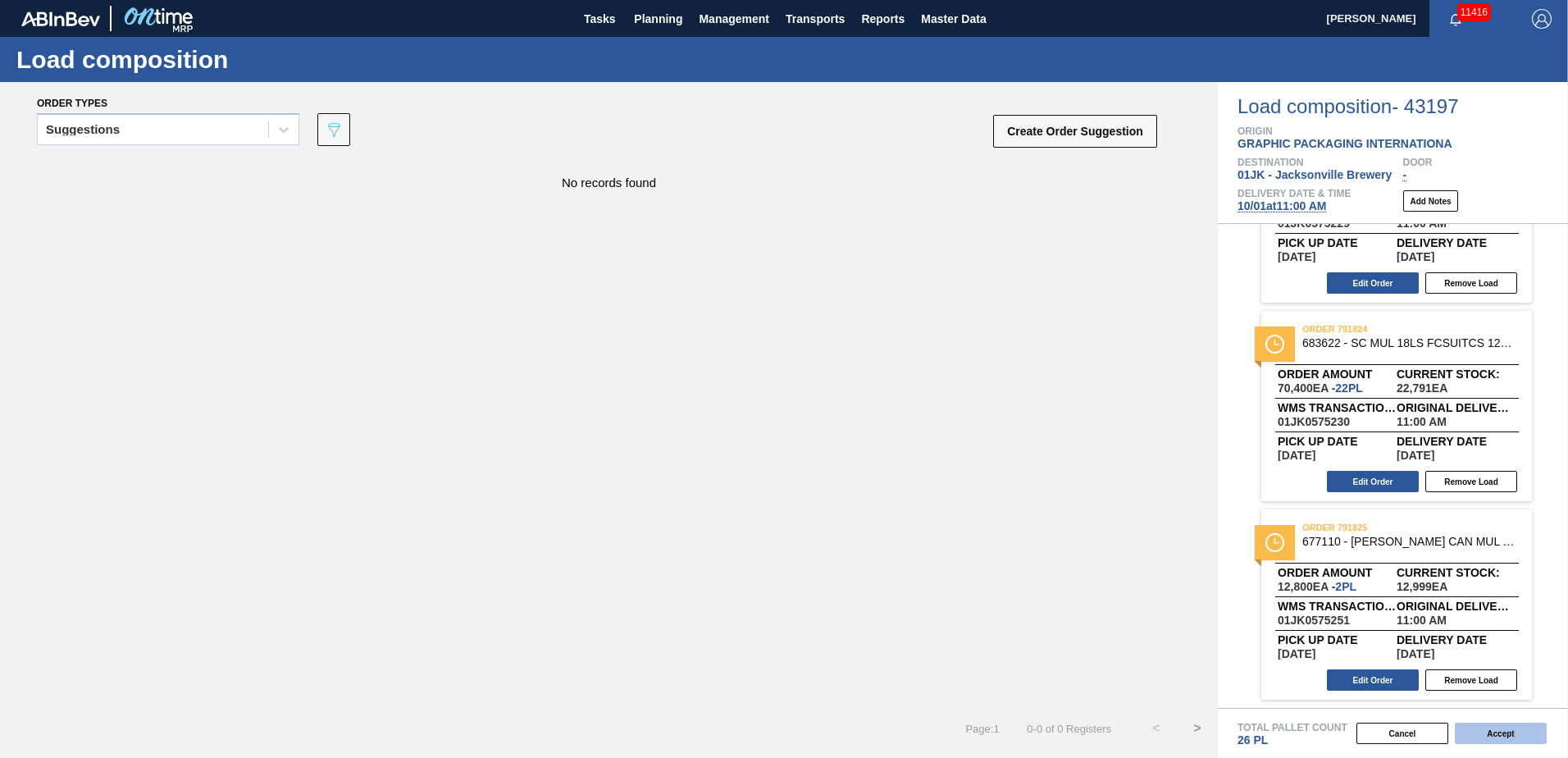
click at [1511, 736] on button "Accept" at bounding box center [1501, 734] width 92 height 22
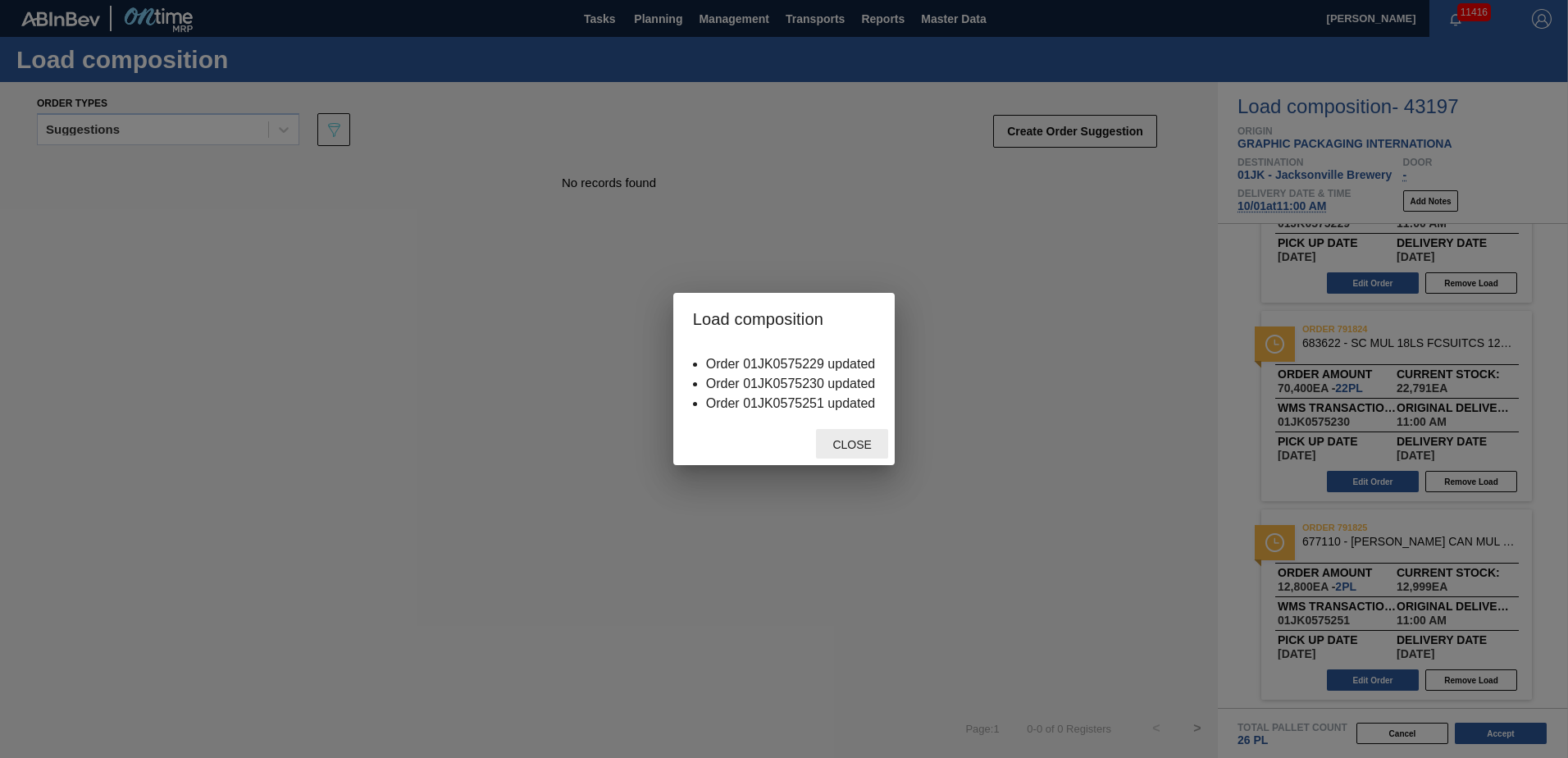
click at [855, 437] on div "Close" at bounding box center [852, 445] width 72 height 31
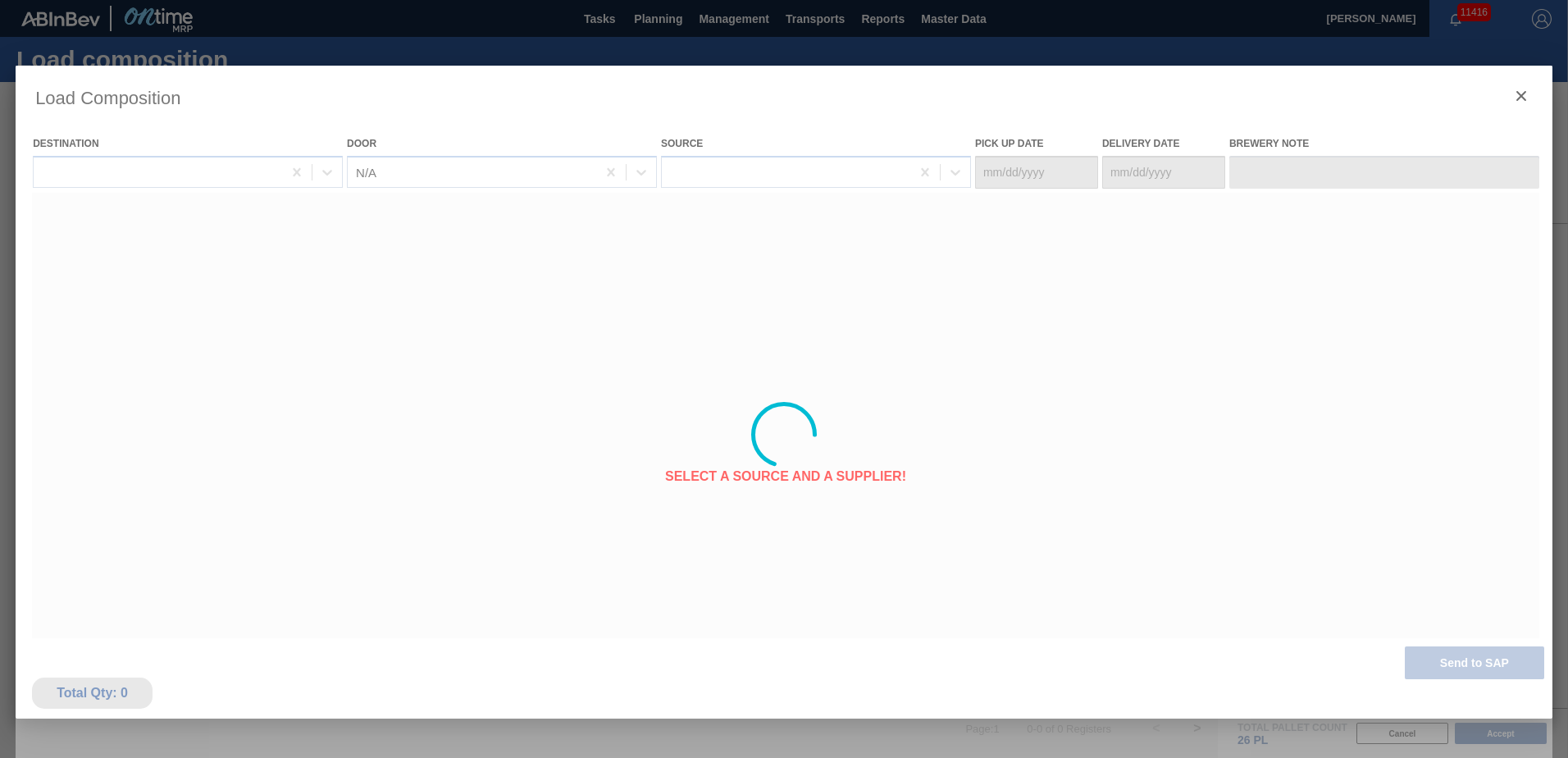
type Date "[DATE]"
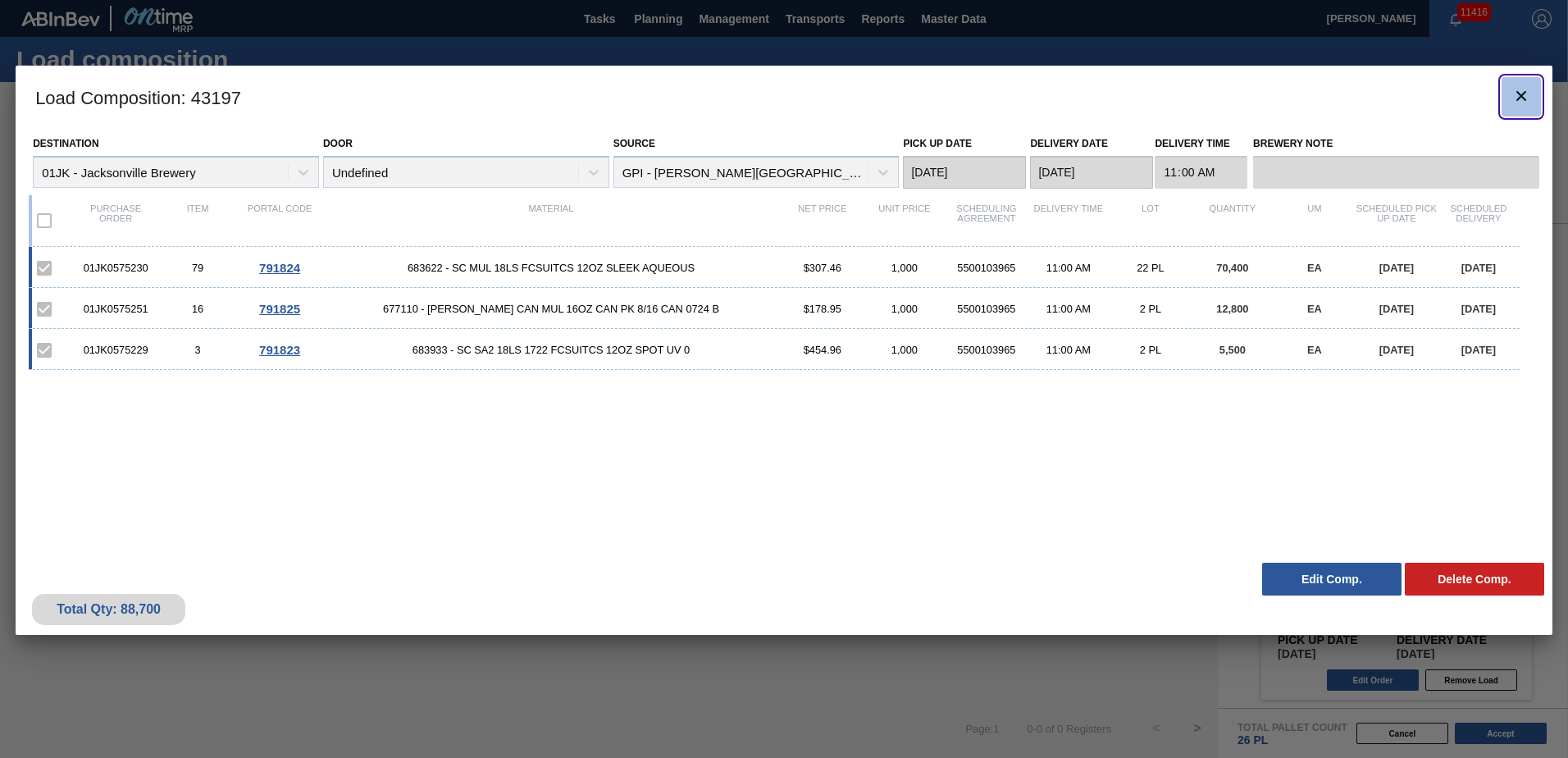
click at [1521, 89] on icon "botão de ícone" at bounding box center [1521, 96] width 20 height 20
